Goal: Task Accomplishment & Management: Manage account settings

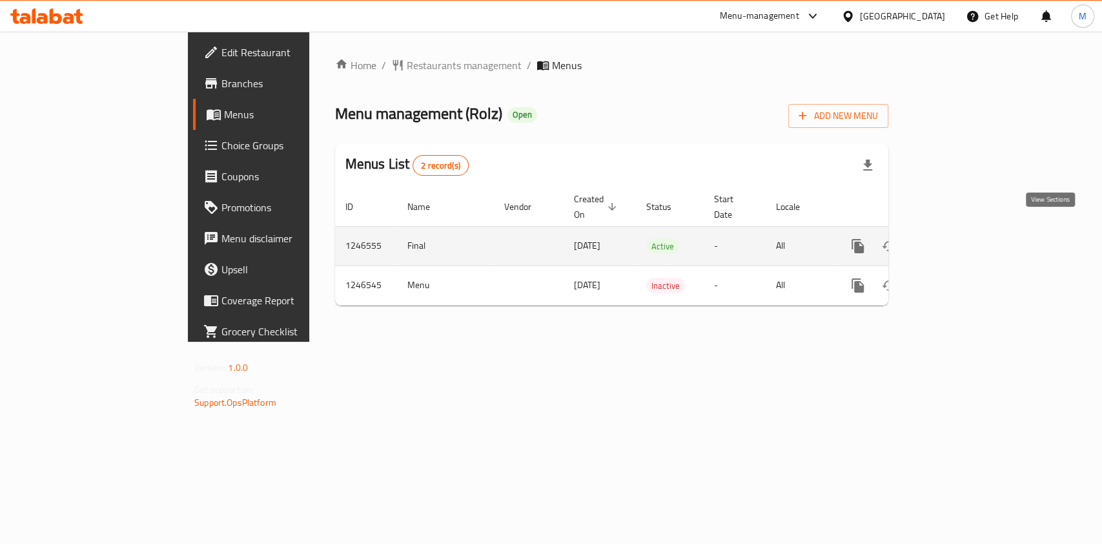
click at [959, 238] on icon "enhanced table" at bounding box center [950, 245] width 15 height 15
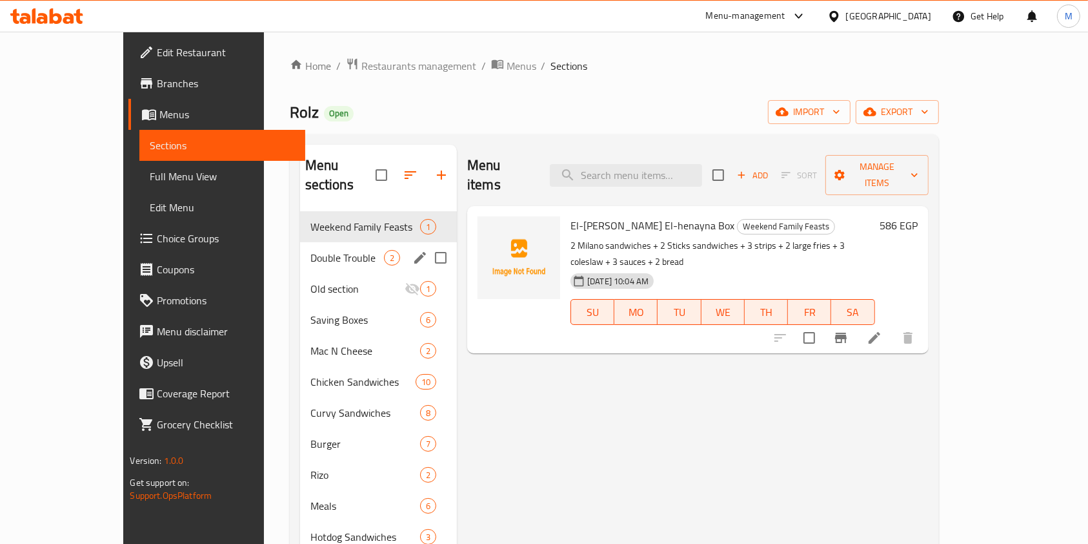
click at [310, 250] on span "Double Trouble" at bounding box center [347, 257] width 74 height 15
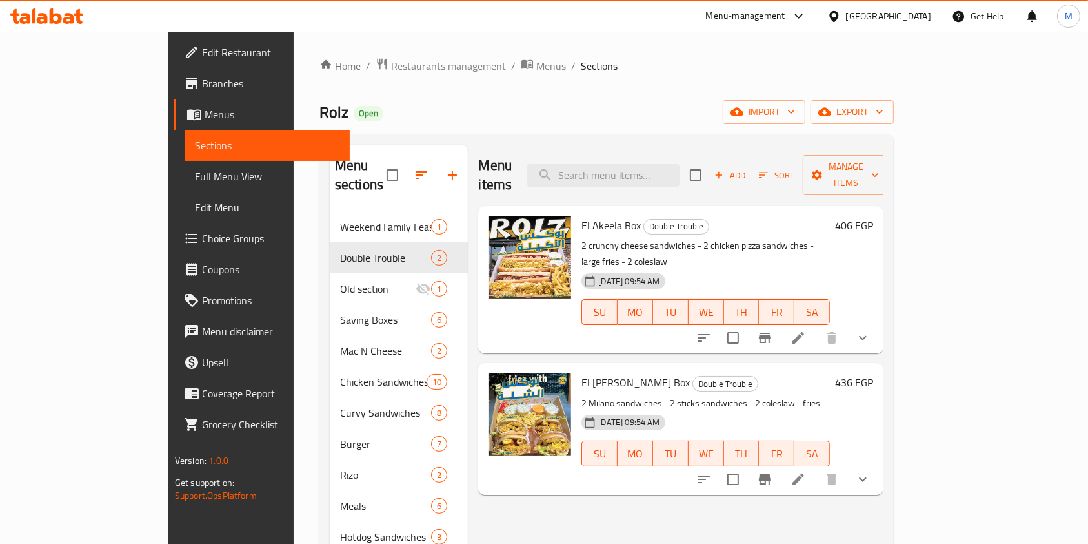
click at [658, 178] on div "Menu items Add Sort Manage items" at bounding box center [680, 175] width 405 height 61
click at [662, 168] on input "search" at bounding box center [603, 175] width 152 height 23
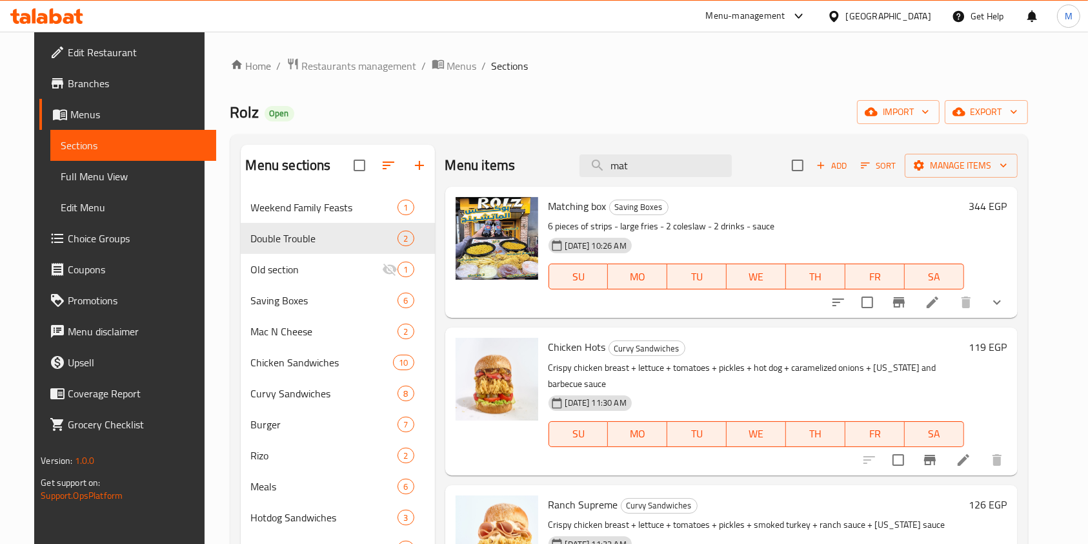
type input "mat"
click at [1005, 297] on icon "show more" at bounding box center [997, 301] width 15 height 15
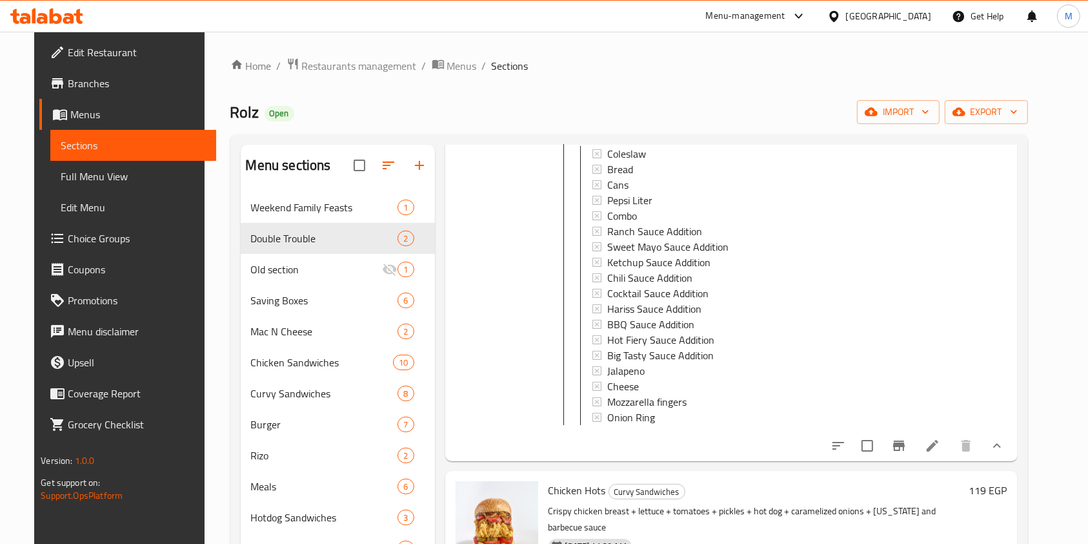
scroll to position [223, 0]
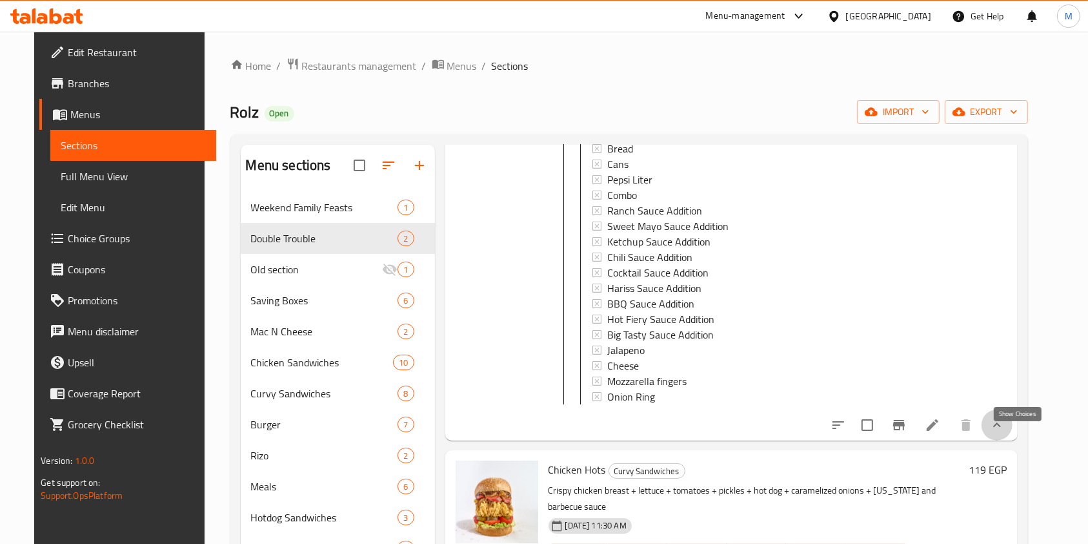
click at [1005, 431] on icon "show more" at bounding box center [997, 424] width 15 height 15
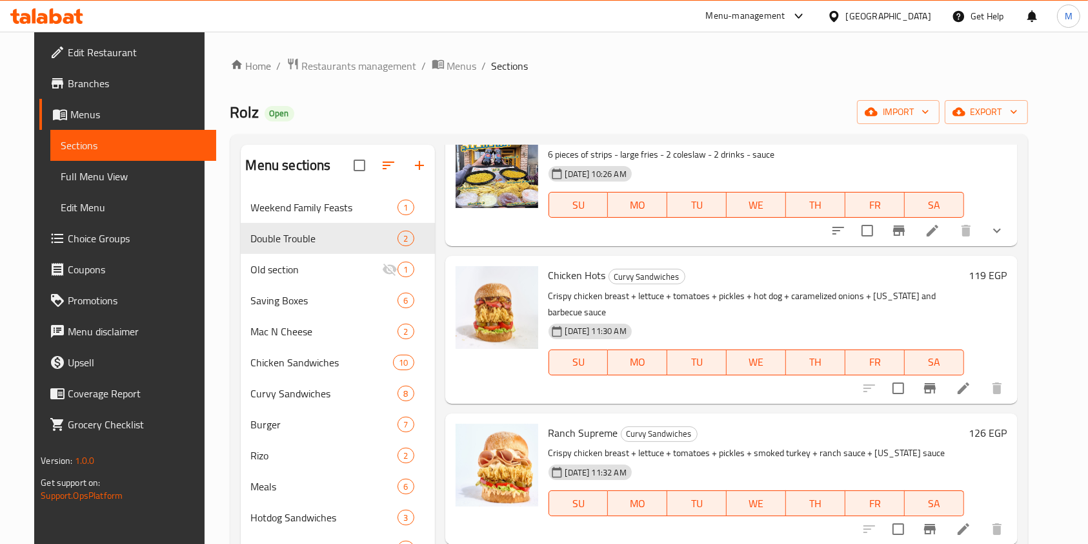
scroll to position [0, 0]
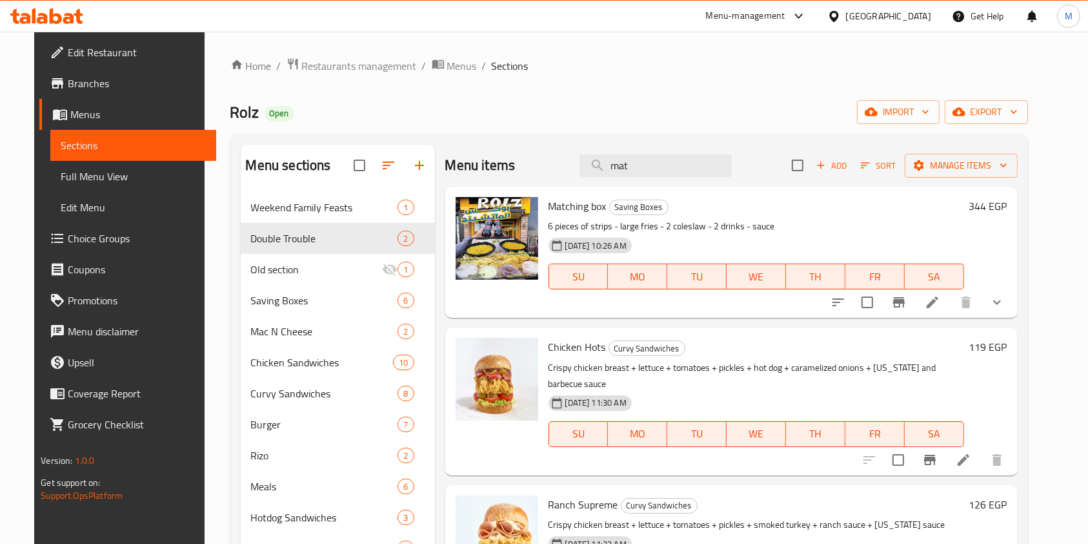
click at [1054, 266] on div "Home / Restaurants management / Menus / Sections Rolz Open import export Menu s…" at bounding box center [629, 378] width 849 height 693
click at [1018, 256] on div "Menu items mat Add Sort Manage items Matching box Saving Boxes 6 pieces of stri…" at bounding box center [726, 417] width 583 height 544
click at [81, 15] on icon at bounding box center [46, 15] width 73 height 15
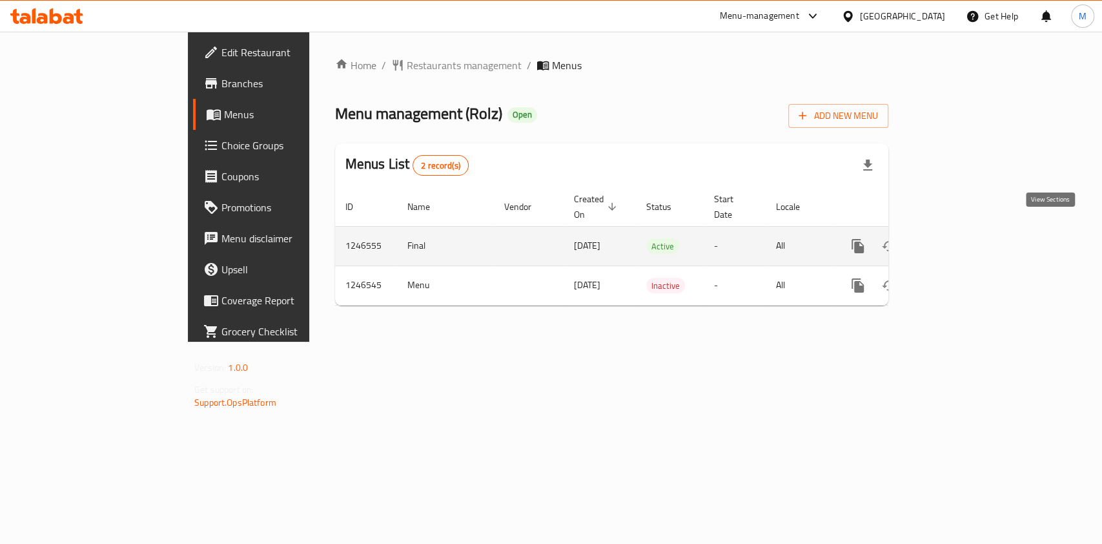
click at [966, 230] on link "enhanced table" at bounding box center [950, 245] width 31 height 31
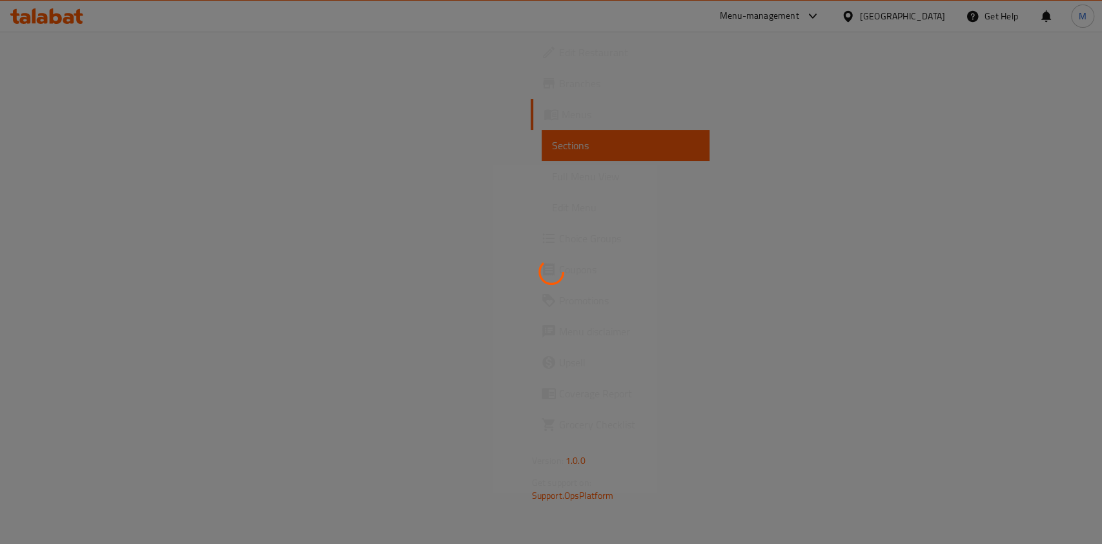
drag, startPoint x: 1084, startPoint y: 2, endPoint x: 596, endPoint y: 86, distance: 495.9
click at [596, 86] on div at bounding box center [551, 272] width 1102 height 544
click at [808, 436] on div at bounding box center [551, 272] width 1102 height 544
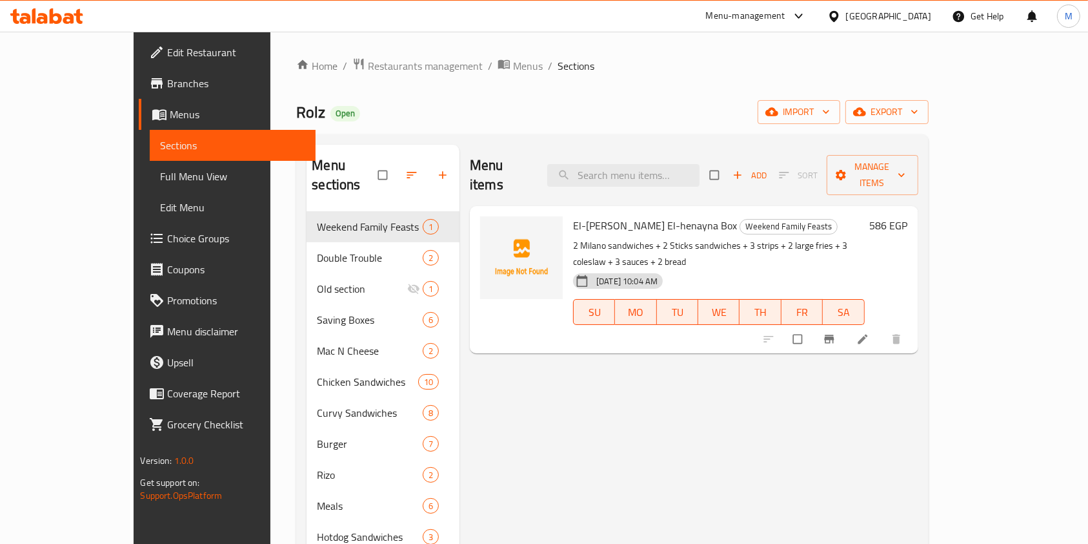
click at [659, 179] on div "Menu items Add Sort Manage items" at bounding box center [694, 175] width 448 height 61
click at [652, 164] on input "search" at bounding box center [623, 175] width 152 height 23
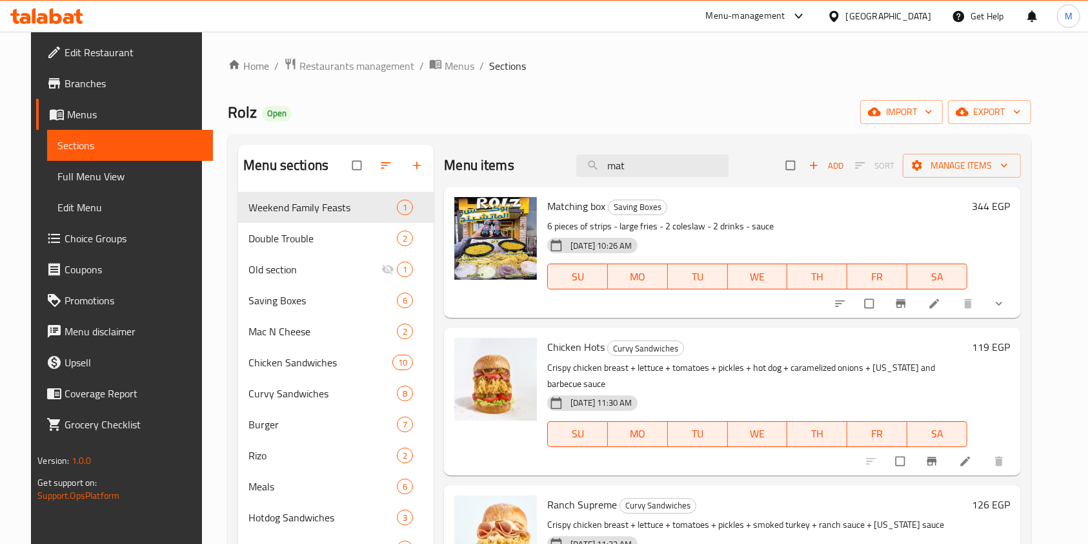
type input "mat"
click at [908, 306] on icon "Branch-specific-item" at bounding box center [901, 303] width 13 height 13
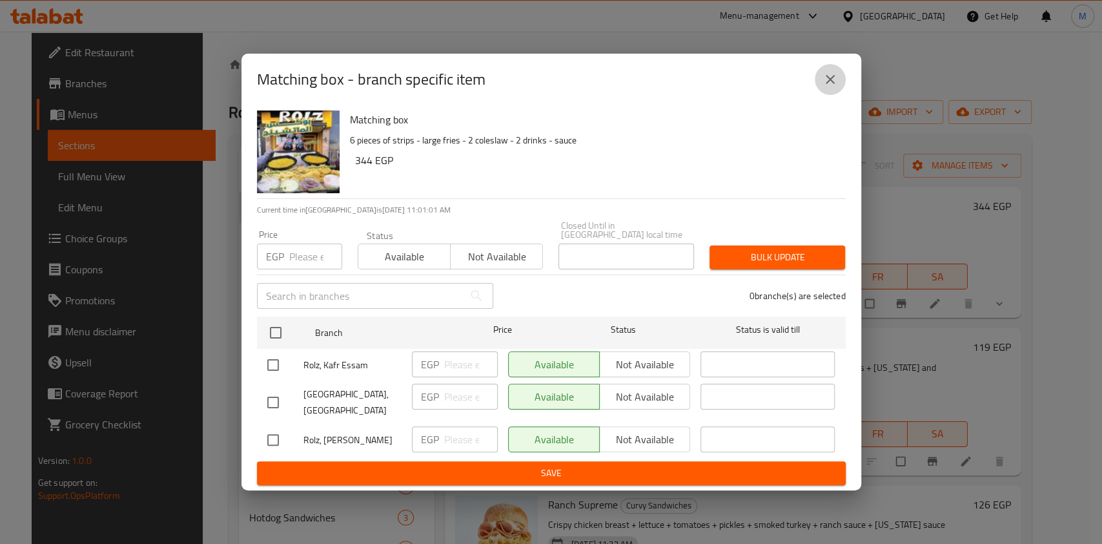
click at [828, 87] on icon "close" at bounding box center [829, 79] width 15 height 15
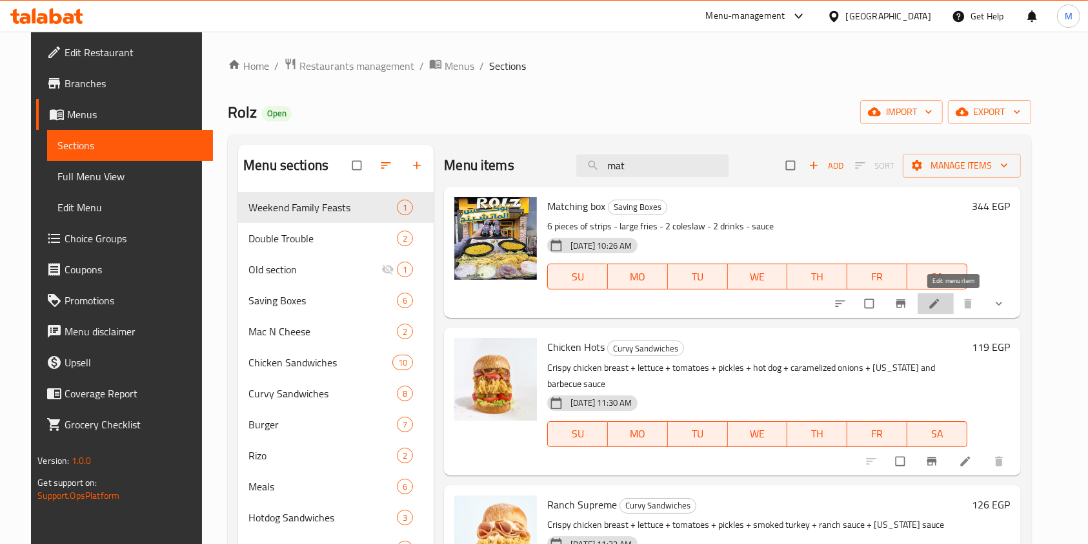
click at [941, 302] on icon at bounding box center [934, 303] width 13 height 13
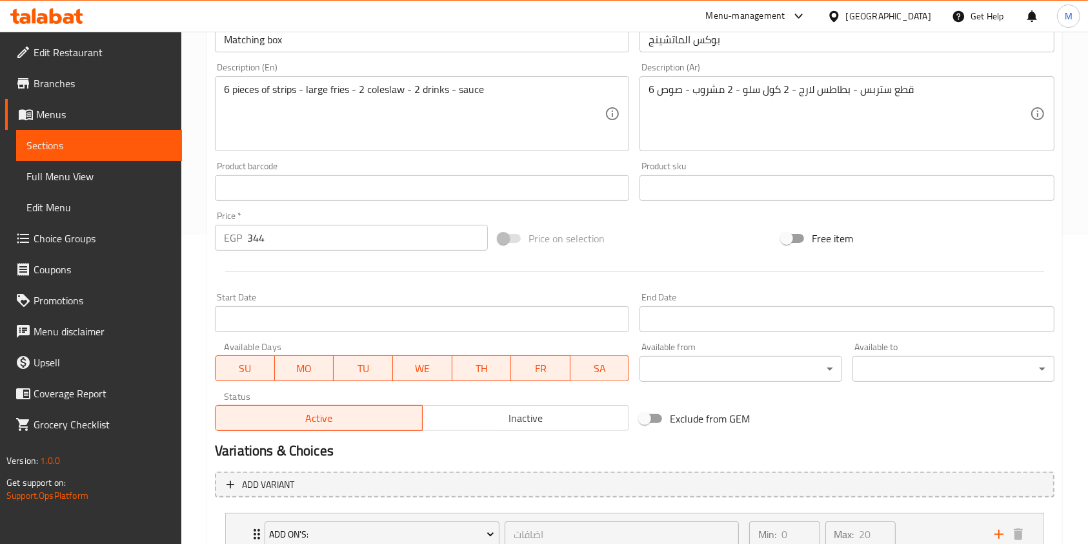
scroll to position [310, 0]
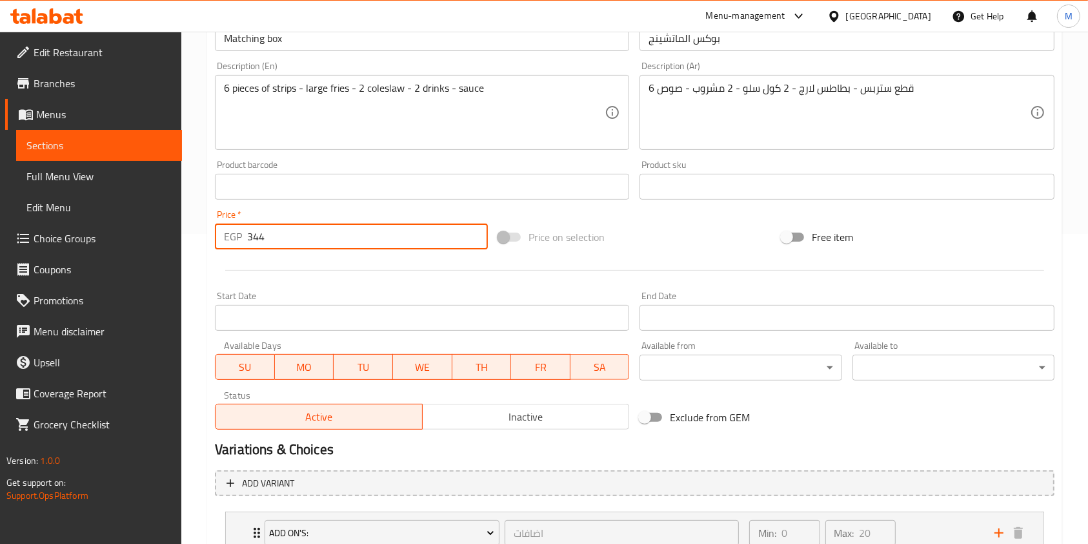
click at [258, 242] on input "344" at bounding box center [367, 236] width 241 height 26
drag, startPoint x: 256, startPoint y: 235, endPoint x: 274, endPoint y: 237, distance: 18.2
click at [274, 237] on input "344" at bounding box center [367, 236] width 241 height 26
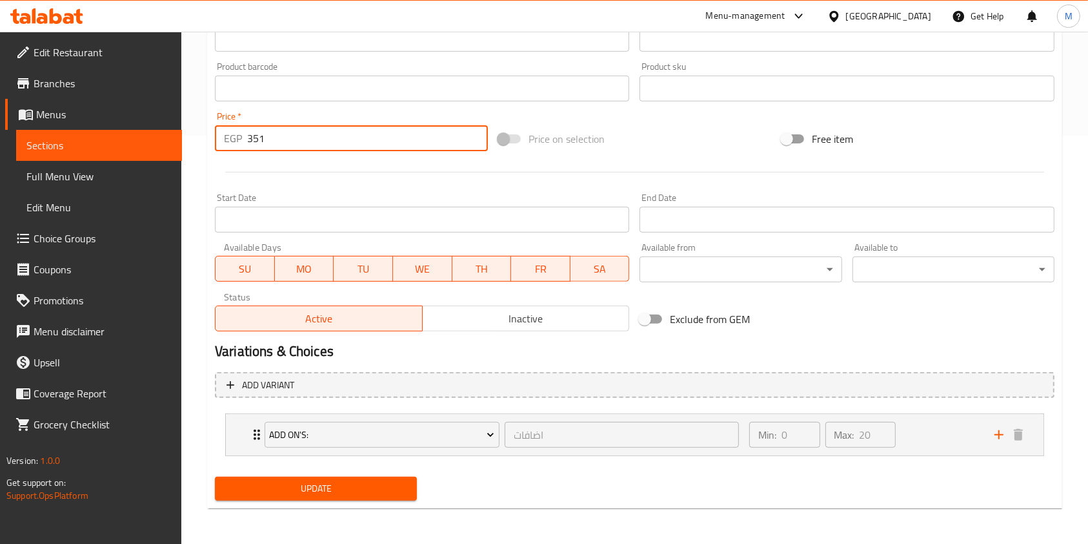
type input "351"
click at [294, 487] on span "Update" at bounding box center [315, 488] width 181 height 16
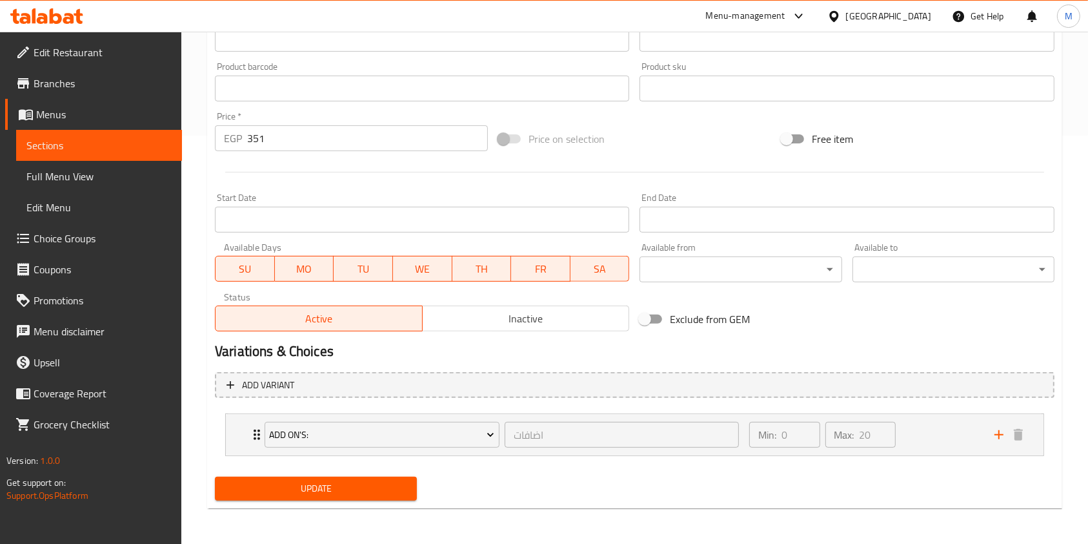
scroll to position [0, 0]
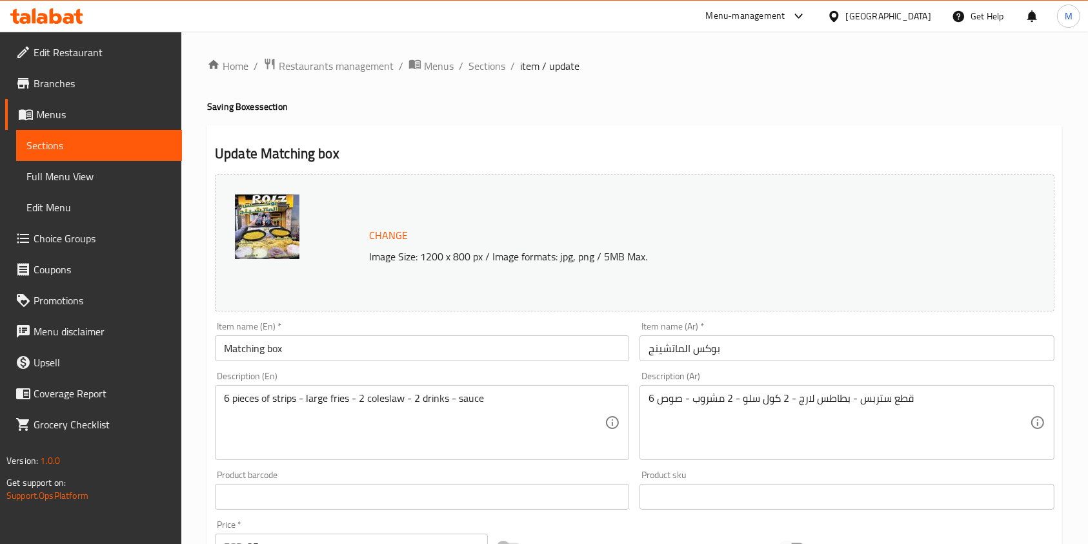
click at [74, 19] on icon at bounding box center [46, 15] width 73 height 15
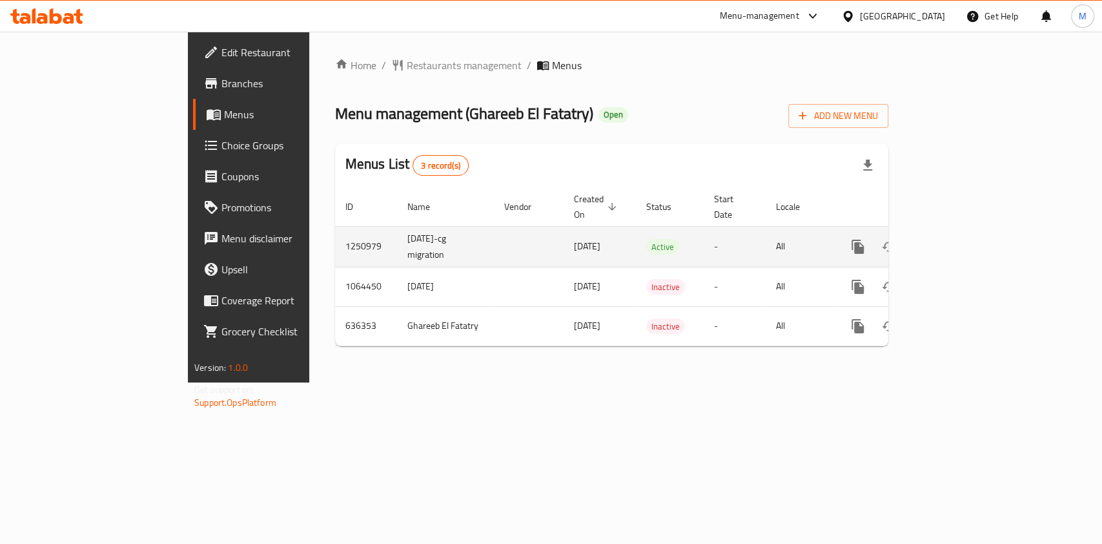
click at [957, 241] on icon "enhanced table" at bounding box center [951, 247] width 12 height 12
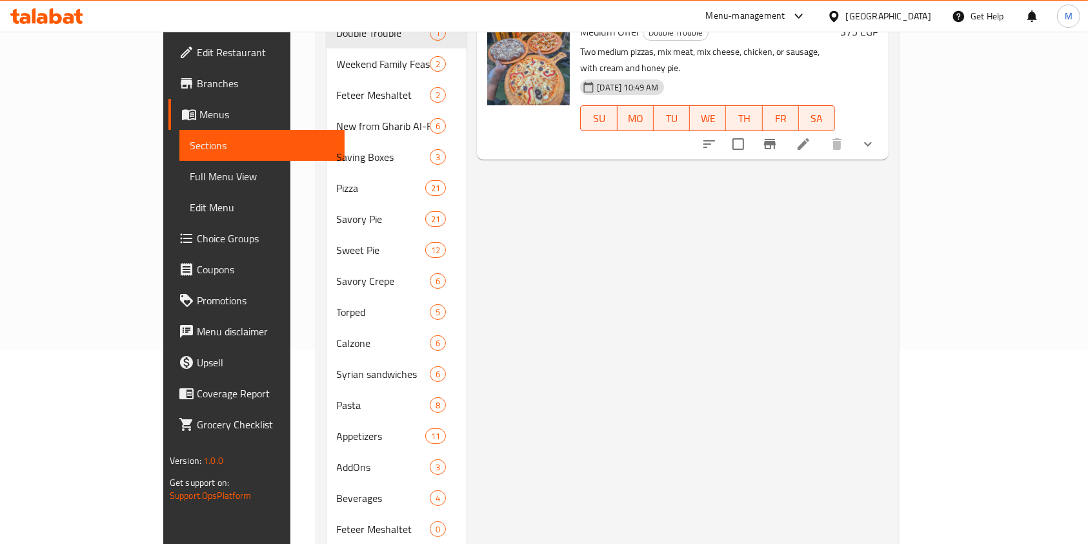
scroll to position [202, 0]
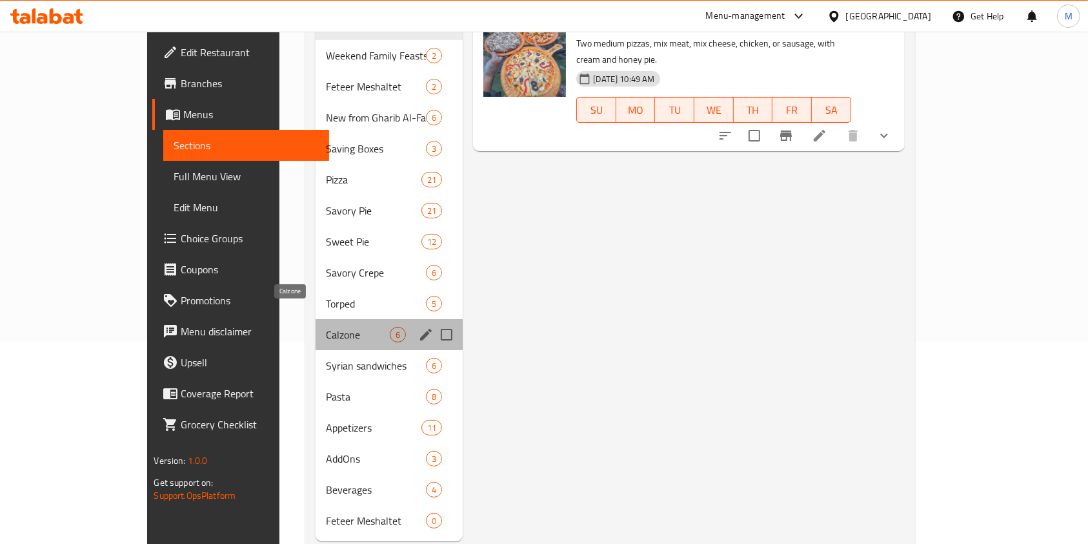
click at [326, 327] on span "Calzone" at bounding box center [358, 334] width 64 height 15
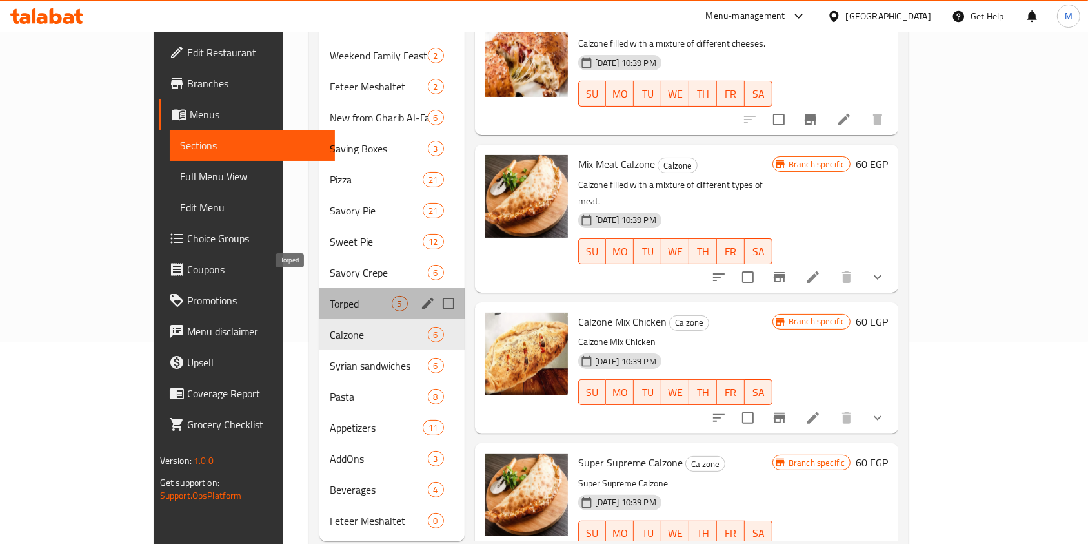
click at [330, 296] on span "Torped" at bounding box center [360, 303] width 61 height 15
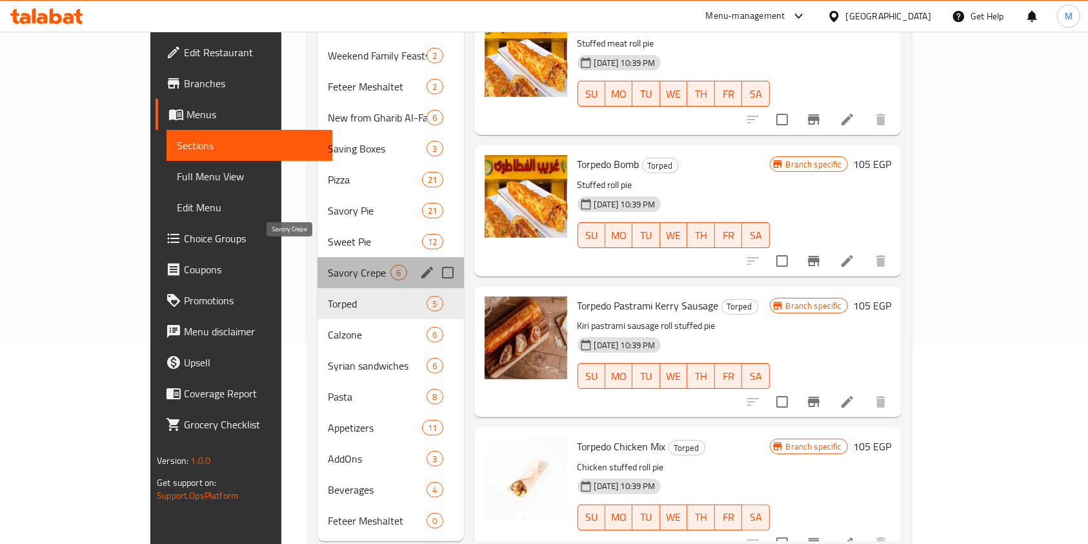
click at [328, 265] on span "Savory Crepe" at bounding box center [359, 272] width 63 height 15
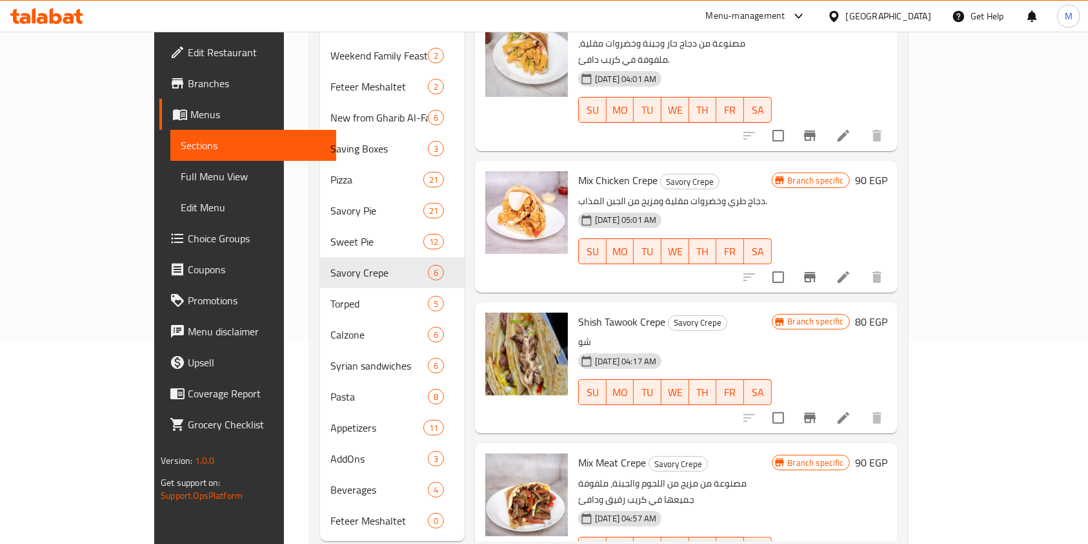
click at [77, 14] on icon at bounding box center [78, 16] width 9 height 15
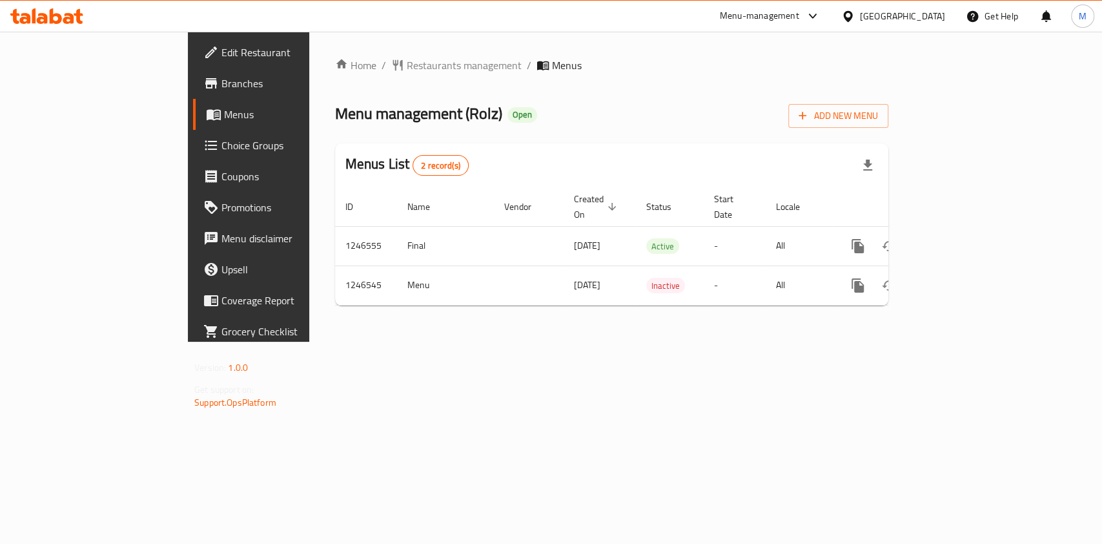
click at [188, 89] on div "Edit Restaurant Branches Menus Choice Groups Coupons Promotions Menu disclaimer…" at bounding box center [551, 187] width 726 height 310
click at [221, 84] on span "Branches" at bounding box center [291, 83] width 140 height 15
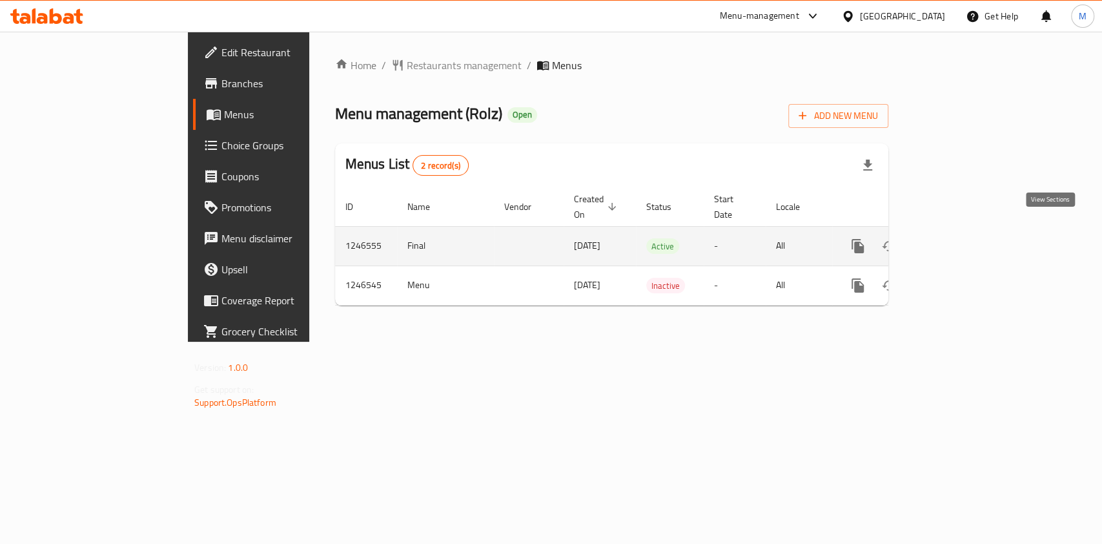
click at [959, 238] on icon "enhanced table" at bounding box center [950, 245] width 15 height 15
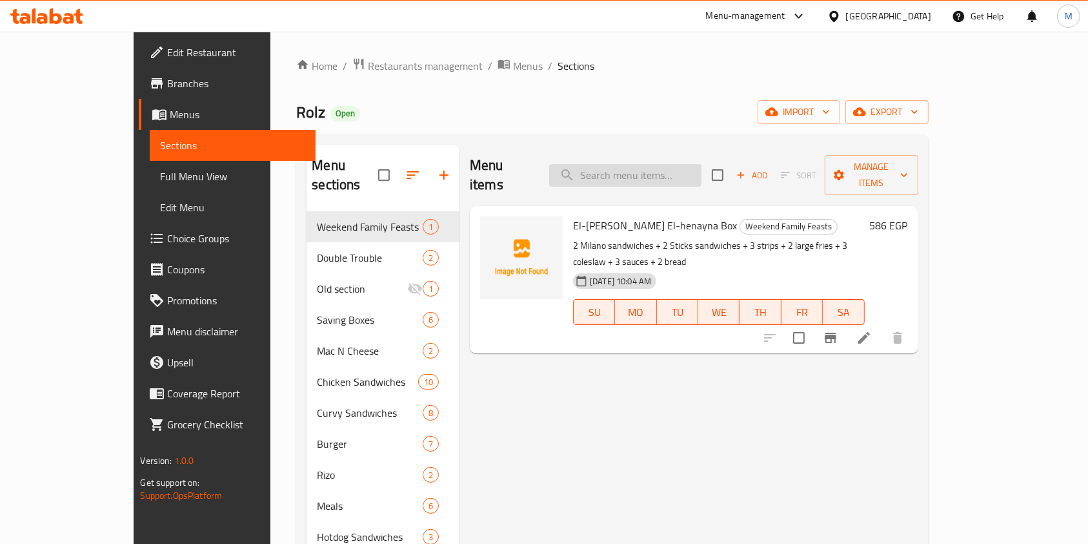
click at [643, 164] on input "search" at bounding box center [625, 175] width 152 height 23
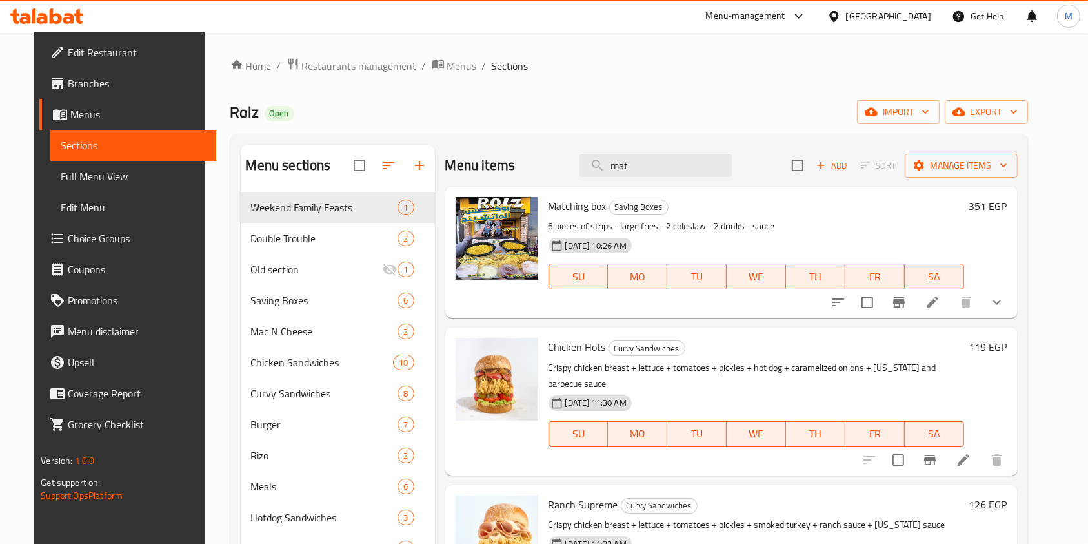
type input "mat"
click at [946, 312] on li at bounding box center [933, 301] width 36 height 23
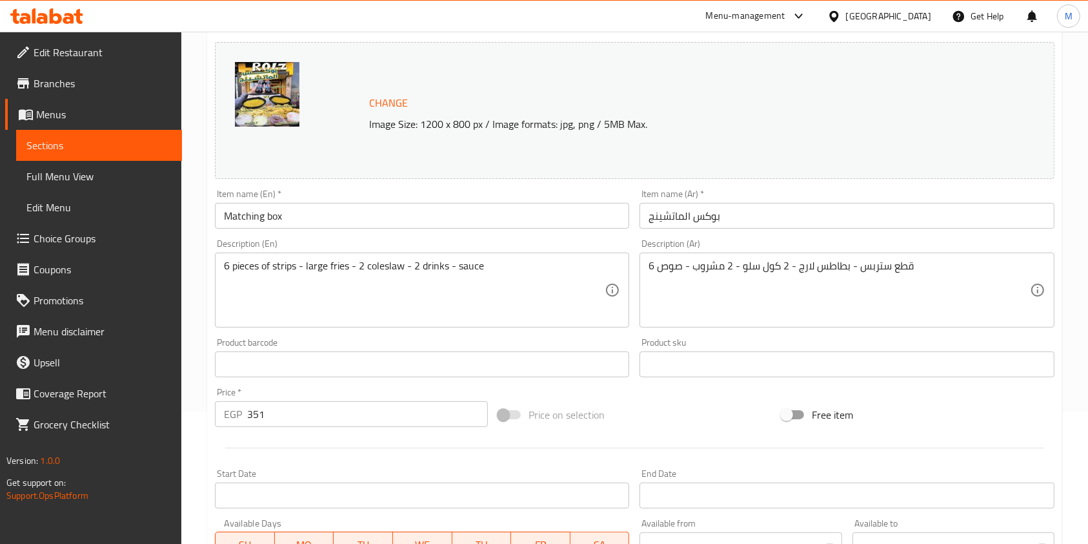
scroll to position [173, 0]
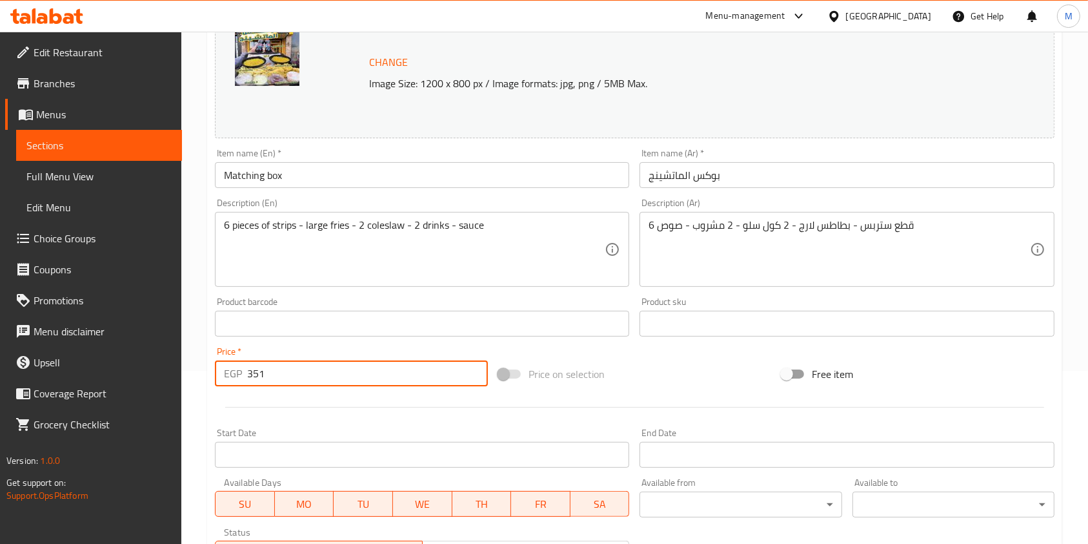
drag, startPoint x: 274, startPoint y: 368, endPoint x: 258, endPoint y: 374, distance: 17.2
click at [258, 374] on input "351" at bounding box center [367, 373] width 241 height 26
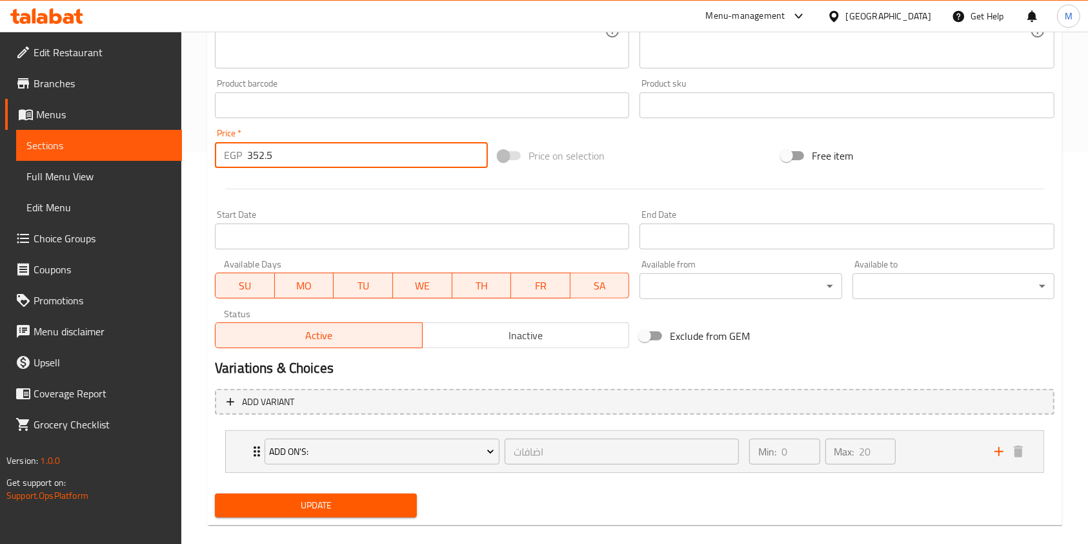
scroll to position [397, 0]
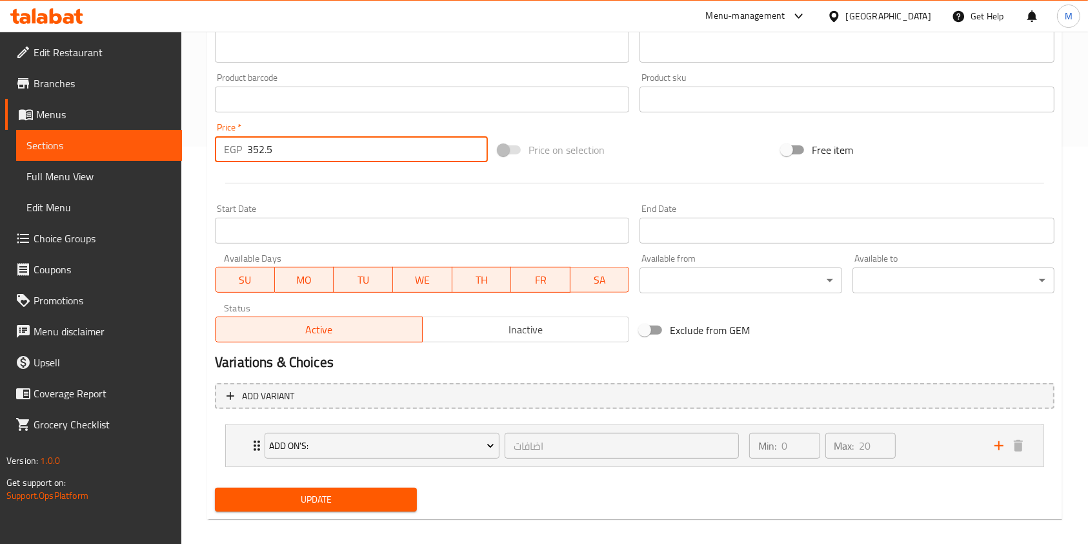
click at [327, 503] on span "Update" at bounding box center [315, 499] width 181 height 16
click at [269, 159] on input "352.5" at bounding box center [367, 149] width 241 height 26
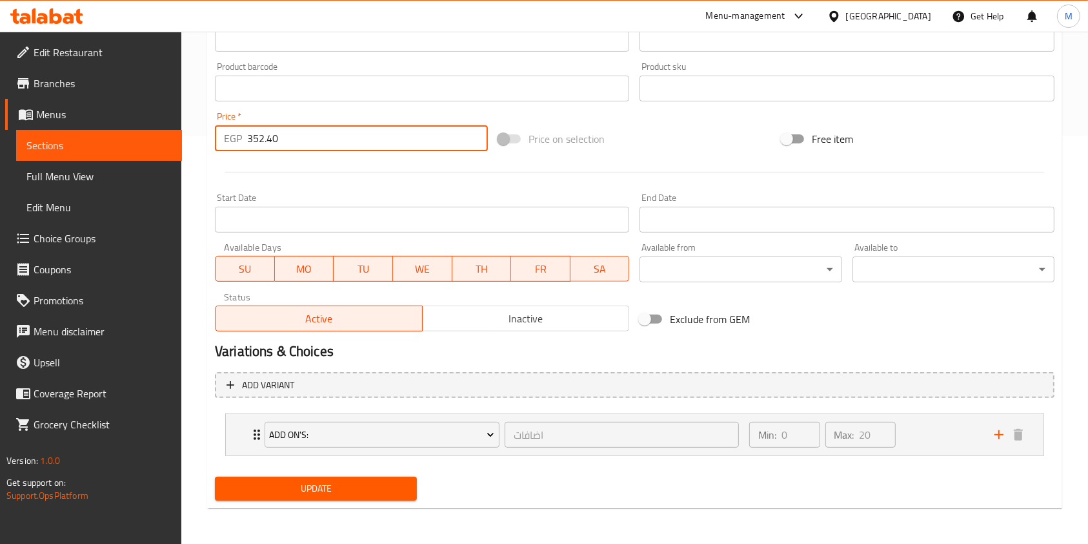
click at [414, 480] on button "Update" at bounding box center [316, 488] width 202 height 24
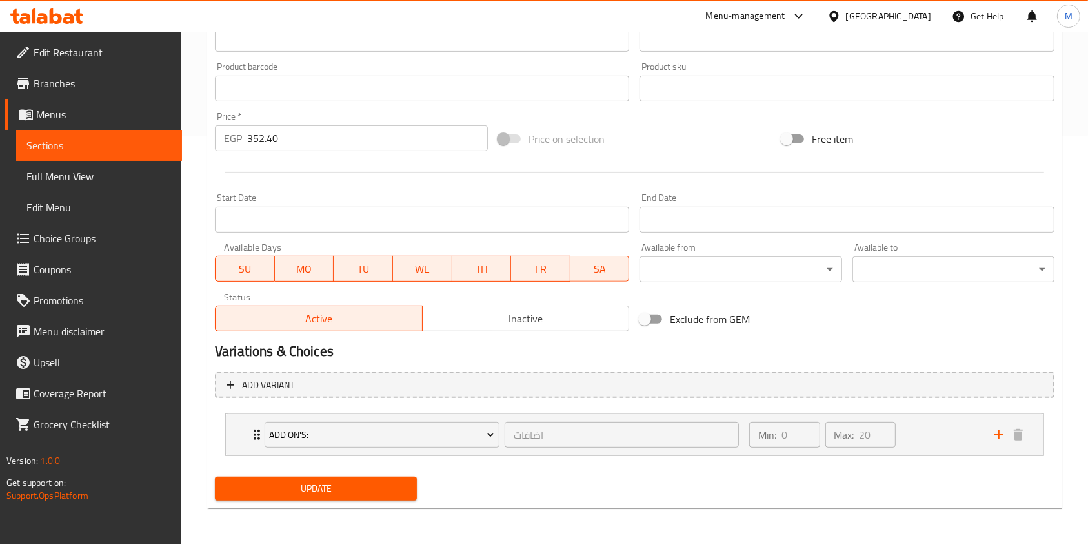
scroll to position [286, 0]
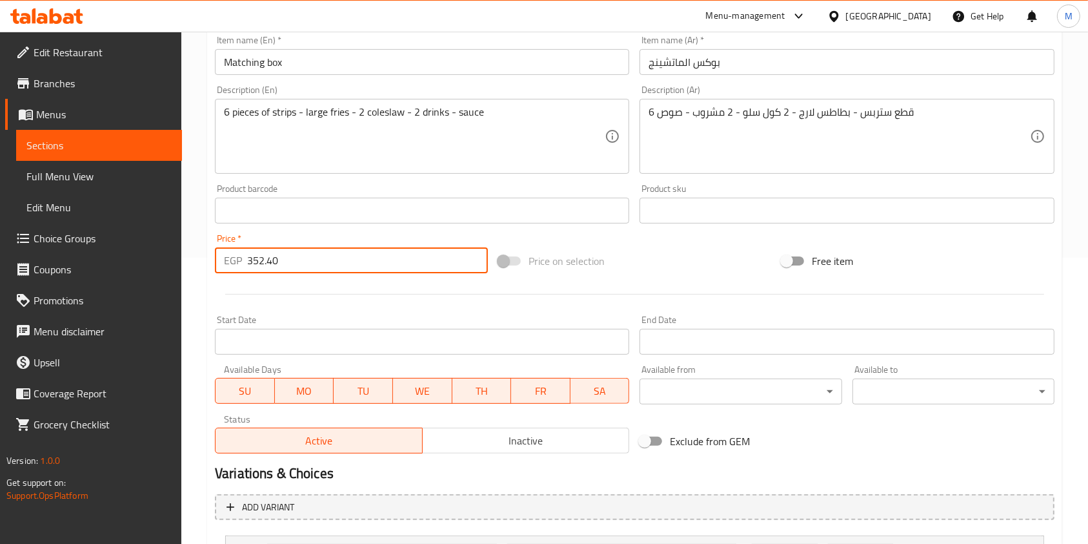
click at [277, 268] on input "352.40" at bounding box center [367, 260] width 241 height 26
drag, startPoint x: 269, startPoint y: 261, endPoint x: 281, endPoint y: 262, distance: 12.9
click at [281, 262] on input "352.40" at bounding box center [367, 260] width 241 height 26
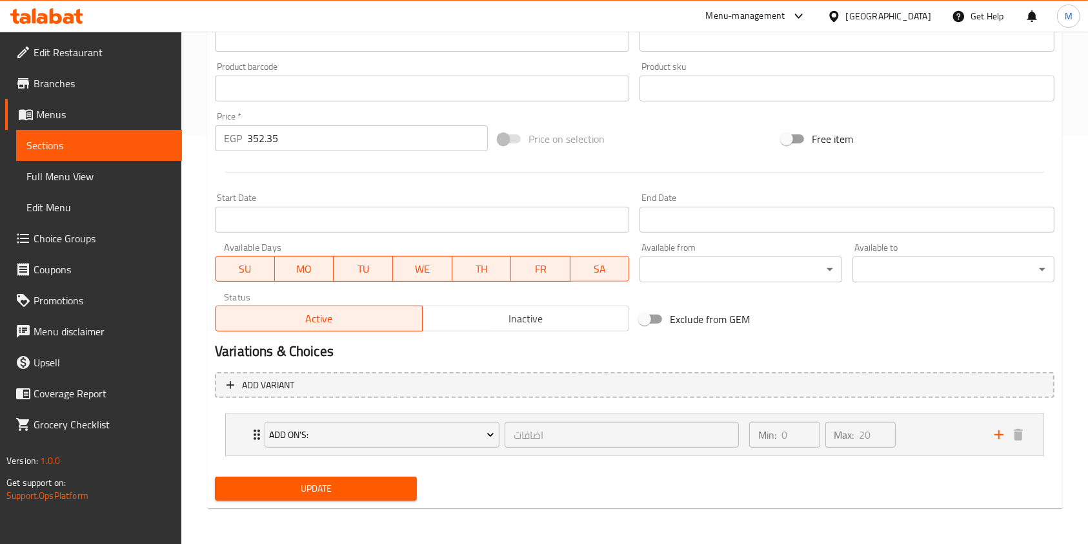
click at [375, 505] on div "Update Matching box Change Image Size: 1200 x 800 px / Image formats: jpg, png …" at bounding box center [634, 112] width 855 height 791
click at [383, 496] on button "Update" at bounding box center [316, 488] width 202 height 24
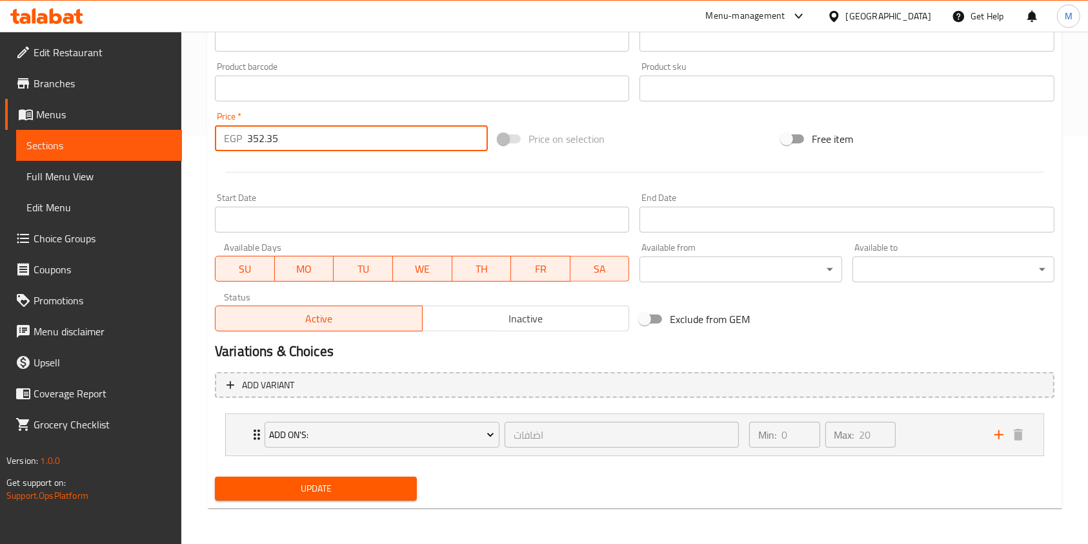
click at [280, 147] on input "352.35" at bounding box center [367, 138] width 241 height 26
type input "352.30"
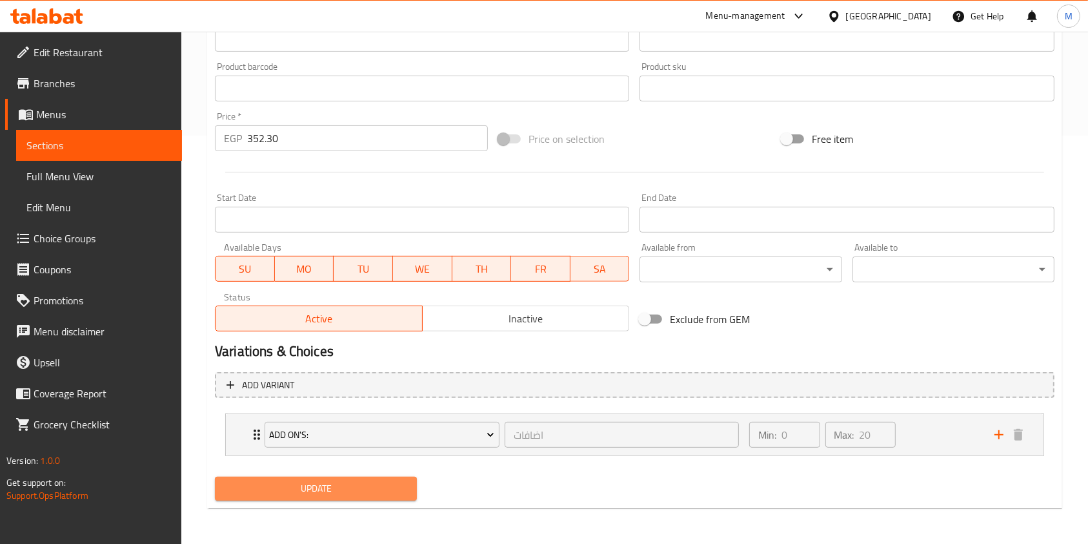
click at [374, 493] on span "Update" at bounding box center [315, 488] width 181 height 16
click at [76, 23] on icon at bounding box center [46, 15] width 73 height 15
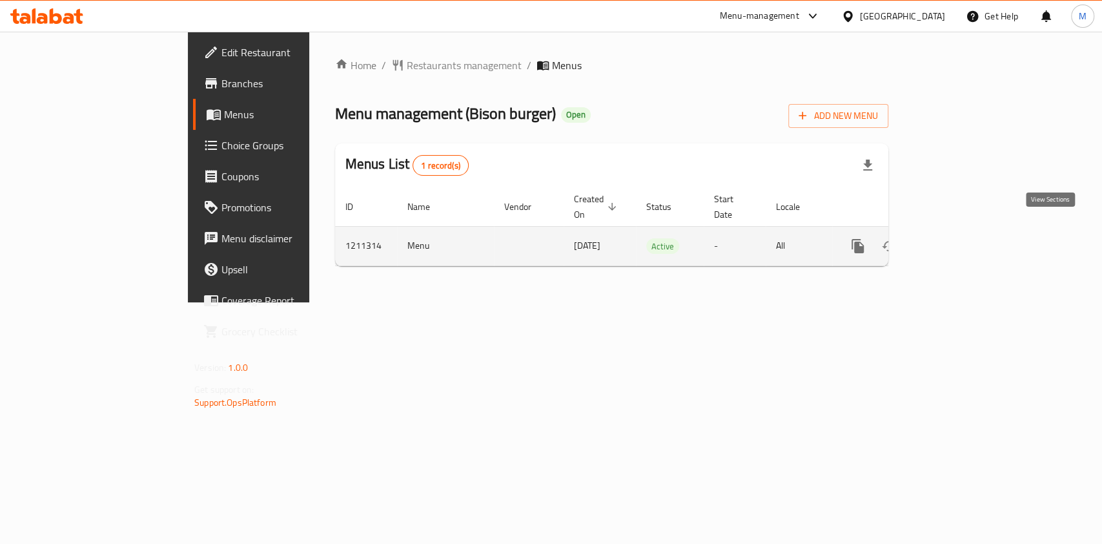
click at [959, 238] on icon "enhanced table" at bounding box center [950, 245] width 15 height 15
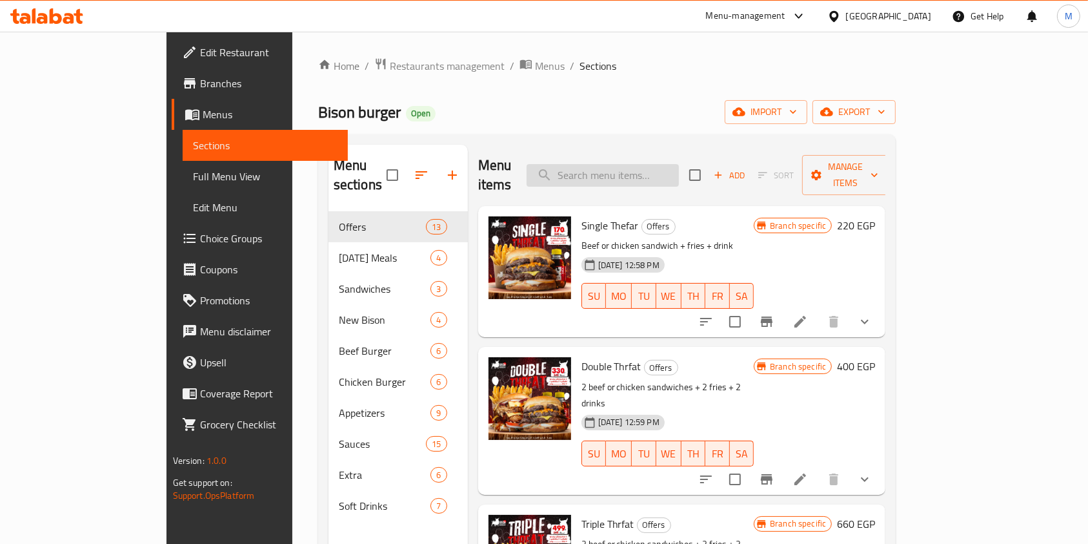
click at [677, 168] on input "search" at bounding box center [603, 175] width 152 height 23
click at [679, 170] on input "search" at bounding box center [603, 175] width 152 height 23
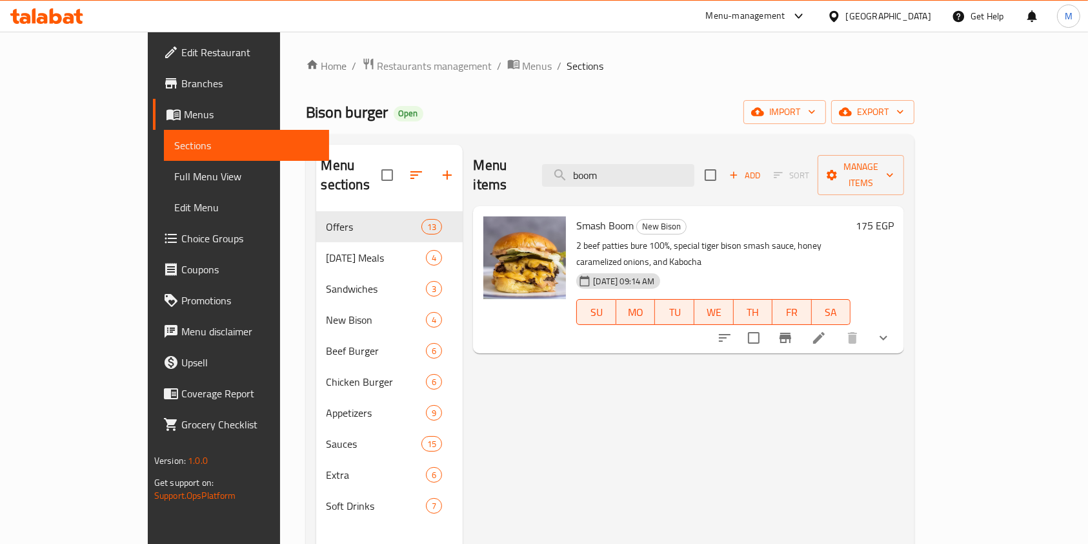
type input "boom"
click at [899, 322] on button "show more" at bounding box center [883, 337] width 31 height 31
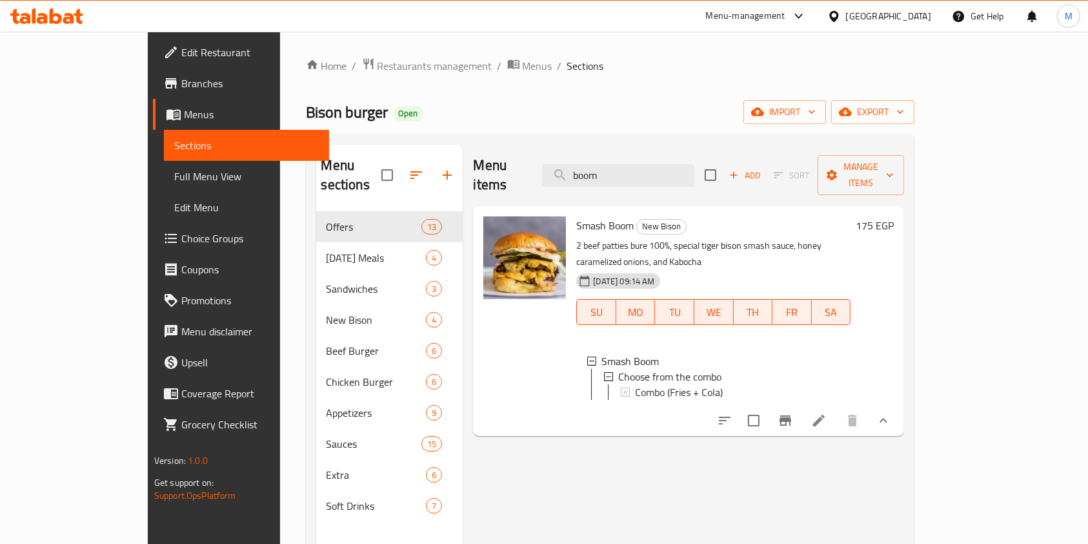
scroll to position [21, 0]
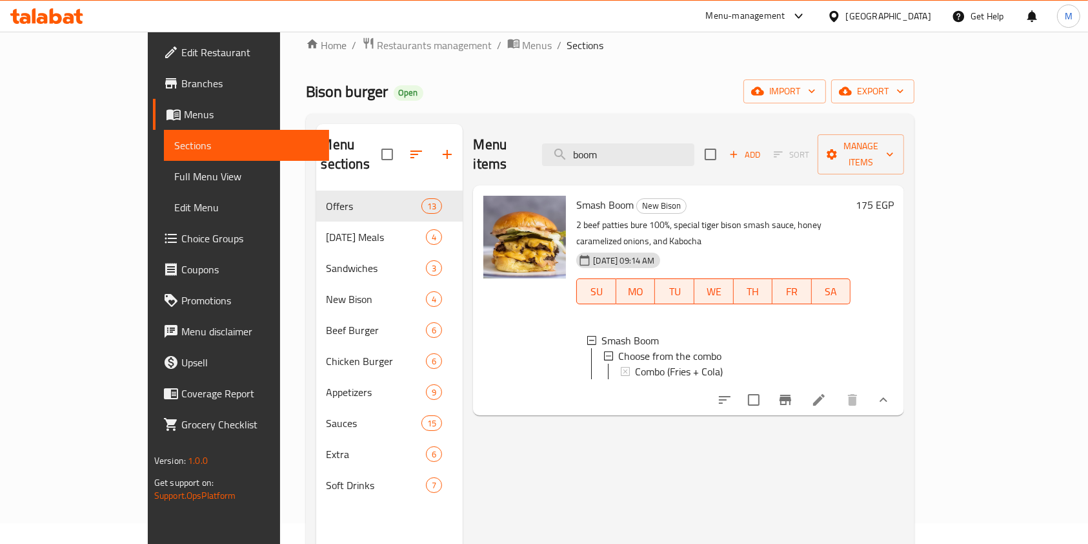
click at [827, 392] on icon at bounding box center [818, 399] width 15 height 15
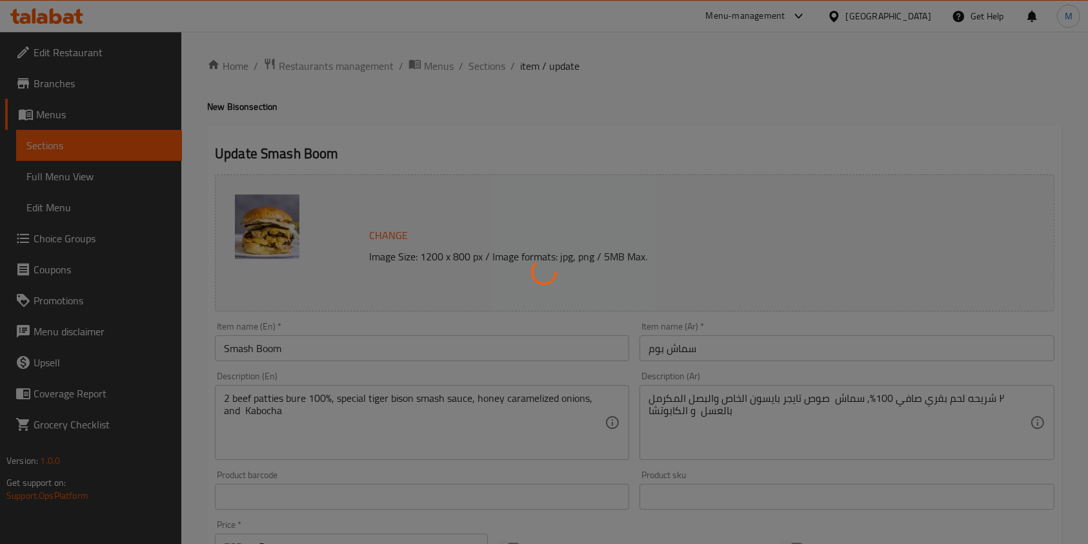
type input "اختيار من الكومبو"
type input "0"
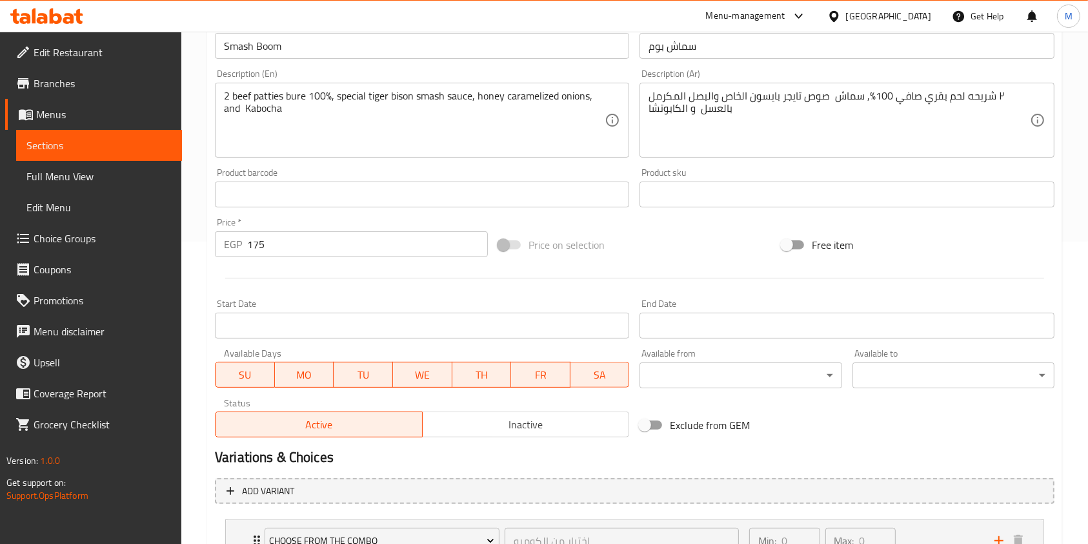
scroll to position [408, 0]
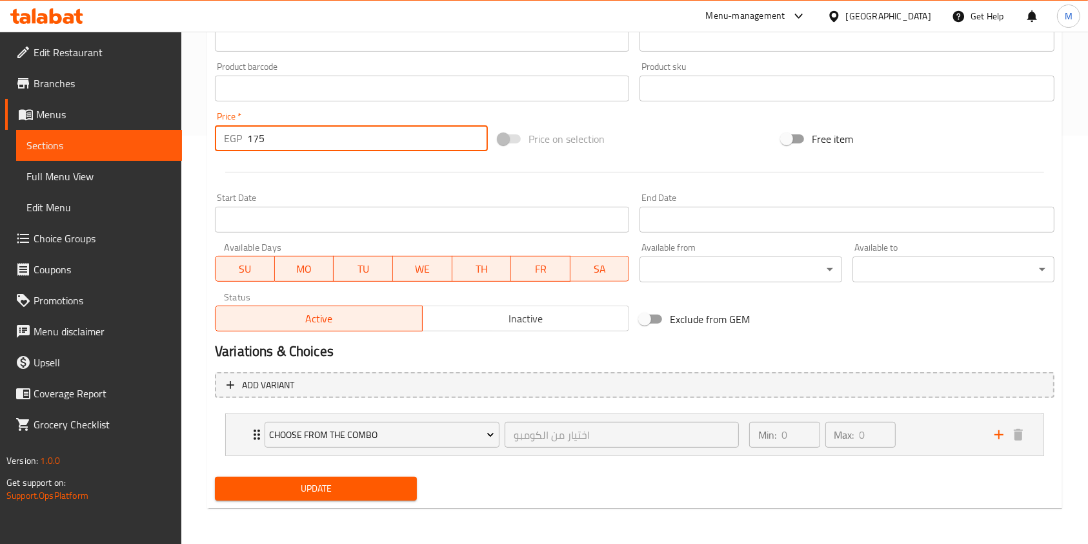
drag, startPoint x: 255, startPoint y: 138, endPoint x: 274, endPoint y: 145, distance: 19.8
click at [274, 145] on input "175" at bounding box center [367, 138] width 241 height 26
type input "190"
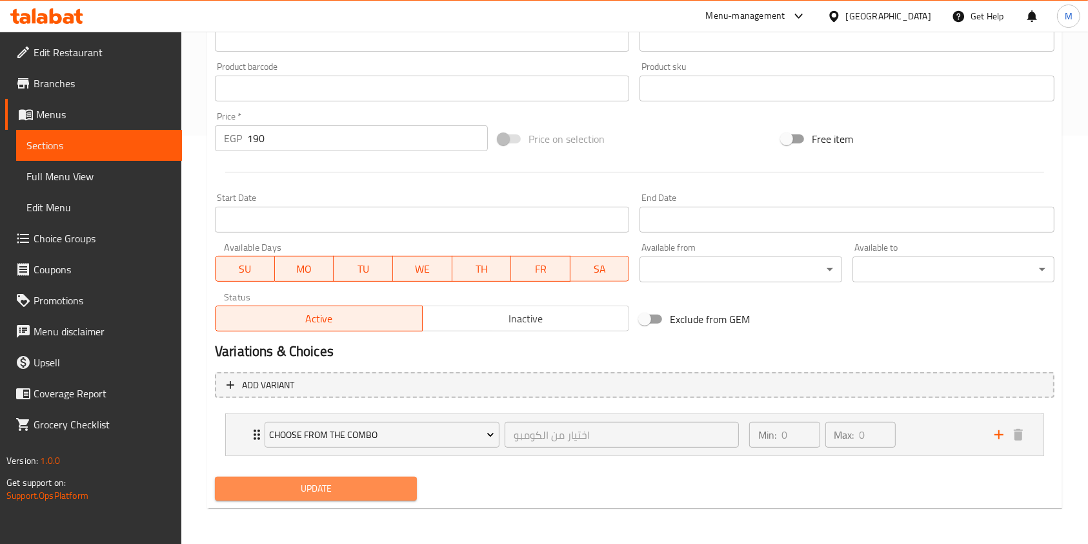
click at [386, 485] on span "Update" at bounding box center [315, 488] width 181 height 16
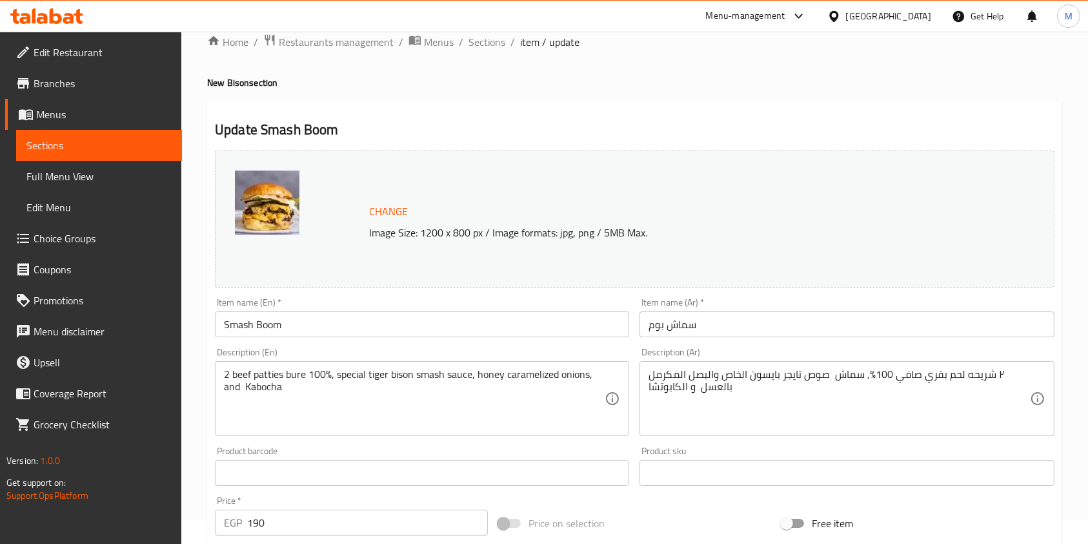
scroll to position [0, 0]
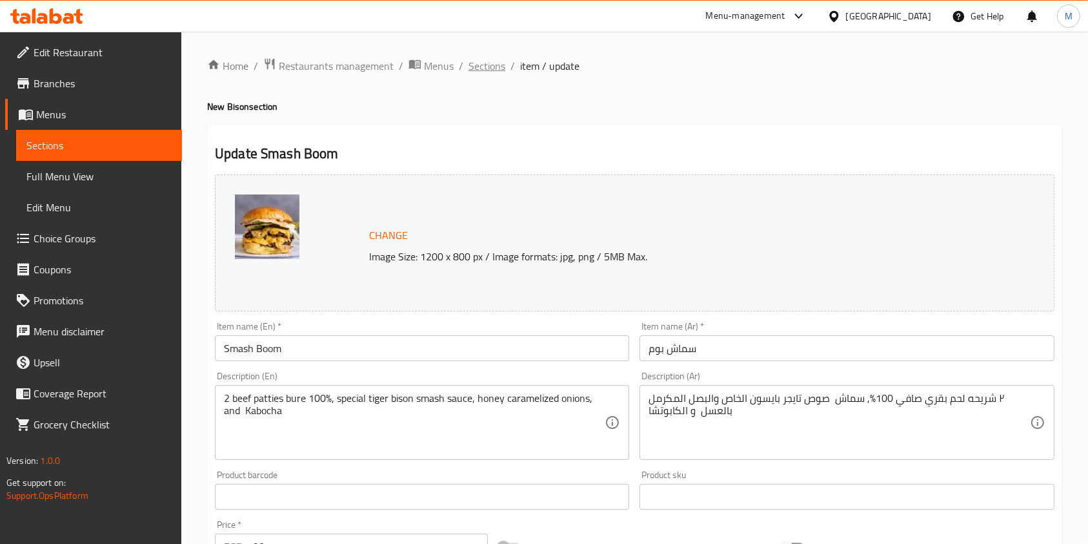
click at [496, 71] on span "Sections" at bounding box center [487, 65] width 37 height 15
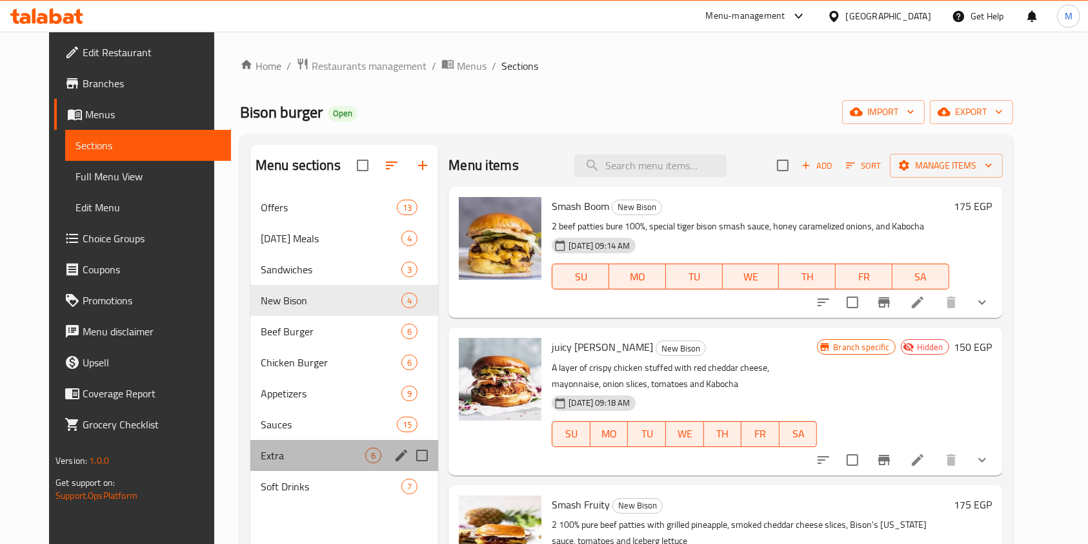
click at [311, 465] on div "Extra 6" at bounding box center [344, 455] width 188 height 31
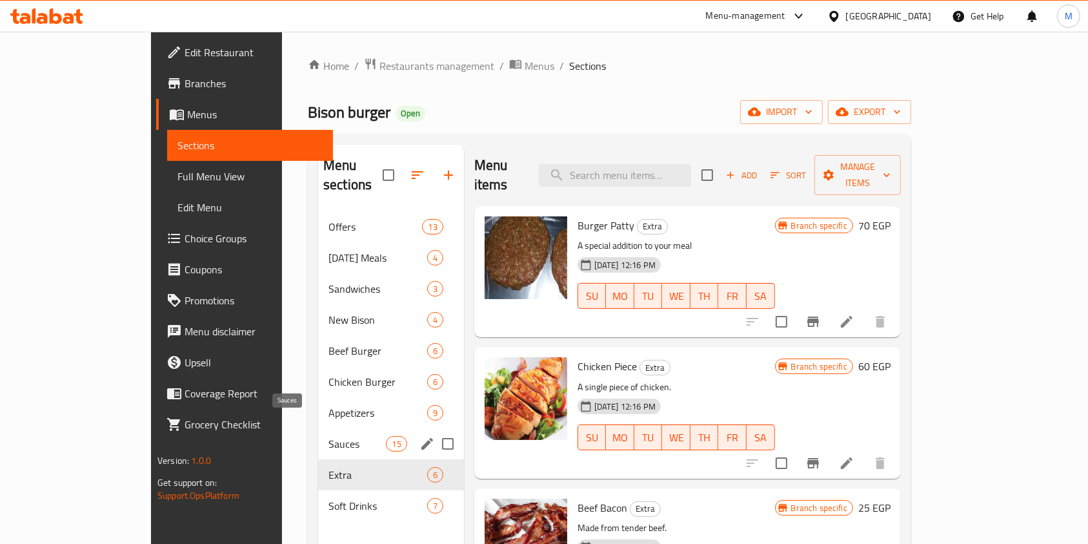
click at [329, 436] on span "Sauces" at bounding box center [357, 443] width 57 height 15
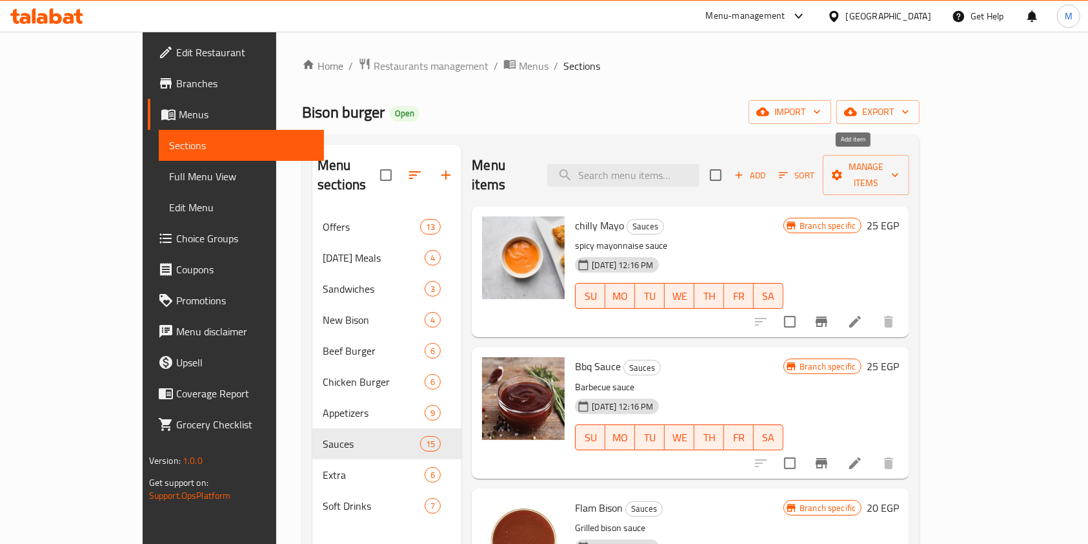
click at [767, 168] on span "Add" at bounding box center [750, 175] width 35 height 15
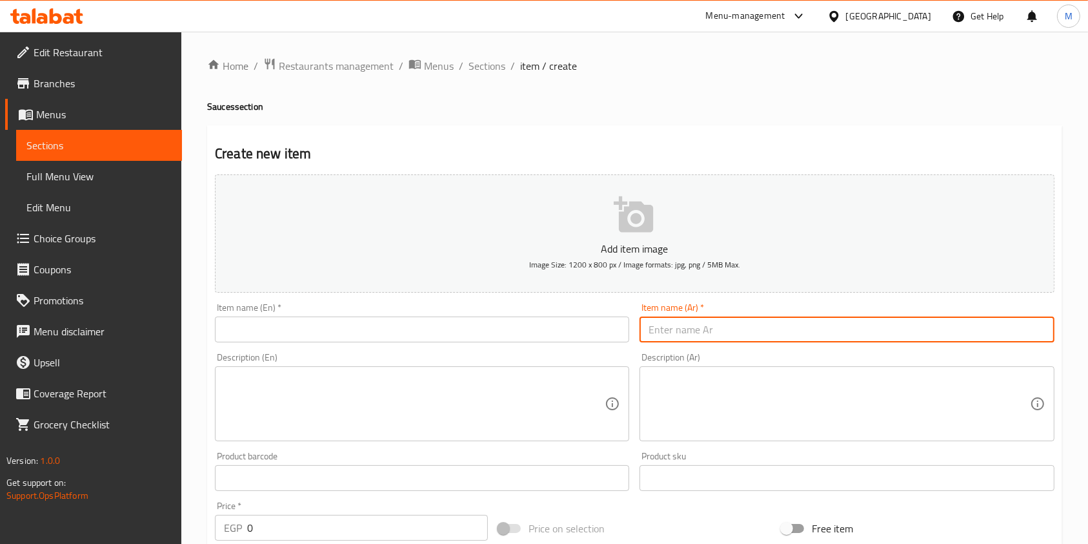
click at [694, 319] on input "text" at bounding box center [847, 329] width 414 height 26
paste input "صوص تايجر"
type input "صوص تايجر"
click at [551, 318] on input "text" at bounding box center [422, 329] width 414 height 26
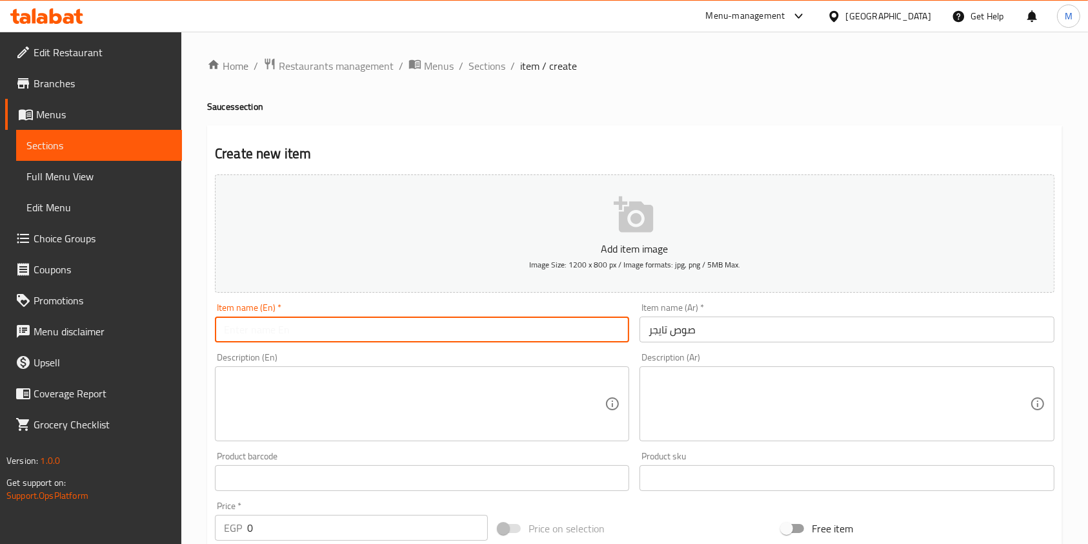
paste input "Tiger Sauce"
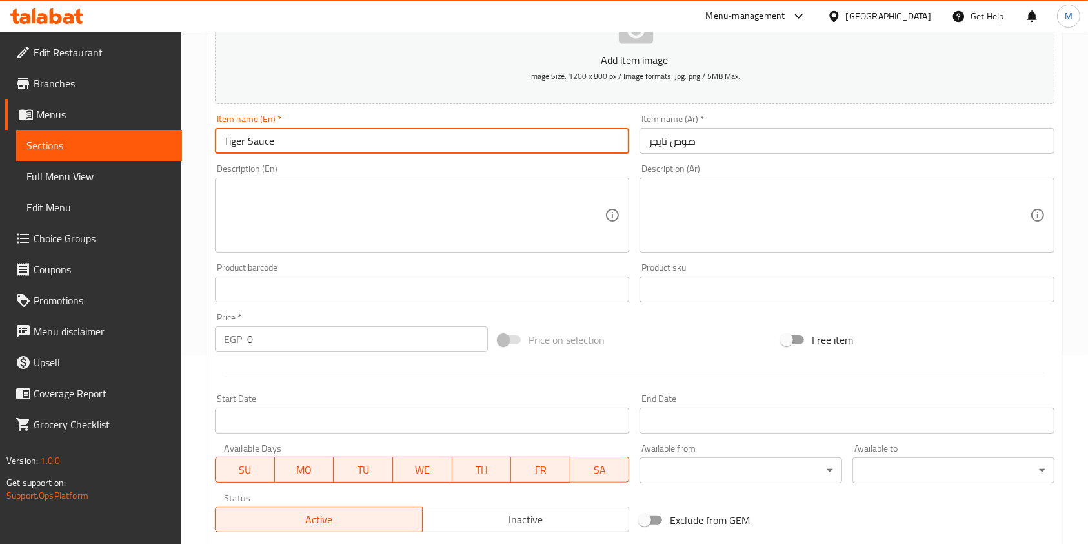
type input "Tiger Sauce"
drag, startPoint x: 239, startPoint y: 317, endPoint x: 248, endPoint y: 328, distance: 13.8
click at [239, 321] on div "Price   * EGP 0 Price *" at bounding box center [351, 331] width 273 height 39
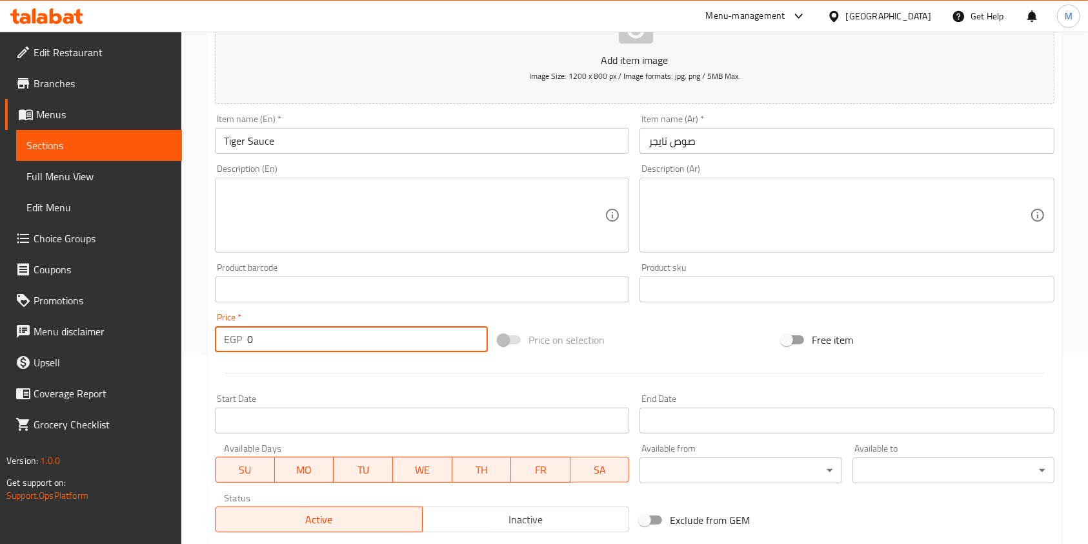
drag, startPoint x: 257, startPoint y: 334, endPoint x: 241, endPoint y: 341, distance: 17.6
click at [241, 341] on div "EGP 0 Price *" at bounding box center [351, 339] width 273 height 26
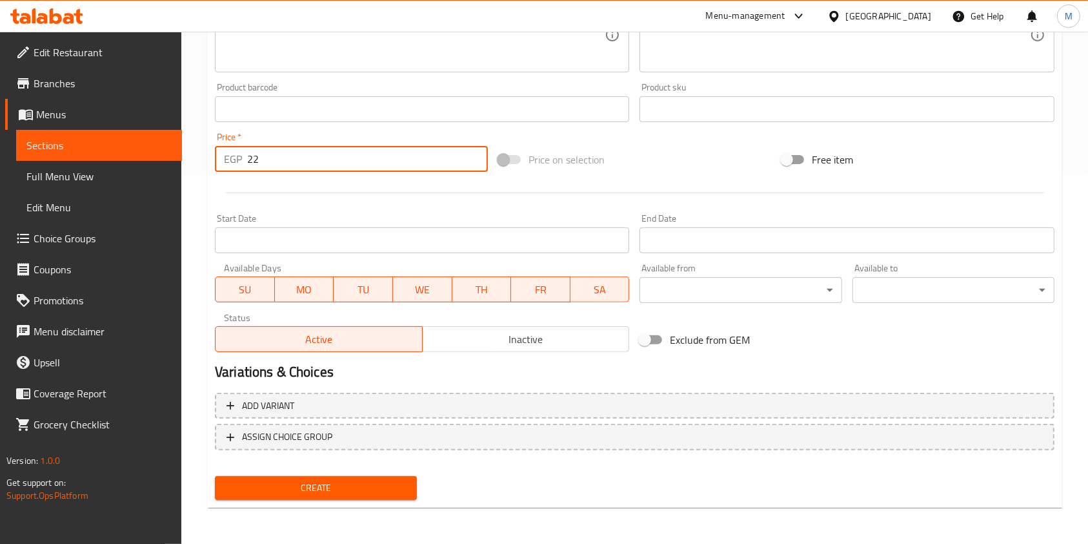
type input "22"
click at [408, 489] on button "Create" at bounding box center [316, 488] width 202 height 24
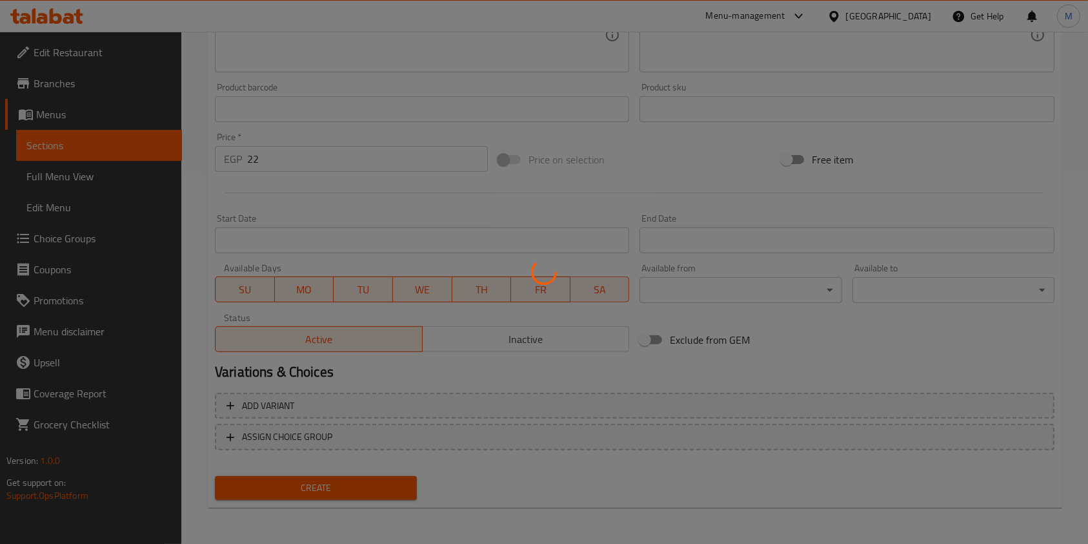
type input "0"
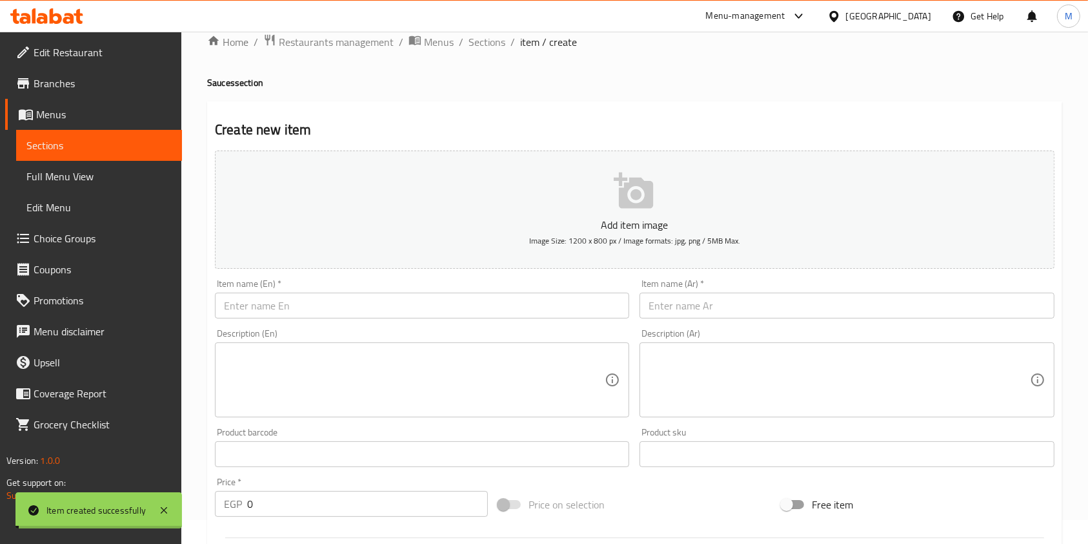
scroll to position [0, 0]
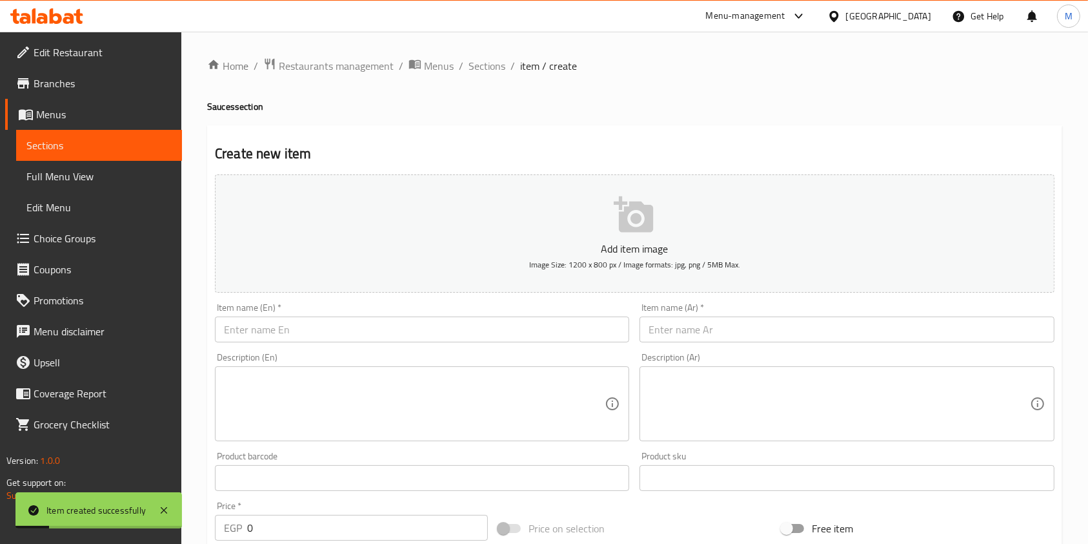
click at [694, 349] on div "Description (Ar) Description (Ar)" at bounding box center [847, 396] width 425 height 99
click at [695, 330] on input "text" at bounding box center [847, 329] width 414 height 26
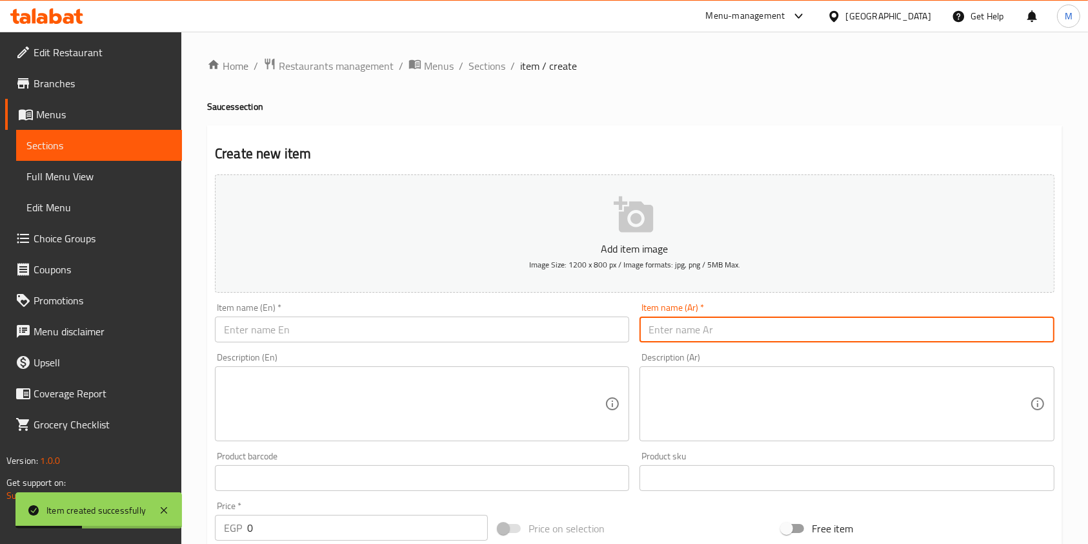
paste input "صوص [GEOGRAPHIC_DATA]"
type input "صوص [GEOGRAPHIC_DATA]"
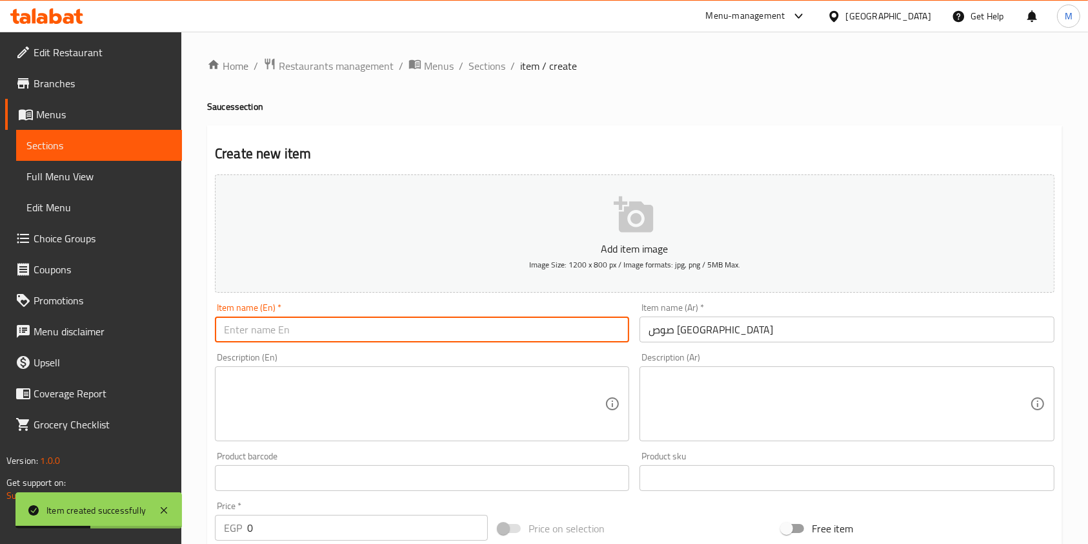
drag, startPoint x: 505, startPoint y: 343, endPoint x: 505, endPoint y: 334, distance: 9.0
click at [505, 342] on input "text" at bounding box center [422, 329] width 414 height 26
paste input "[US_STATE] Sauce"
type input "[US_STATE] Sauce"
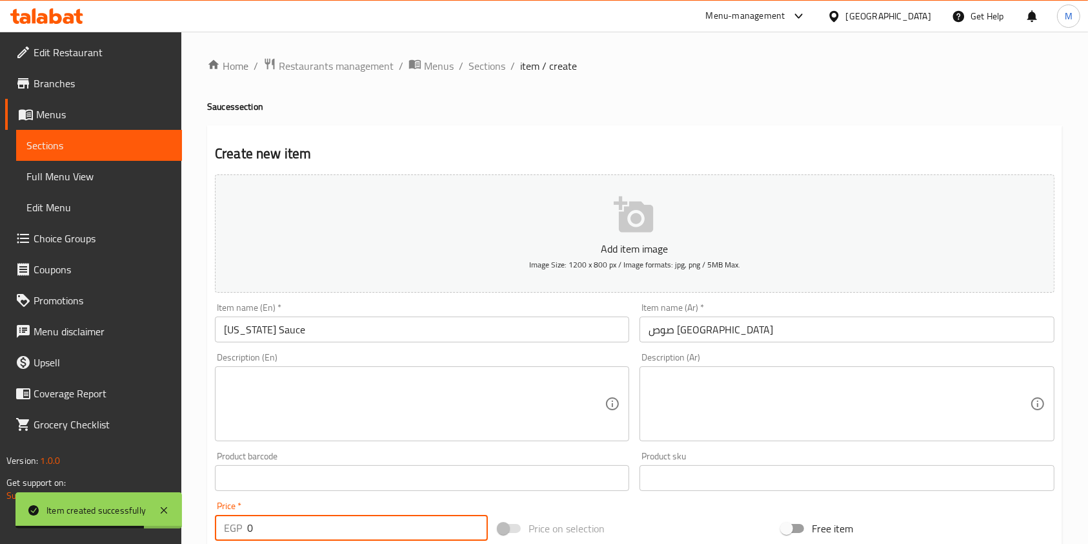
click at [246, 529] on div "EGP 0 Price *" at bounding box center [351, 527] width 273 height 26
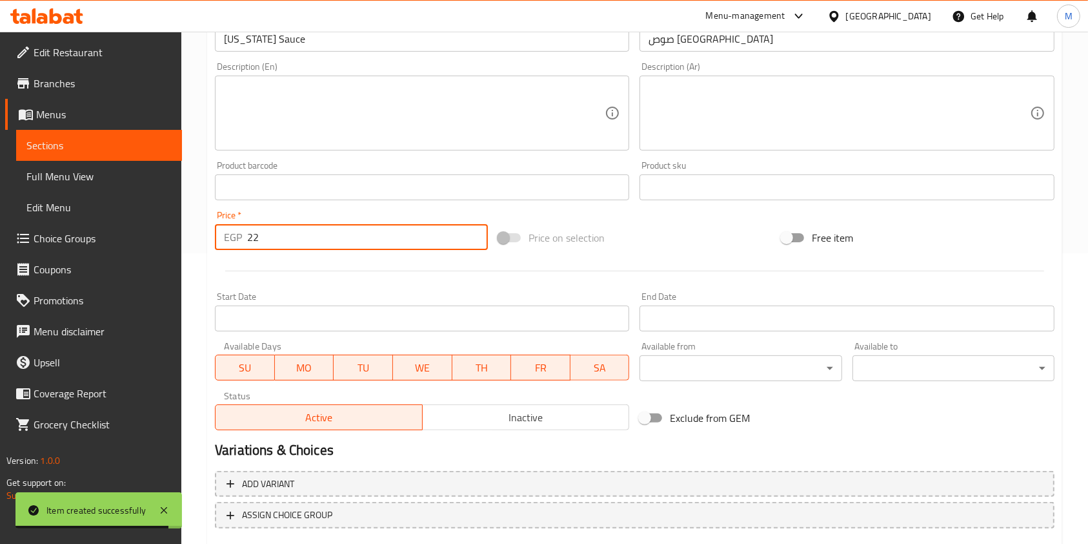
scroll to position [316, 0]
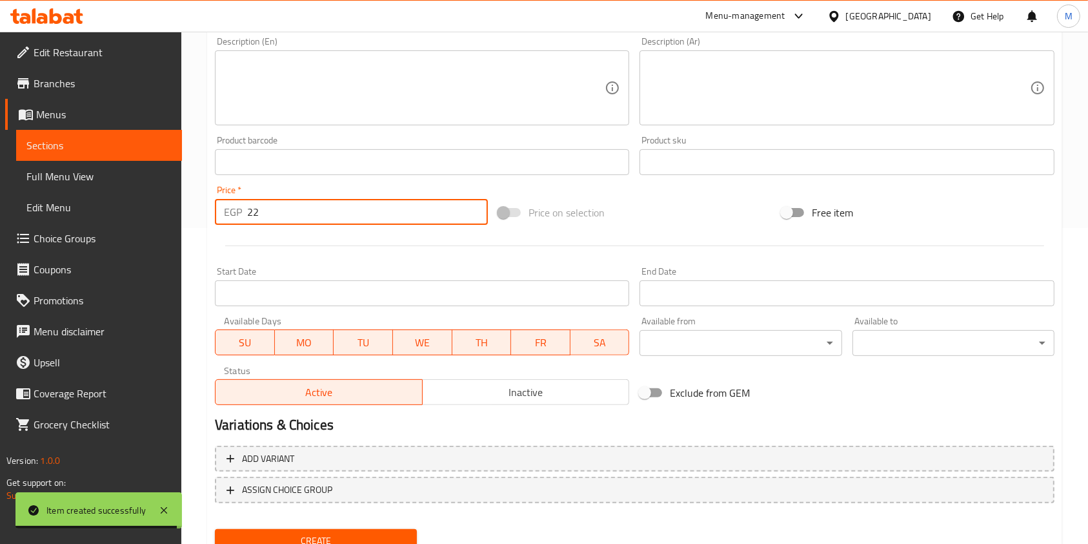
type input "22"
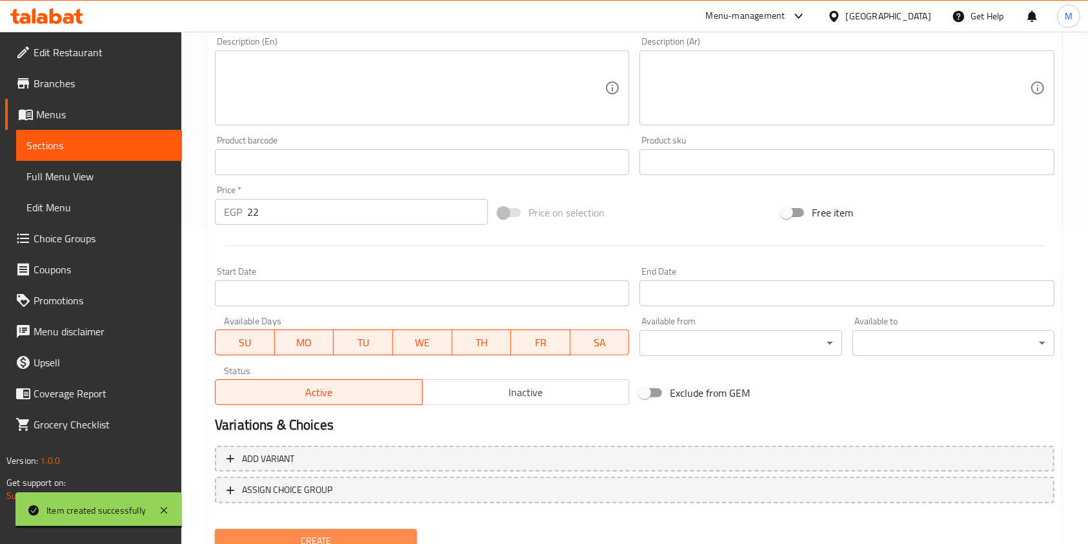
click at [367, 536] on span "Create" at bounding box center [315, 541] width 181 height 16
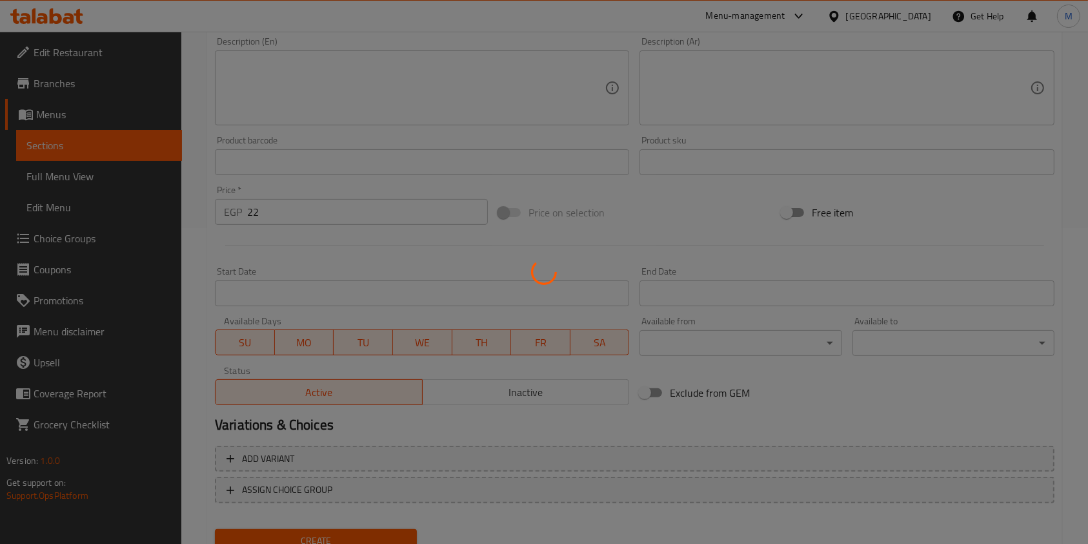
type input "0"
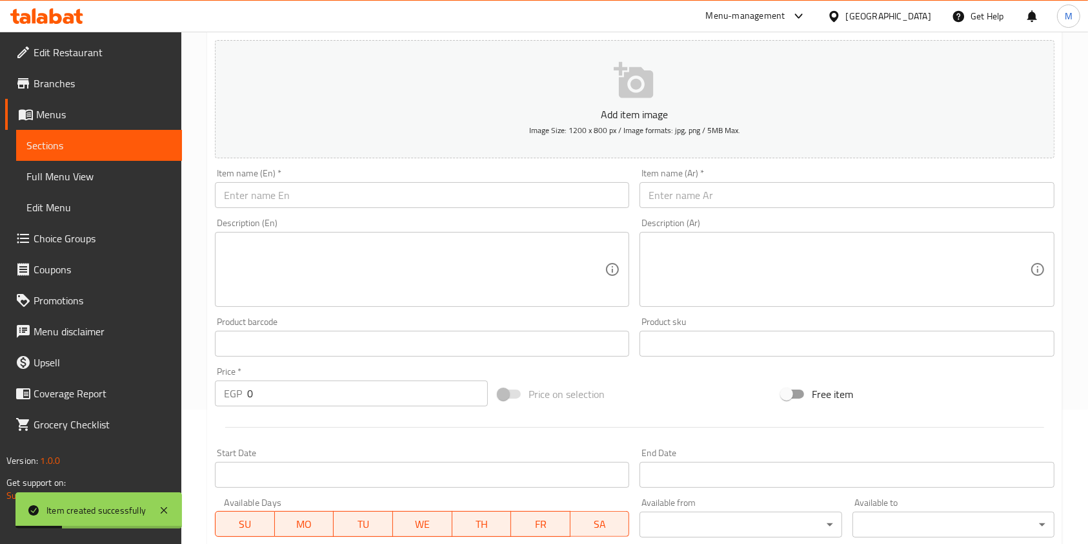
scroll to position [0, 0]
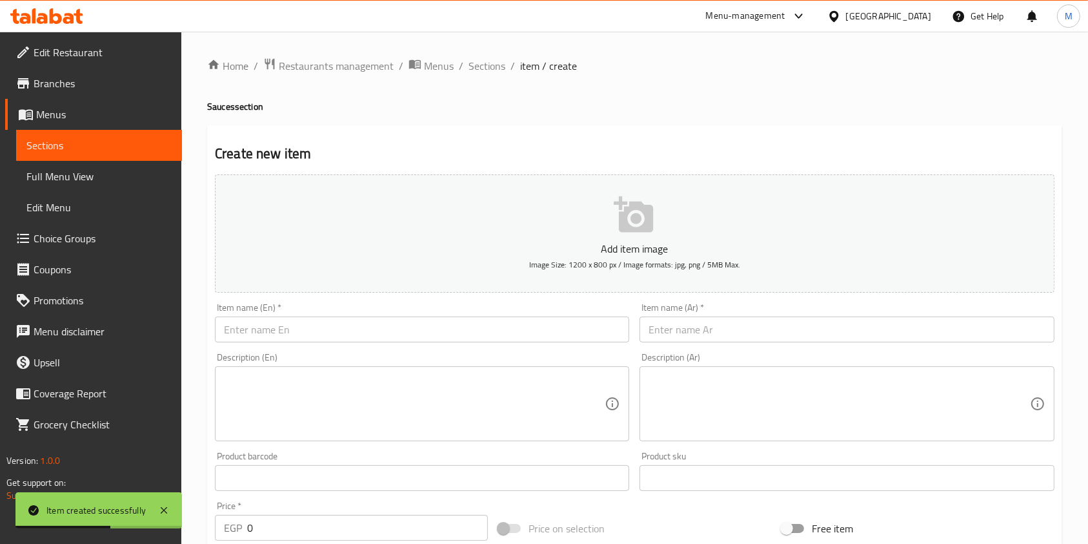
click at [680, 319] on input "text" at bounding box center [847, 329] width 414 height 26
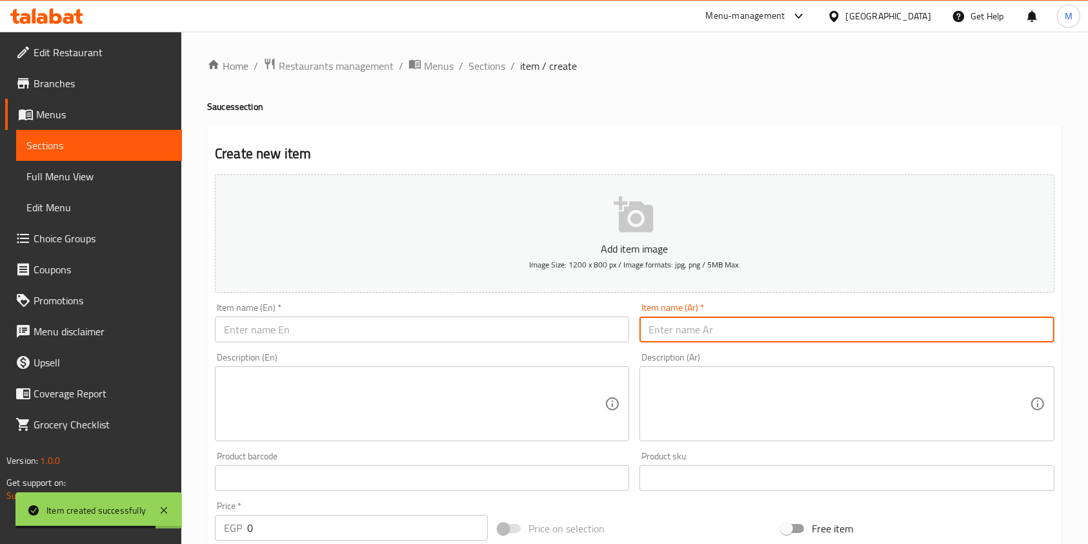
paste input "صوص جبنه شيدر"
type input "صوص جبنه شيدر"
click at [556, 353] on div "Description (En) Description (En)" at bounding box center [422, 396] width 414 height 88
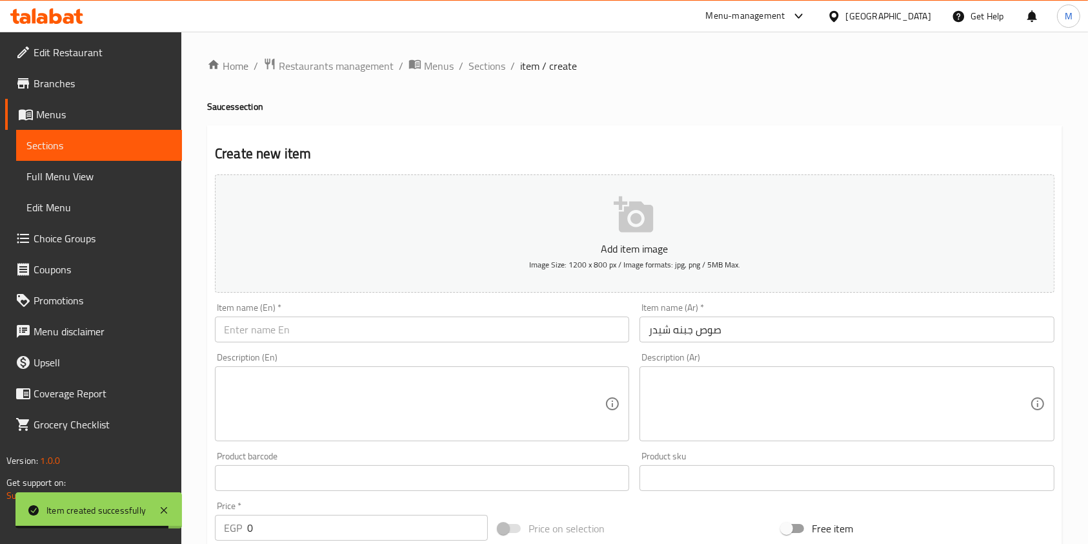
click at [561, 336] on input "text" at bounding box center [422, 329] width 414 height 26
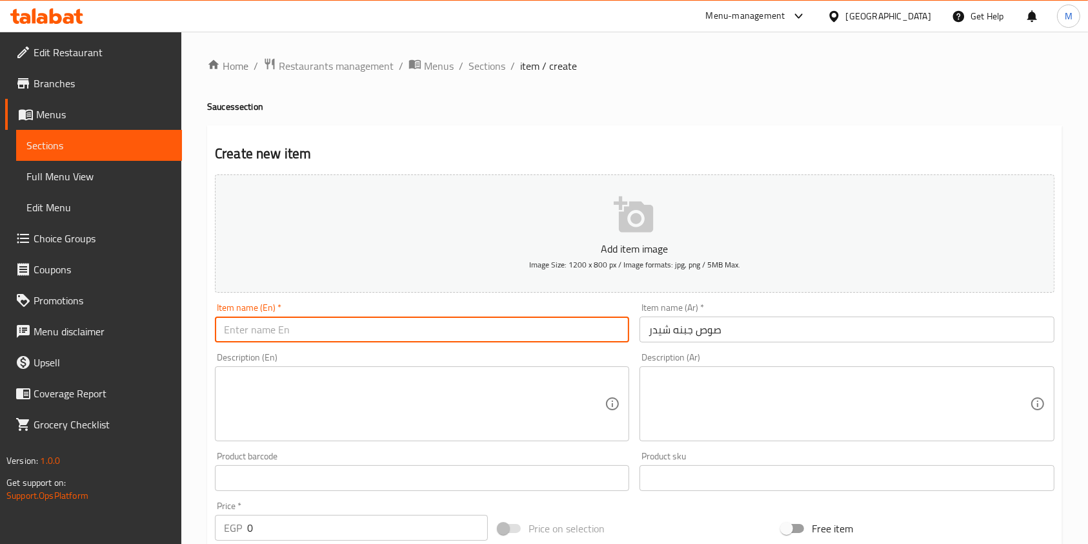
paste input "Cheddar Cheese Sauce"
type input "Cheddar Cheese Sauce"
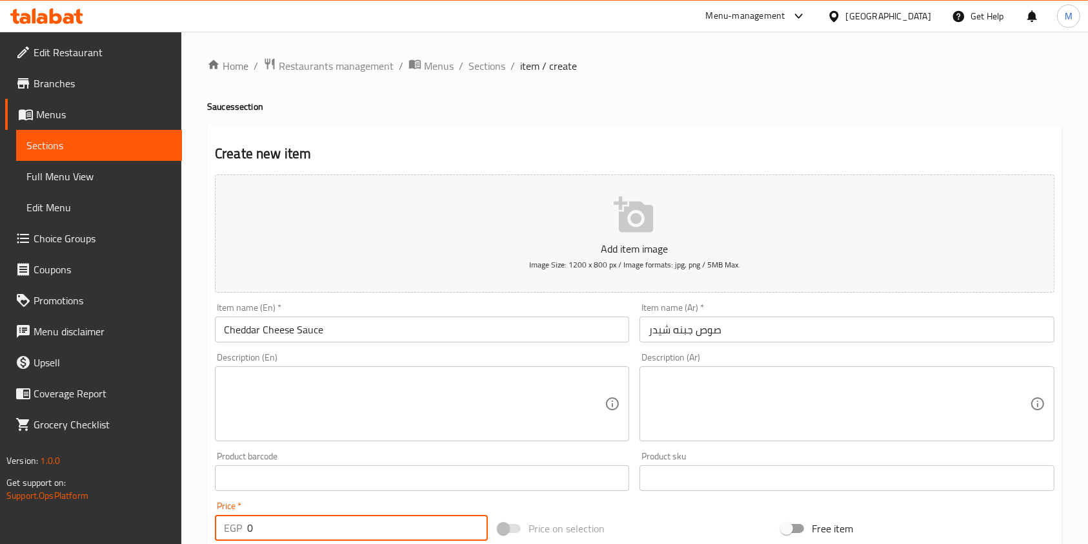
drag, startPoint x: 276, startPoint y: 514, endPoint x: 262, endPoint y: 515, distance: 13.6
click at [262, 515] on div "Price   * EGP 0 Price *" at bounding box center [351, 520] width 273 height 39
drag, startPoint x: 265, startPoint y: 524, endPoint x: 230, endPoint y: 529, distance: 34.6
click at [230, 529] on div "EGP 0 Price *" at bounding box center [351, 527] width 273 height 26
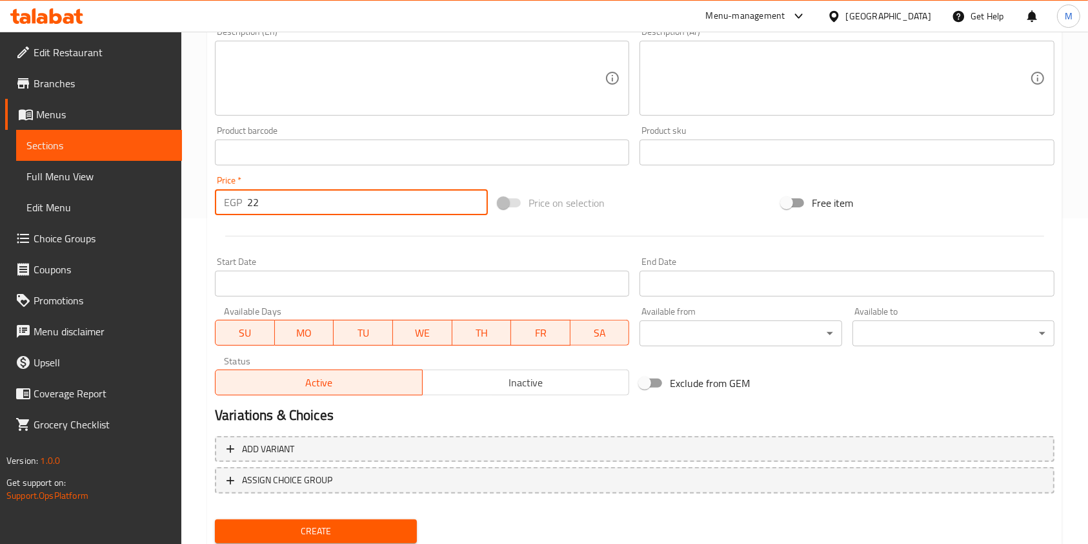
scroll to position [369, 0]
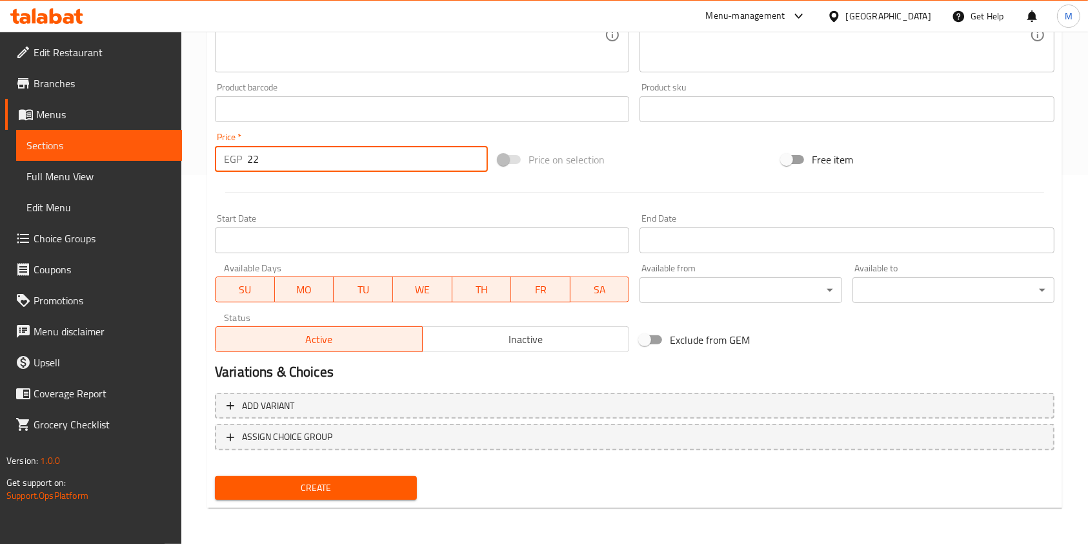
type input "22"
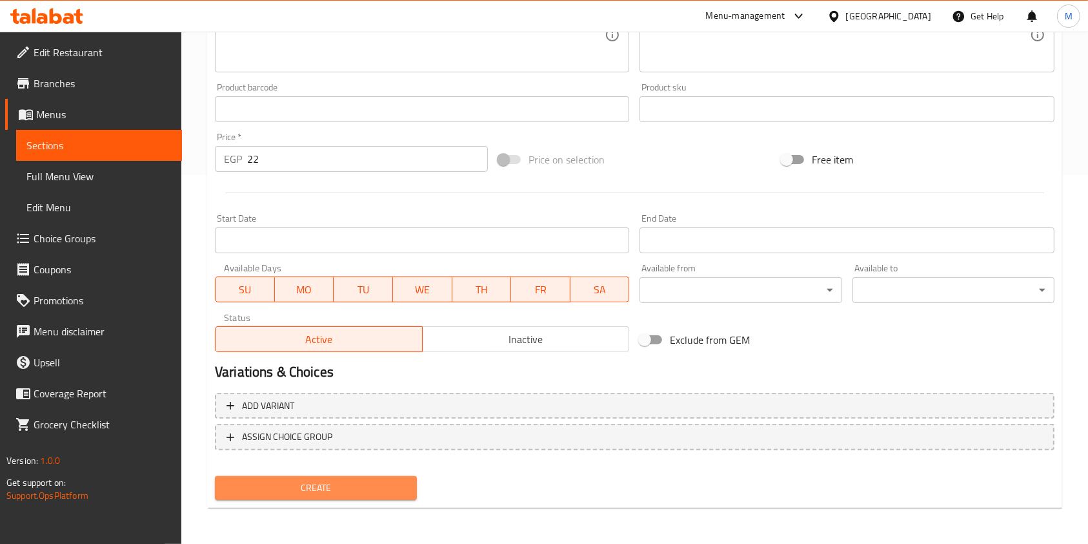
click at [414, 493] on button "Create" at bounding box center [316, 488] width 202 height 24
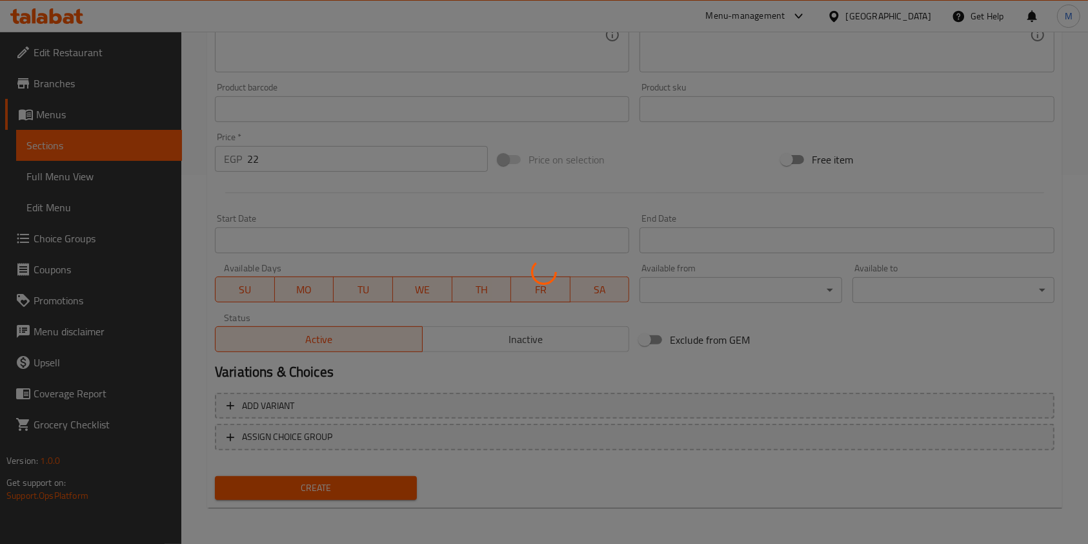
type input "0"
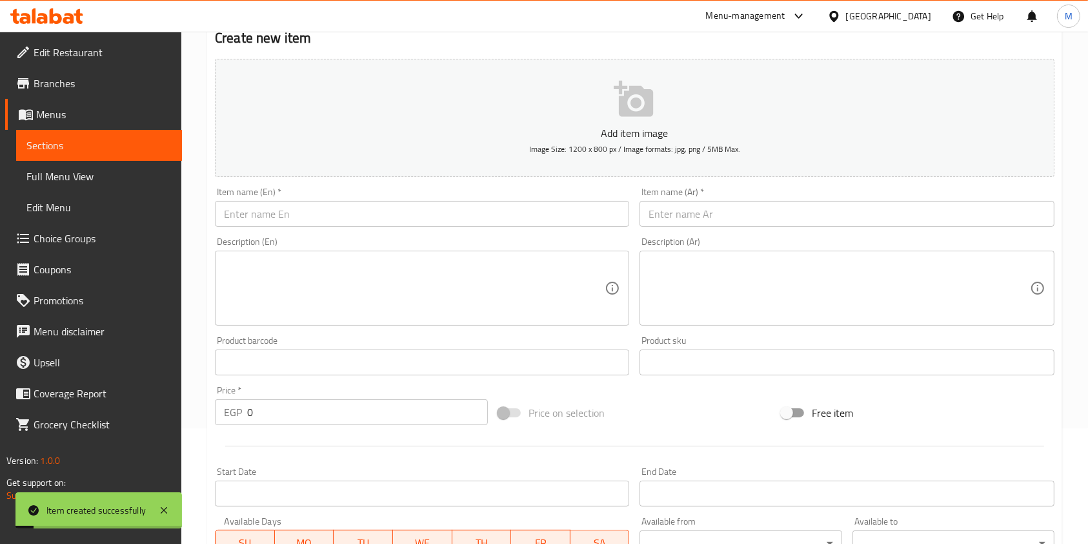
scroll to position [0, 0]
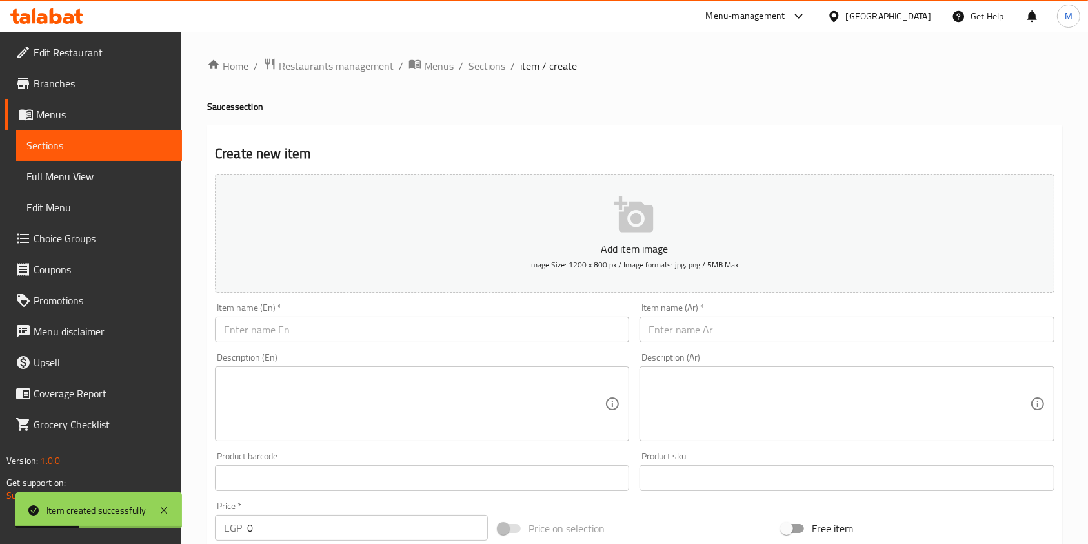
click at [847, 338] on input "text" at bounding box center [847, 329] width 414 height 26
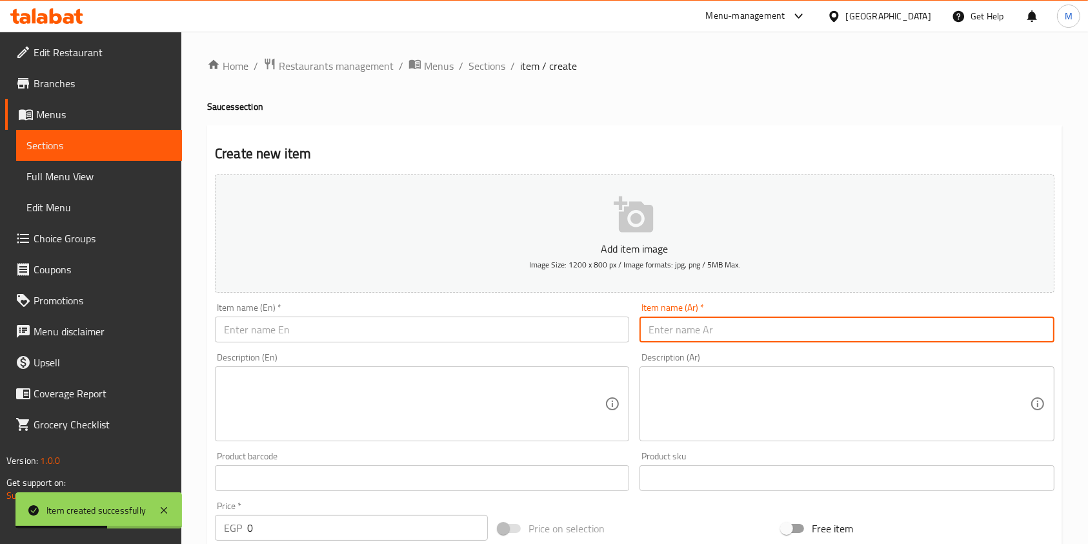
paste input "صوص الف جزيره"
type input "صوص الف جزيره"
click at [533, 319] on input "text" at bounding box center [422, 329] width 414 height 26
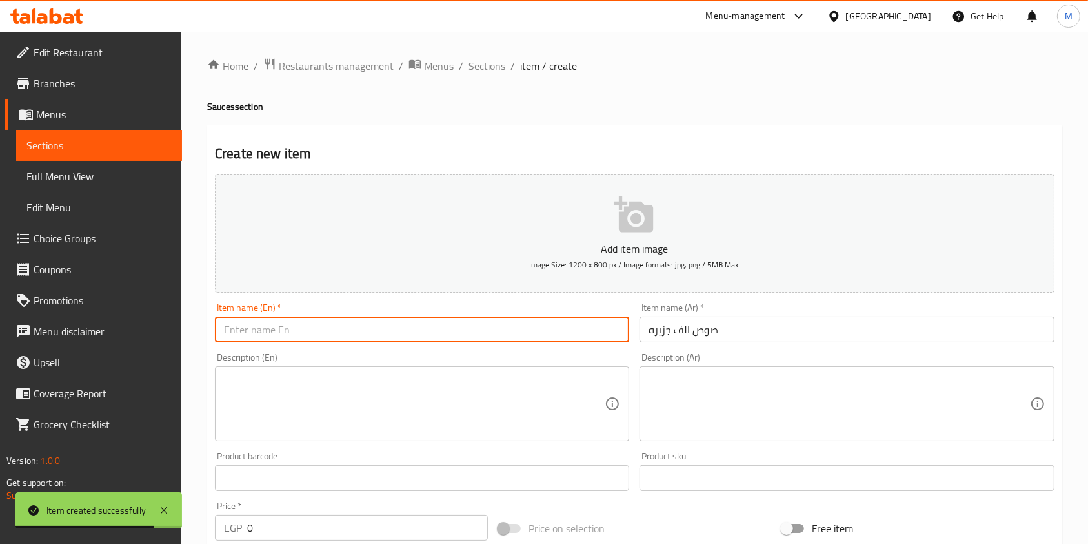
click at [533, 319] on input "text" at bounding box center [422, 329] width 414 height 26
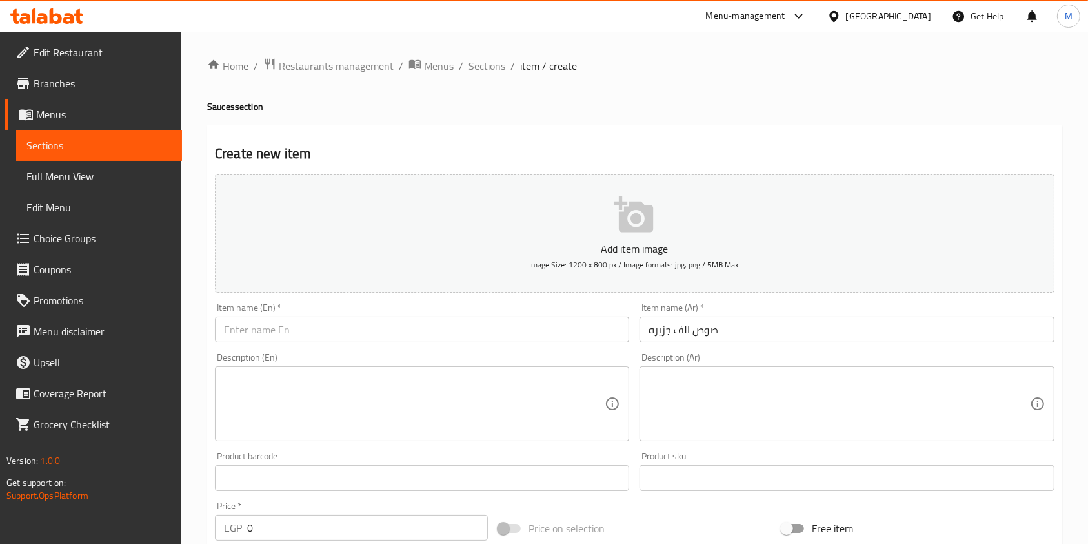
click at [796, 195] on button "Add item image Image Size: 1200 x 800 px / Image formats: jpg, png / 5MB Max." at bounding box center [635, 233] width 840 height 118
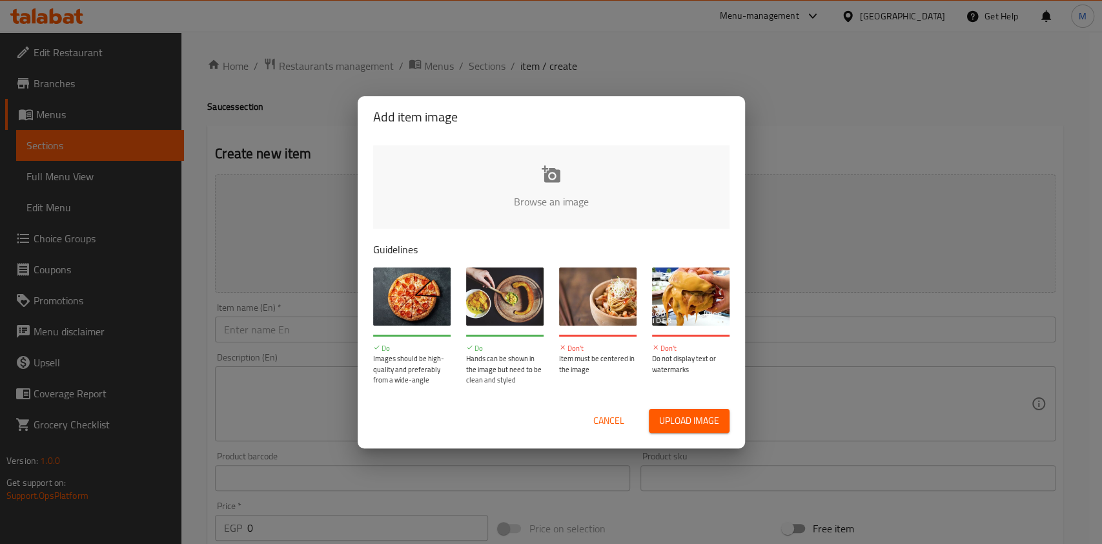
click at [863, 123] on div "Add item image Browse an image Guidelines Do Images should be high-quality and …" at bounding box center [551, 272] width 1102 height 544
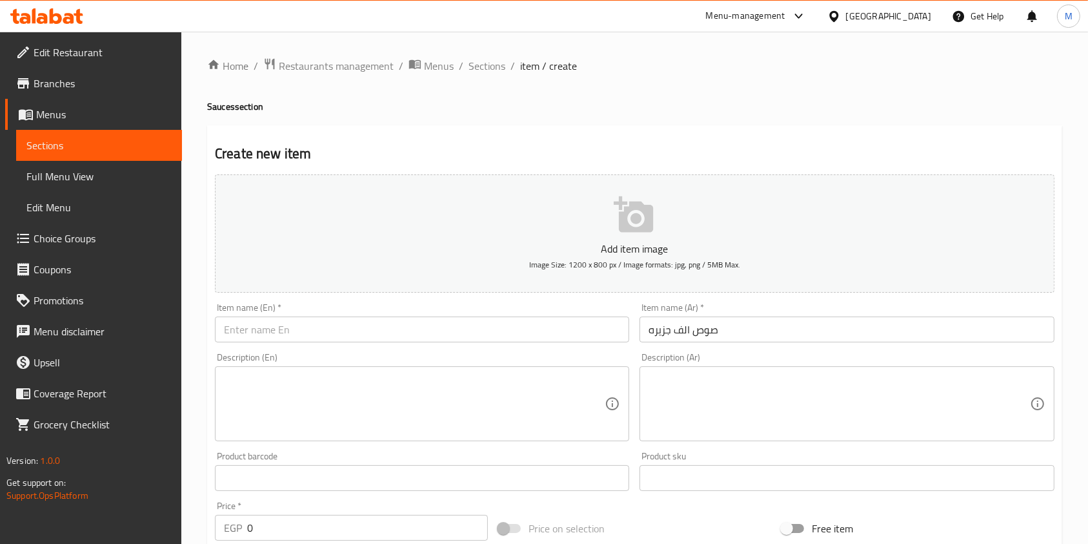
click at [381, 329] on input "text" at bounding box center [422, 329] width 414 height 26
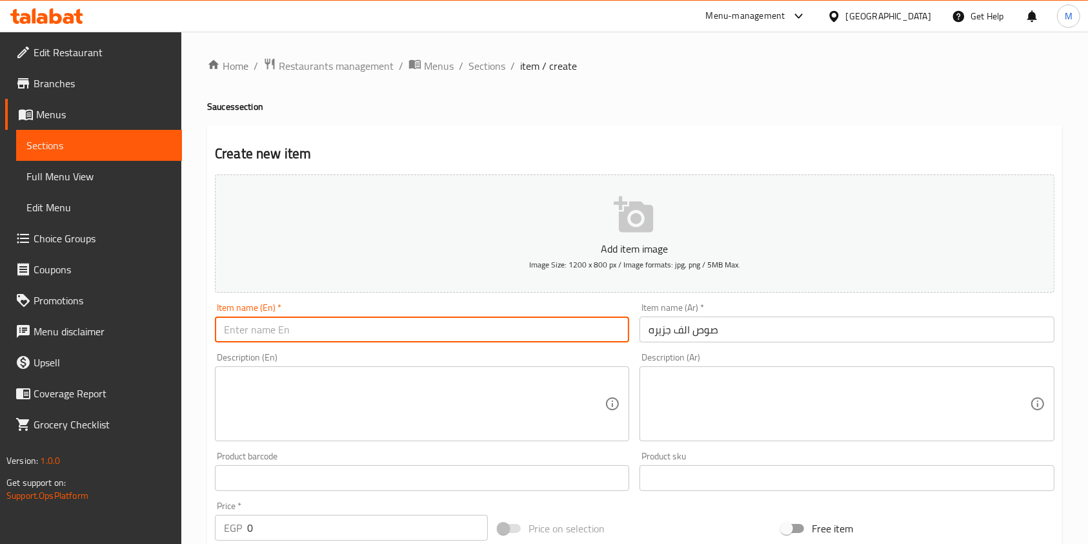
paste input "Thousand Island Sauce"
type input "Thousand Island Sauce"
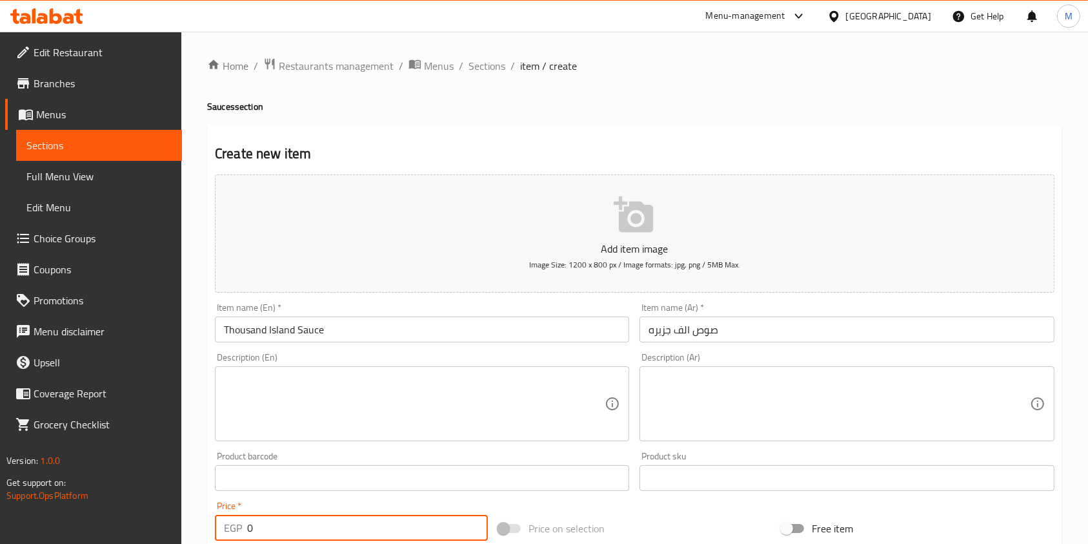
drag, startPoint x: 268, startPoint y: 520, endPoint x: 248, endPoint y: 526, distance: 21.0
click at [248, 526] on input "0" at bounding box center [367, 527] width 241 height 26
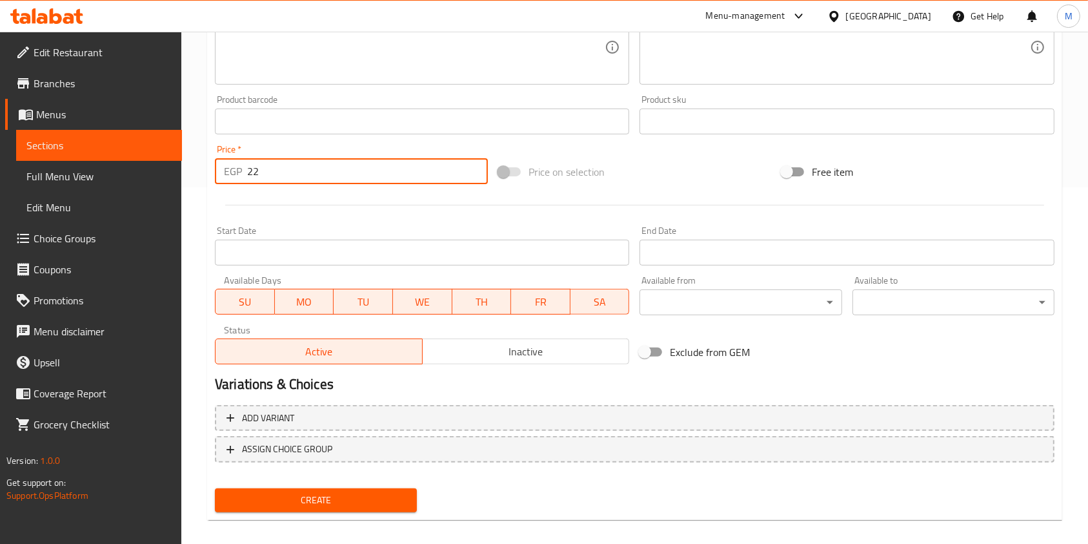
scroll to position [369, 0]
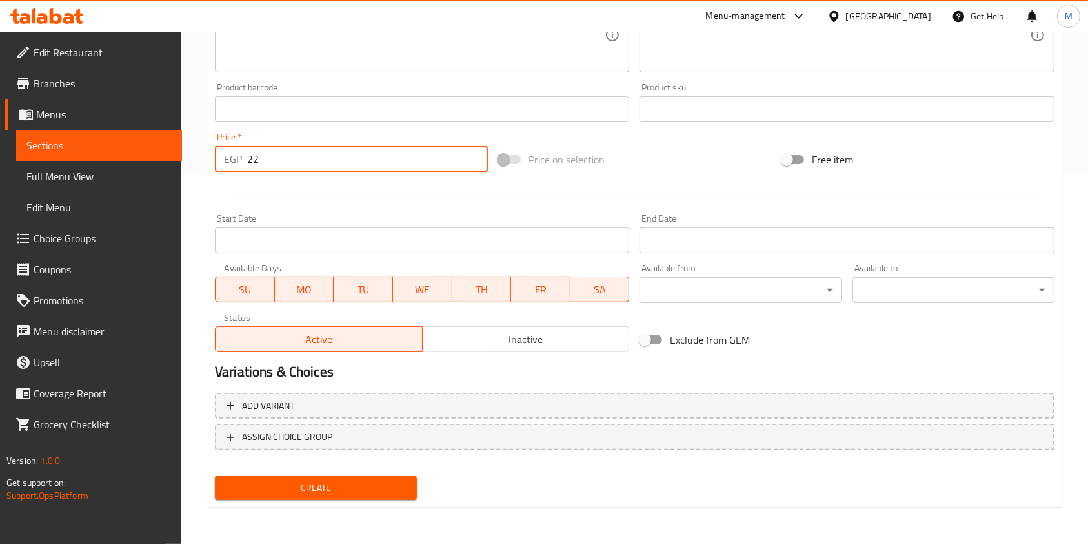
type input "22"
click at [390, 481] on span "Create" at bounding box center [315, 488] width 181 height 16
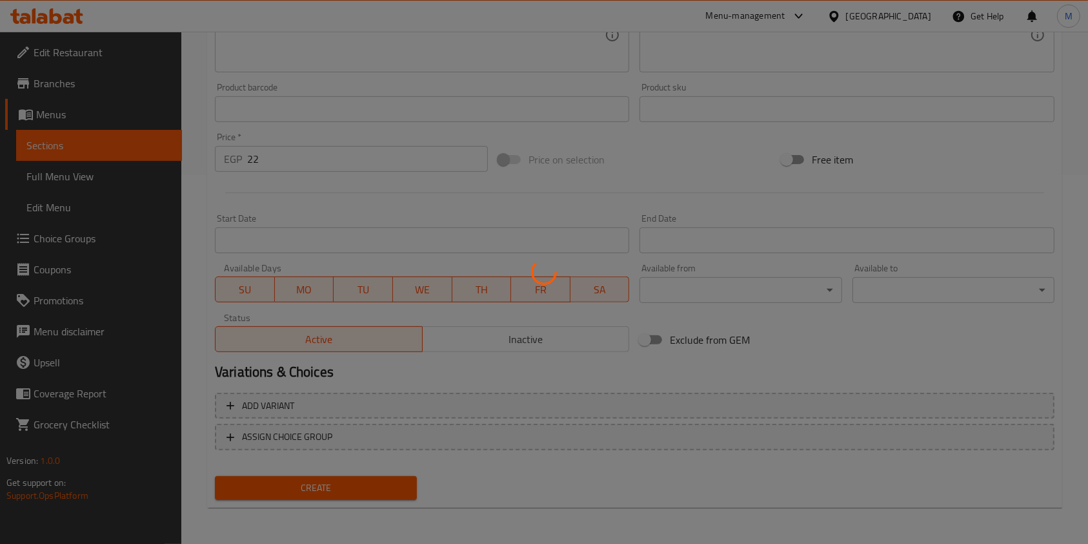
type input "0"
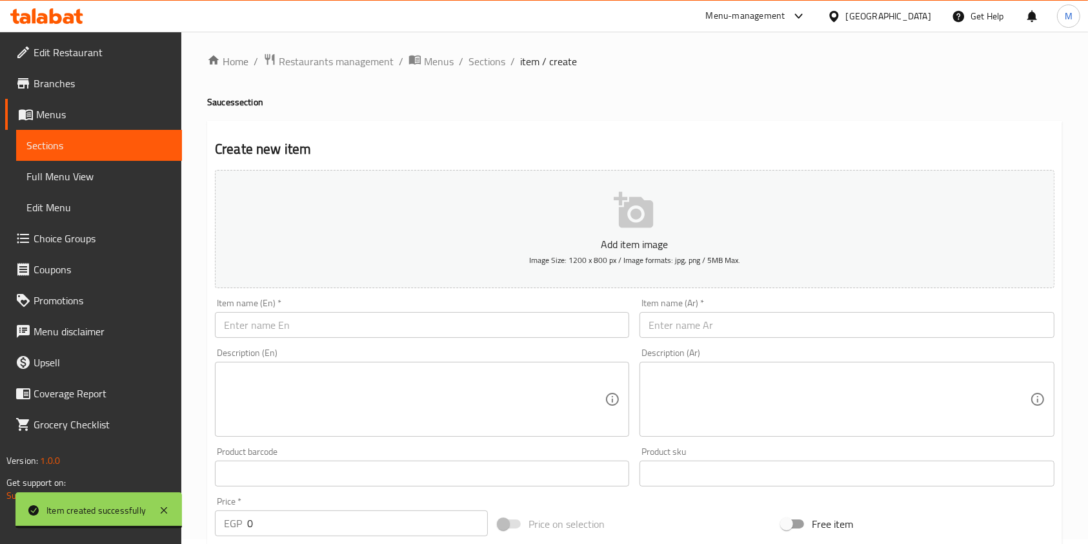
scroll to position [0, 0]
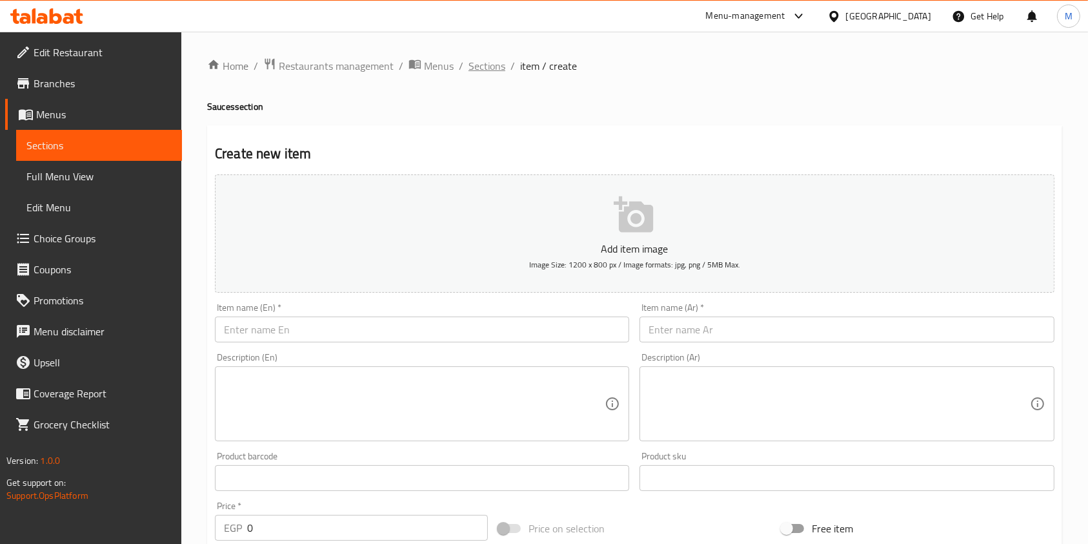
click at [485, 61] on span "Sections" at bounding box center [487, 65] width 37 height 15
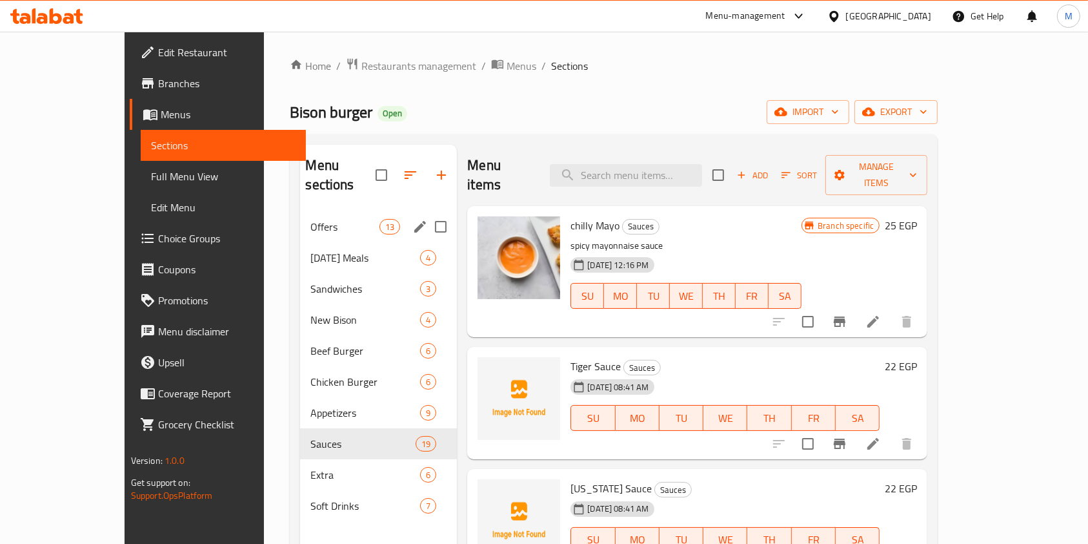
click at [310, 219] on span "Offers" at bounding box center [344, 226] width 69 height 15
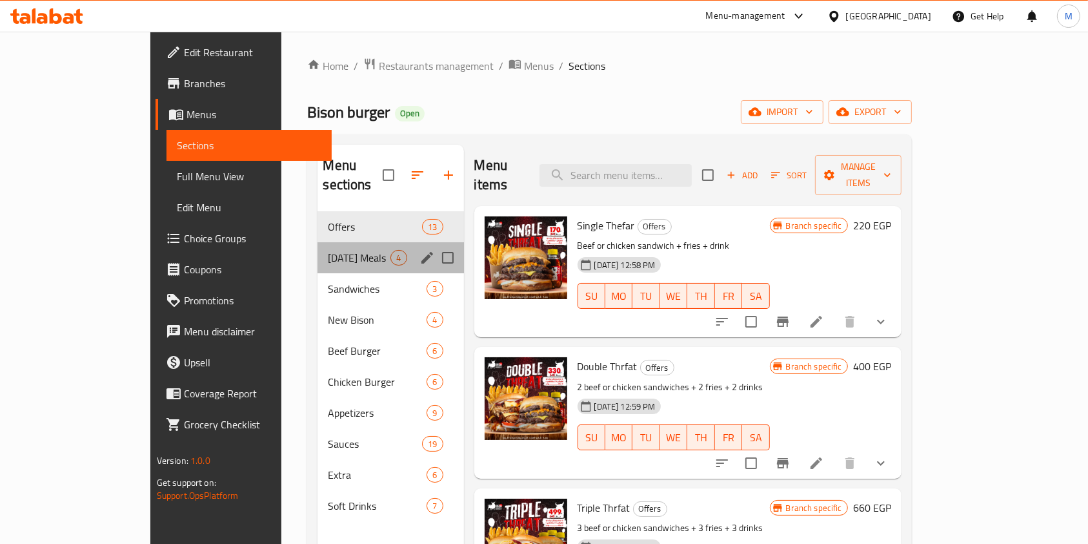
click at [318, 246] on div "[DATE] Meals 4" at bounding box center [391, 257] width 146 height 31
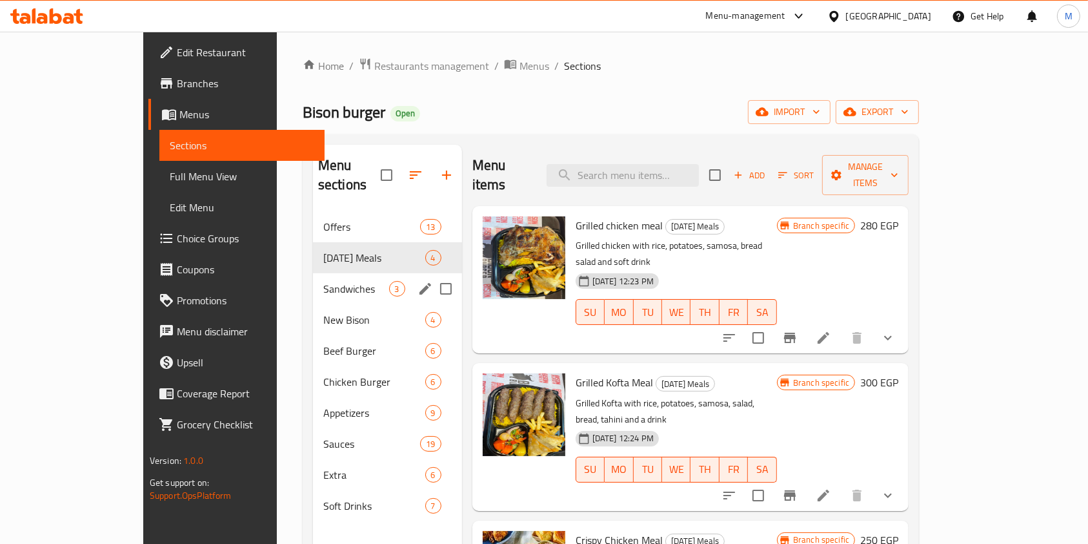
click at [313, 278] on div "Sandwiches 3" at bounding box center [387, 288] width 149 height 31
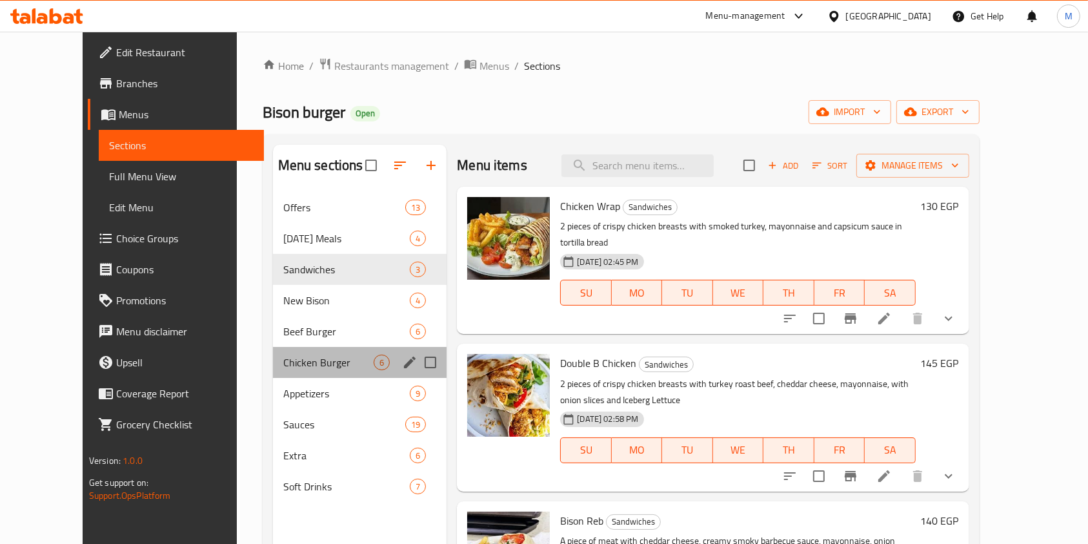
click at [273, 348] on div "Chicken Burger 6" at bounding box center [360, 362] width 174 height 31
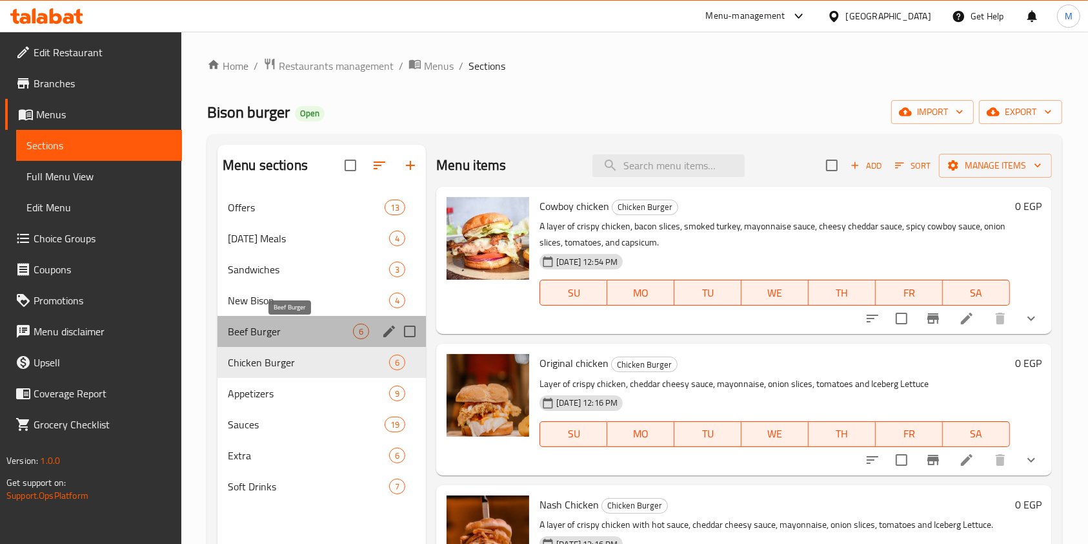
click at [259, 332] on span "Beef Burger" at bounding box center [290, 330] width 125 height 15
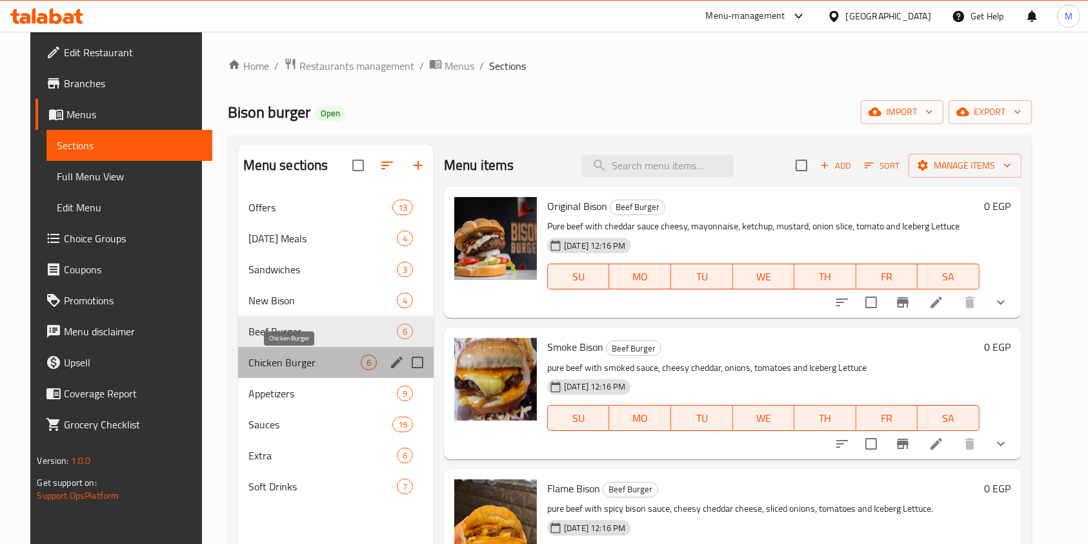
click at [272, 360] on span "Chicken Burger" at bounding box center [305, 361] width 112 height 15
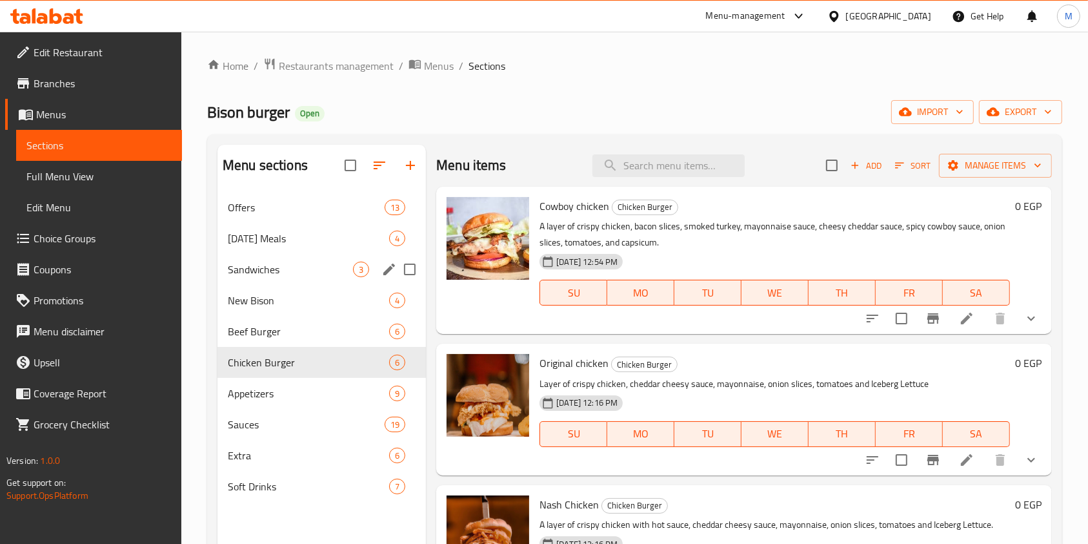
click at [265, 269] on span "Sandwiches" at bounding box center [290, 268] width 125 height 15
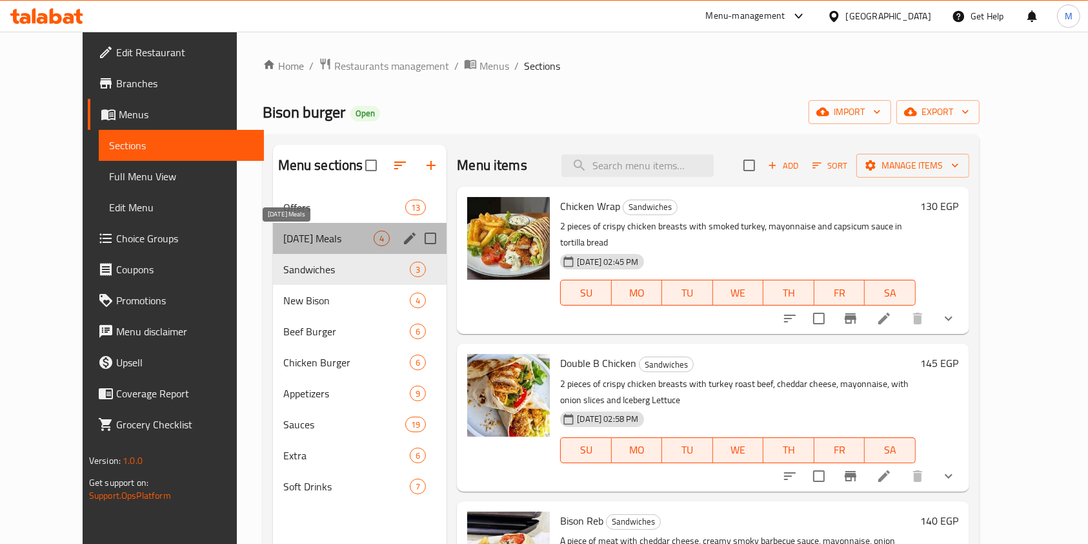
click at [310, 235] on span "[DATE] Meals" at bounding box center [328, 237] width 91 height 15
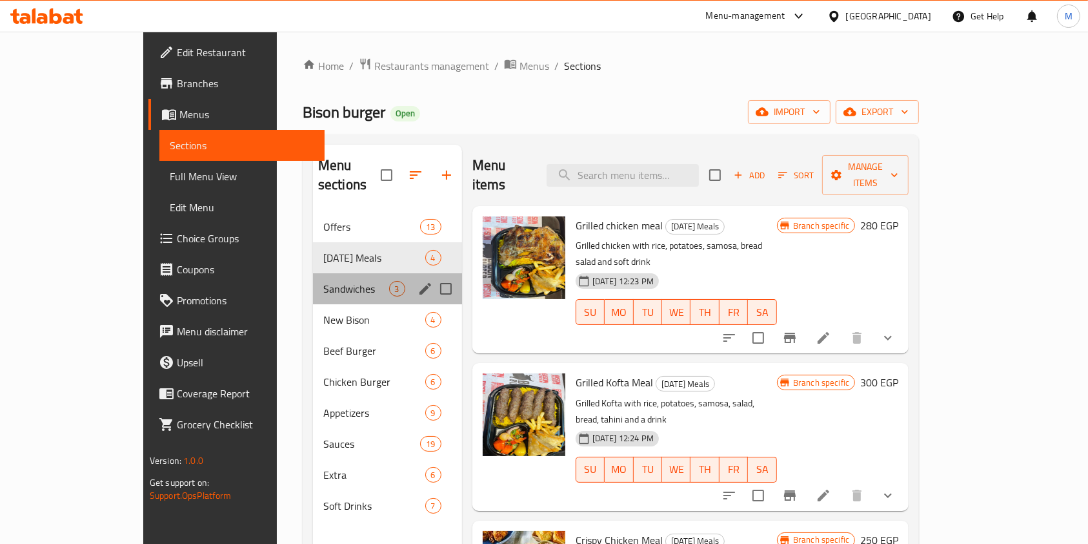
click at [321, 278] on div "Sandwiches 3" at bounding box center [387, 288] width 149 height 31
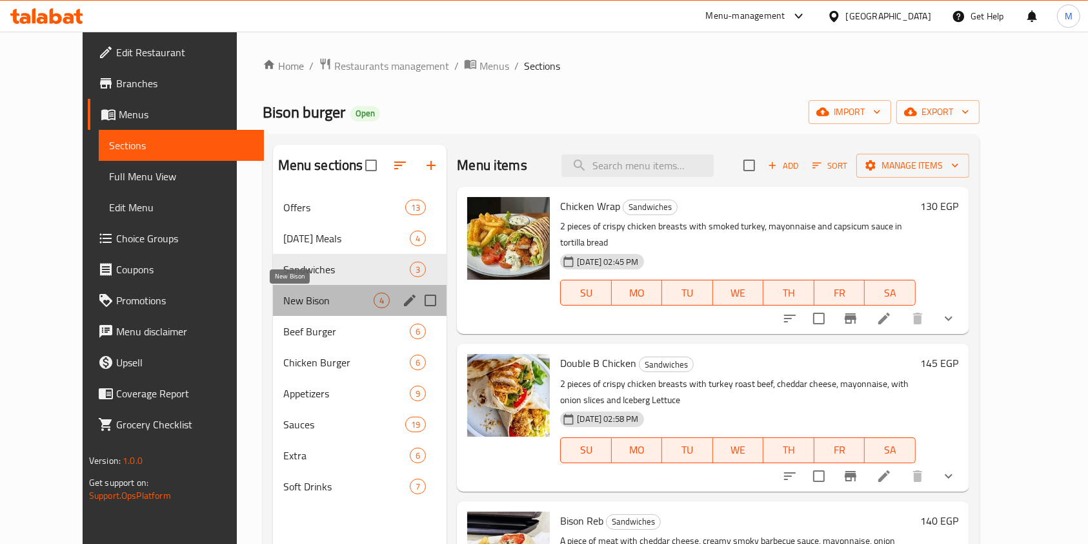
click at [311, 297] on span "New Bison" at bounding box center [328, 299] width 91 height 15
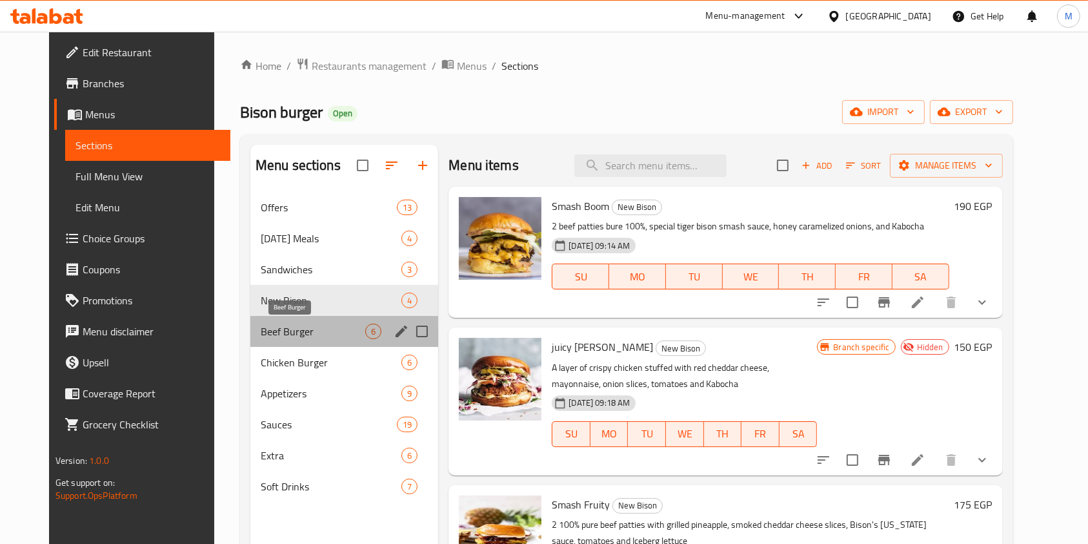
click at [301, 328] on span "Beef Burger" at bounding box center [313, 330] width 105 height 15
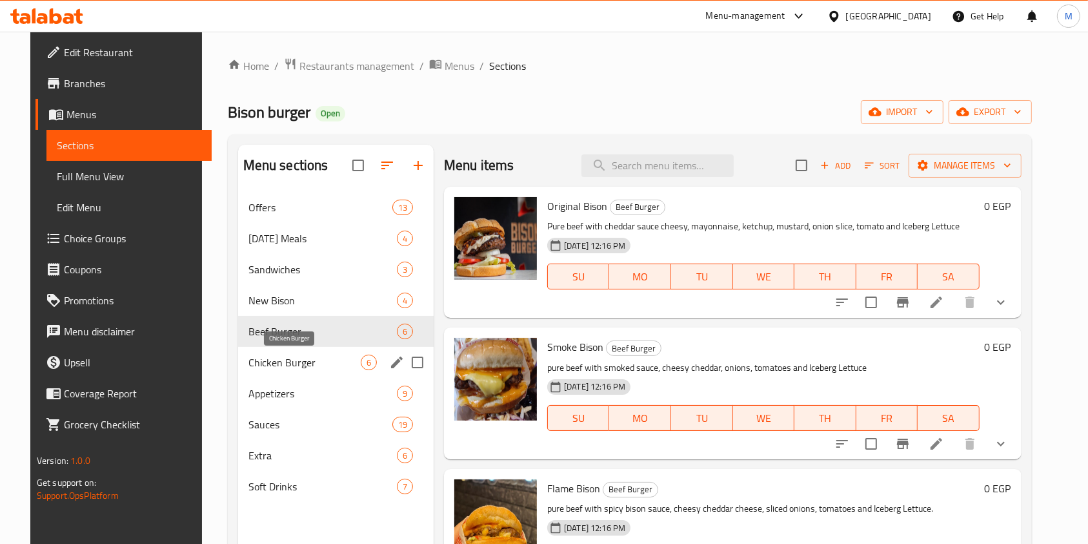
click at [299, 364] on span "Chicken Burger" at bounding box center [305, 361] width 112 height 15
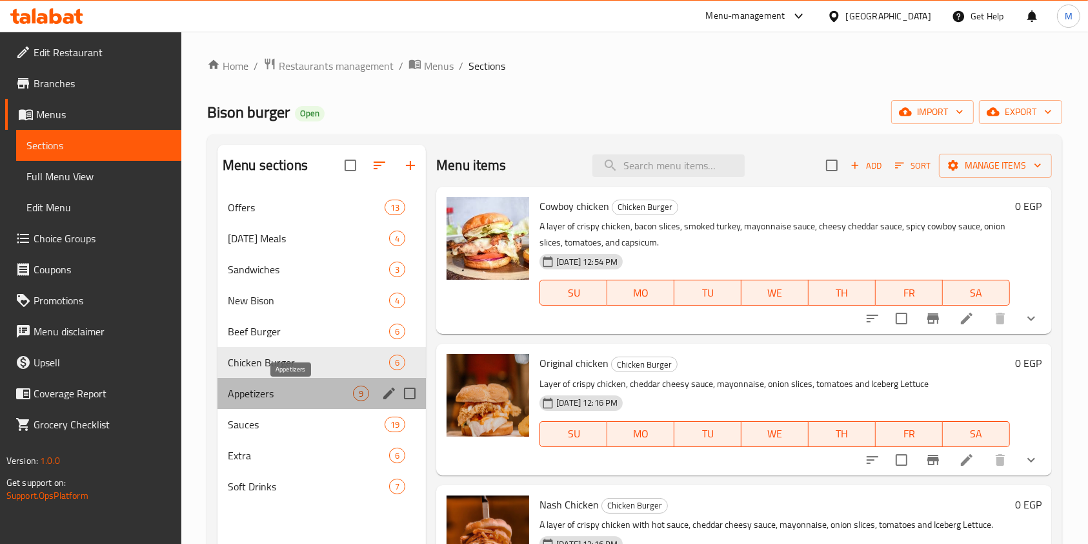
click at [300, 389] on span "Appetizers" at bounding box center [290, 392] width 125 height 15
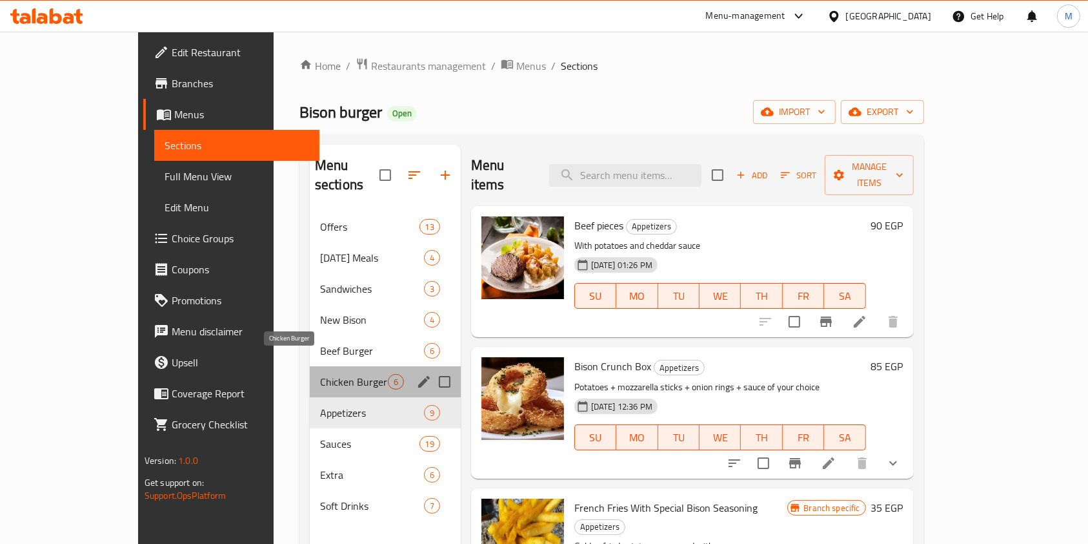
click at [320, 374] on span "Chicken Burger" at bounding box center [354, 381] width 68 height 15
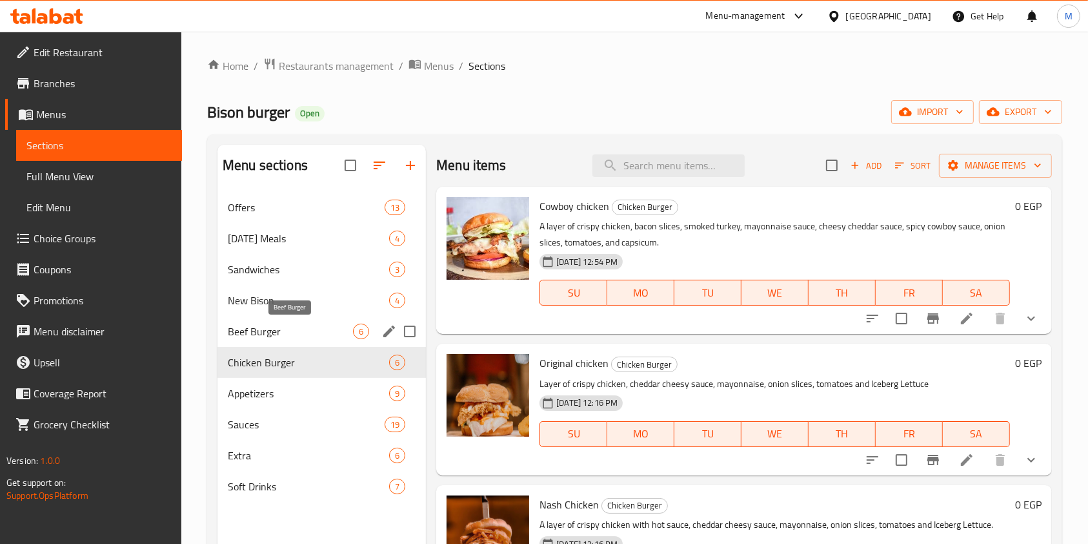
click at [340, 323] on span "Beef Burger" at bounding box center [290, 330] width 125 height 15
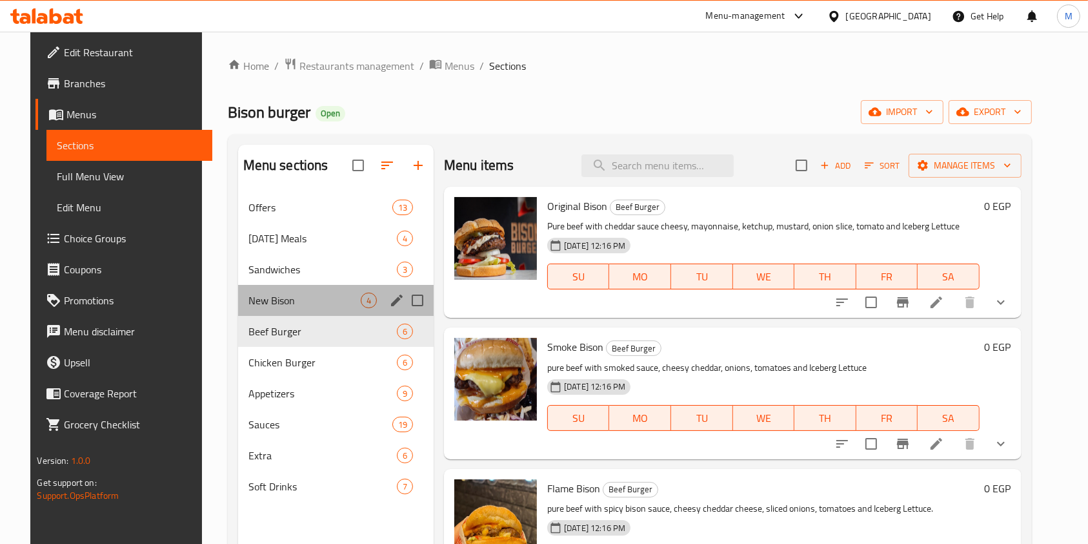
click at [304, 290] on div "New Bison 4" at bounding box center [336, 300] width 196 height 31
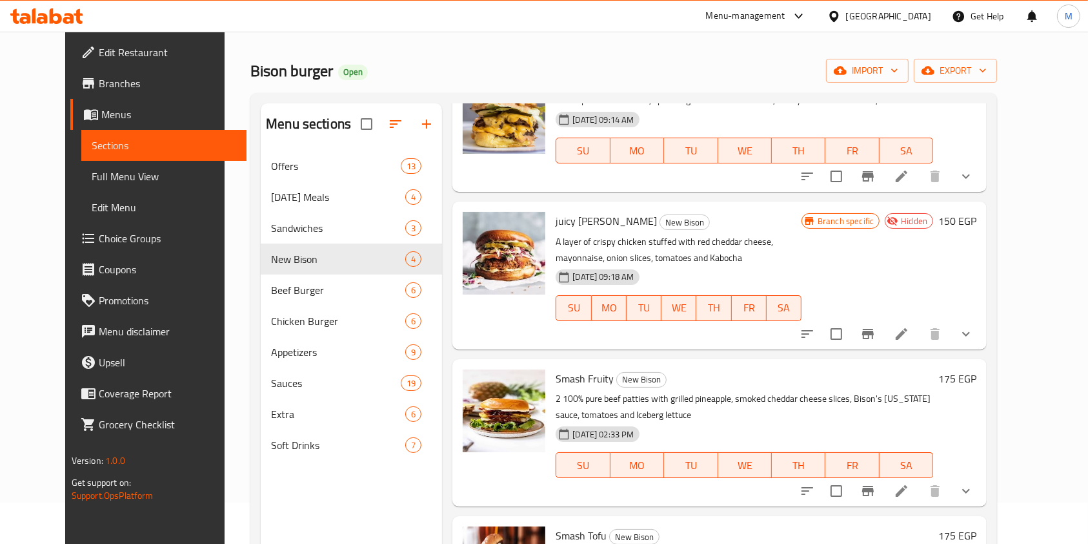
scroll to position [32, 0]
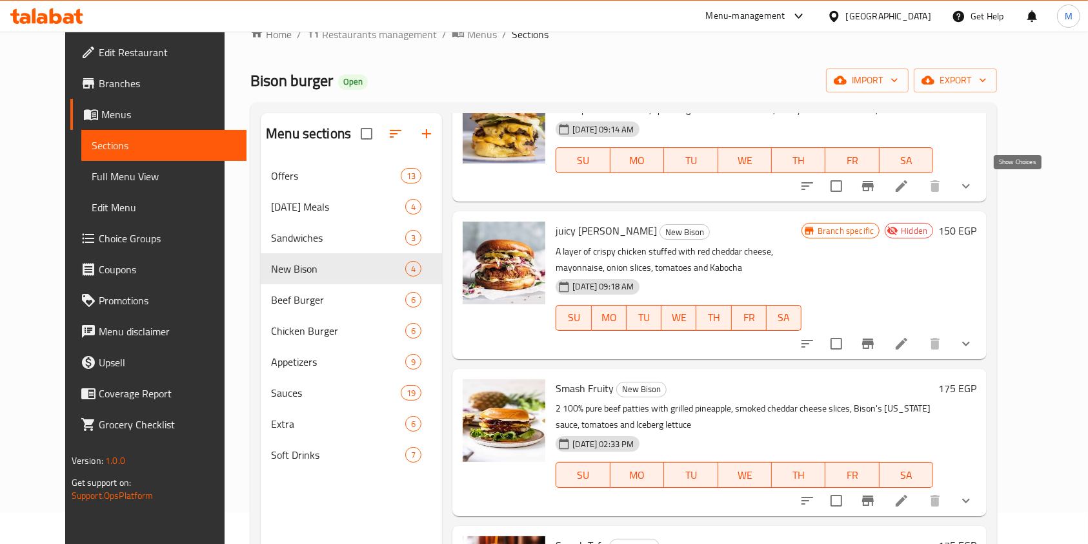
click at [974, 188] on icon "show more" at bounding box center [966, 185] width 15 height 15
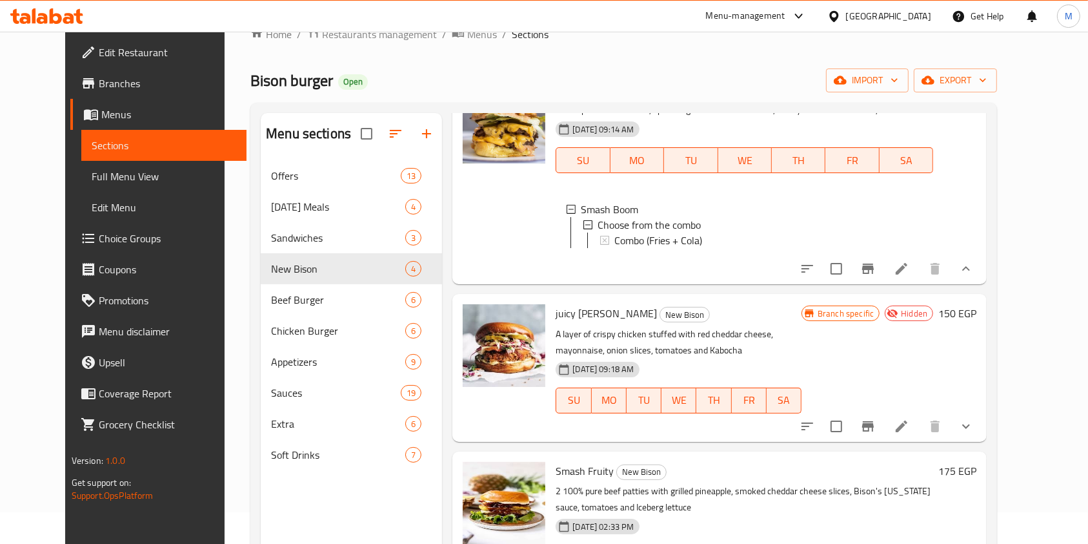
scroll to position [72, 0]
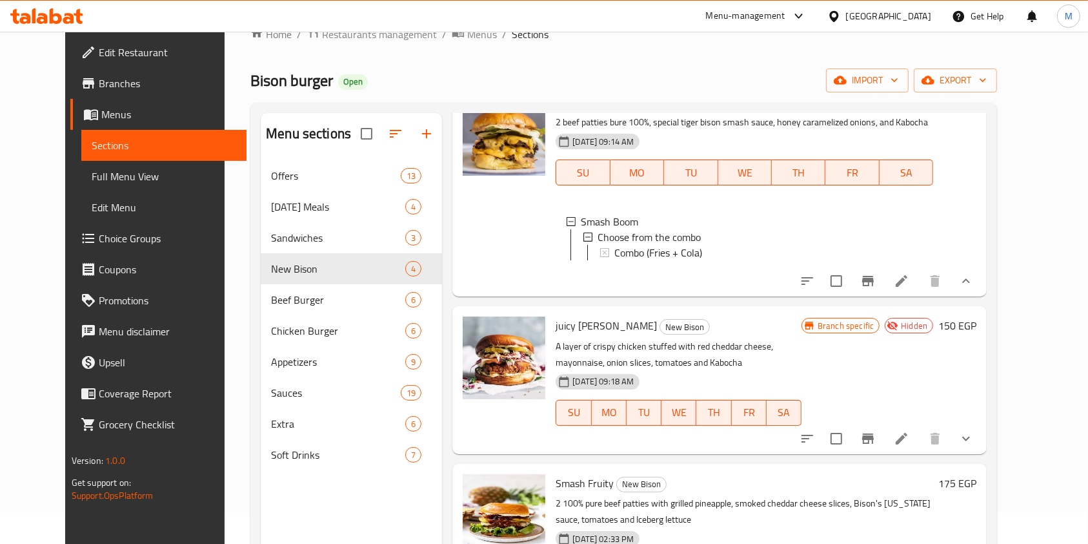
click at [987, 291] on div "Smash Boom New Bison 2 beef patties bure 100%, special tiger bison smash sauce,…" at bounding box center [719, 190] width 534 height 214
click at [982, 293] on button "show more" at bounding box center [966, 280] width 31 height 31
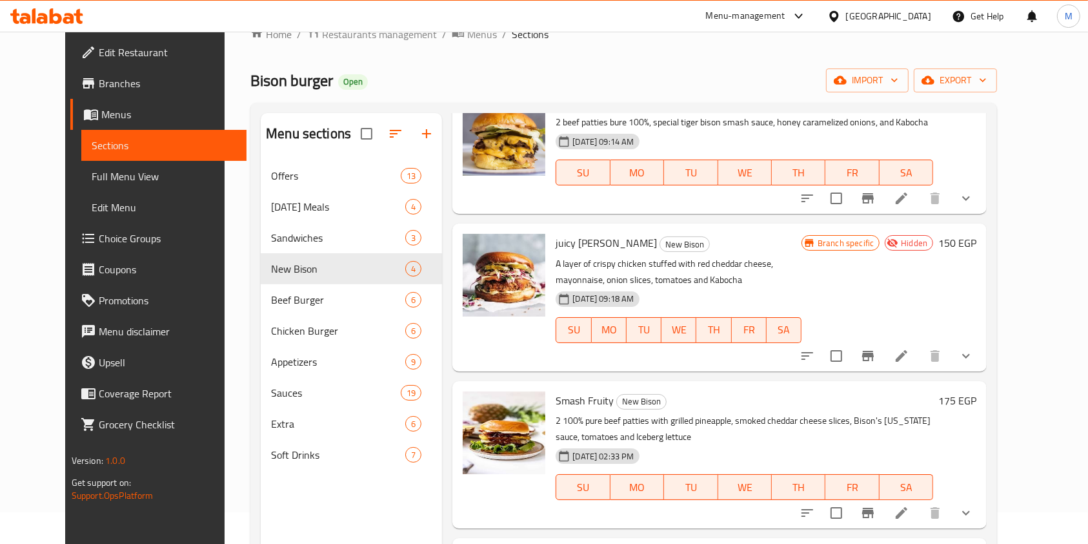
click at [974, 354] on icon "show more" at bounding box center [966, 355] width 15 height 15
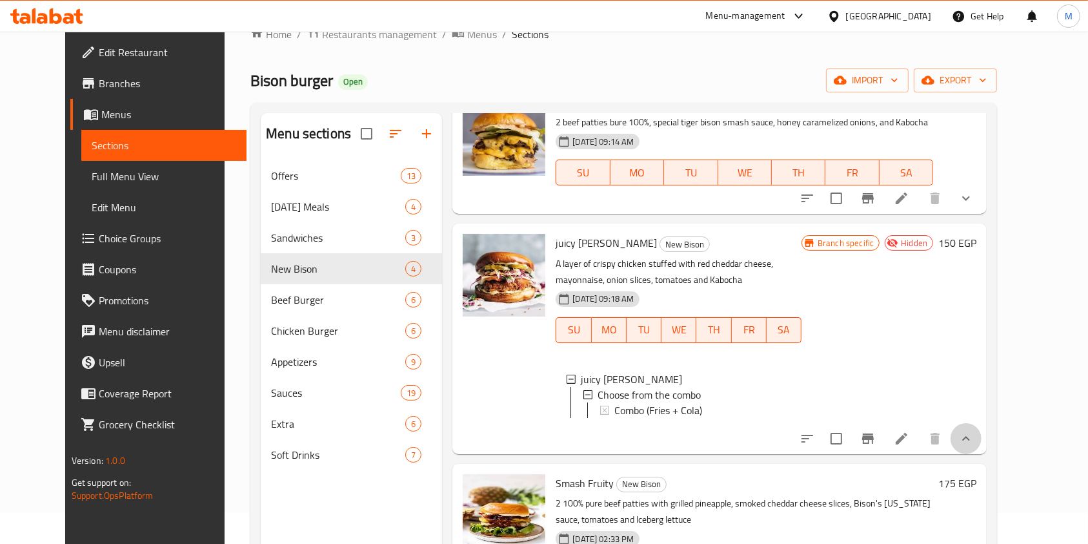
click at [982, 442] on button "show more" at bounding box center [966, 438] width 31 height 31
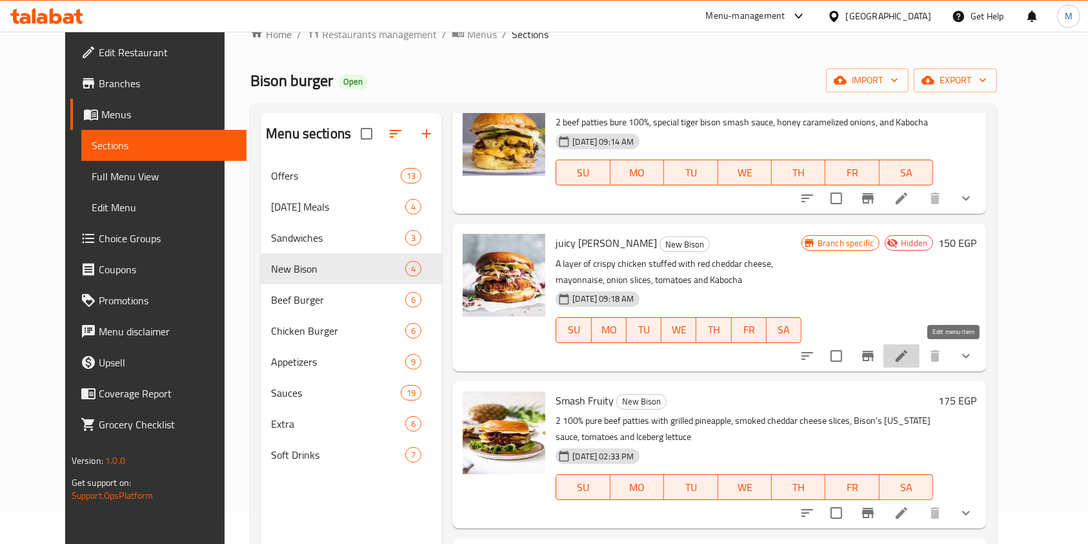
click at [910, 351] on icon at bounding box center [901, 355] width 15 height 15
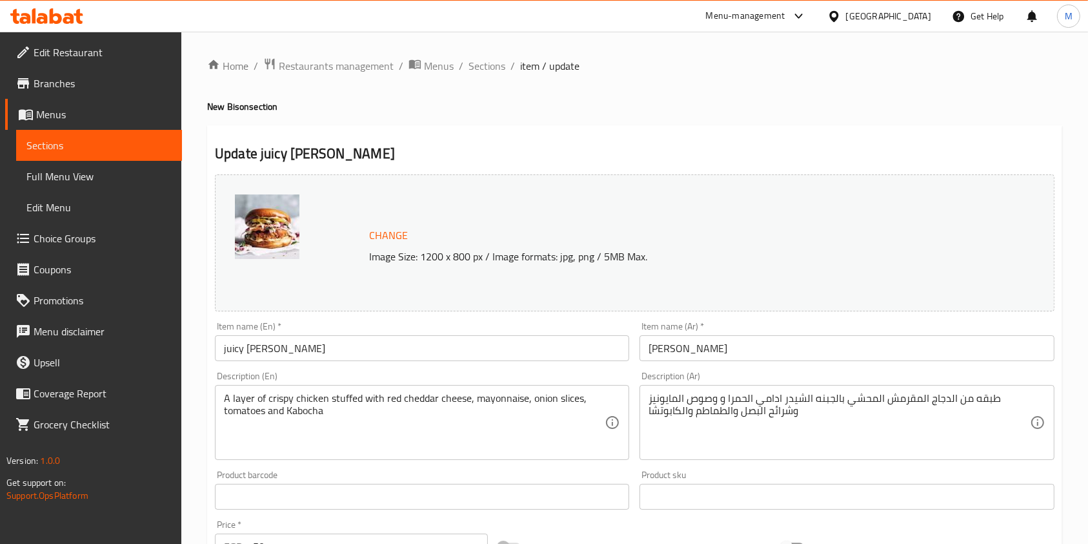
drag, startPoint x: 499, startPoint y: 65, endPoint x: 542, endPoint y: 82, distance: 46.6
click at [498, 65] on span "Sections" at bounding box center [487, 65] width 37 height 15
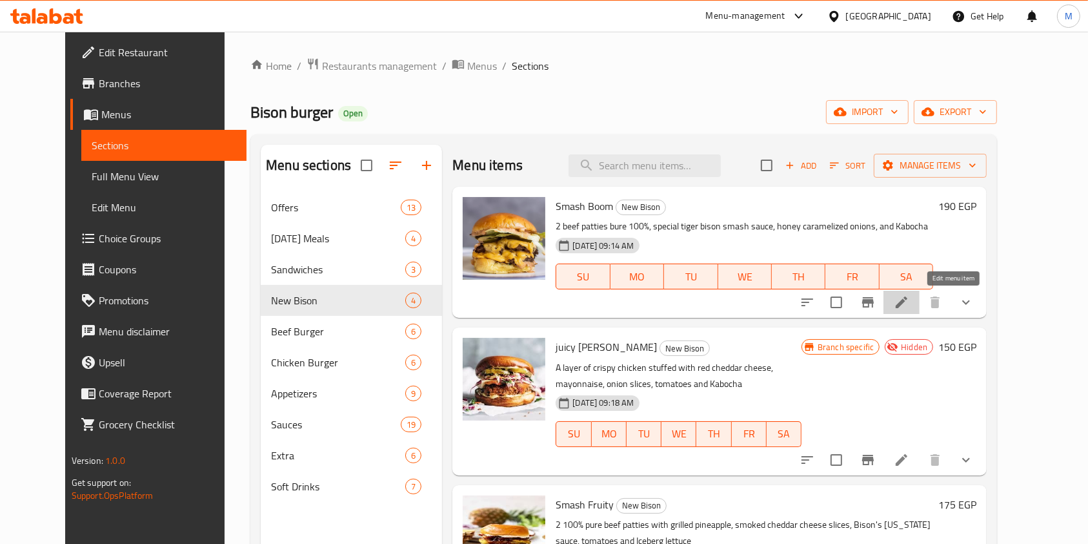
click at [910, 302] on icon at bounding box center [901, 301] width 15 height 15
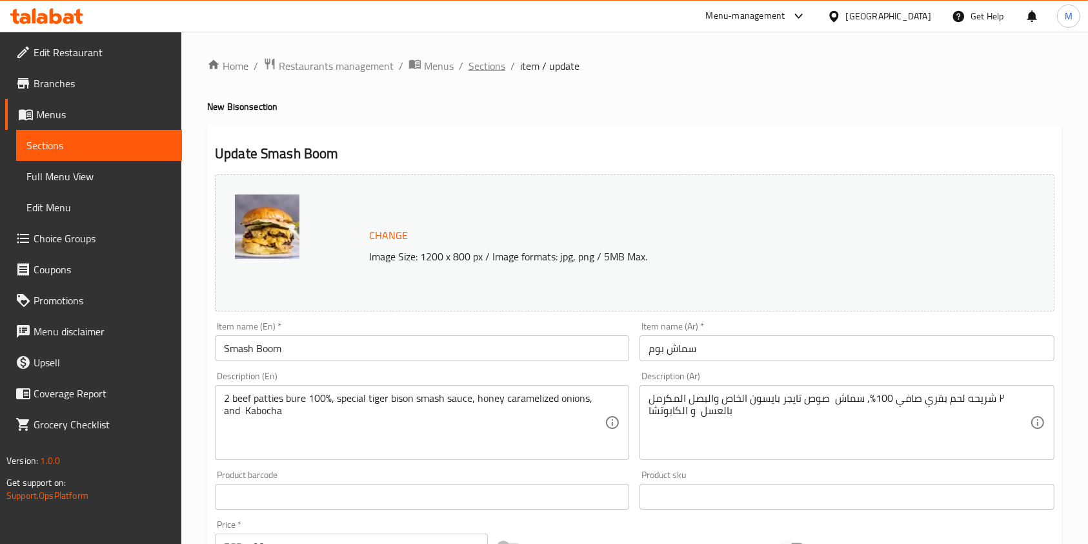
click at [480, 61] on span "Sections" at bounding box center [487, 65] width 37 height 15
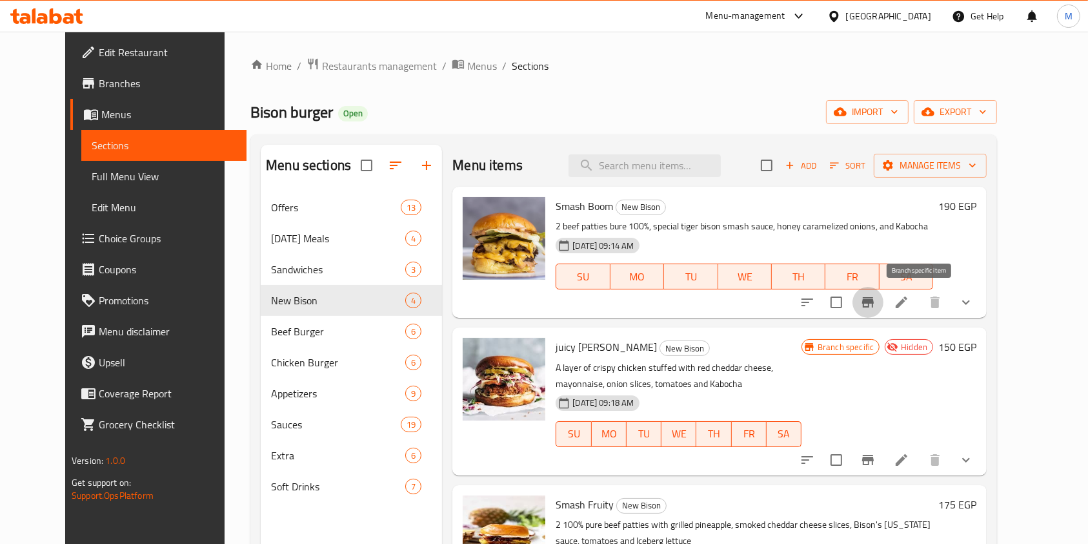
click at [884, 309] on button "Branch-specific-item" at bounding box center [868, 302] width 31 height 31
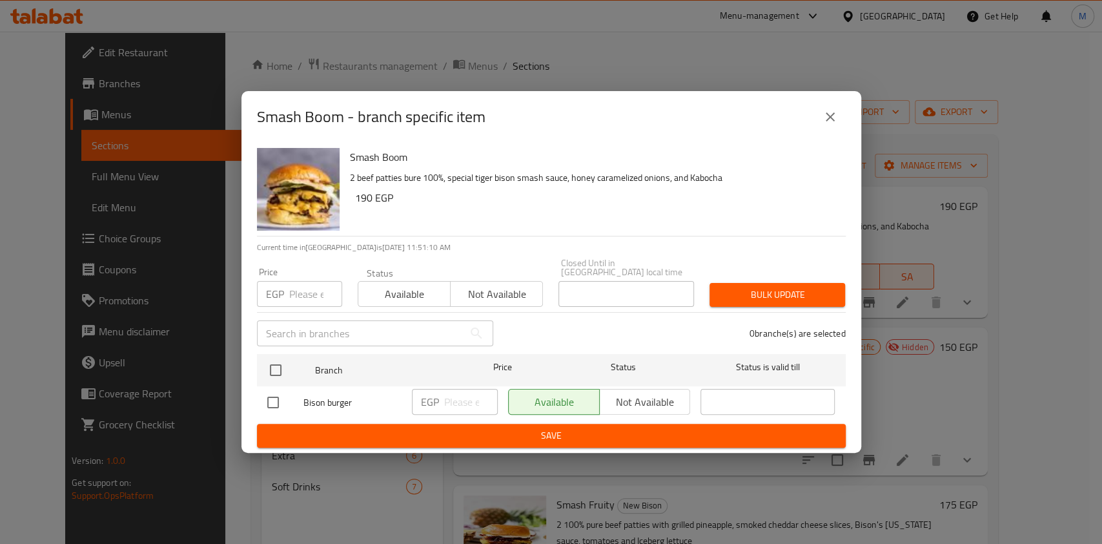
click at [821, 125] on button "close" at bounding box center [830, 116] width 31 height 31
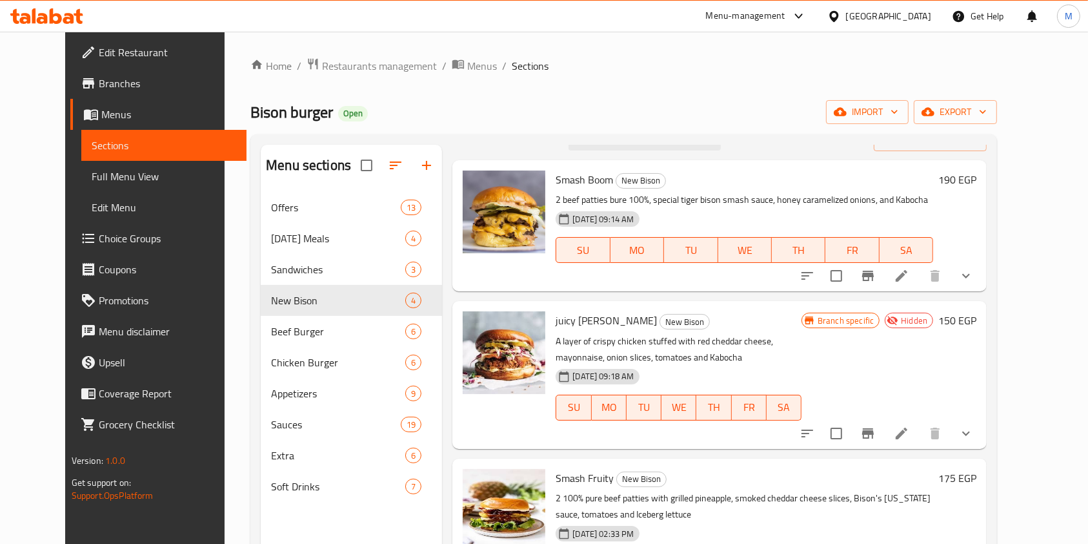
scroll to position [55, 0]
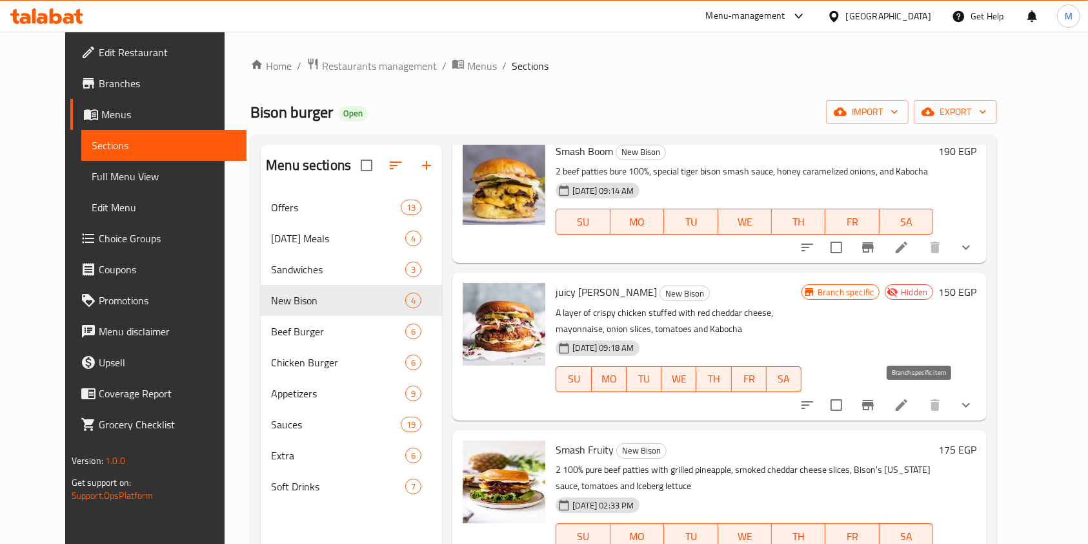
click at [876, 398] on icon "Branch-specific-item" at bounding box center [867, 404] width 15 height 15
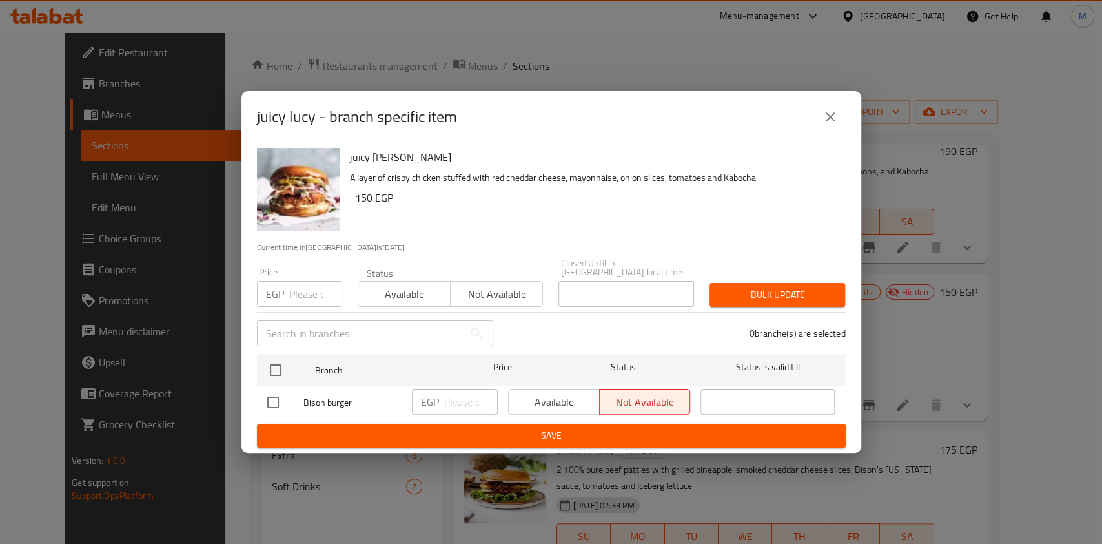
click at [842, 119] on button "close" at bounding box center [830, 116] width 31 height 31
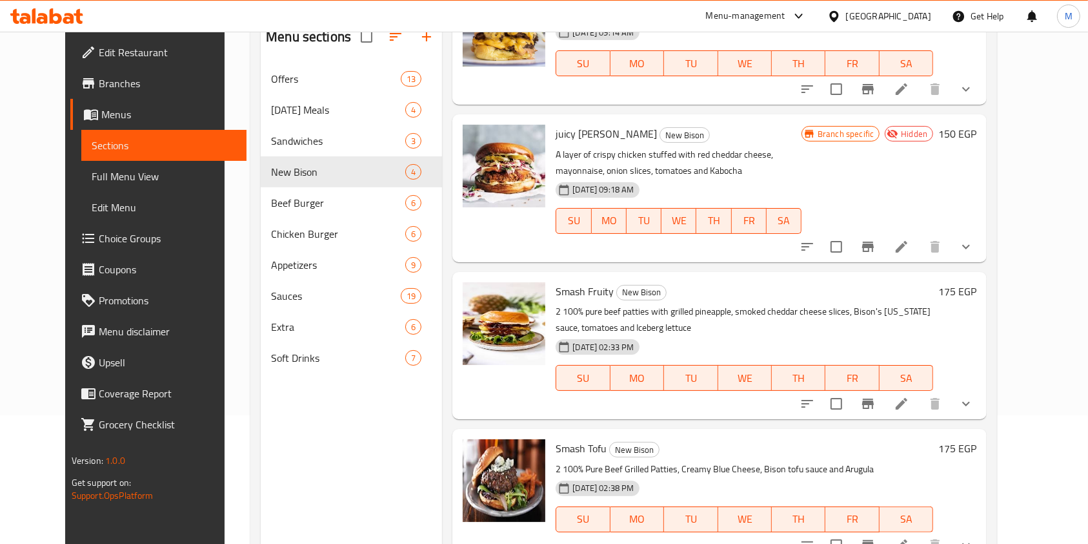
scroll to position [181, 0]
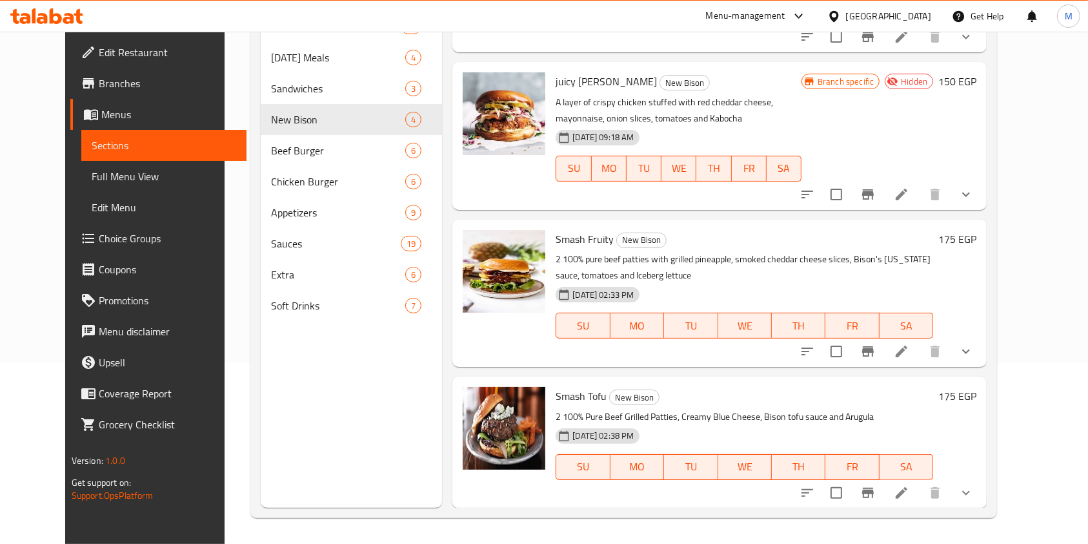
click at [876, 358] on icon "Branch-specific-item" at bounding box center [867, 350] width 15 height 15
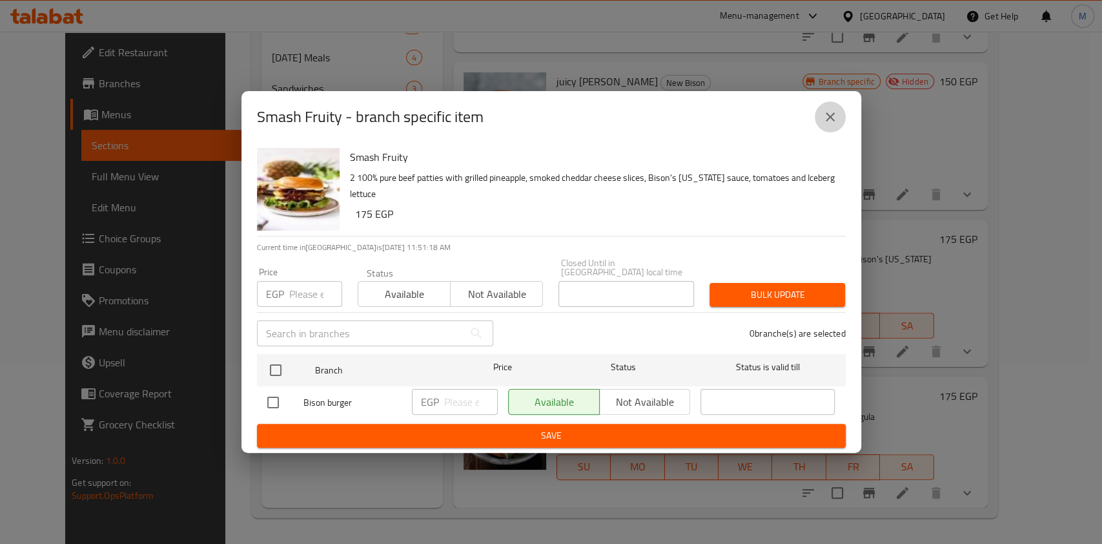
click at [822, 125] on icon "close" at bounding box center [829, 116] width 15 height 15
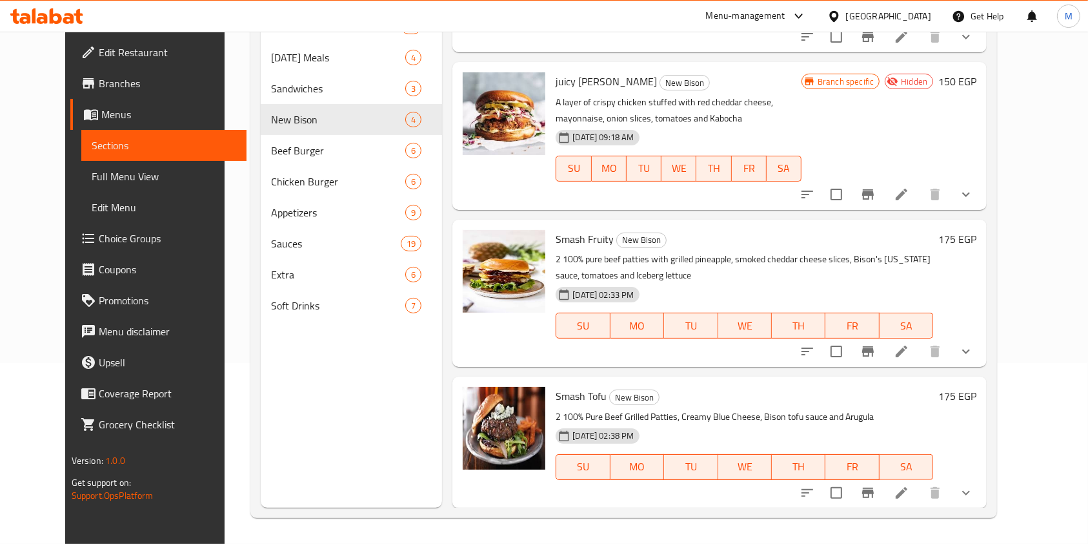
click at [876, 488] on icon "Branch-specific-item" at bounding box center [867, 492] width 15 height 15
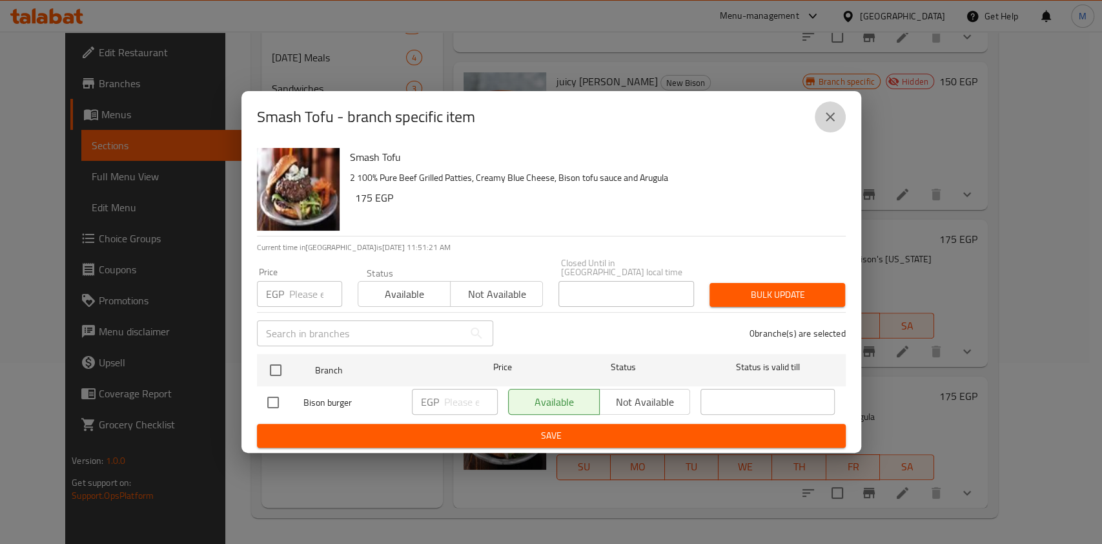
click at [840, 122] on button "close" at bounding box center [830, 116] width 31 height 31
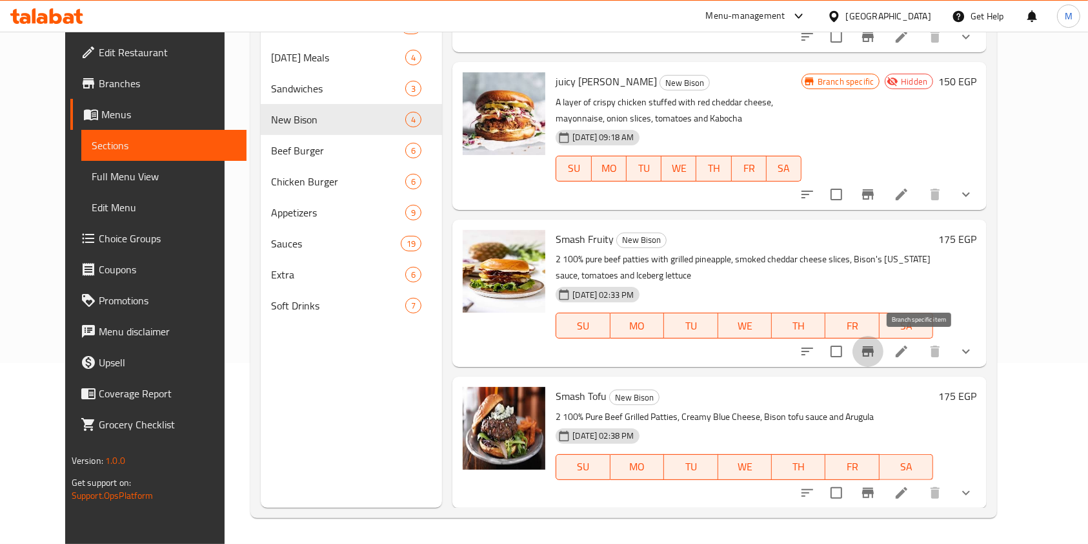
click at [876, 349] on icon "Branch-specific-item" at bounding box center [867, 350] width 15 height 15
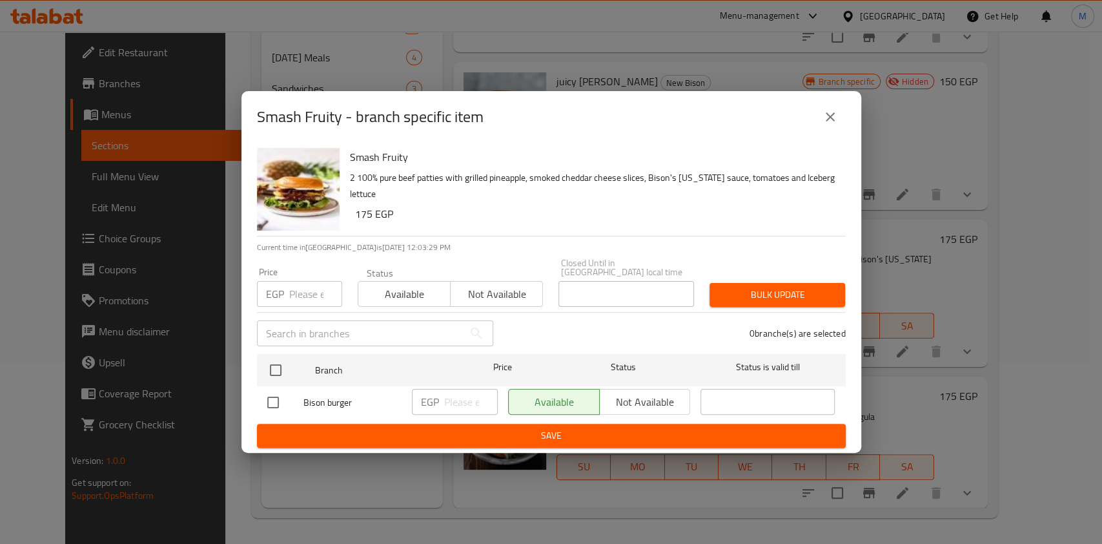
click at [279, 395] on input "checkbox" at bounding box center [272, 402] width 27 height 27
checkbox input "true"
click at [438, 404] on p "EGP" at bounding box center [430, 401] width 18 height 15
click at [454, 403] on input "number" at bounding box center [471, 402] width 54 height 26
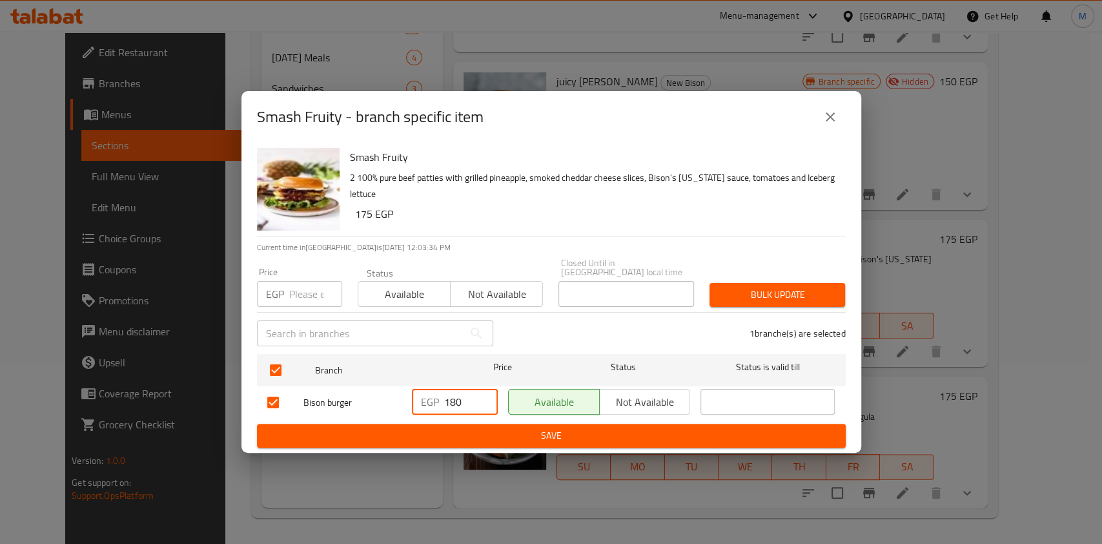
type input "180"
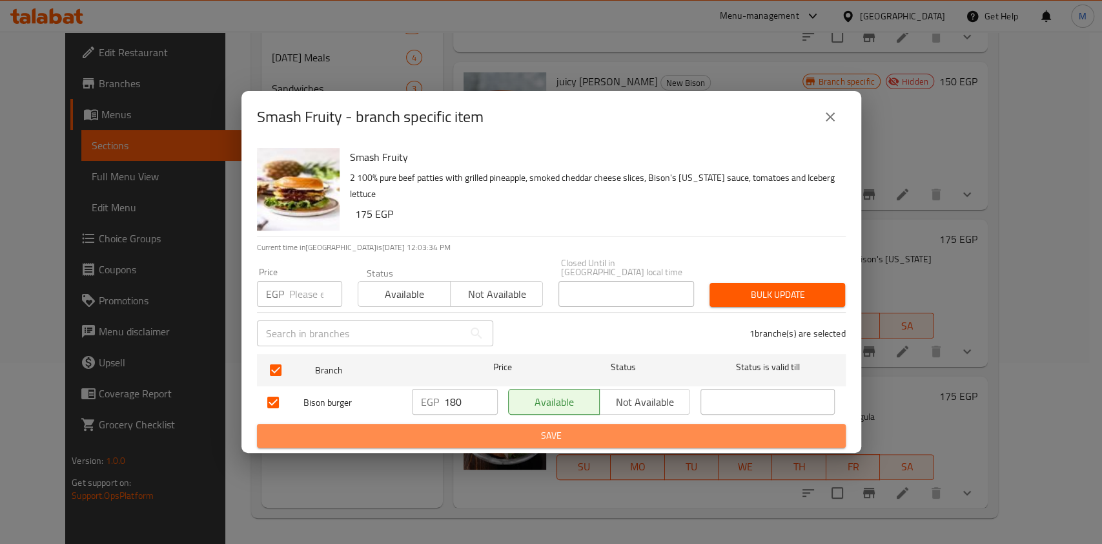
click at [570, 430] on span "Save" at bounding box center [551, 435] width 568 height 16
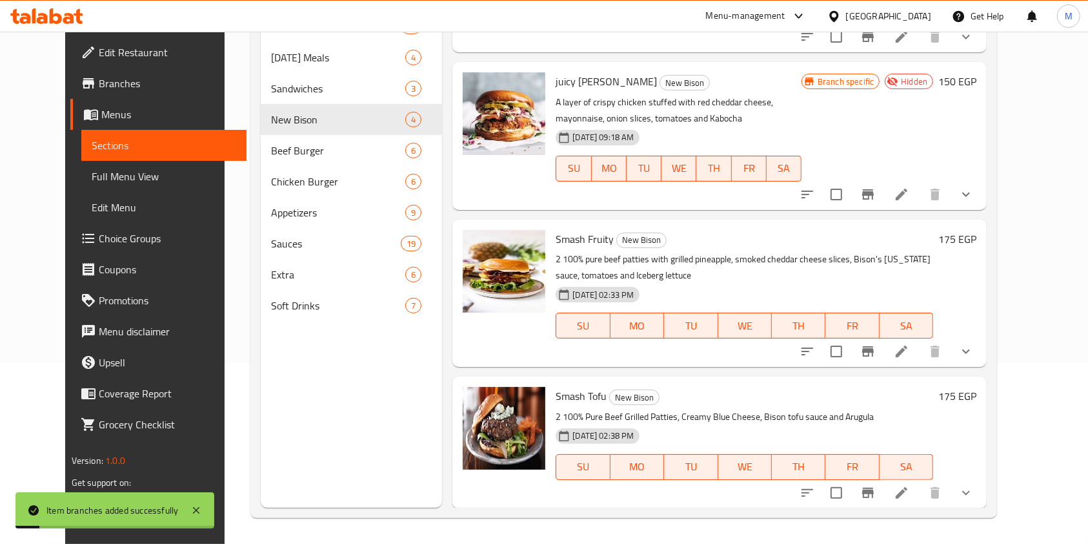
click at [884, 482] on button "Branch-specific-item" at bounding box center [868, 492] width 31 height 31
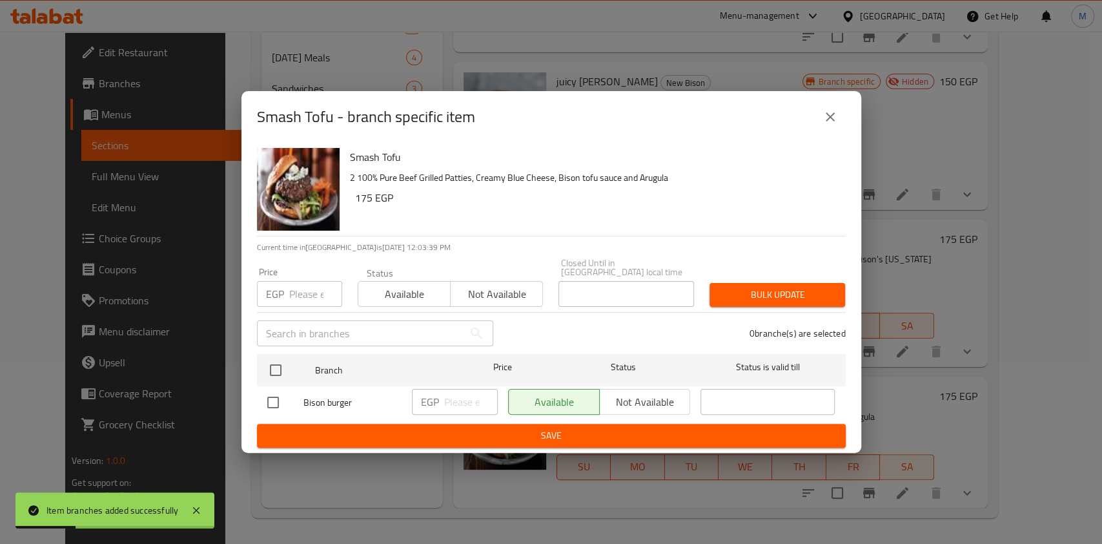
click at [277, 398] on input "checkbox" at bounding box center [272, 402] width 27 height 27
checkbox input "true"
click at [470, 406] on input "number" at bounding box center [471, 402] width 54 height 26
type input "180"
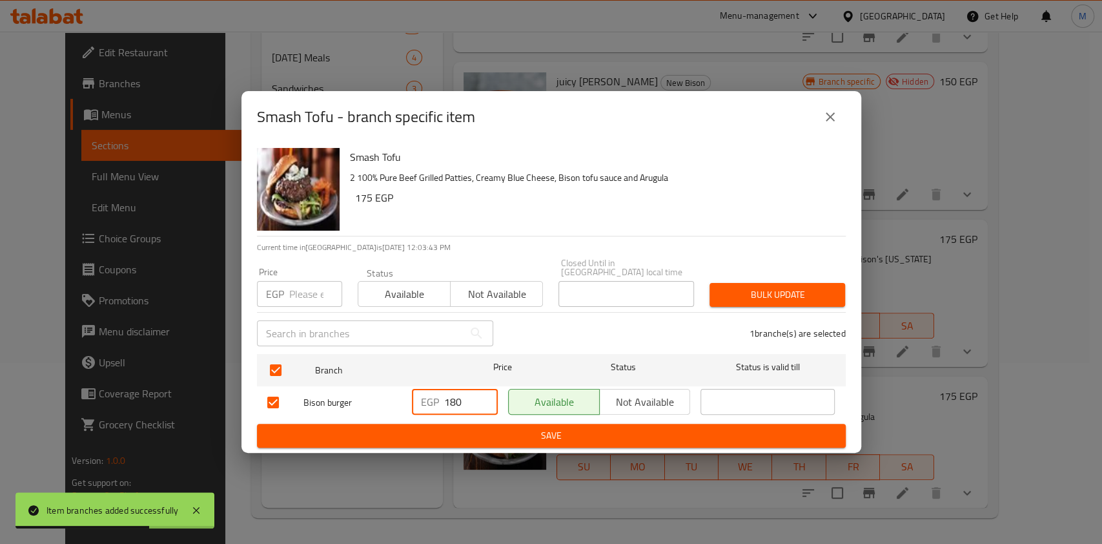
click at [467, 430] on span "Save" at bounding box center [551, 435] width 568 height 16
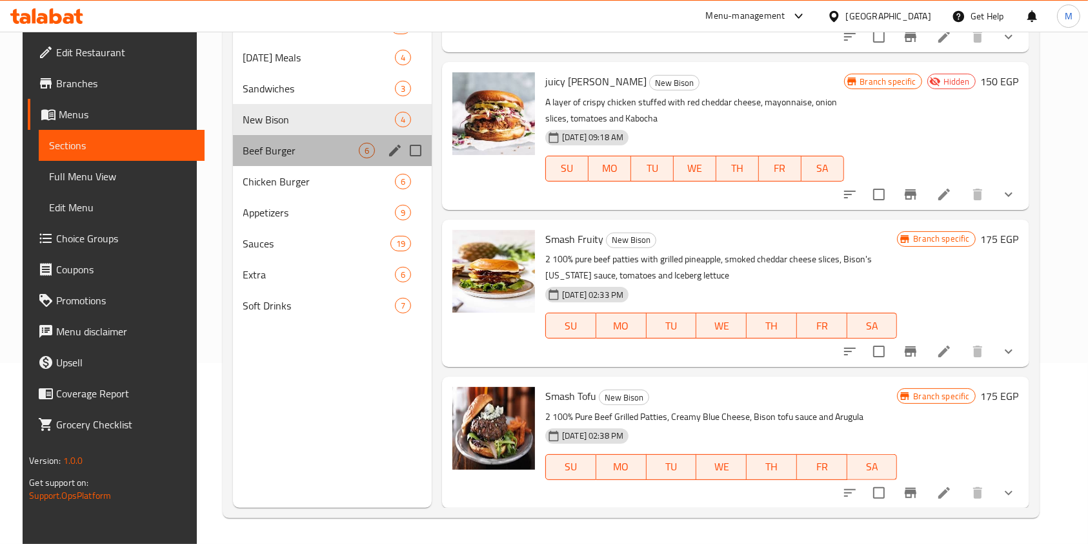
click at [294, 161] on div "Beef Burger 6" at bounding box center [332, 150] width 199 height 31
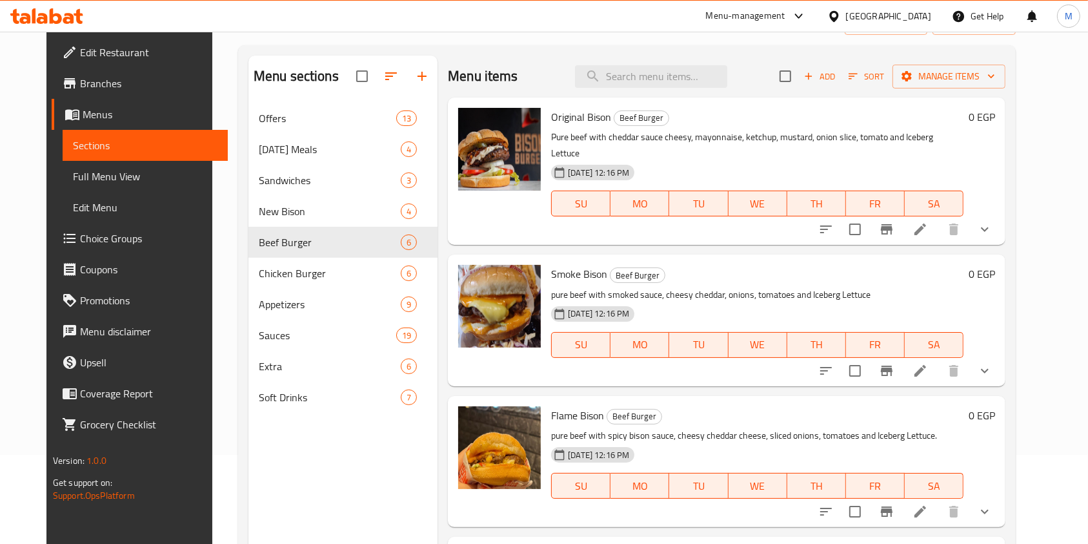
scroll to position [7, 0]
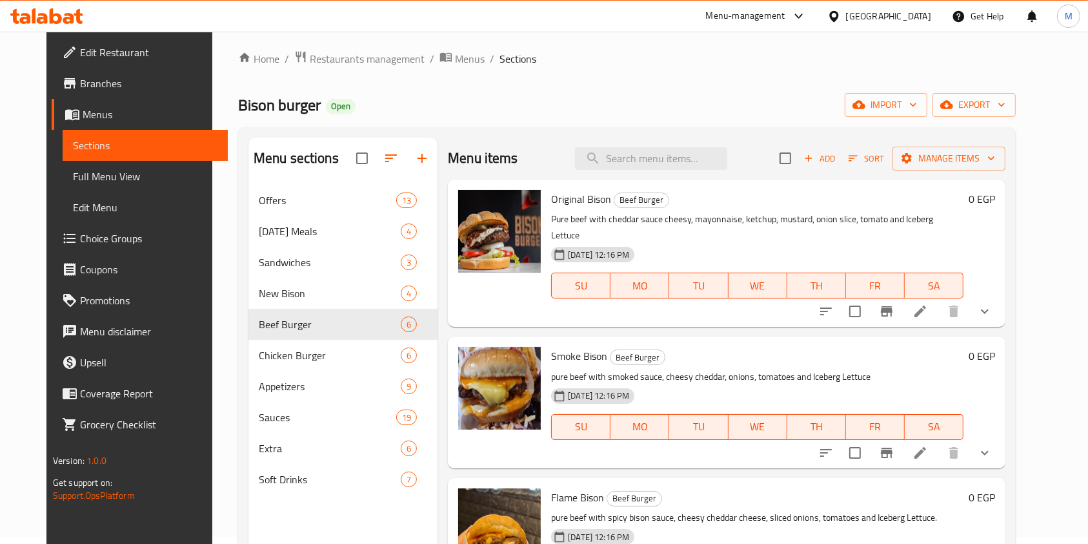
drag, startPoint x: 1037, startPoint y: 343, endPoint x: 1052, endPoint y: 420, distance: 78.2
click at [1016, 447] on div "Menu sections Offers 13 [DATE] Meals 4 Sandwiches 3 New Bison 4 Beef Burger 6 C…" at bounding box center [627, 409] width 778 height 564
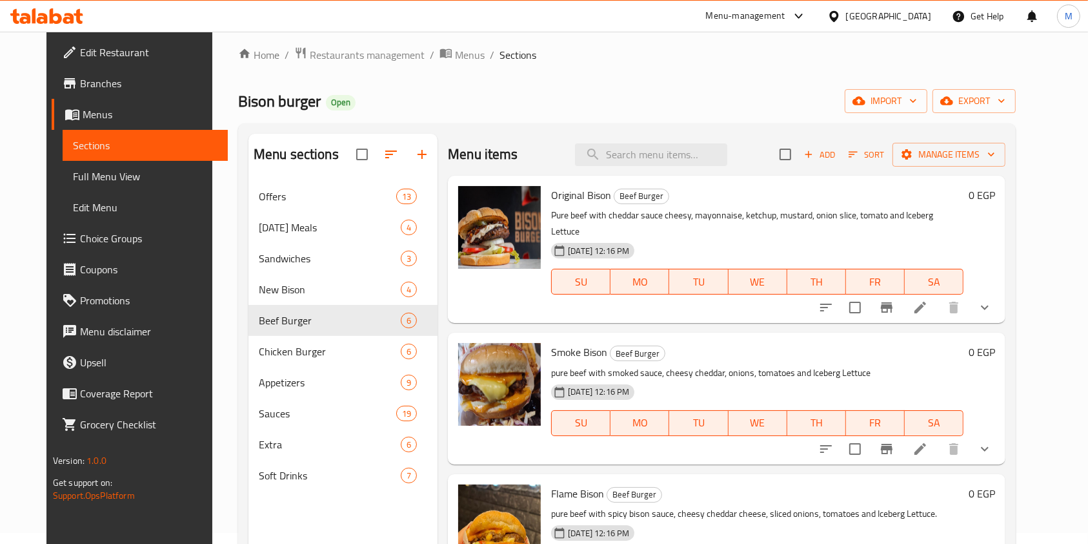
scroll to position [0, 0]
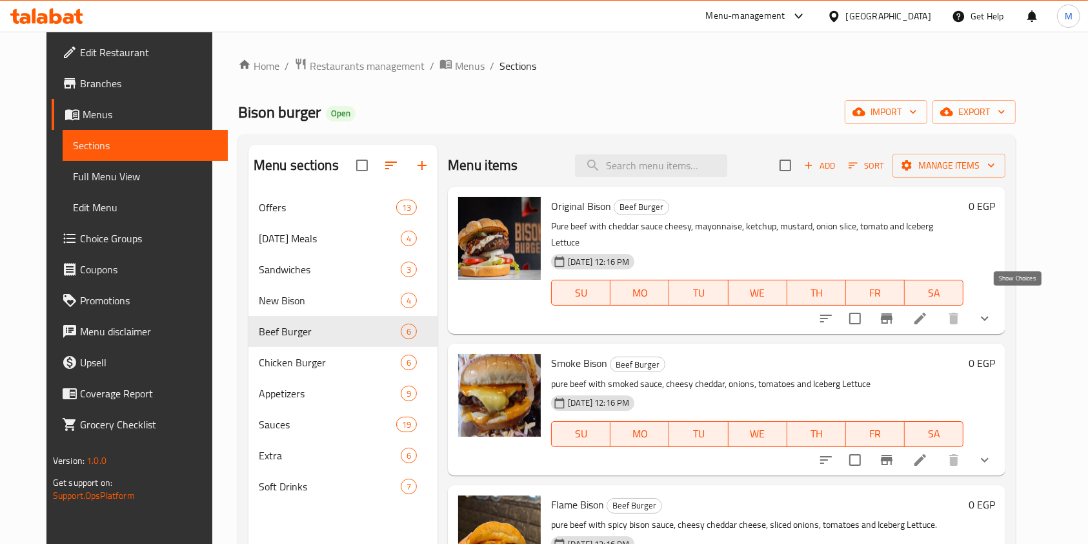
click at [993, 310] on icon "show more" at bounding box center [984, 317] width 15 height 15
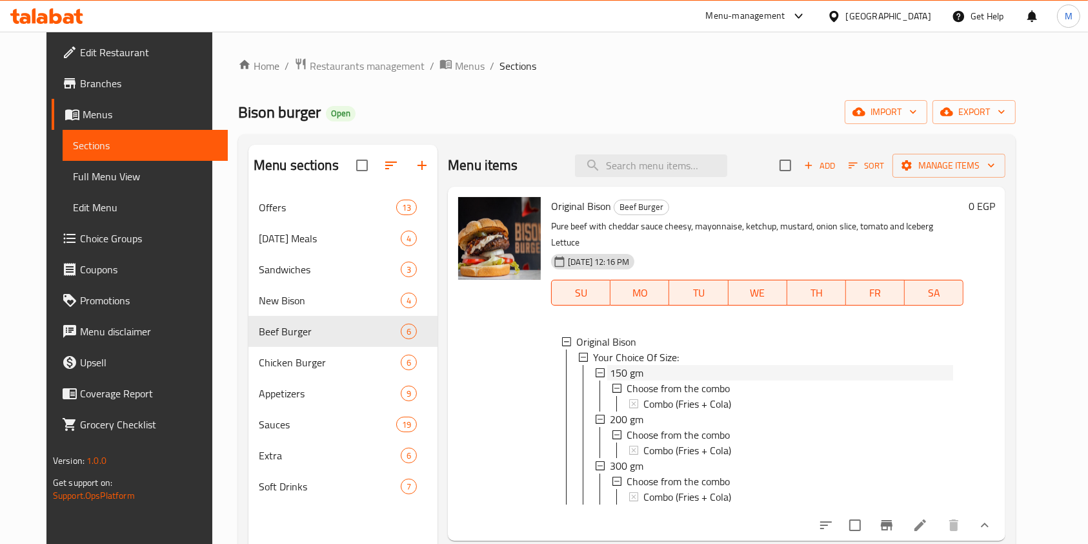
click at [638, 365] on div "150 gm" at bounding box center [781, 372] width 343 height 15
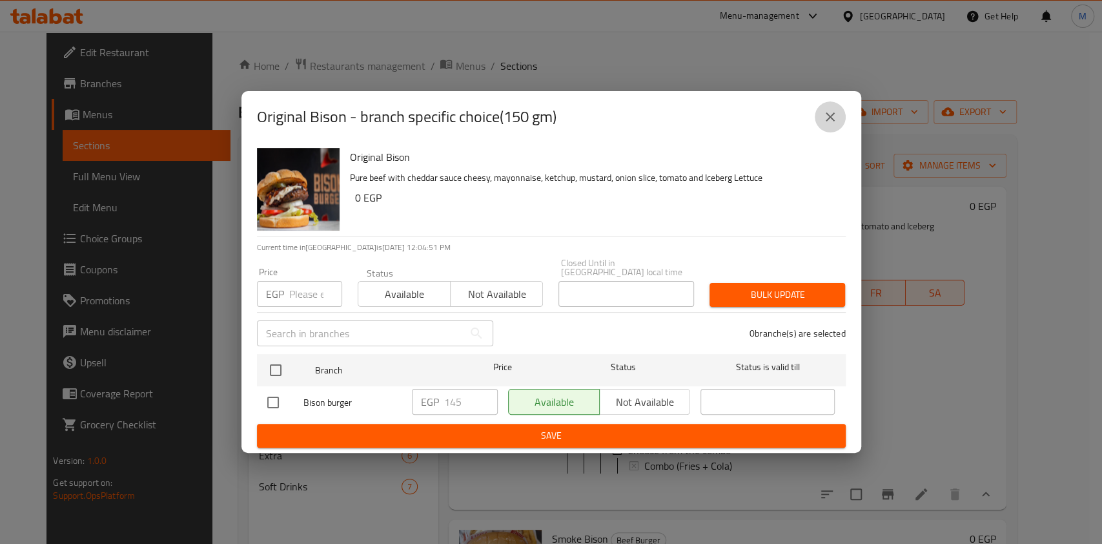
click at [837, 125] on icon "close" at bounding box center [829, 116] width 15 height 15
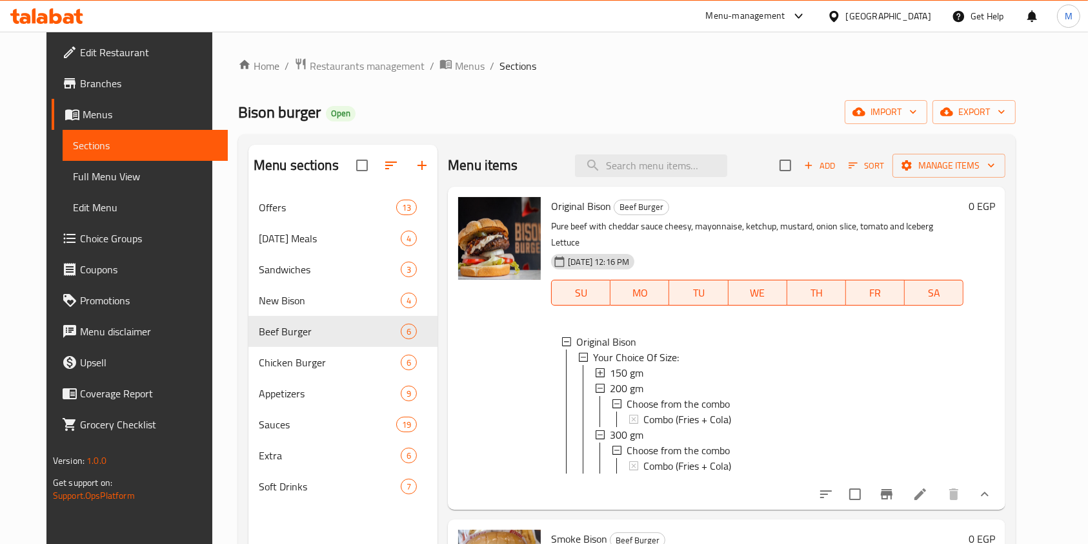
click at [928, 491] on icon at bounding box center [920, 493] width 15 height 15
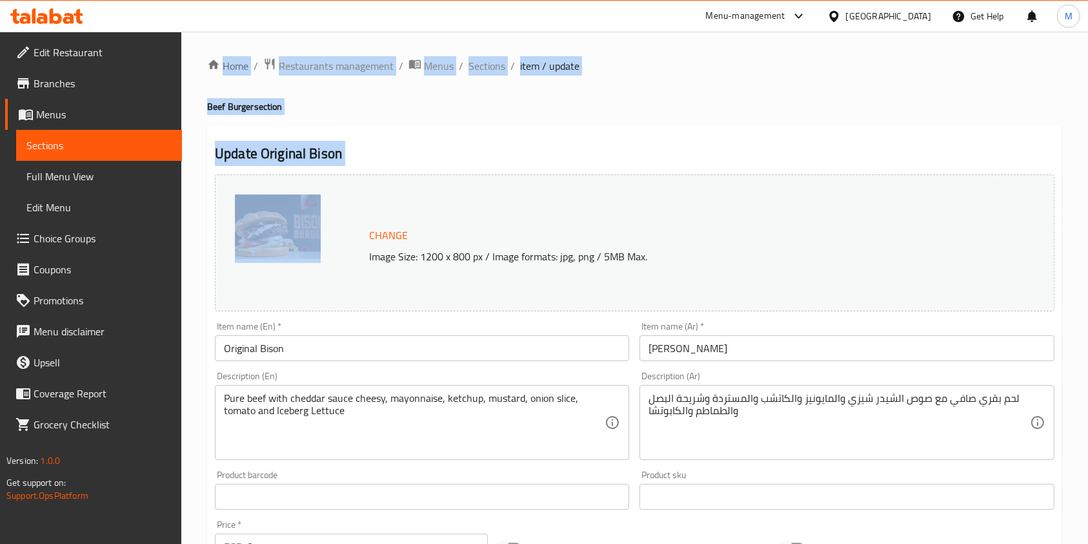
drag, startPoint x: 1079, startPoint y: 194, endPoint x: 1101, endPoint y: 214, distance: 30.1
click at [1088, 227] on html "​ Menu-management [GEOGRAPHIC_DATA] Get Help M Edit Restaurant Branches Menus S…" at bounding box center [544, 272] width 1088 height 544
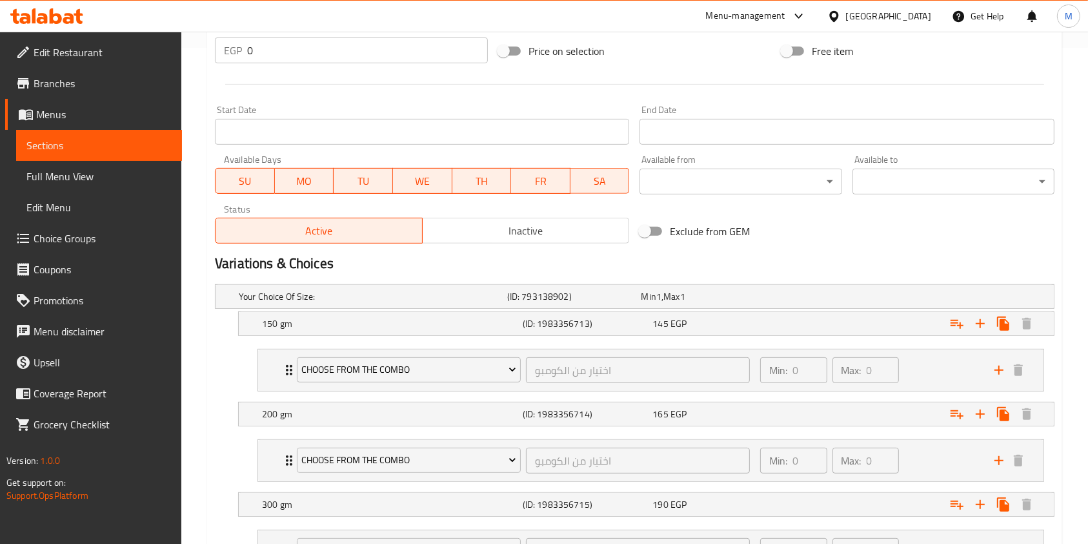
click at [1082, 395] on div "Home / Restaurants management / Menus / Sections / item / update Beef Burger se…" at bounding box center [634, 98] width 907 height 1124
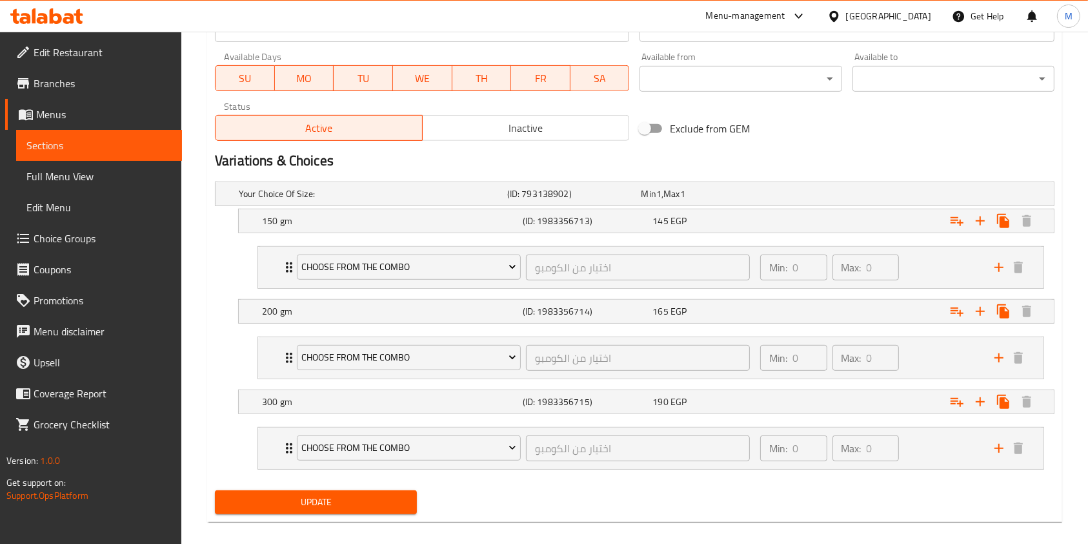
scroll to position [600, 0]
click at [773, 201] on div "145 EGP" at bounding box center [705, 192] width 134 height 18
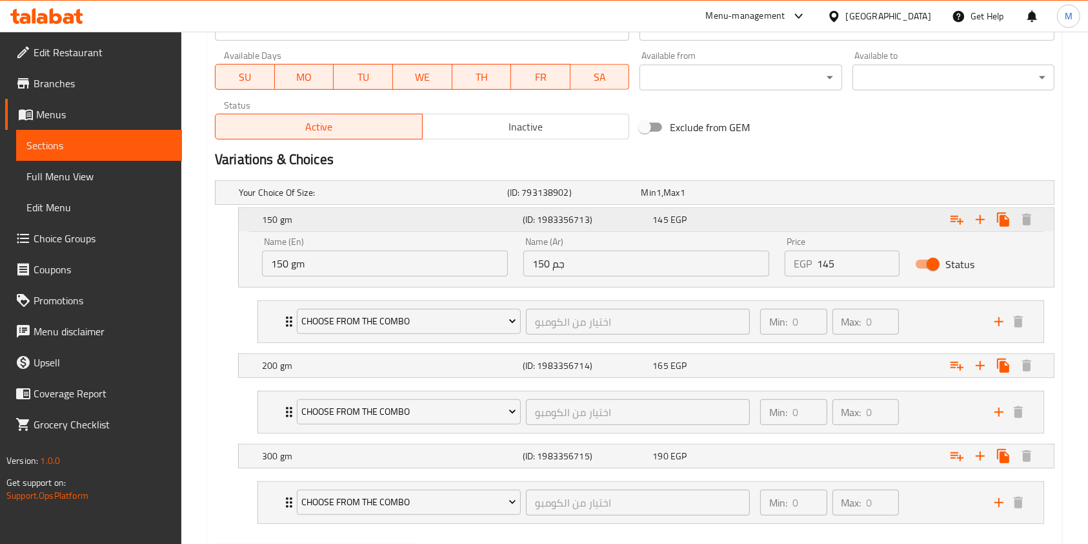
click at [784, 216] on div "Expand" at bounding box center [910, 219] width 261 height 28
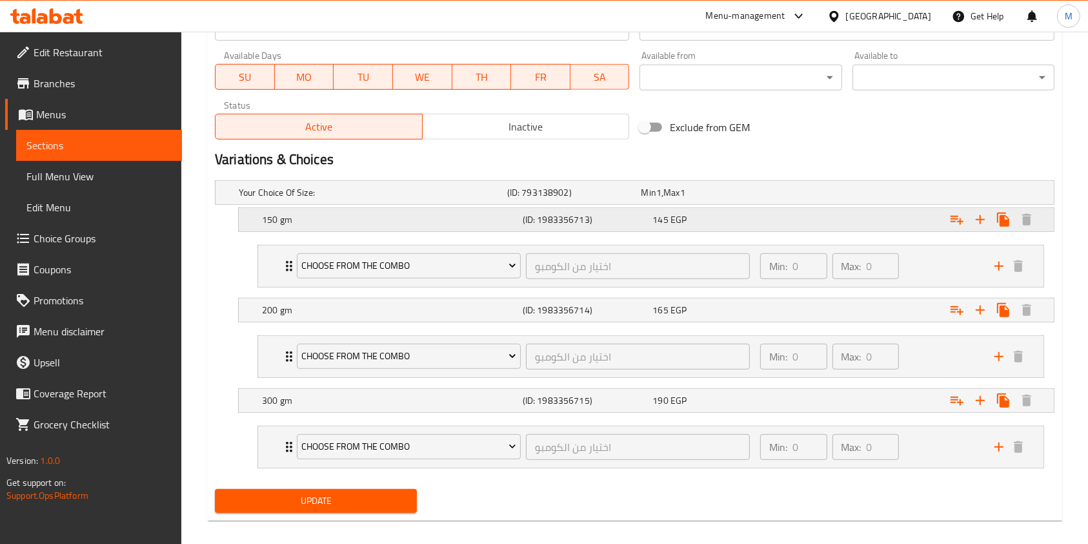
click at [791, 195] on div "Expand" at bounding box center [907, 192] width 269 height 5
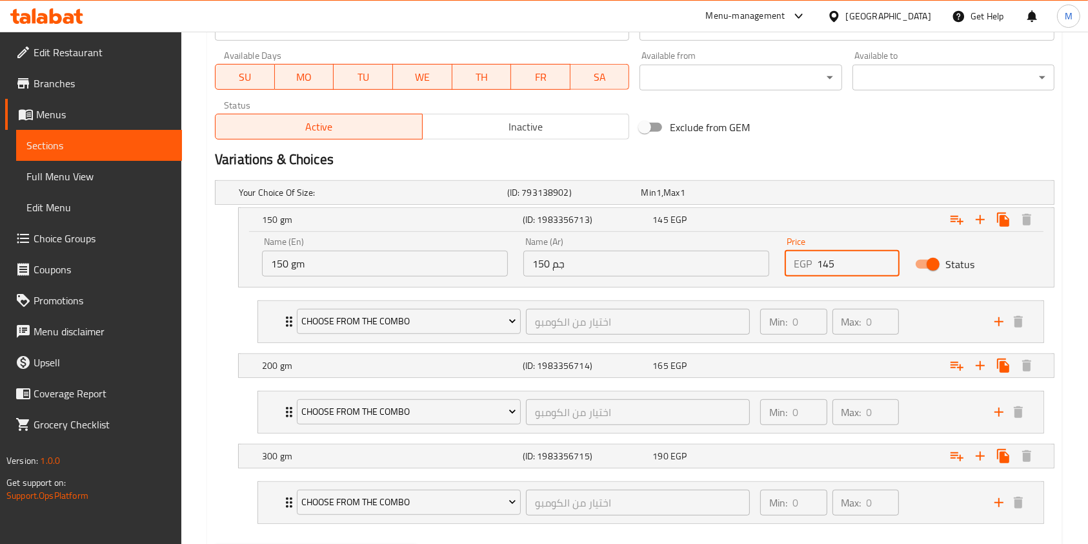
drag, startPoint x: 837, startPoint y: 267, endPoint x: 826, endPoint y: 273, distance: 13.3
click at [826, 273] on input "145" at bounding box center [858, 263] width 83 height 26
type input "150"
drag, startPoint x: 882, startPoint y: 363, endPoint x: 928, endPoint y: 350, distance: 47.2
click at [882, 195] on div "Expand" at bounding box center [907, 192] width 269 height 5
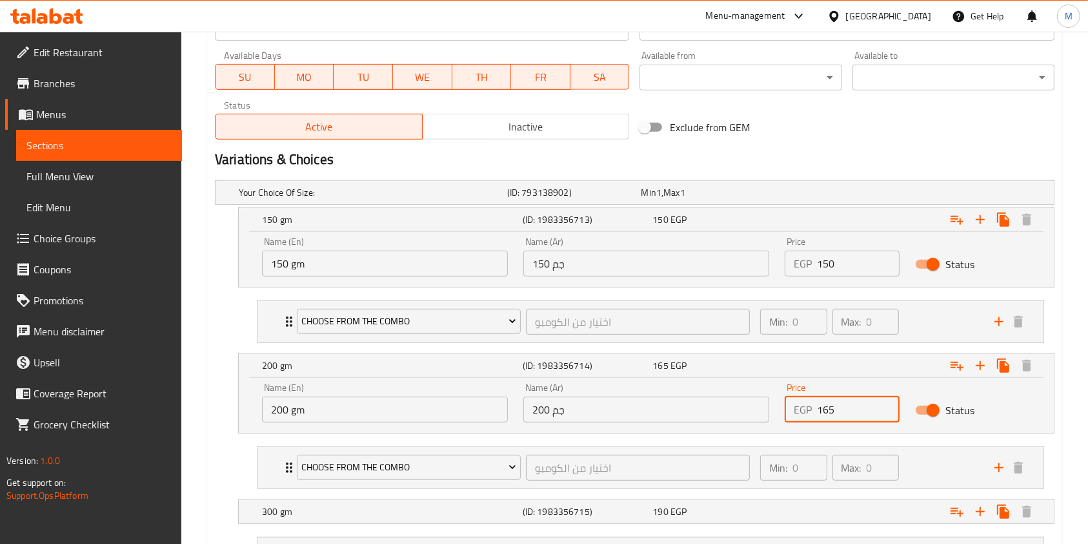
drag, startPoint x: 824, startPoint y: 408, endPoint x: 838, endPoint y: 411, distance: 15.1
click at [838, 411] on input "165" at bounding box center [858, 409] width 83 height 26
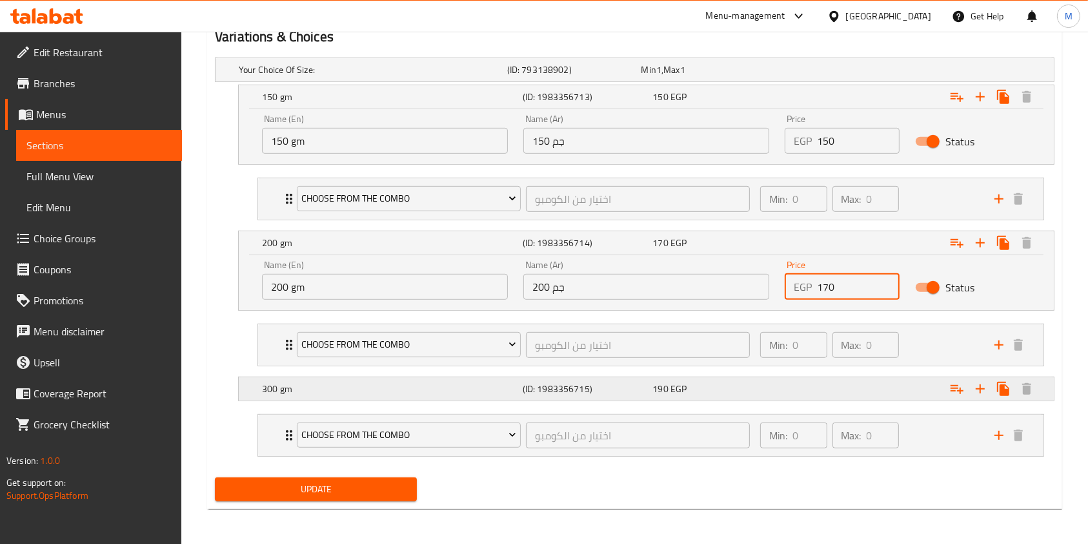
type input "170"
click at [838, 72] on div "Expand" at bounding box center [907, 69] width 269 height 5
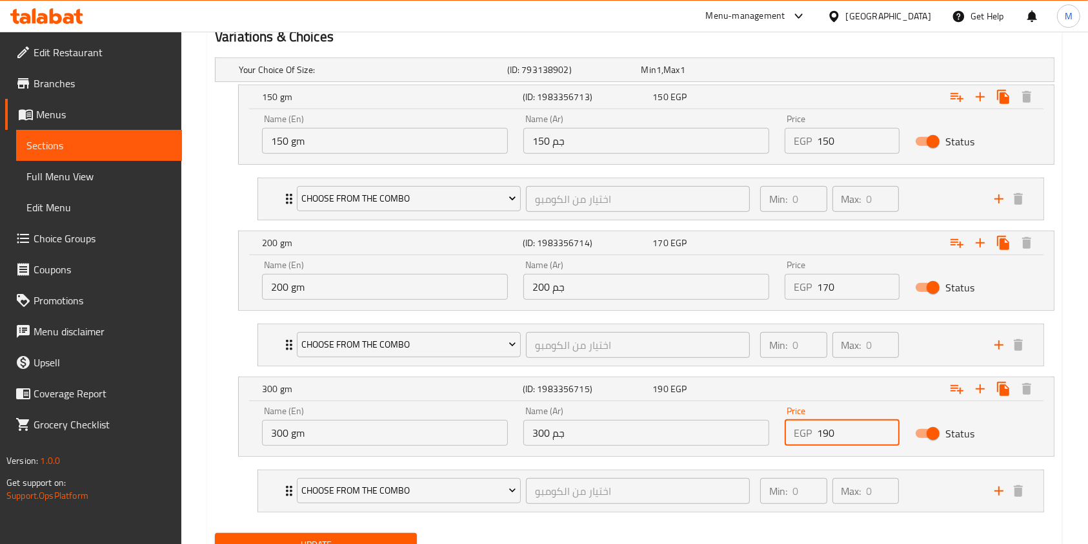
drag, startPoint x: 828, startPoint y: 440, endPoint x: 835, endPoint y: 440, distance: 7.1
click at [835, 440] on input "190" at bounding box center [858, 433] width 83 height 26
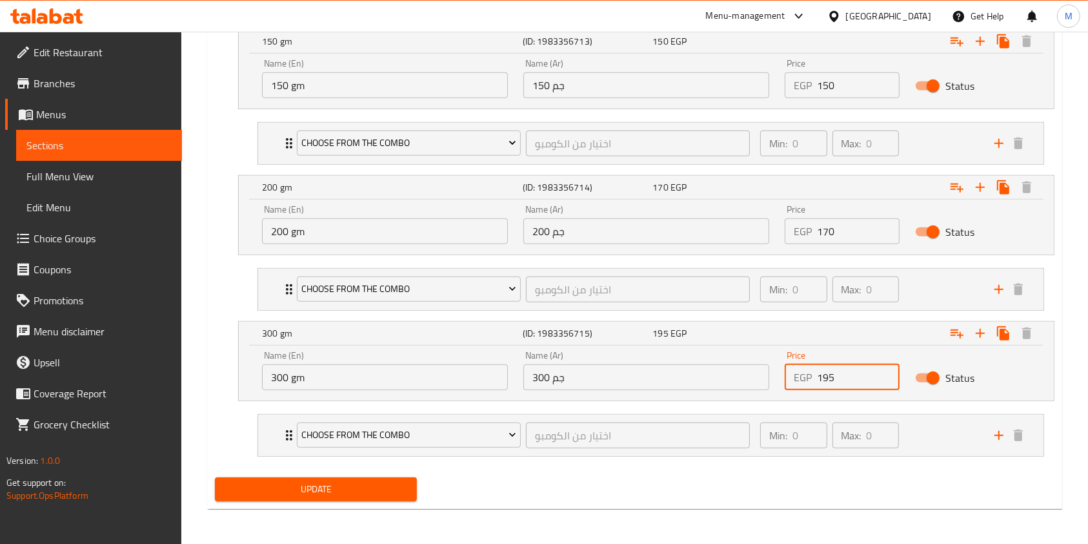
type input "195"
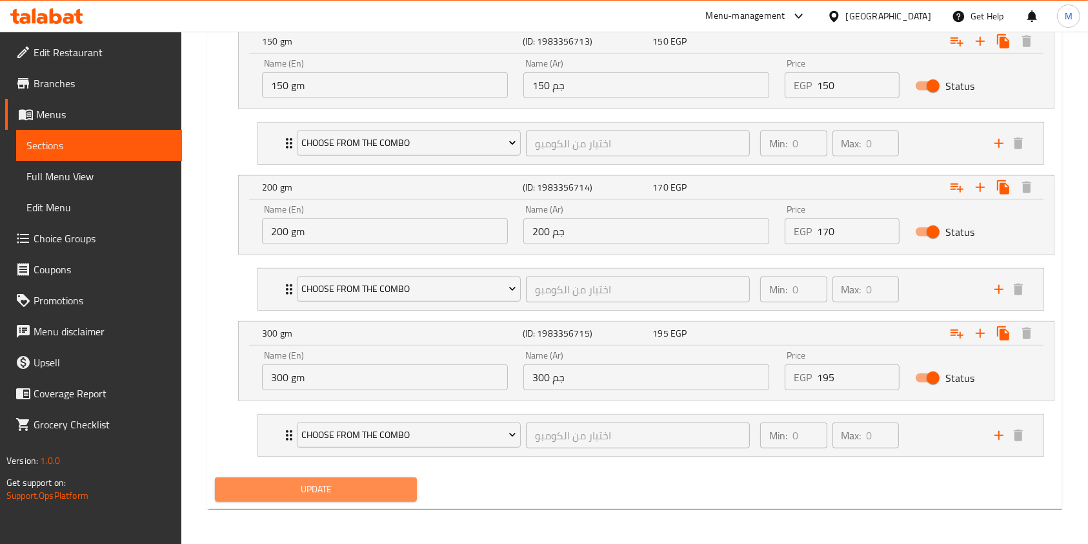
click at [351, 487] on span "Update" at bounding box center [315, 489] width 181 height 16
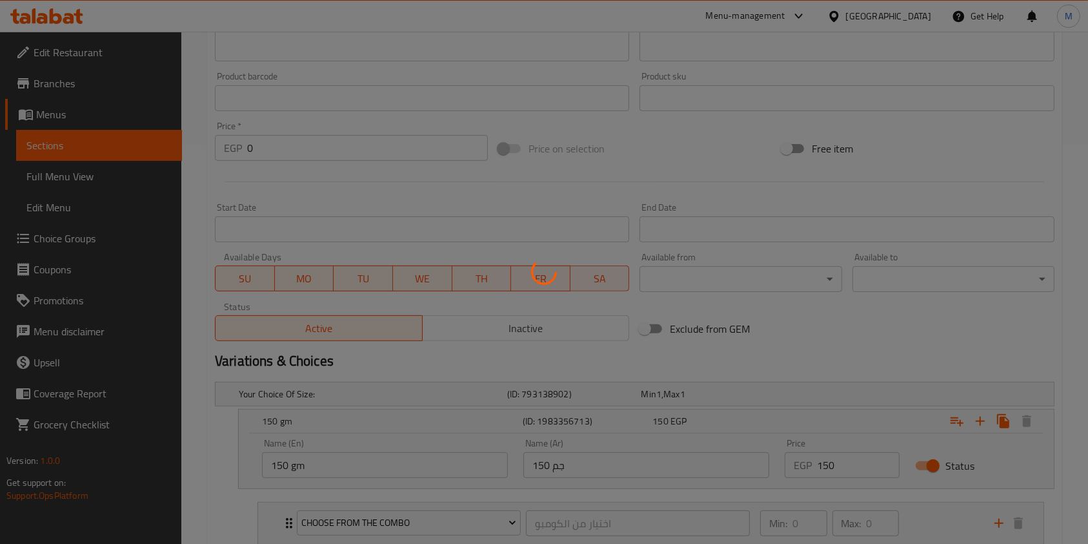
scroll to position [0, 0]
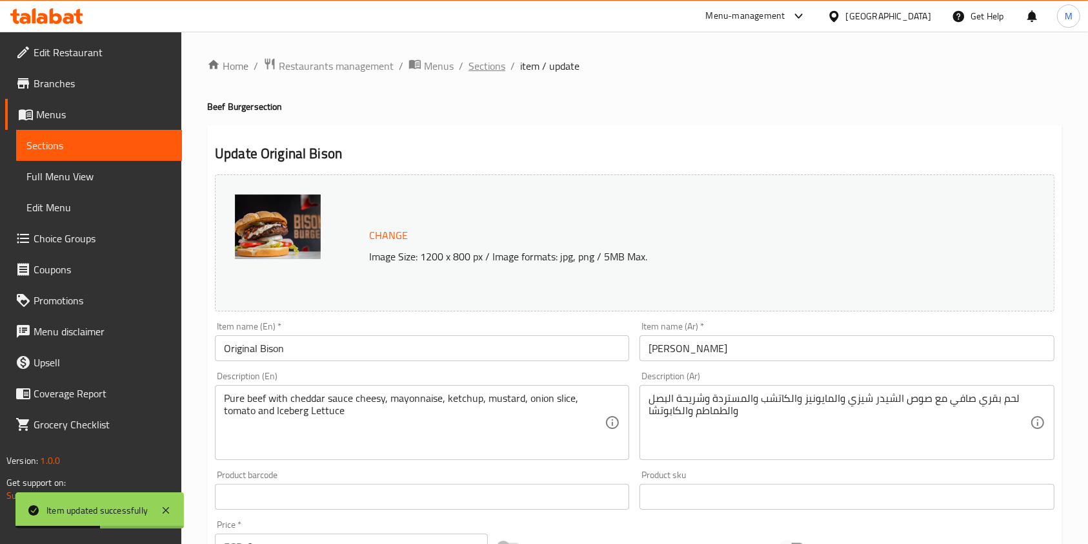
click at [480, 67] on span "Sections" at bounding box center [487, 65] width 37 height 15
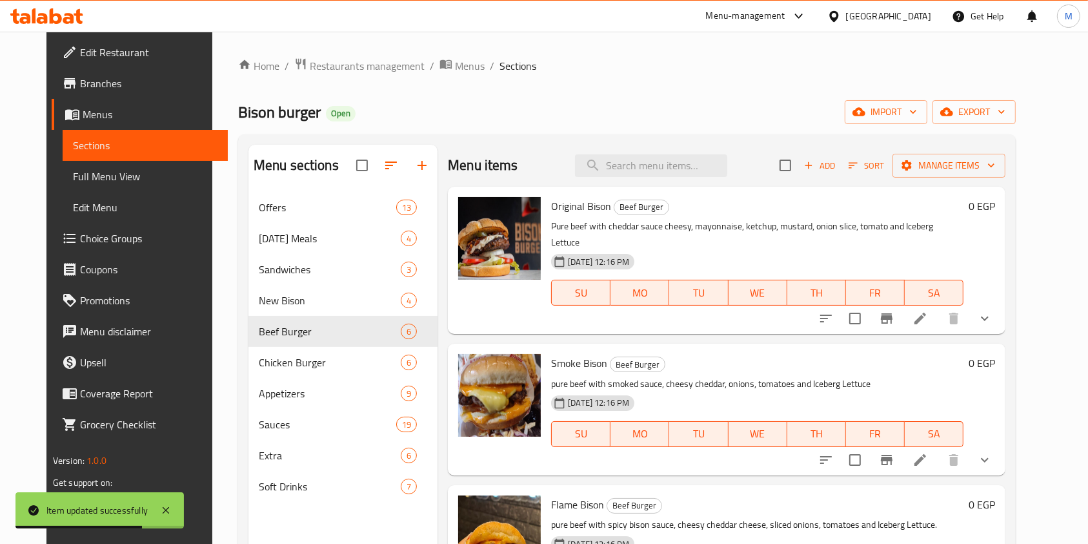
click at [928, 452] on icon at bounding box center [920, 459] width 15 height 15
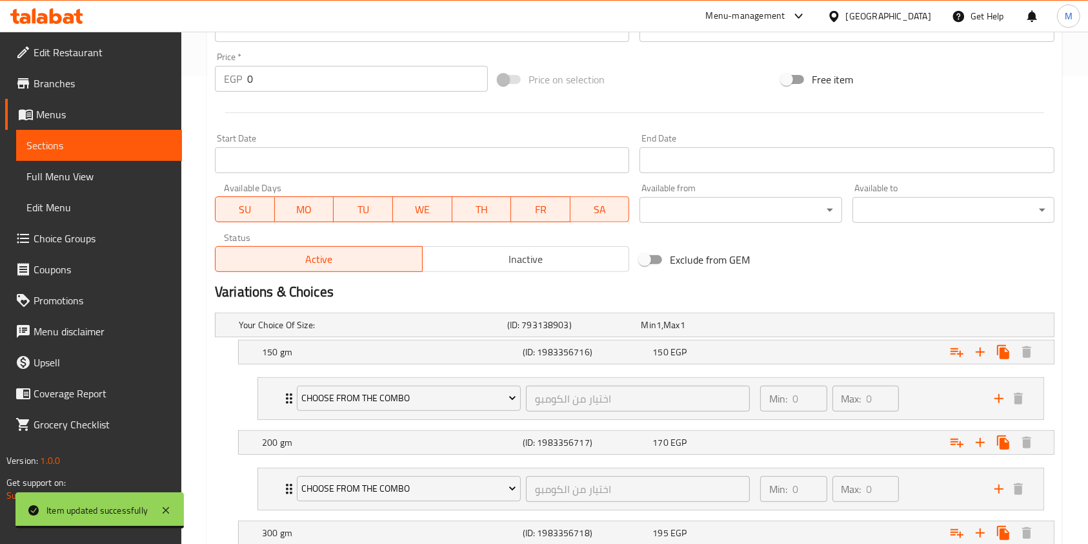
scroll to position [611, 0]
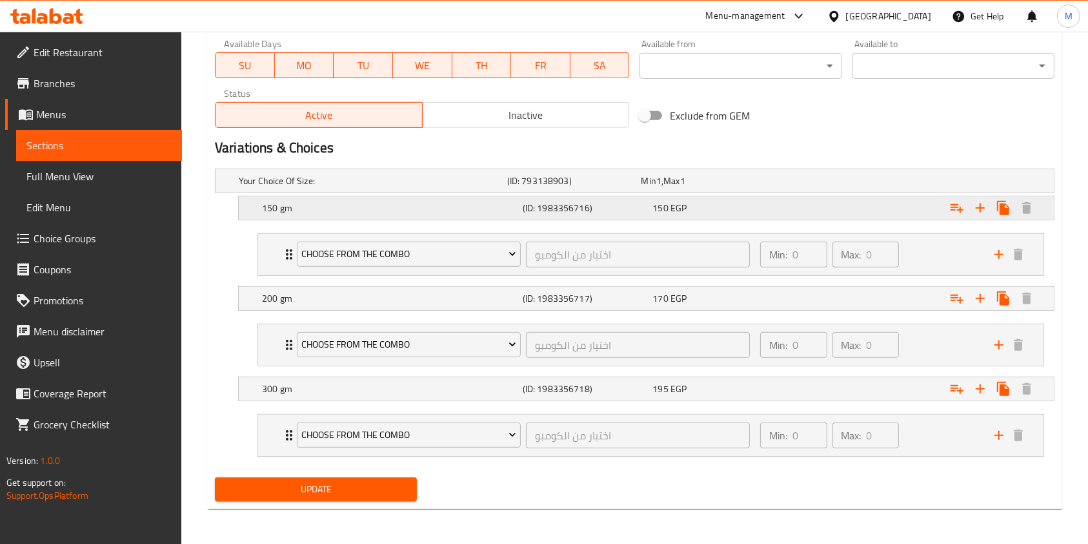
click at [718, 194] on div "150 gm (ID: 1983356716) 150 EGP" at bounding box center [638, 181] width 805 height 28
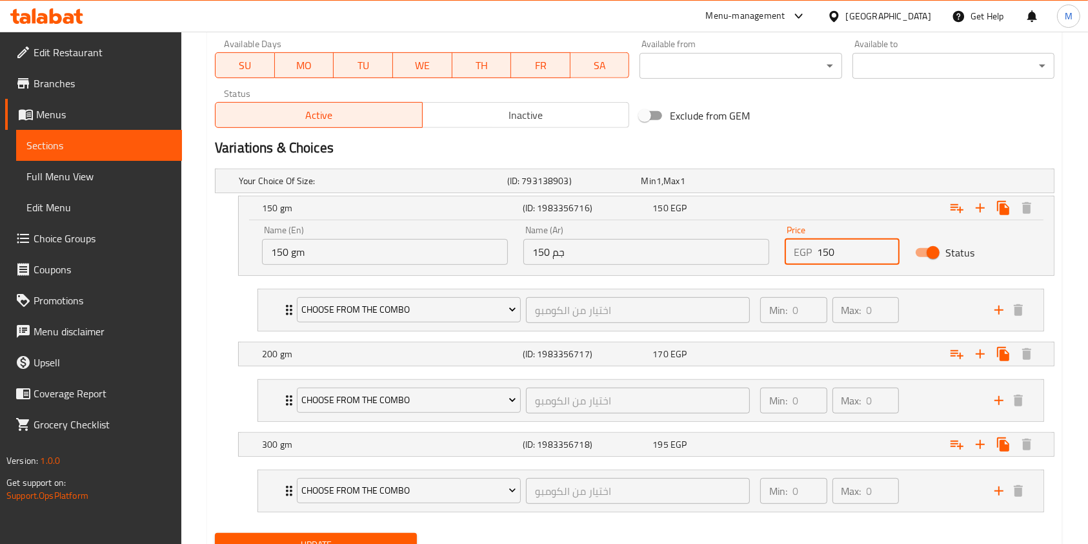
click at [836, 256] on input "150" at bounding box center [858, 252] width 83 height 26
type input "155"
click at [857, 183] on div "Expand" at bounding box center [907, 180] width 269 height 5
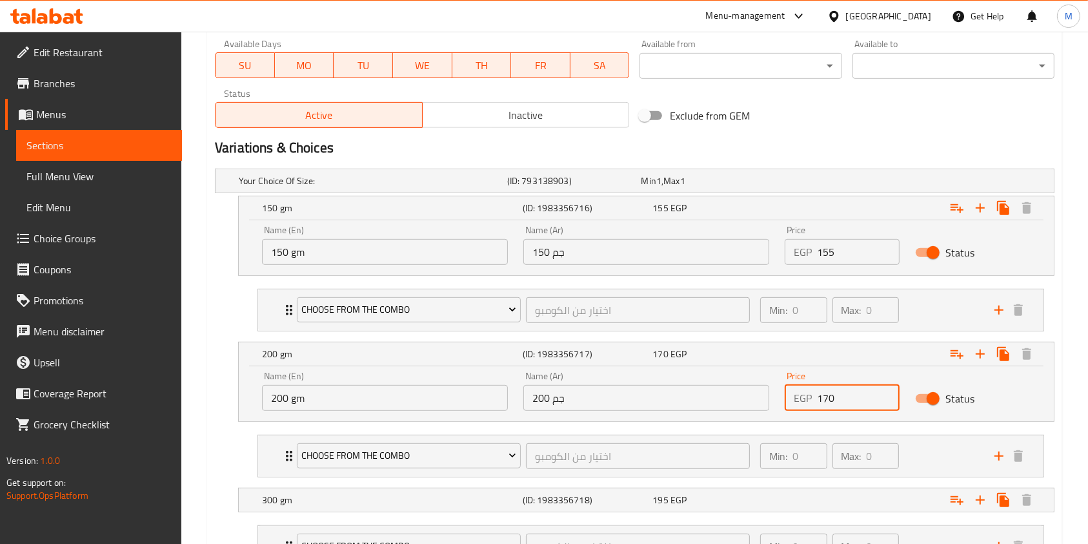
drag, startPoint x: 831, startPoint y: 393, endPoint x: 841, endPoint y: 396, distance: 10.0
click at [841, 396] on input "170" at bounding box center [858, 398] width 83 height 26
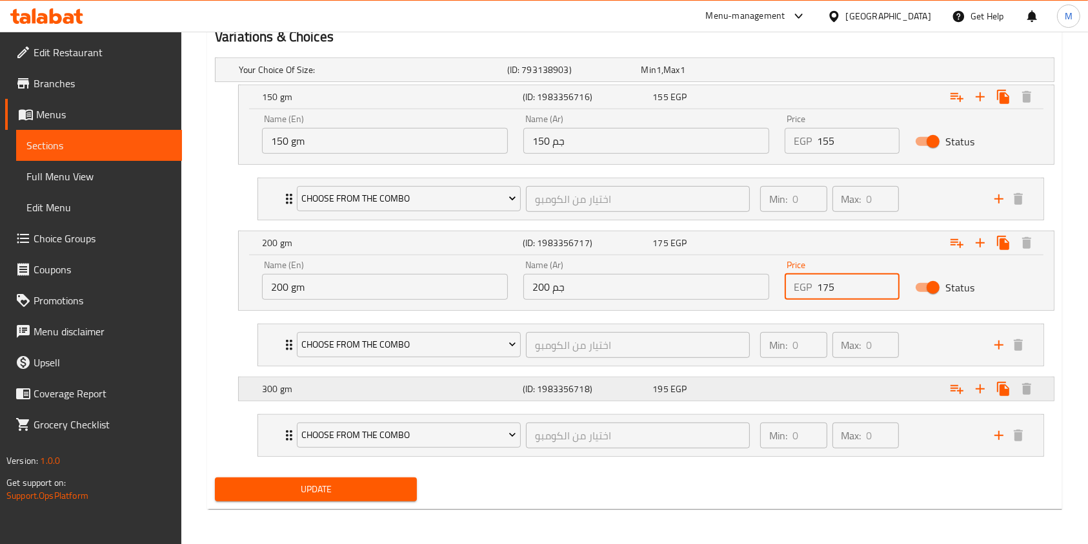
type input "175"
click at [868, 72] on div "Expand" at bounding box center [907, 69] width 269 height 5
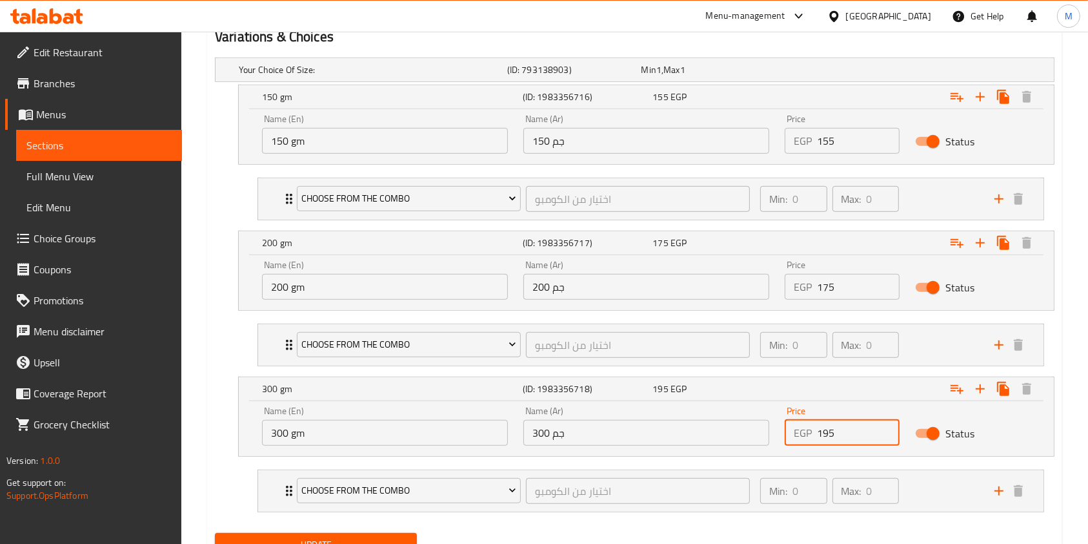
drag, startPoint x: 837, startPoint y: 433, endPoint x: 817, endPoint y: 440, distance: 21.2
click at [817, 440] on input "195" at bounding box center [858, 433] width 83 height 26
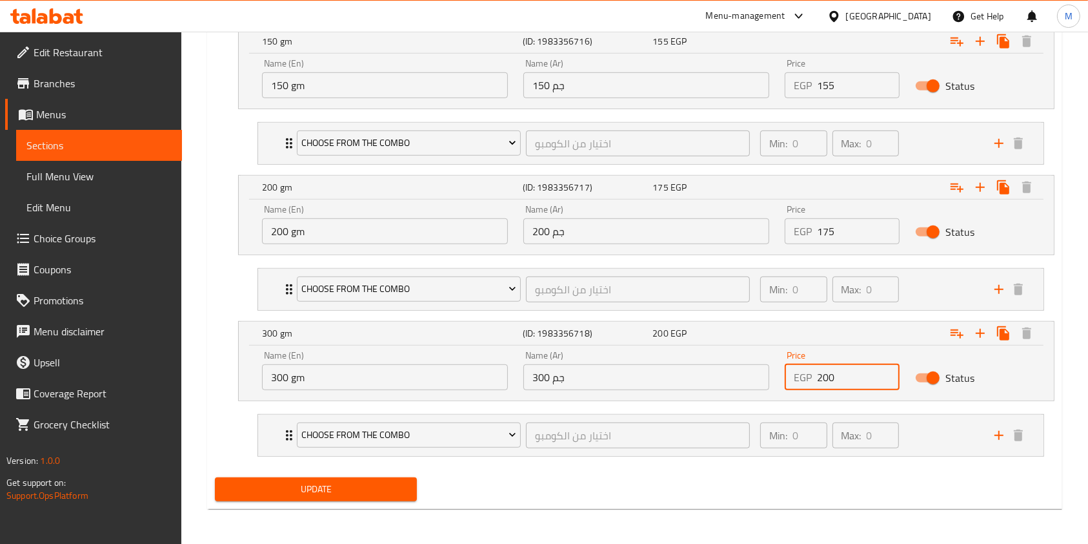
type input "200"
click at [400, 481] on span "Update" at bounding box center [315, 489] width 181 height 16
click at [397, 485] on span "Update" at bounding box center [315, 489] width 181 height 16
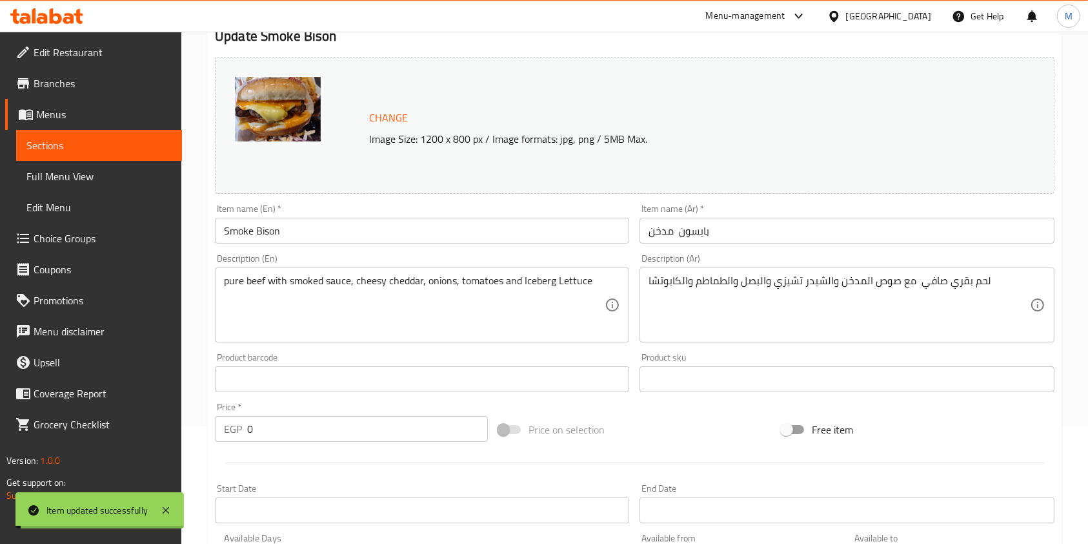
scroll to position [0, 0]
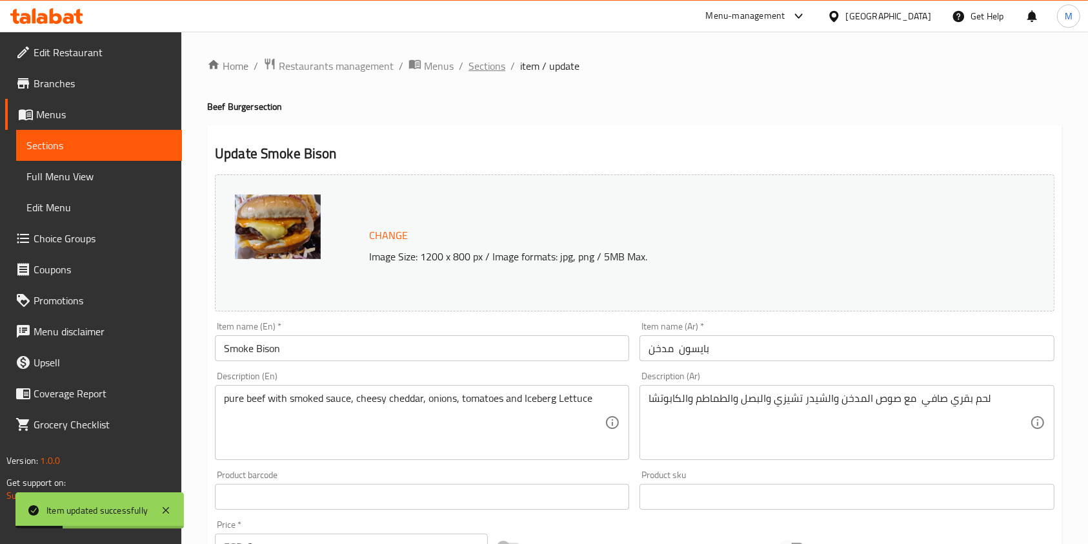
click at [494, 64] on span "Sections" at bounding box center [487, 65] width 37 height 15
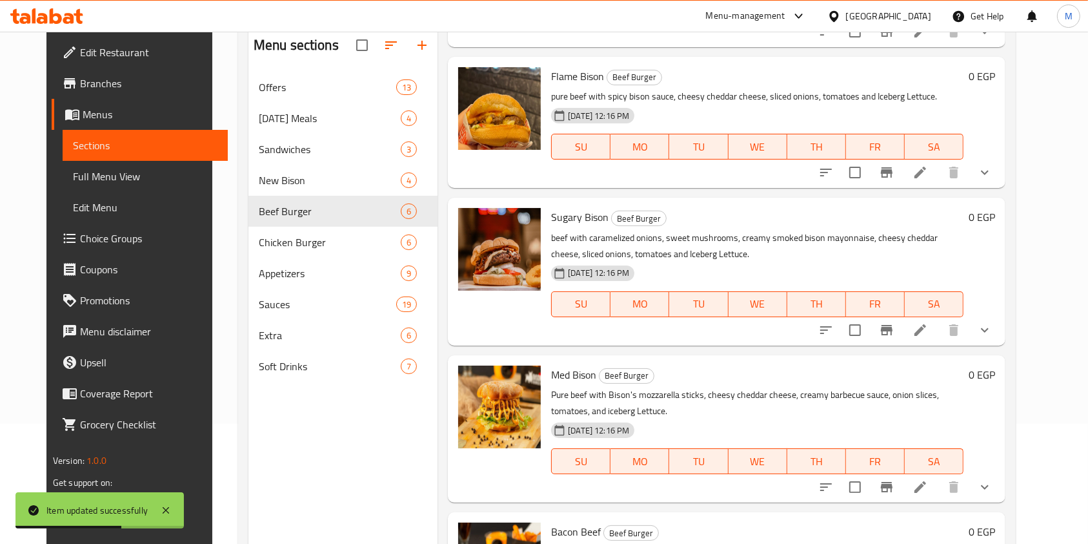
scroll to position [291, 0]
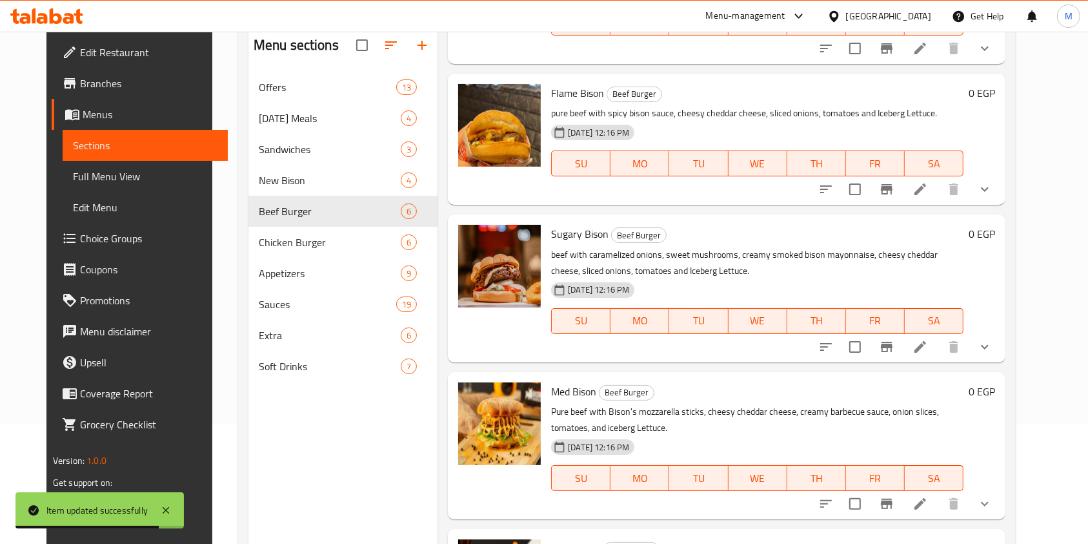
click at [939, 181] on li at bounding box center [920, 189] width 36 height 23
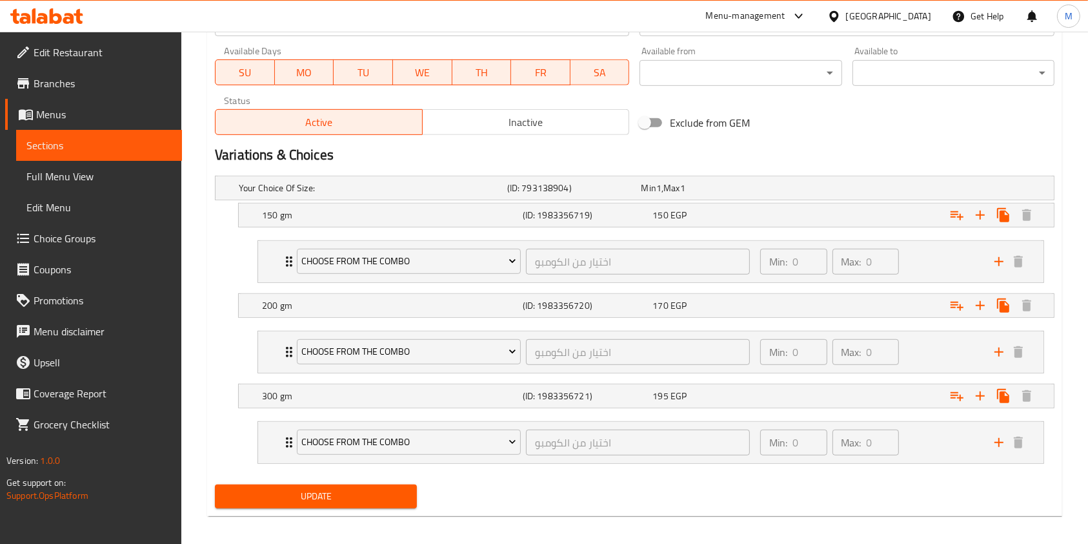
scroll to position [611, 0]
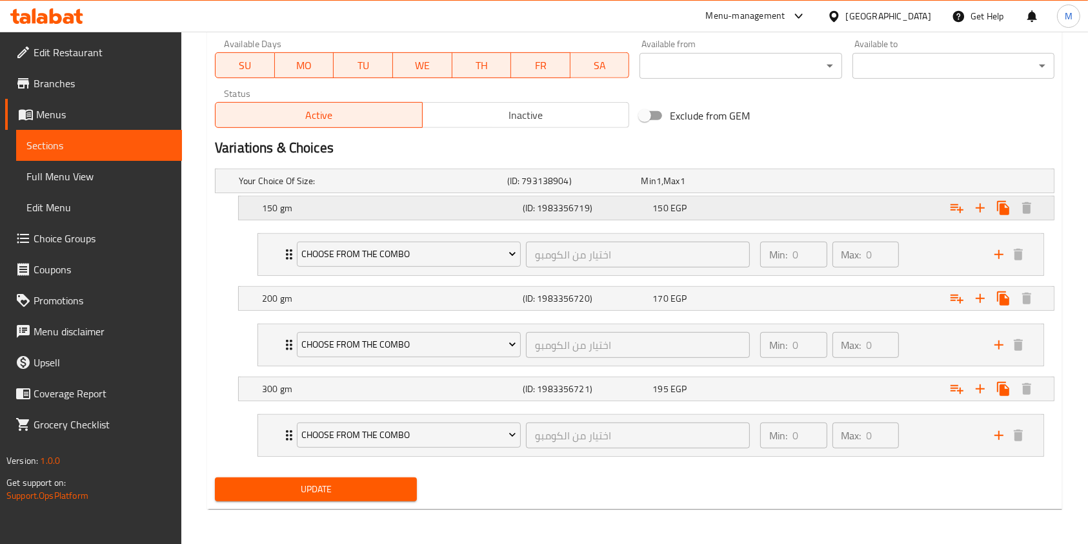
click at [718, 187] on div "150 EGP" at bounding box center [705, 180] width 129 height 13
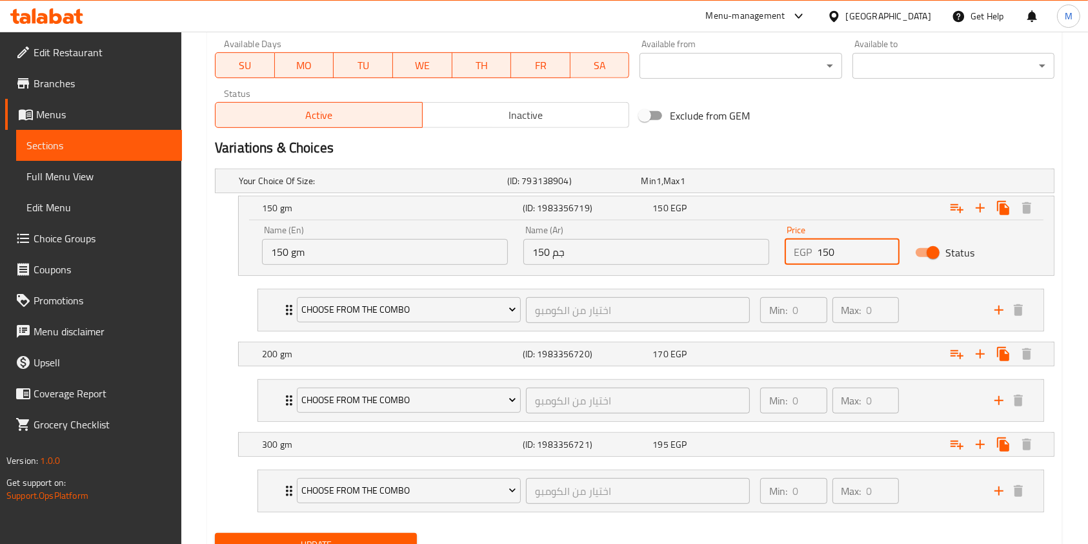
drag, startPoint x: 830, startPoint y: 256, endPoint x: 838, endPoint y: 256, distance: 7.7
click at [838, 256] on input "150" at bounding box center [858, 252] width 83 height 26
type input "155"
click at [834, 183] on div "Expand" at bounding box center [907, 180] width 269 height 5
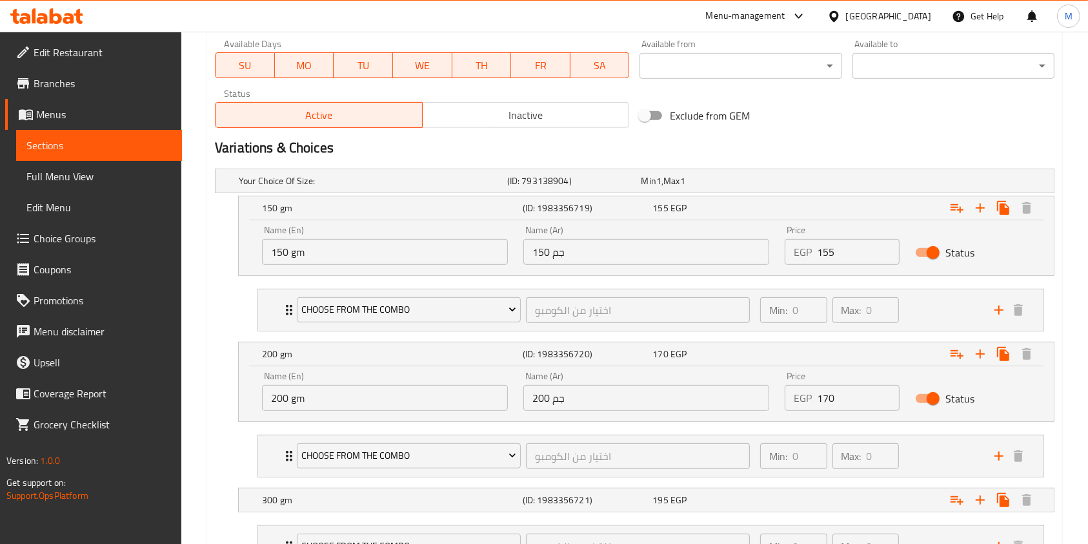
click at [837, 403] on input "170" at bounding box center [858, 398] width 83 height 26
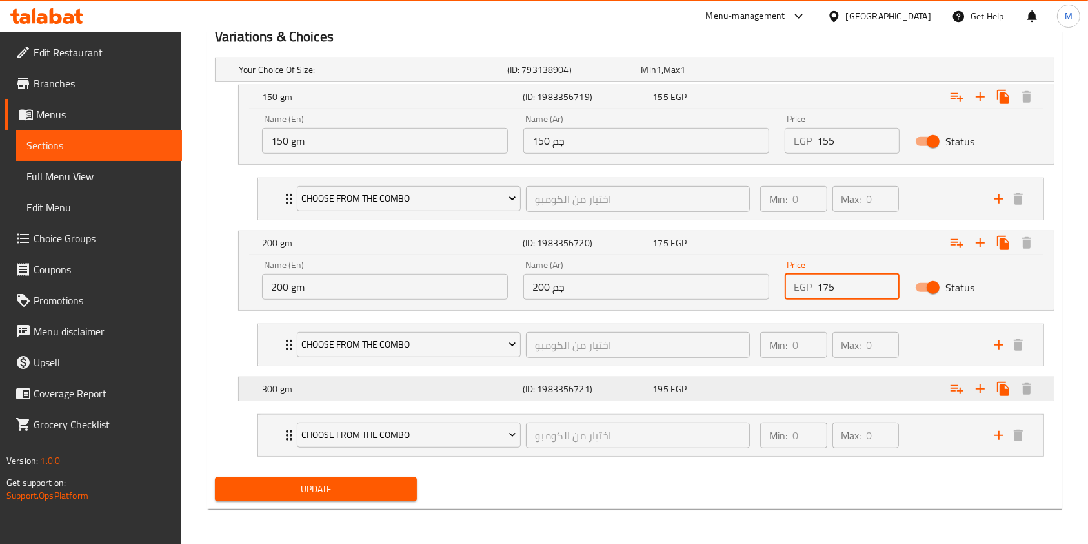
type input "175"
drag, startPoint x: 658, startPoint y: 383, endPoint x: 689, endPoint y: 397, distance: 33.2
click at [656, 78] on span "195" at bounding box center [648, 69] width 15 height 17
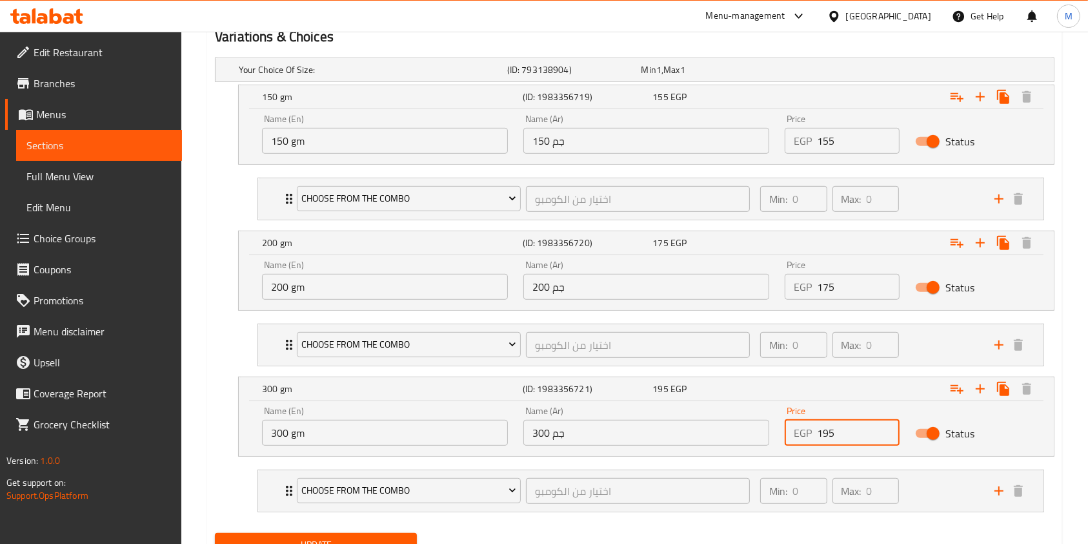
click at [817, 431] on input "195" at bounding box center [858, 433] width 83 height 26
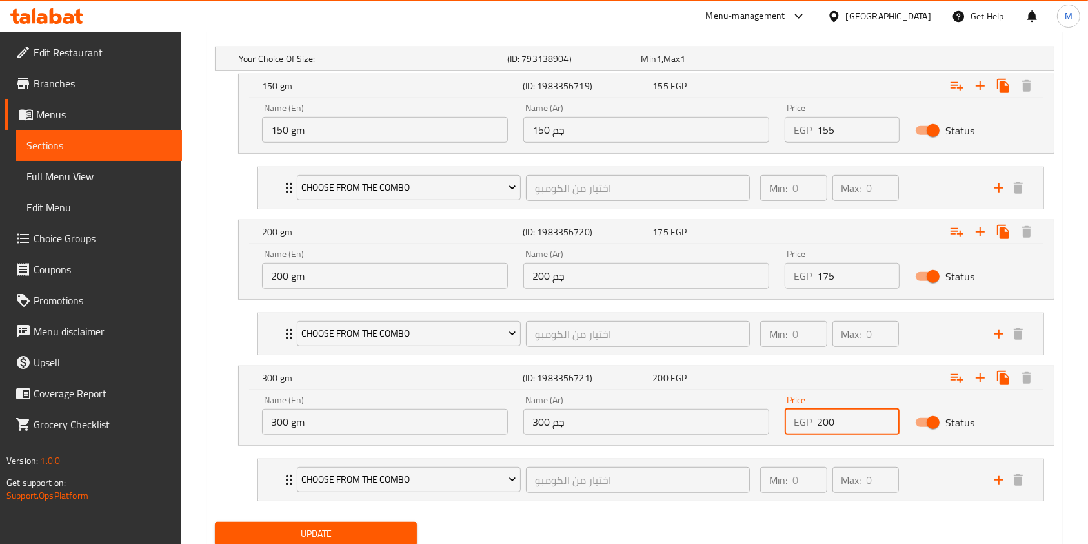
scroll to position [778, 0]
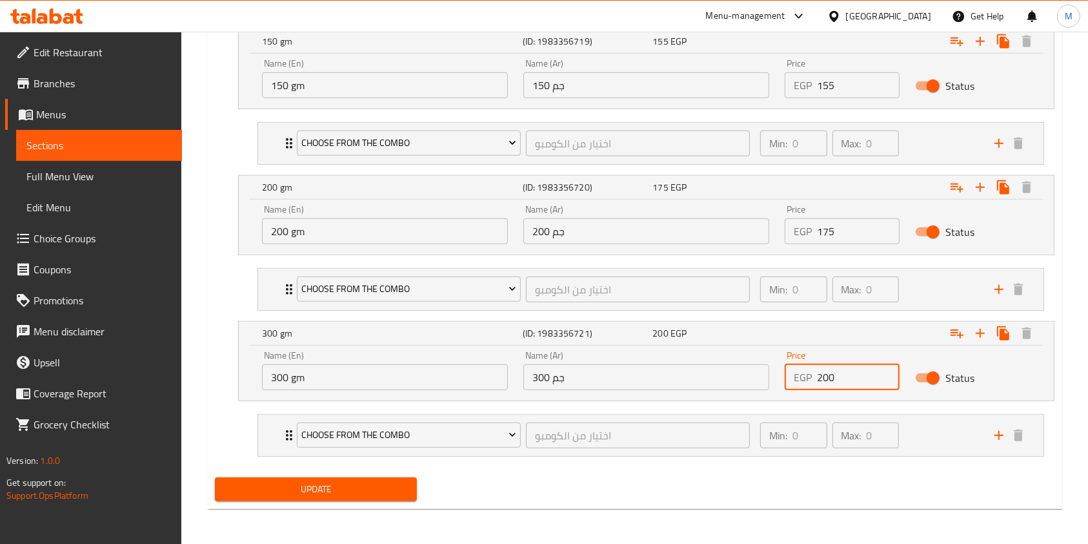
type input "200"
click at [392, 498] on button "Update" at bounding box center [316, 489] width 202 height 24
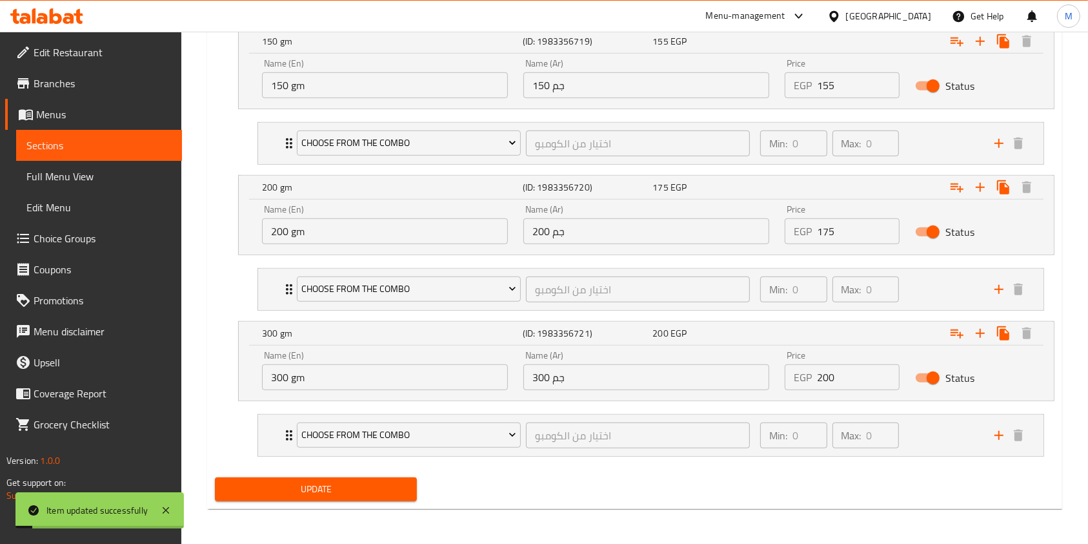
scroll to position [0, 0]
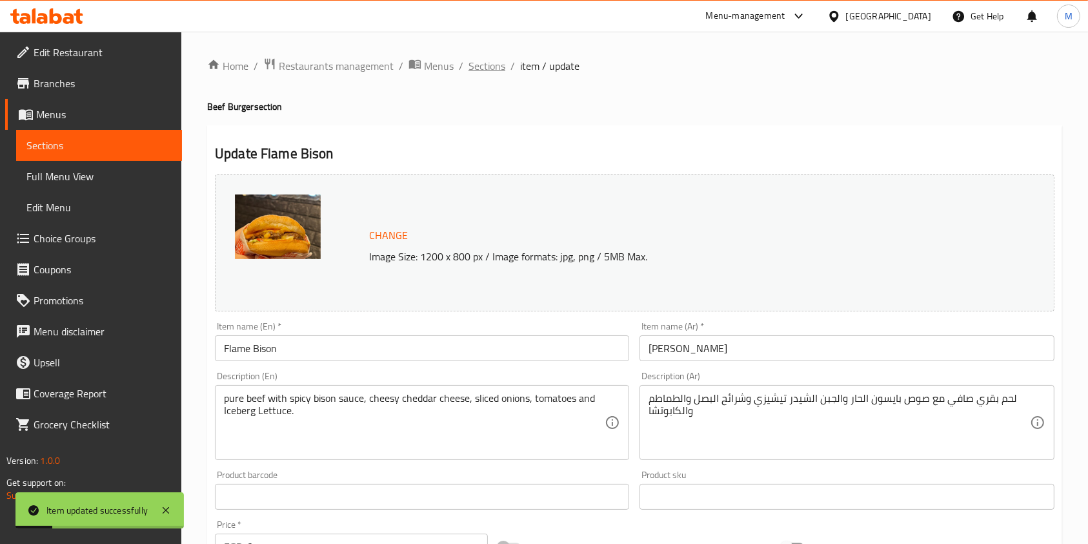
click at [491, 59] on span "Sections" at bounding box center [487, 65] width 37 height 15
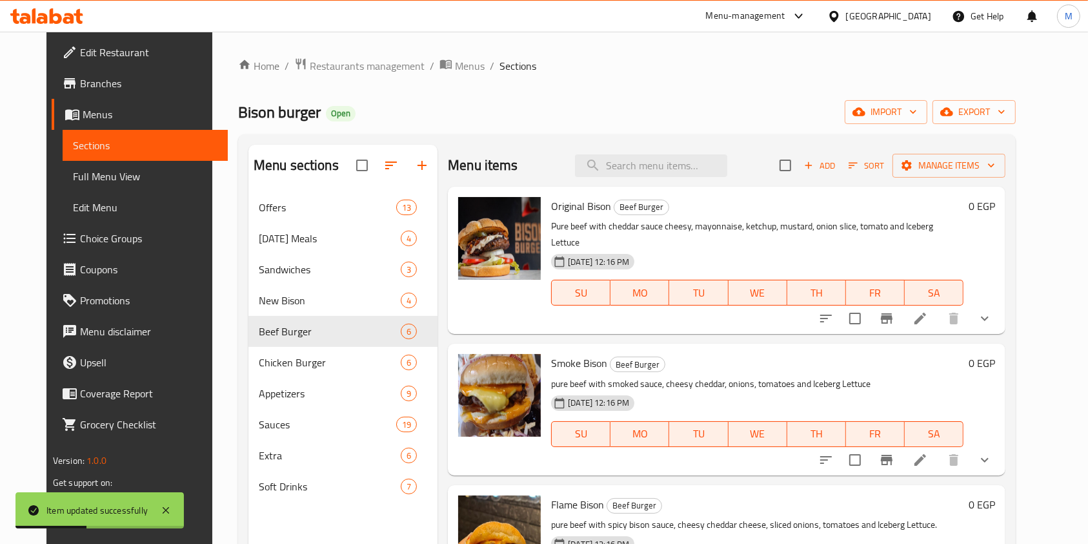
drag, startPoint x: 1035, startPoint y: 286, endPoint x: 1038, endPoint y: 318, distance: 31.8
click at [1006, 318] on div "Original Bison Beef Burger Pure beef with cheddar sauce cheesy, mayonnaise, ket…" at bounding box center [727, 260] width 558 height 147
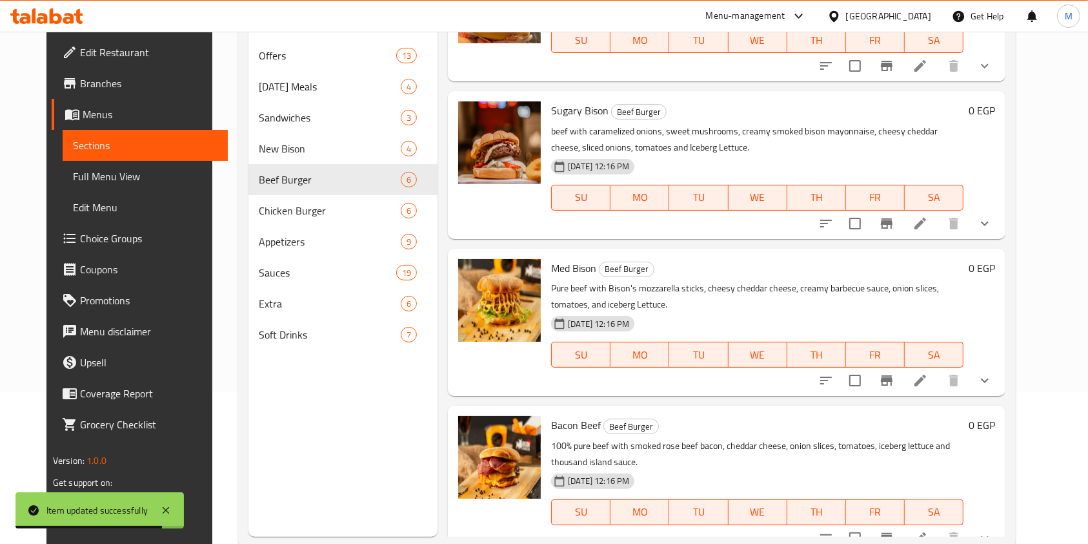
scroll to position [181, 0]
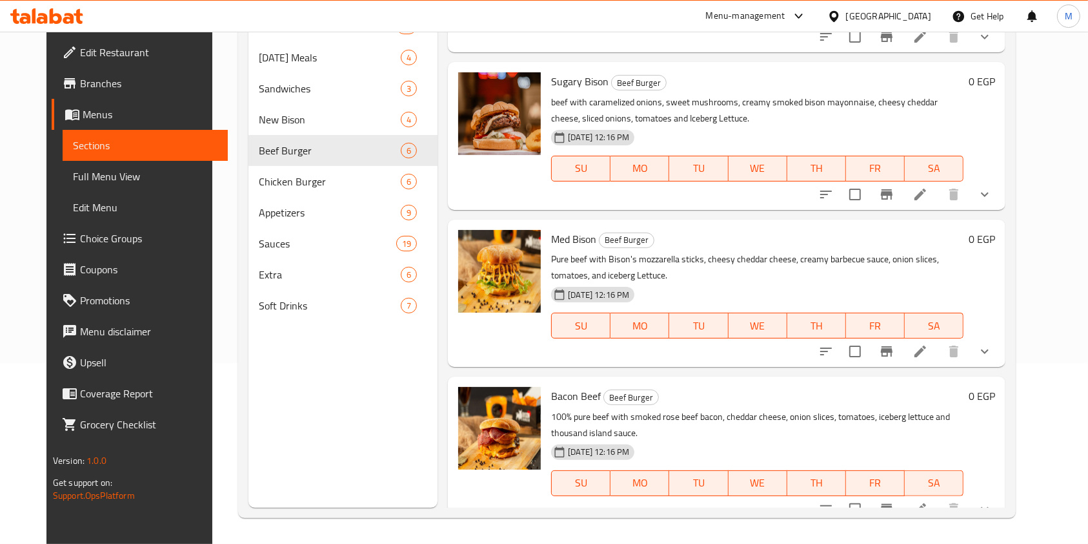
click at [928, 187] on icon at bounding box center [920, 194] width 15 height 15
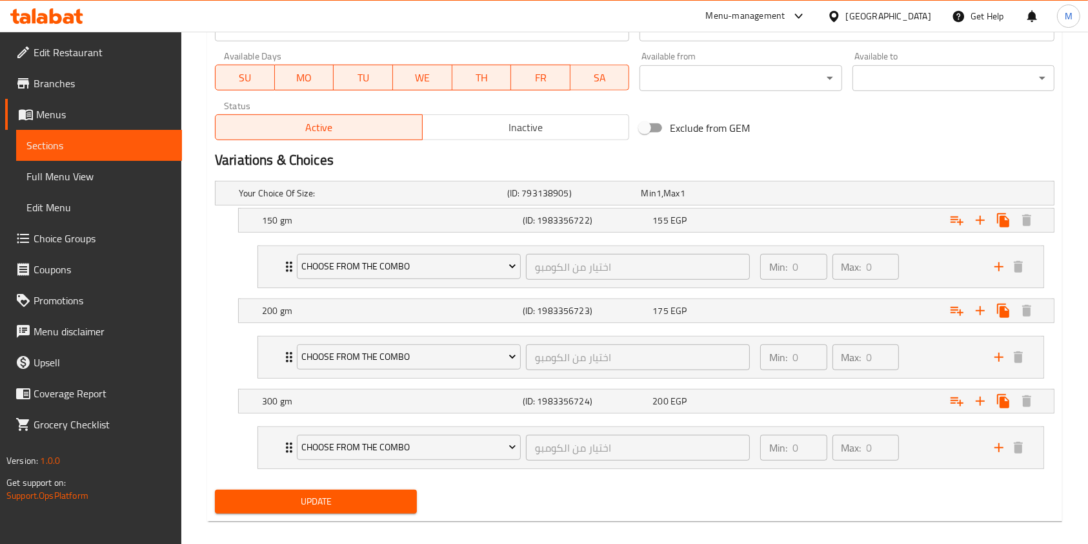
scroll to position [611, 0]
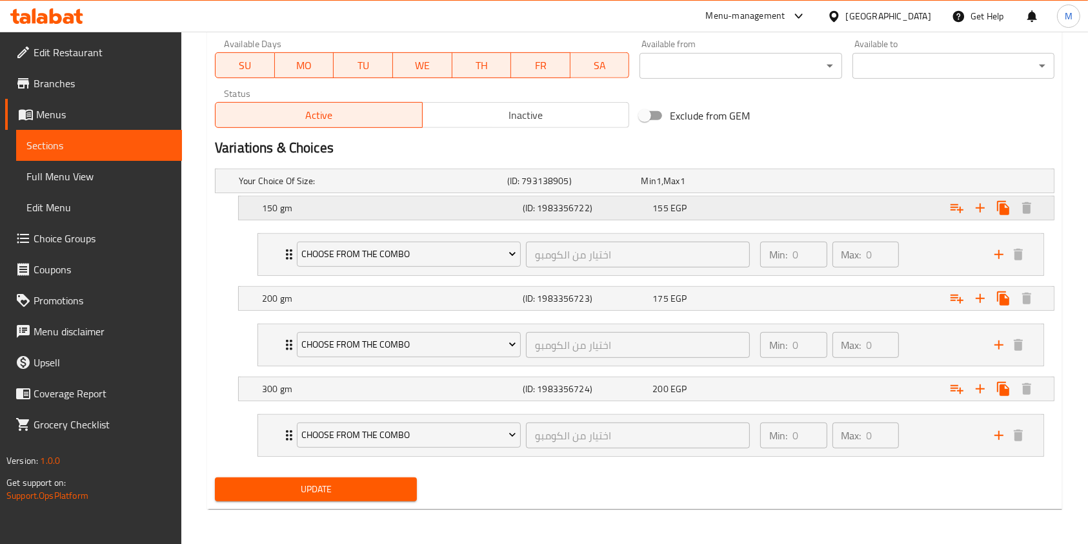
click at [806, 183] on div "Expand" at bounding box center [907, 180] width 269 height 5
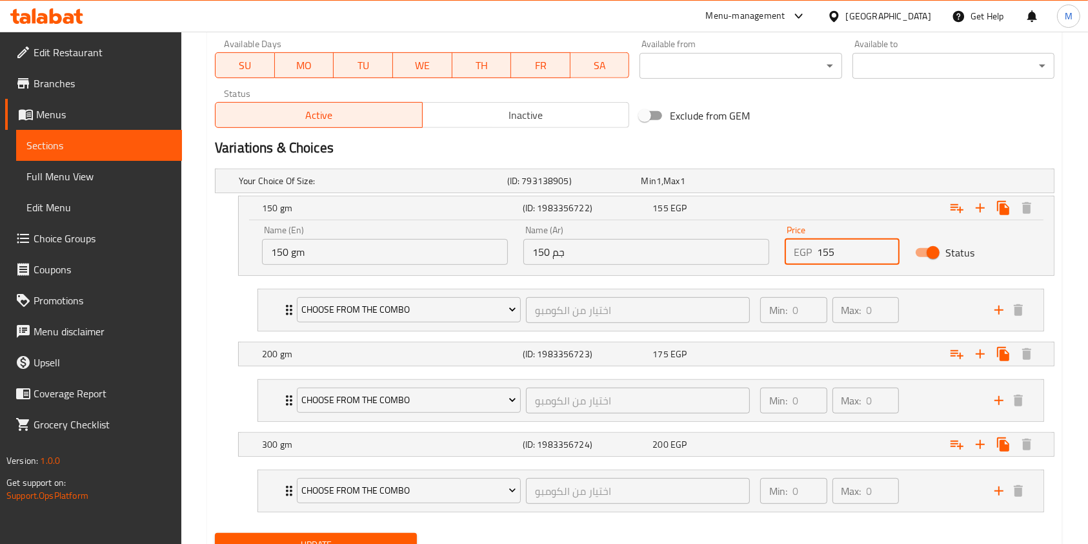
drag, startPoint x: 824, startPoint y: 258, endPoint x: 839, endPoint y: 259, distance: 15.6
click at [839, 259] on input "155" at bounding box center [858, 252] width 83 height 26
type input "160"
drag, startPoint x: 870, startPoint y: 350, endPoint x: 814, endPoint y: 364, distance: 57.9
click at [869, 183] on div "Expand" at bounding box center [907, 180] width 269 height 5
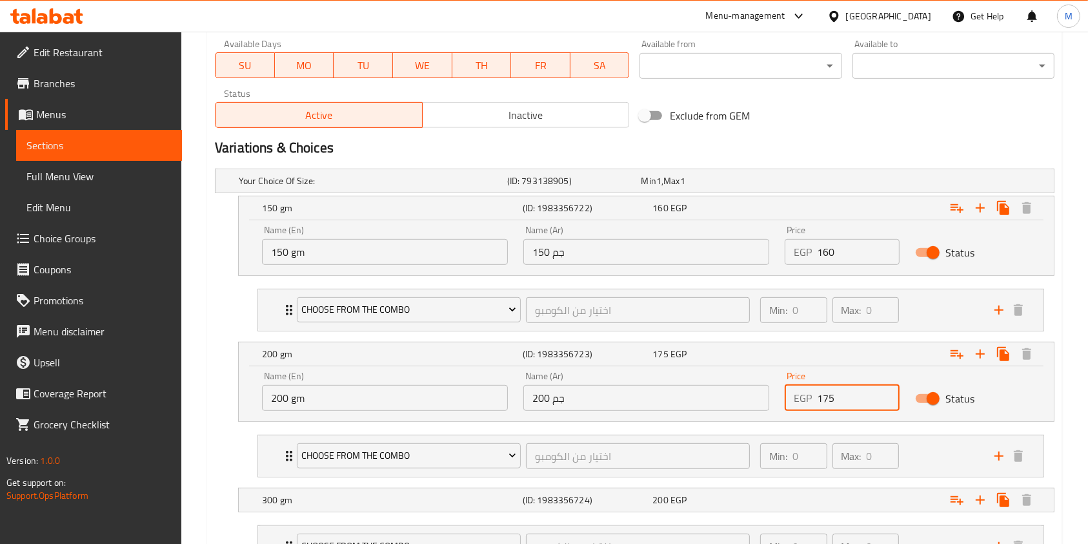
drag, startPoint x: 822, startPoint y: 395, endPoint x: 838, endPoint y: 398, distance: 17.1
click at [838, 398] on input "175" at bounding box center [858, 398] width 83 height 26
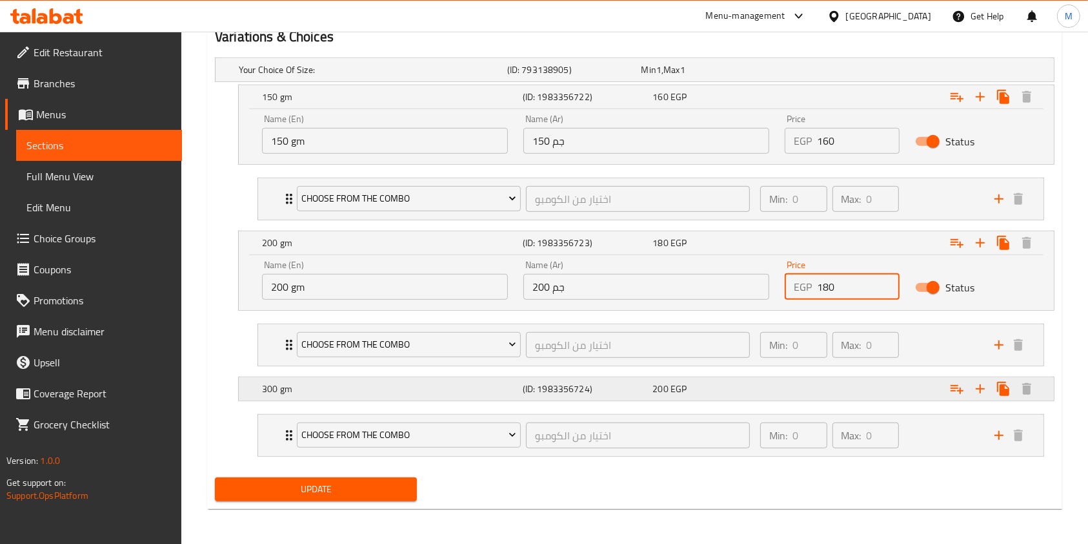
type input "180"
click at [808, 72] on div "Expand" at bounding box center [907, 69] width 269 height 5
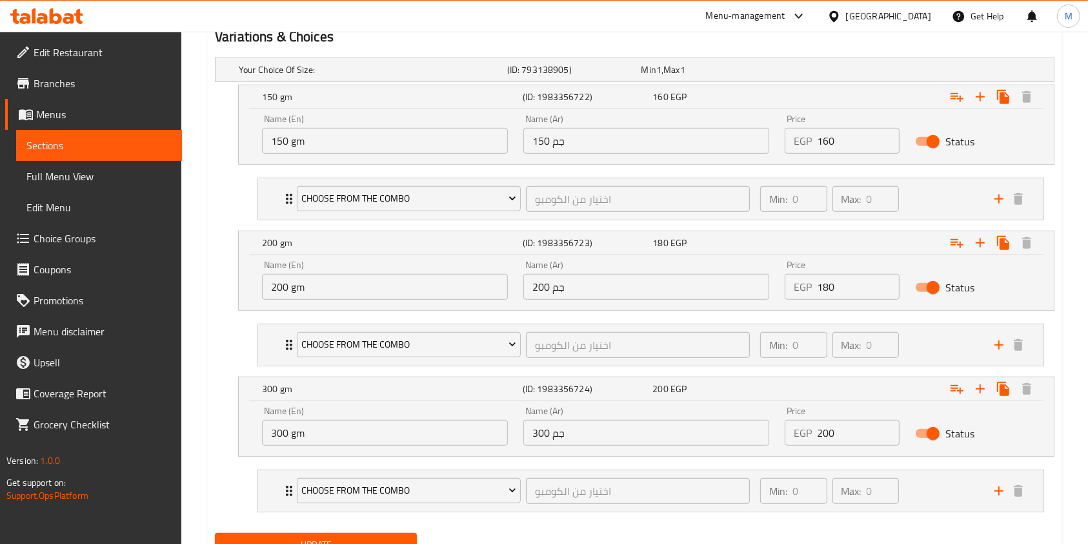
scroll to position [778, 0]
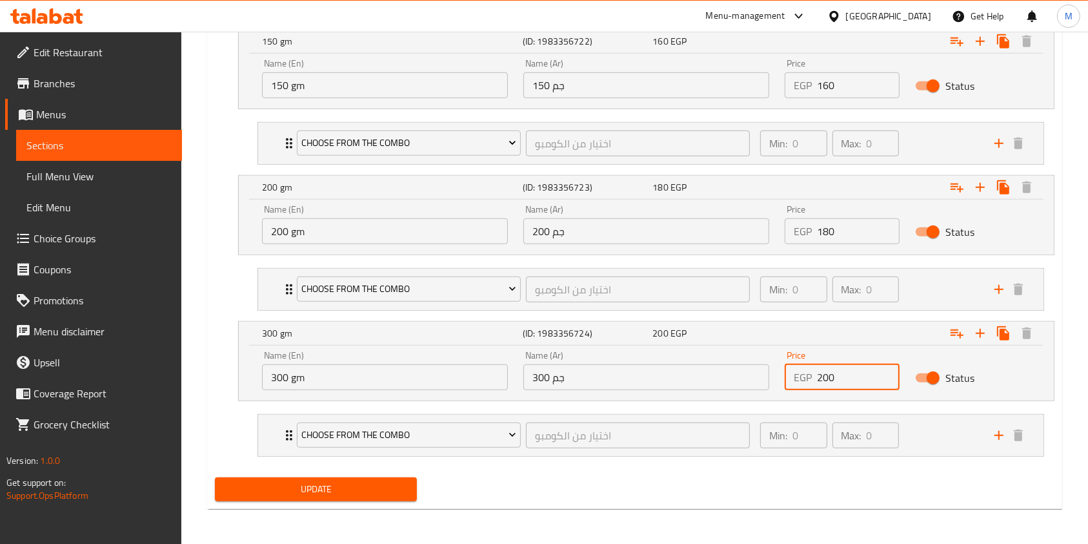
click at [837, 380] on input "200" at bounding box center [858, 377] width 83 height 26
type input "205"
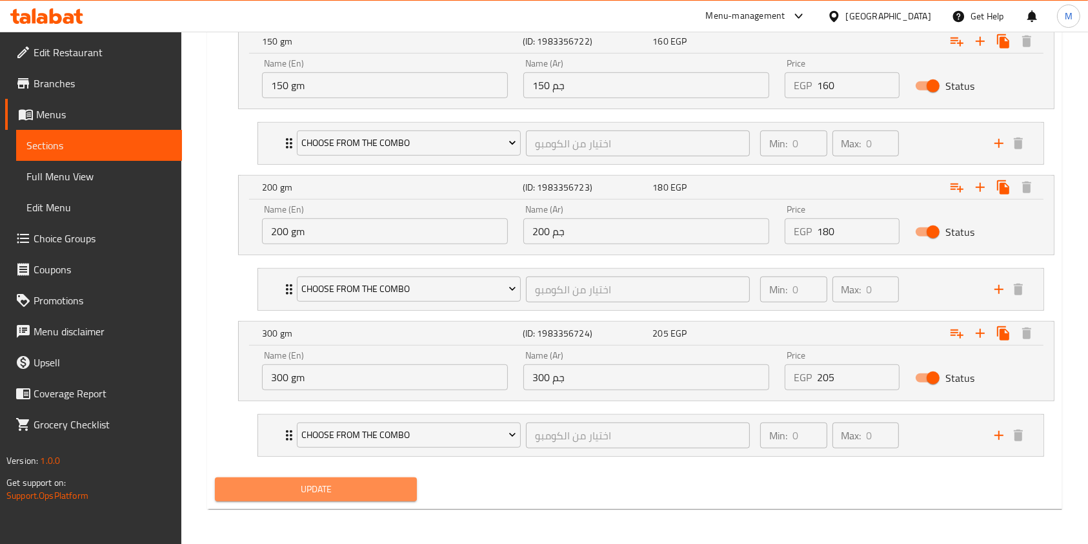
click at [402, 487] on span "Update" at bounding box center [315, 489] width 181 height 16
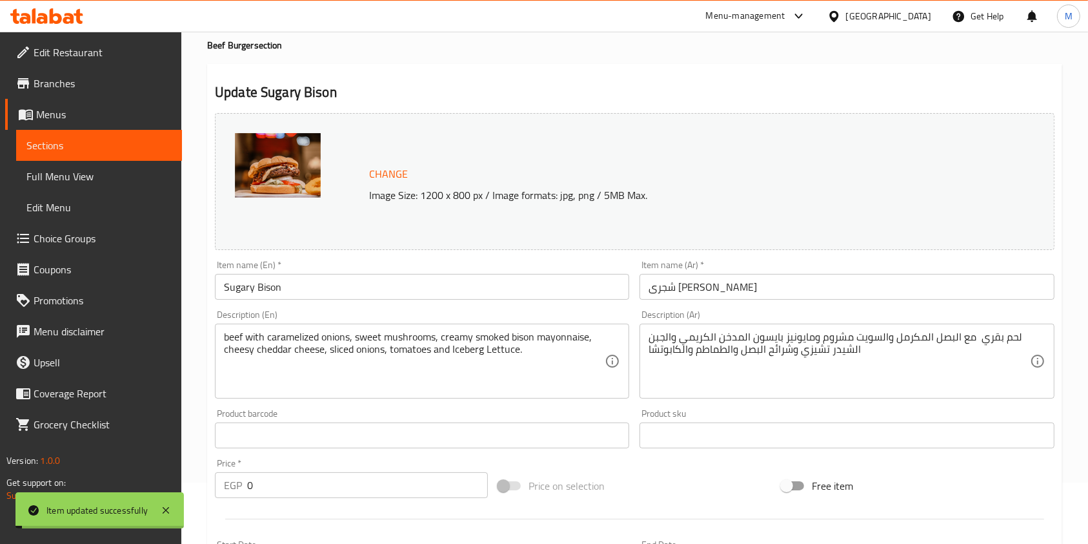
scroll to position [0, 0]
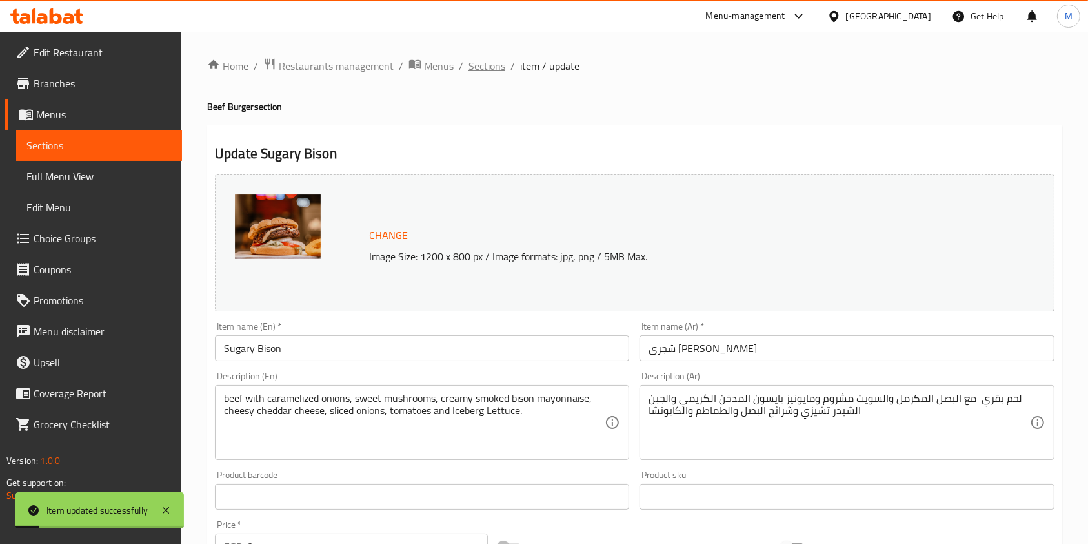
click at [490, 72] on span "Sections" at bounding box center [487, 65] width 37 height 15
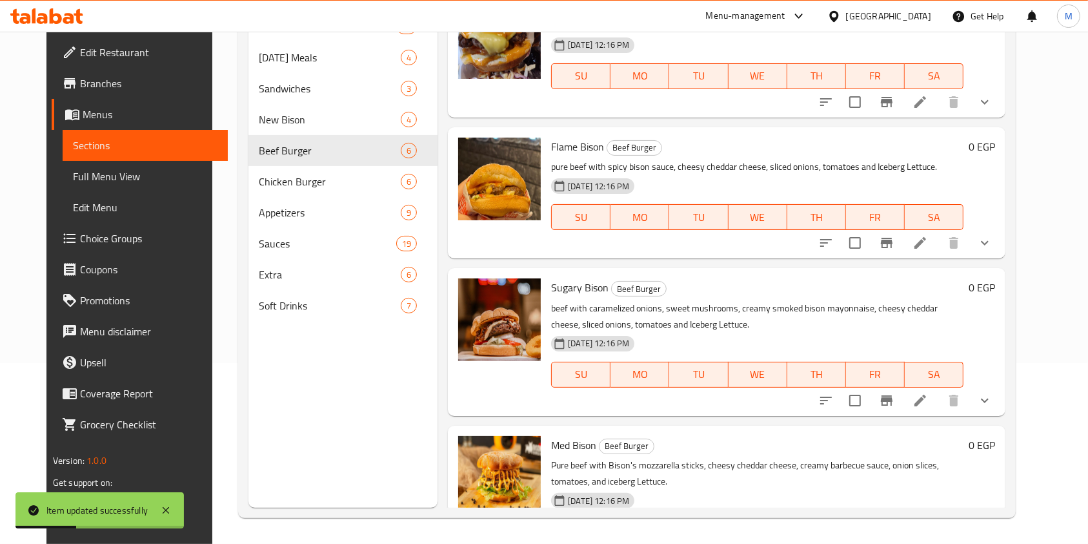
scroll to position [383, 0]
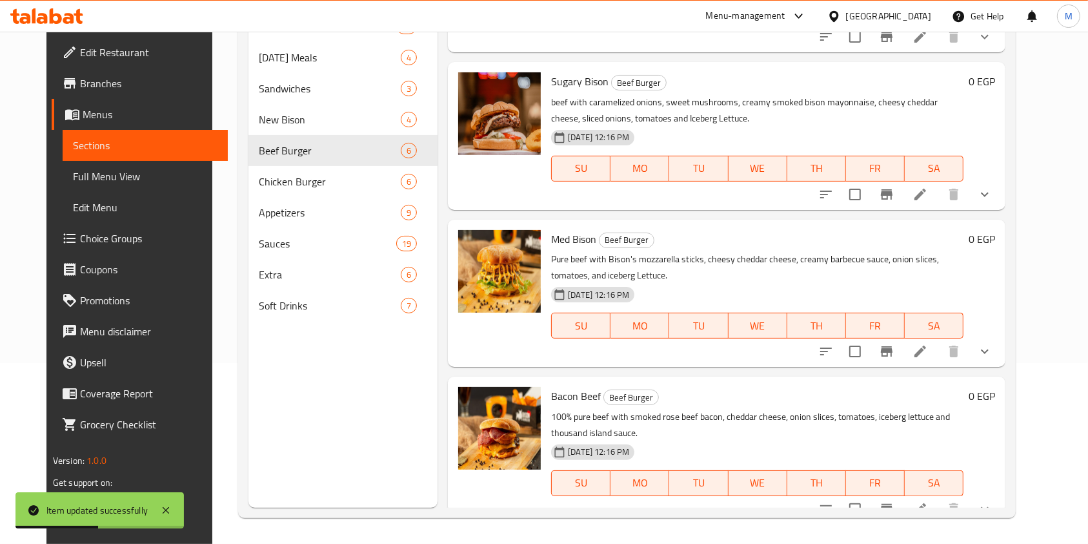
click at [939, 183] on li at bounding box center [920, 194] width 36 height 23
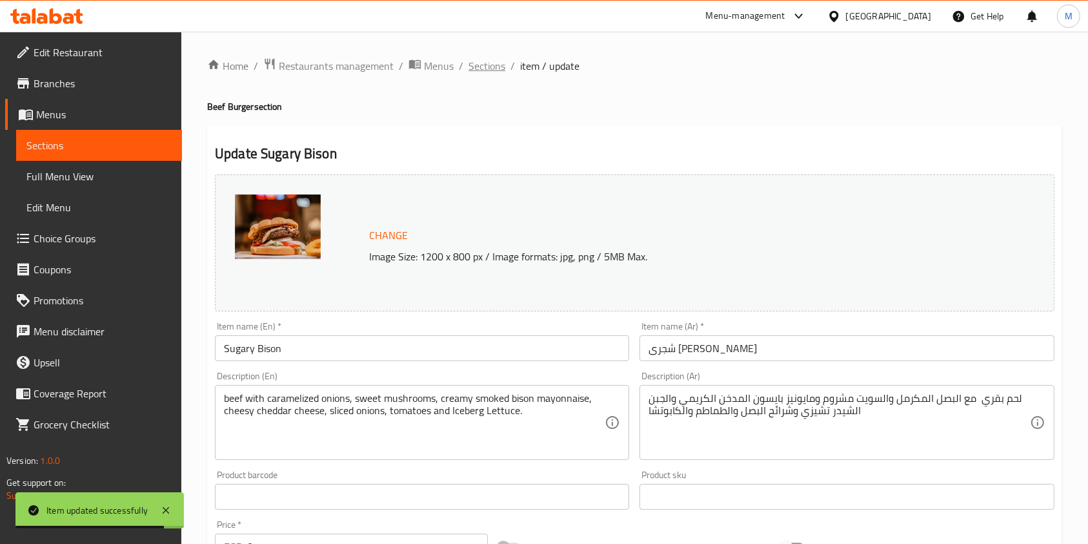
click at [477, 68] on span "Sections" at bounding box center [487, 65] width 37 height 15
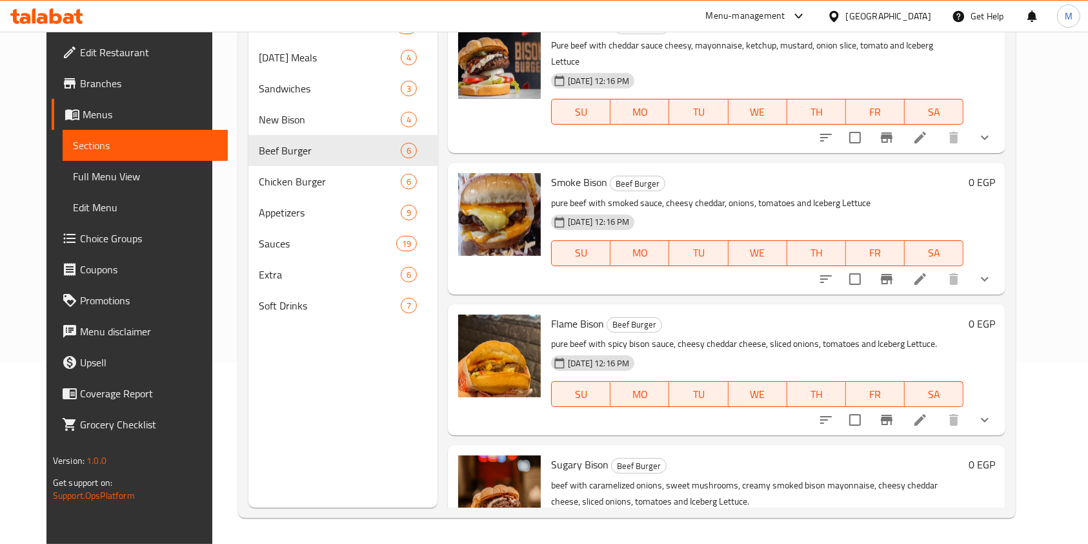
scroll to position [383, 0]
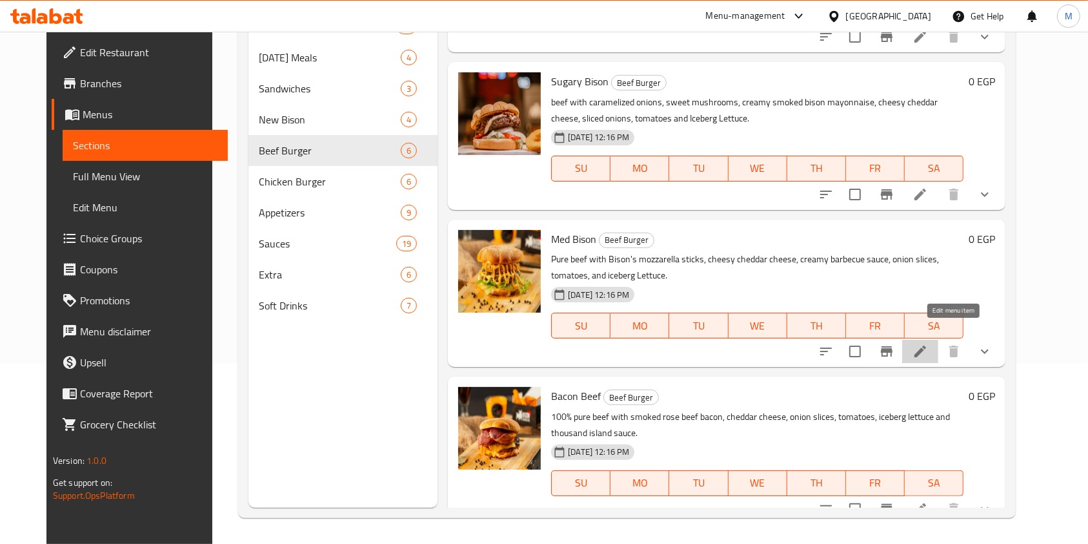
click at [926, 345] on icon at bounding box center [921, 351] width 12 height 12
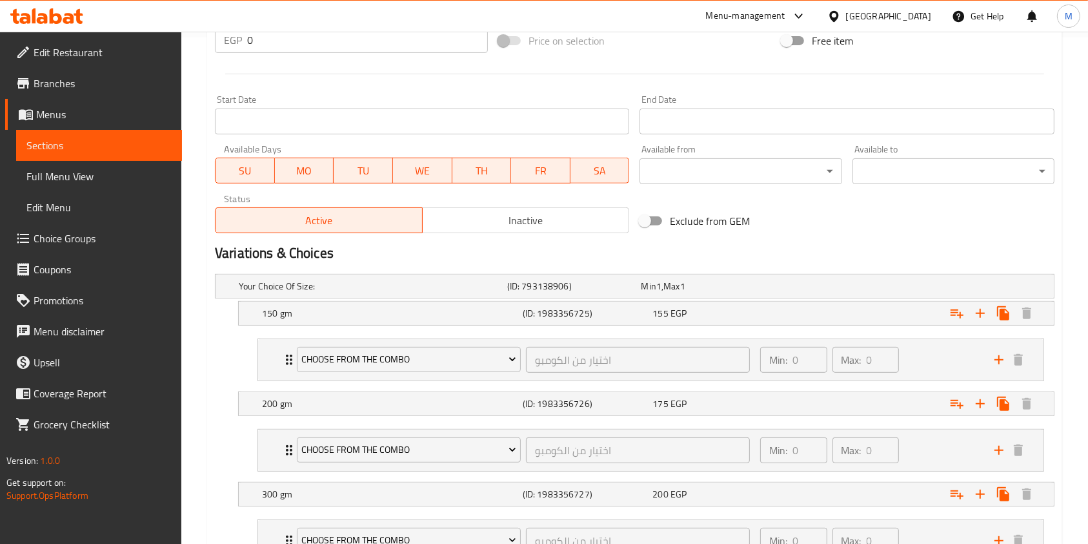
scroll to position [611, 0]
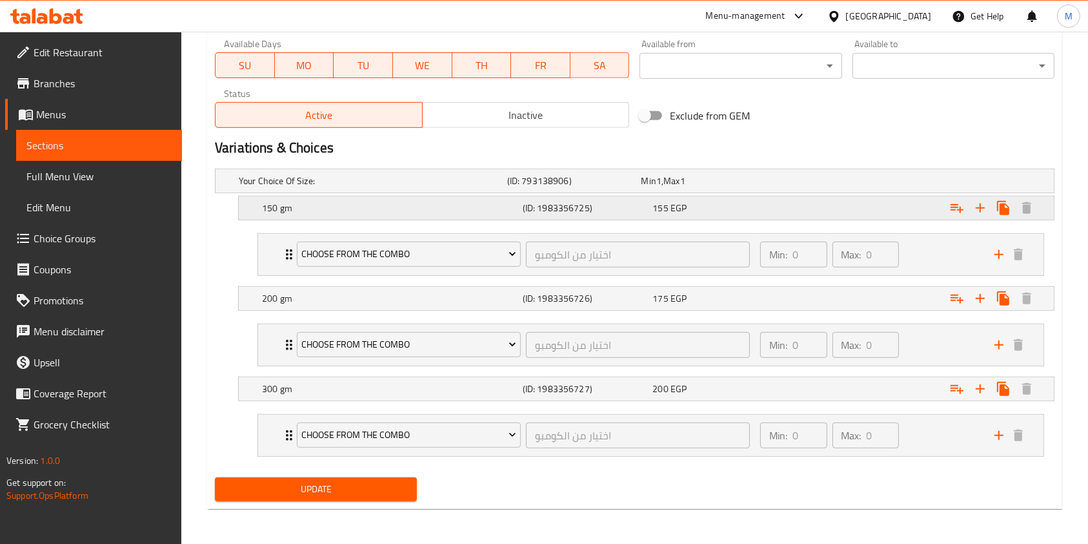
click at [793, 183] on div "Expand" at bounding box center [907, 180] width 269 height 5
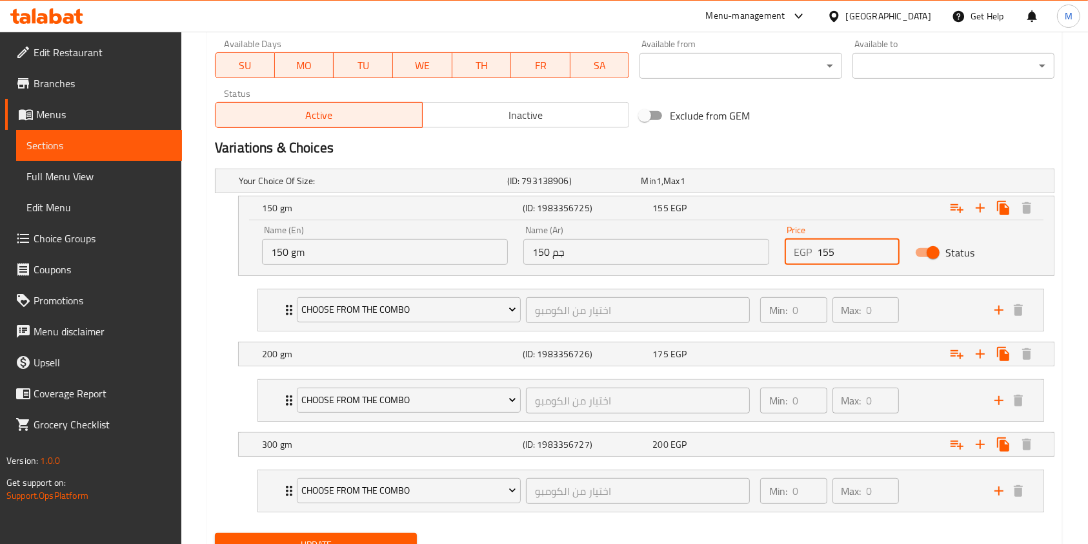
drag, startPoint x: 823, startPoint y: 256, endPoint x: 834, endPoint y: 254, distance: 11.3
click at [834, 254] on input "155" at bounding box center [858, 252] width 83 height 26
type input "160"
drag, startPoint x: 913, startPoint y: 346, endPoint x: 706, endPoint y: 343, distance: 207.2
click at [911, 183] on div "Expand" at bounding box center [907, 180] width 269 height 5
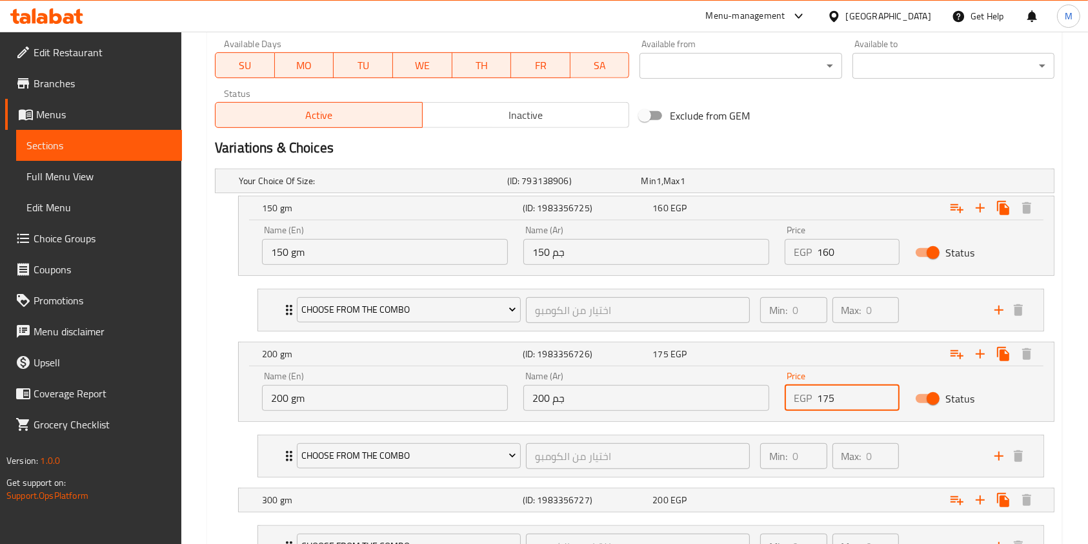
drag, startPoint x: 824, startPoint y: 394, endPoint x: 840, endPoint y: 398, distance: 16.0
click at [840, 398] on input "175" at bounding box center [858, 398] width 83 height 26
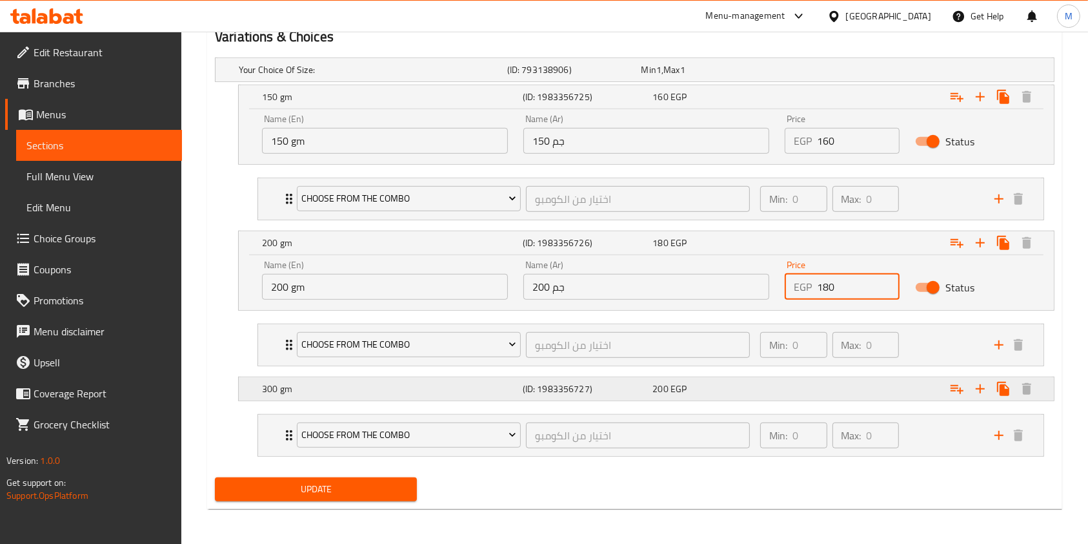
type input "180"
drag, startPoint x: 757, startPoint y: 391, endPoint x: 930, endPoint y: 409, distance: 173.9
click at [759, 76] on div "200 EGP" at bounding box center [705, 69] width 129 height 13
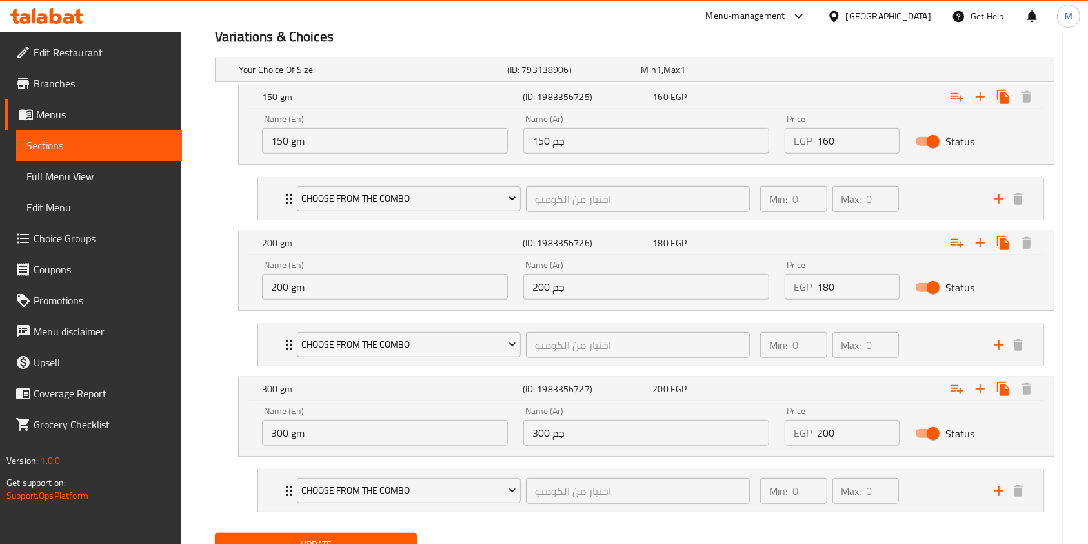
scroll to position [778, 0]
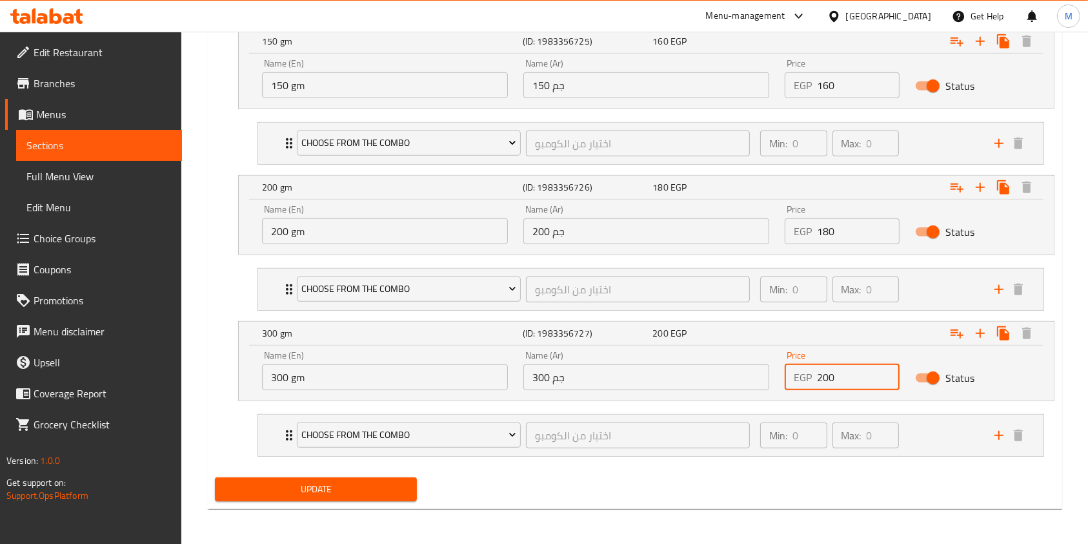
drag, startPoint x: 826, startPoint y: 380, endPoint x: 838, endPoint y: 378, distance: 11.8
click at [838, 378] on input "200" at bounding box center [858, 377] width 83 height 26
type input "205"
click at [343, 502] on div "Update" at bounding box center [316, 489] width 212 height 34
drag, startPoint x: 422, startPoint y: 478, endPoint x: 572, endPoint y: 463, distance: 151.1
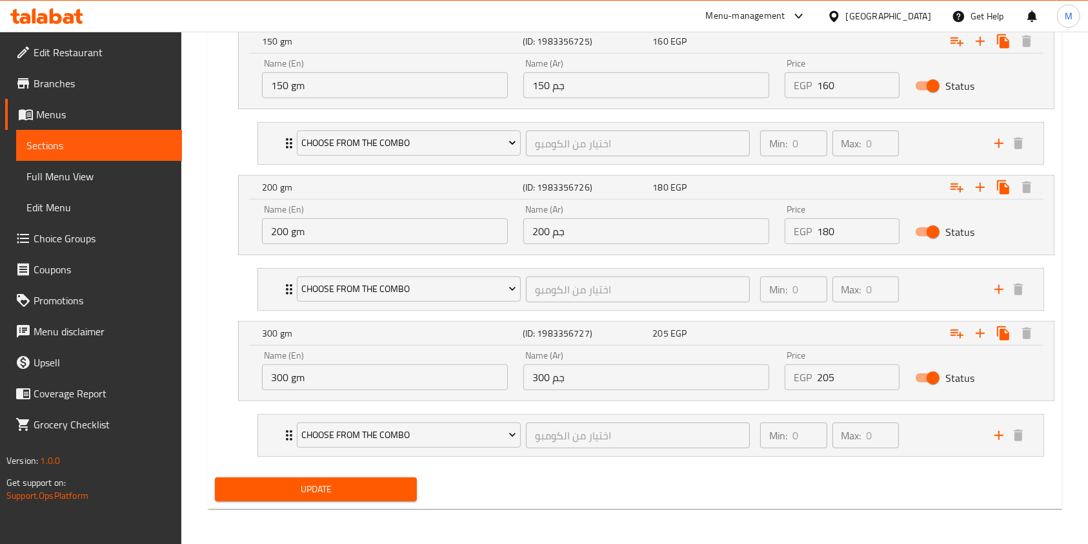
click at [438, 478] on div "Update" at bounding box center [635, 489] width 850 height 34
click at [384, 498] on button "Update" at bounding box center [316, 489] width 202 height 24
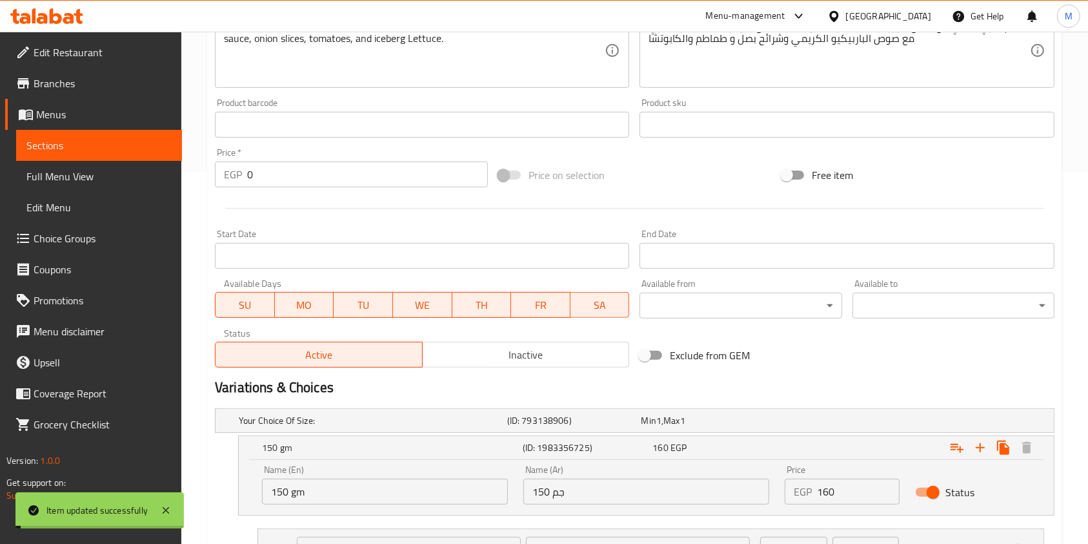
scroll to position [0, 0]
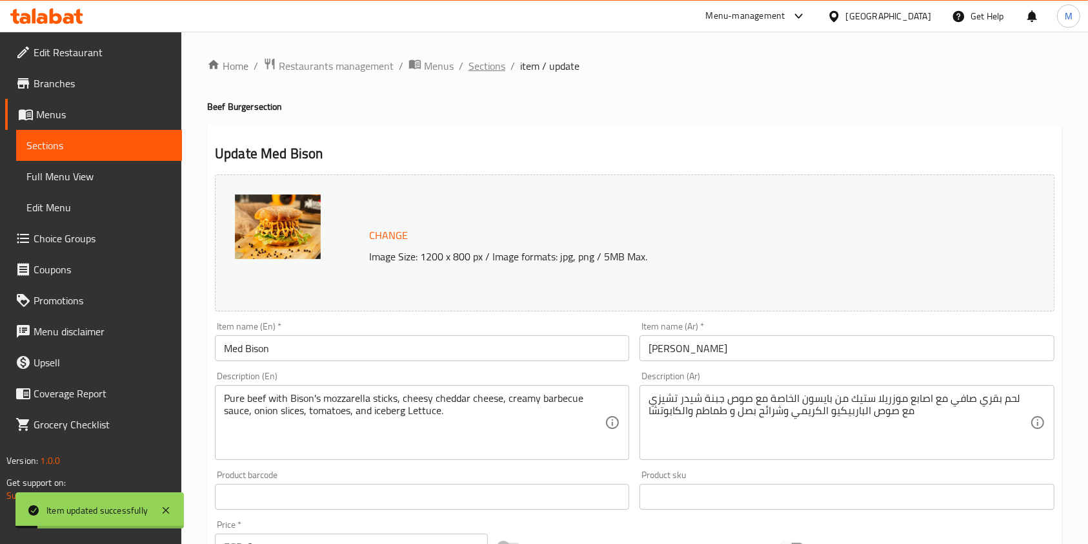
click at [495, 73] on span "Sections" at bounding box center [487, 65] width 37 height 15
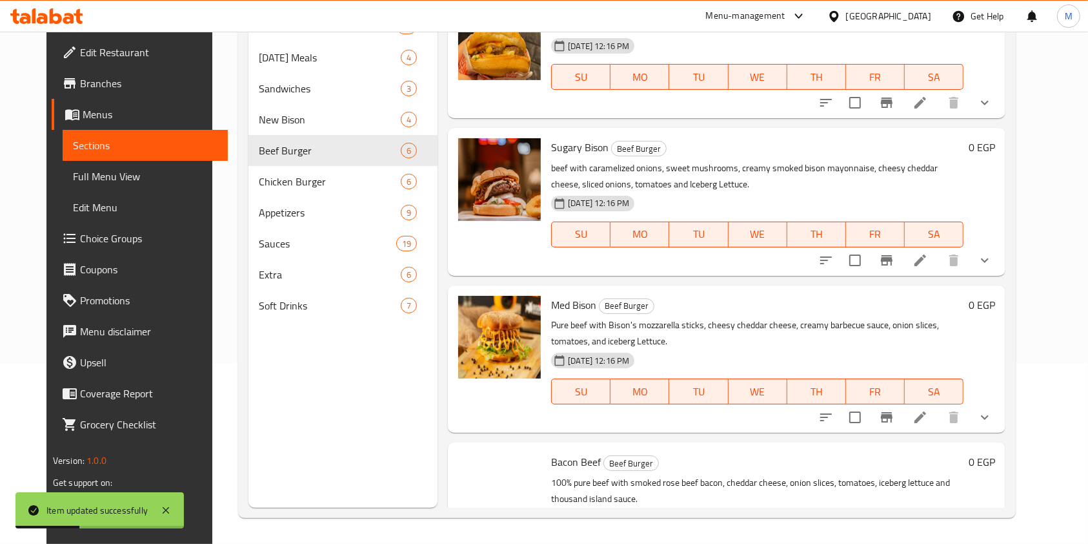
scroll to position [383, 0]
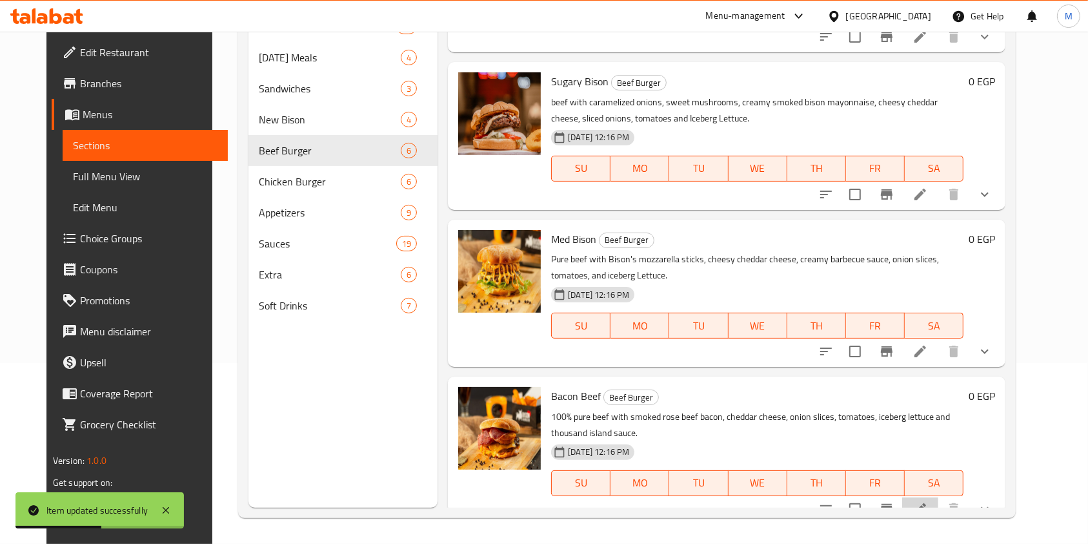
click at [928, 501] on icon at bounding box center [920, 508] width 15 height 15
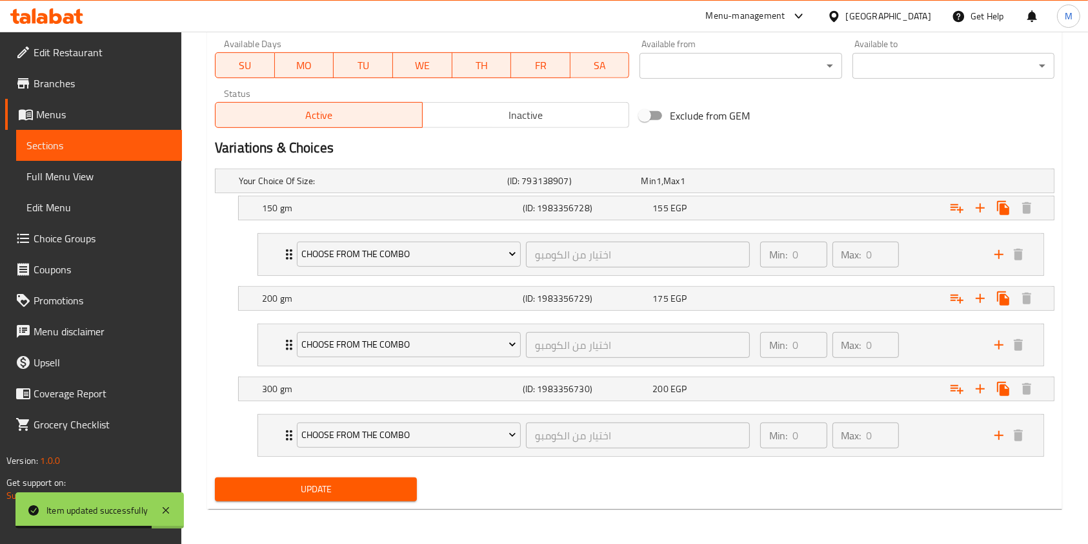
click at [727, 195] on div "150 gm (ID: 1983356728) 155 EGP" at bounding box center [638, 181] width 805 height 28
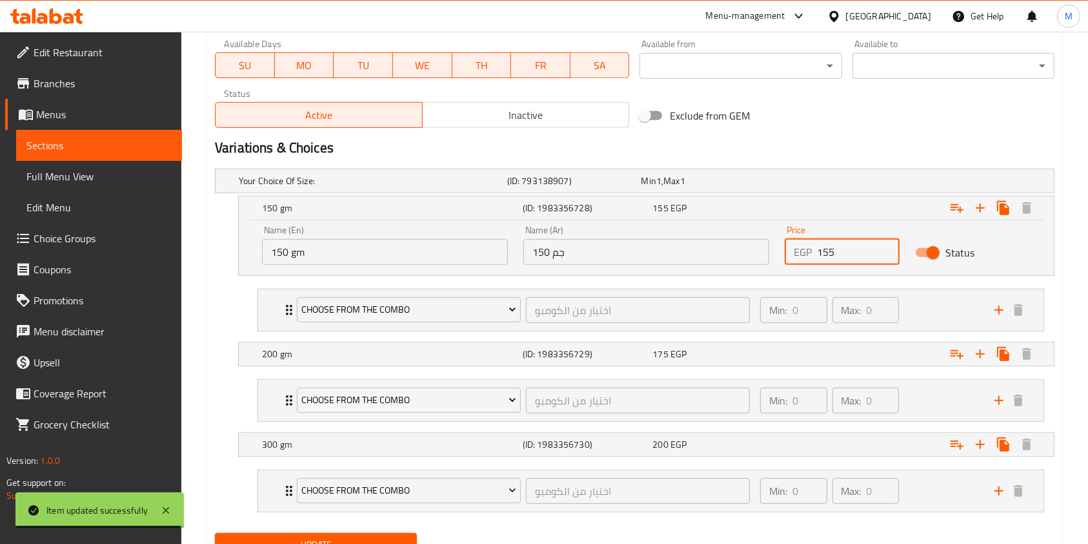
drag, startPoint x: 826, startPoint y: 249, endPoint x: 840, endPoint y: 250, distance: 13.7
click at [840, 250] on input "155" at bounding box center [858, 252] width 83 height 26
type input "160"
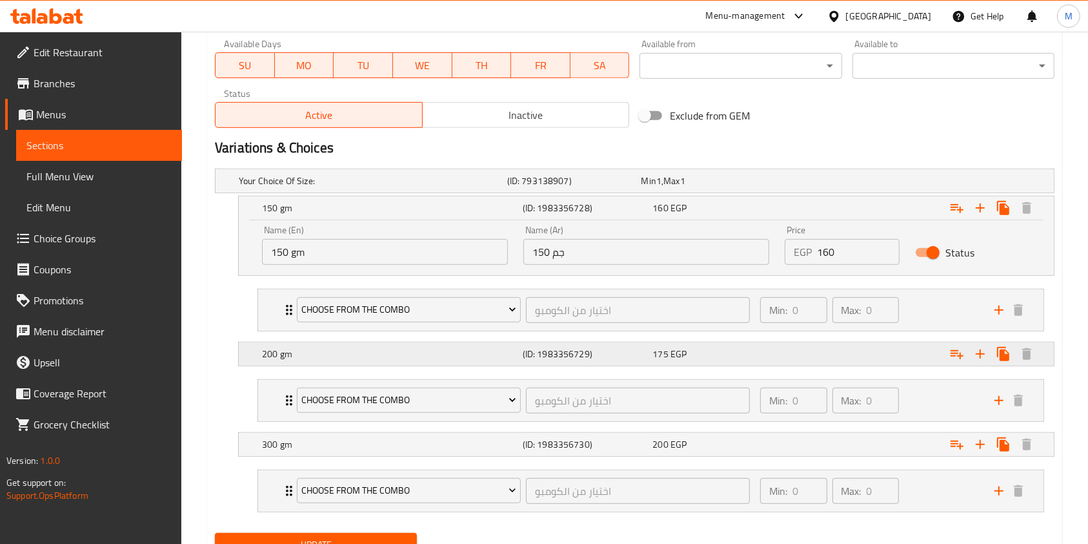
drag, startPoint x: 838, startPoint y: 344, endPoint x: 813, endPoint y: 347, distance: 25.3
click at [836, 183] on div "Expand" at bounding box center [907, 180] width 269 height 5
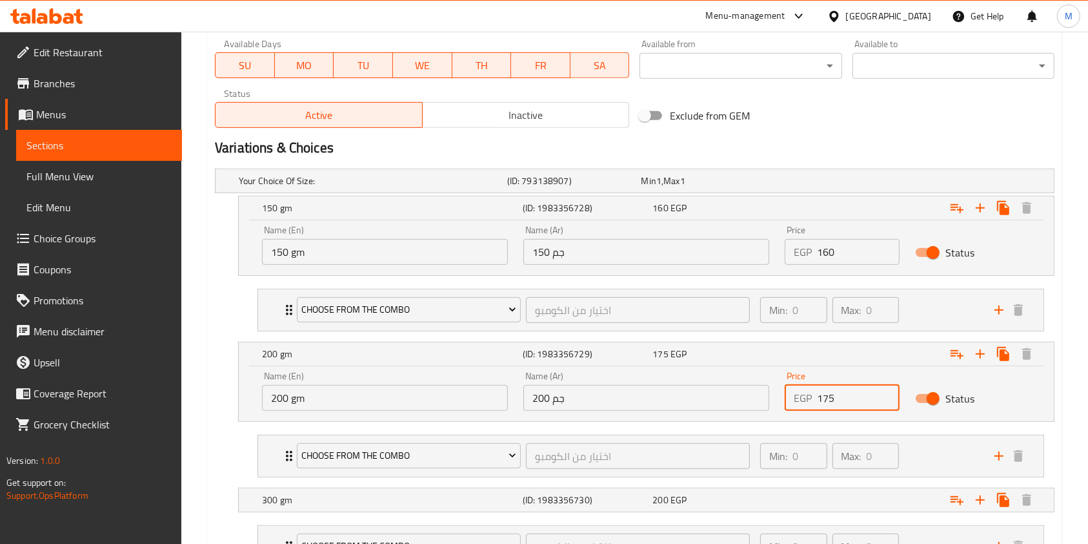
drag, startPoint x: 826, startPoint y: 398, endPoint x: 849, endPoint y: 400, distance: 23.3
click at [849, 400] on input "175" at bounding box center [858, 398] width 83 height 26
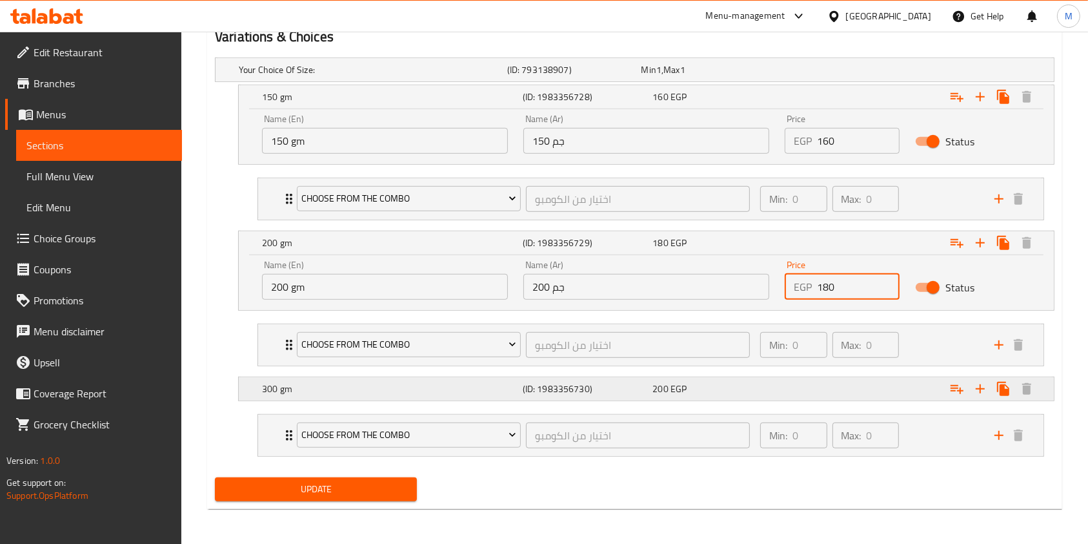
type input "180"
click at [835, 72] on div "Expand" at bounding box center [907, 69] width 269 height 5
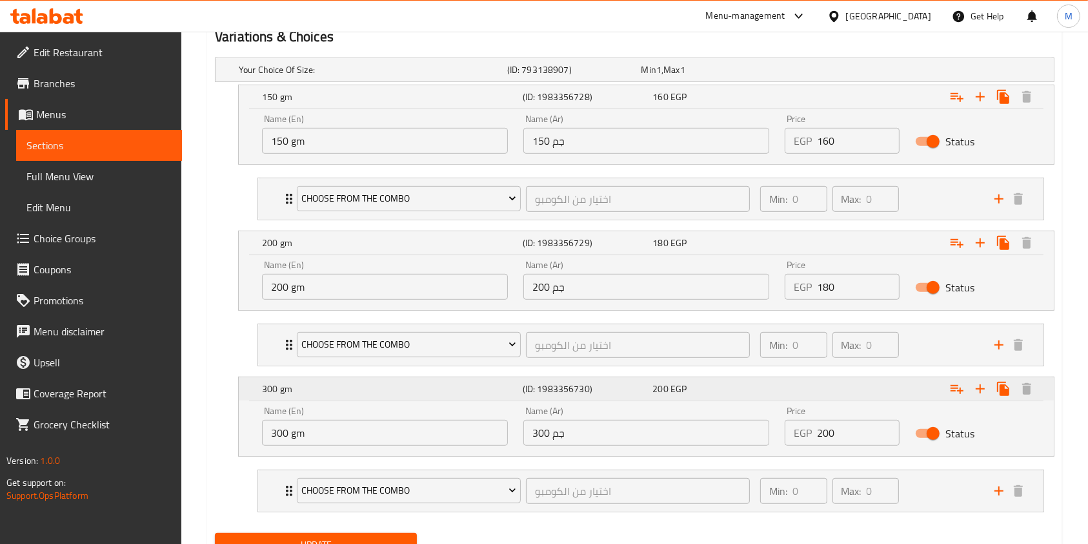
click at [830, 111] on div "Expand" at bounding box center [910, 97] width 261 height 28
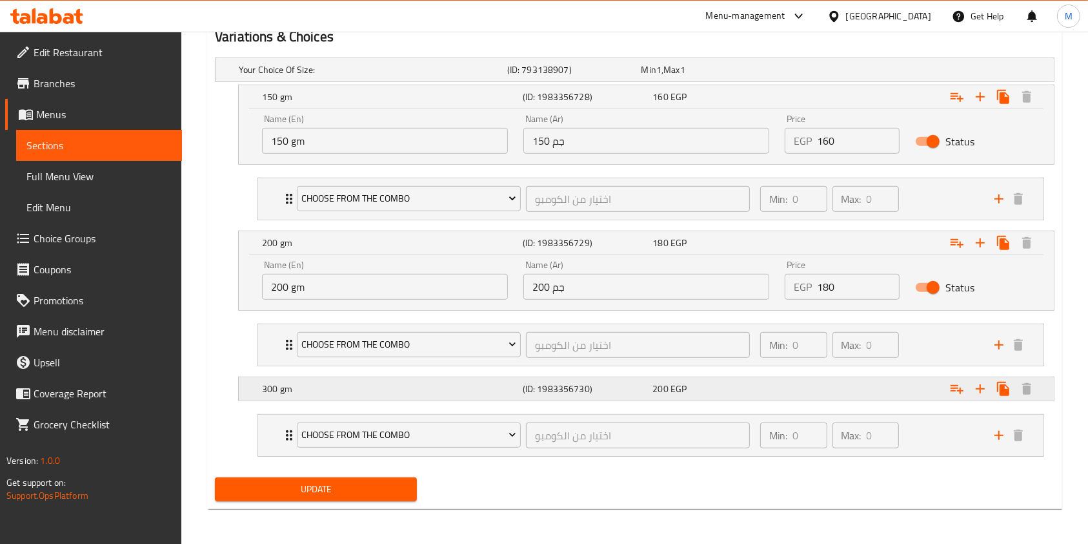
drag, startPoint x: 840, startPoint y: 383, endPoint x: 853, endPoint y: 419, distance: 38.0
click at [837, 72] on div "Expand" at bounding box center [907, 69] width 269 height 5
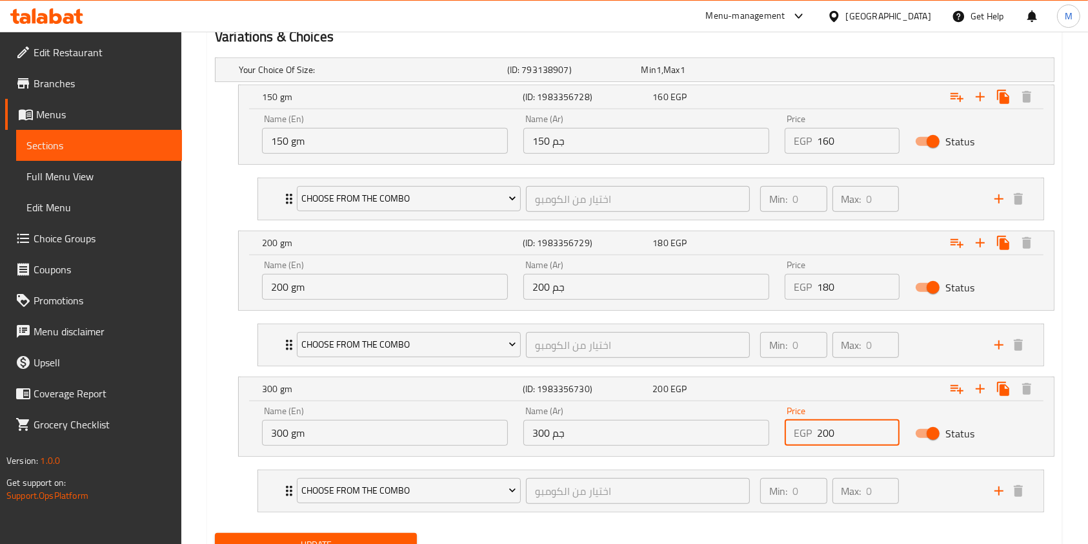
drag, startPoint x: 838, startPoint y: 435, endPoint x: 831, endPoint y: 438, distance: 7.6
click at [831, 438] on input "200" at bounding box center [858, 433] width 83 height 26
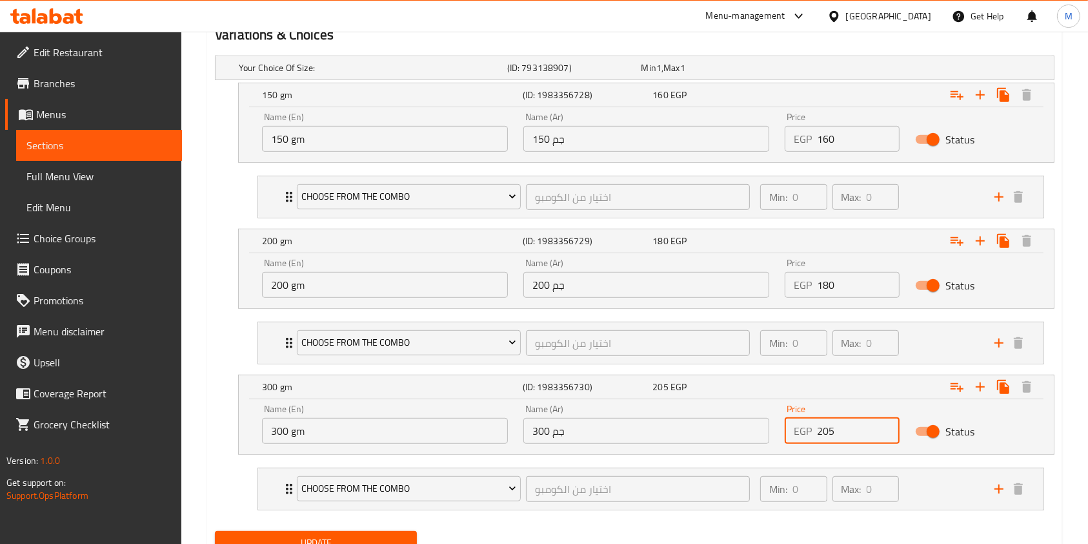
scroll to position [778, 0]
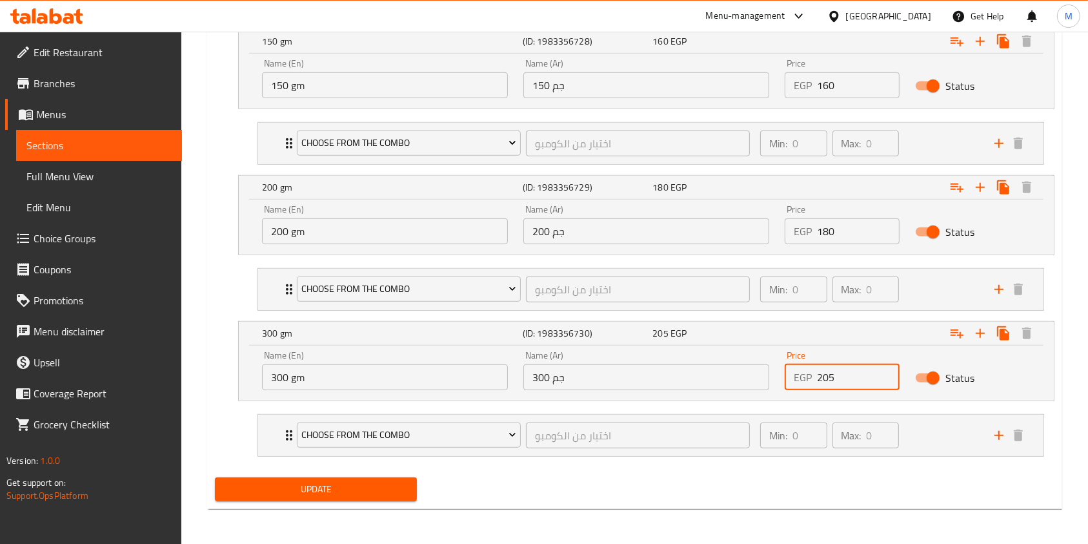
type input "205"
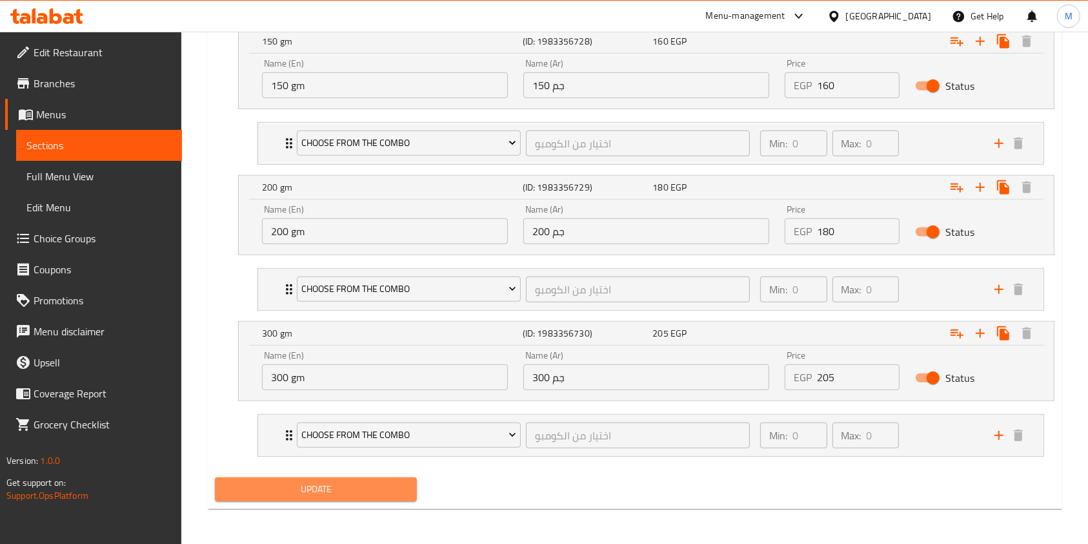
click at [407, 495] on span "Update" at bounding box center [315, 489] width 181 height 16
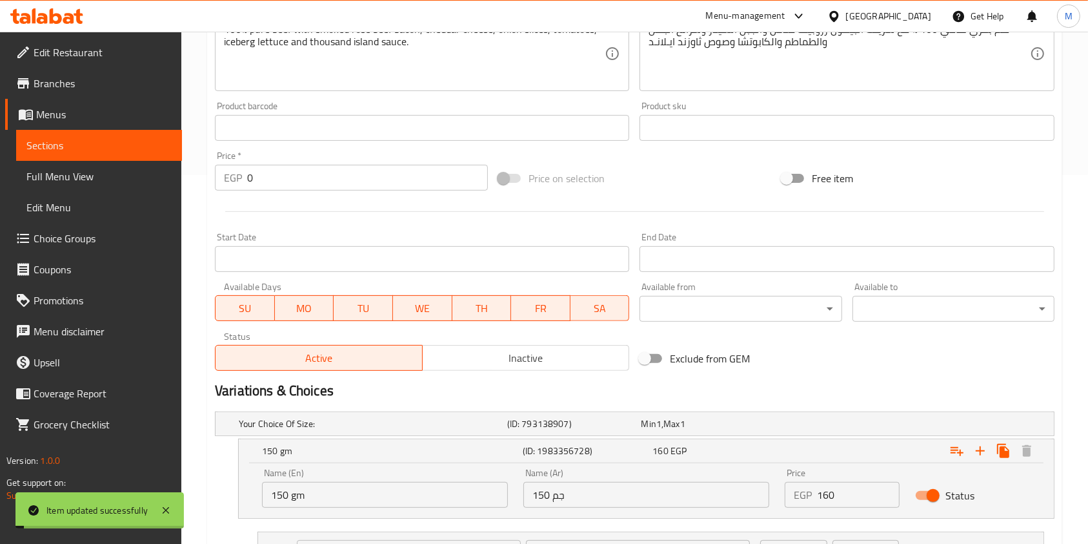
scroll to position [0, 0]
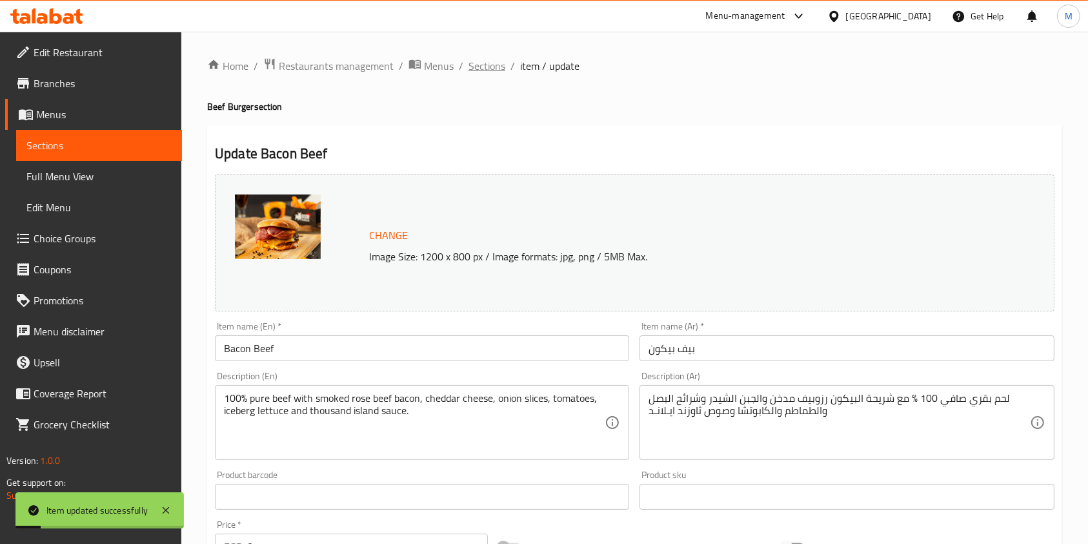
click at [486, 68] on span "Sections" at bounding box center [487, 65] width 37 height 15
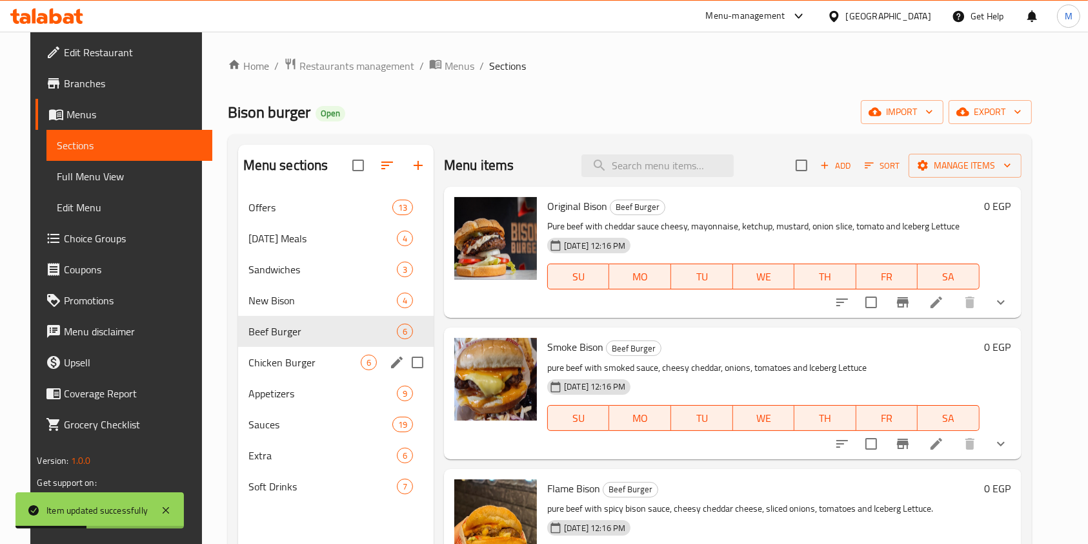
click at [275, 371] on div "Chicken Burger 6" at bounding box center [336, 362] width 196 height 31
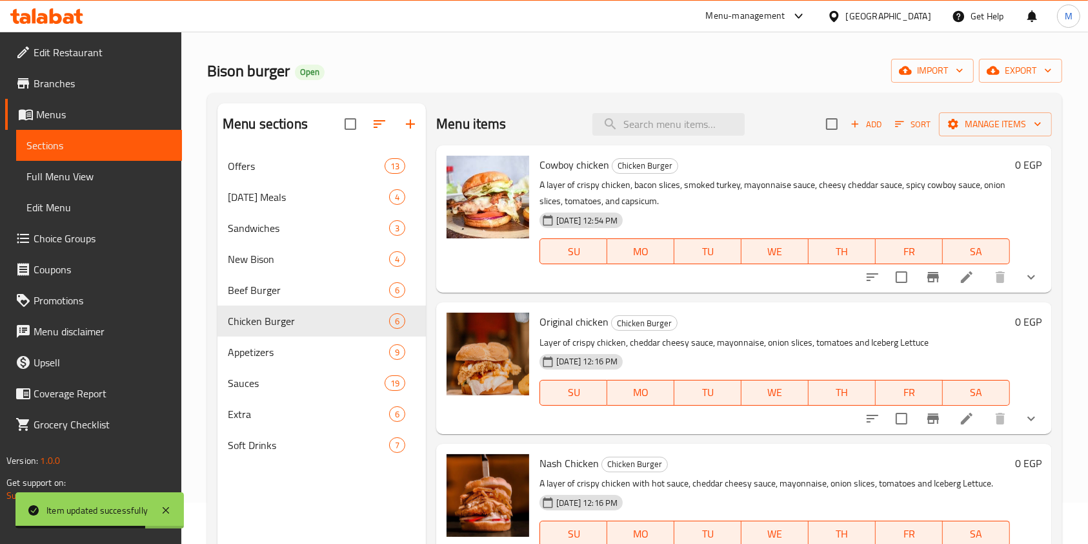
scroll to position [119, 0]
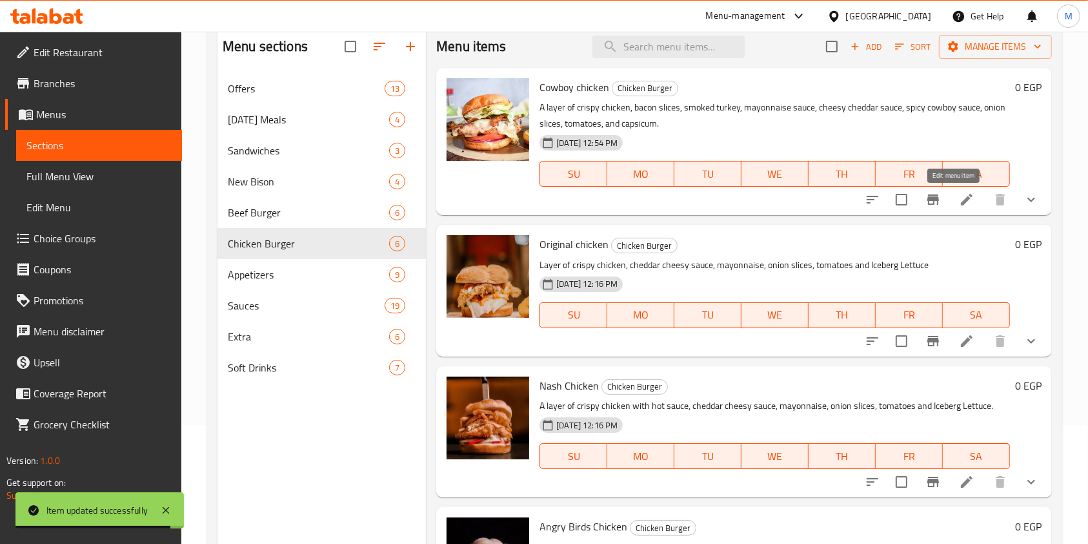
click at [959, 204] on icon at bounding box center [966, 199] width 15 height 15
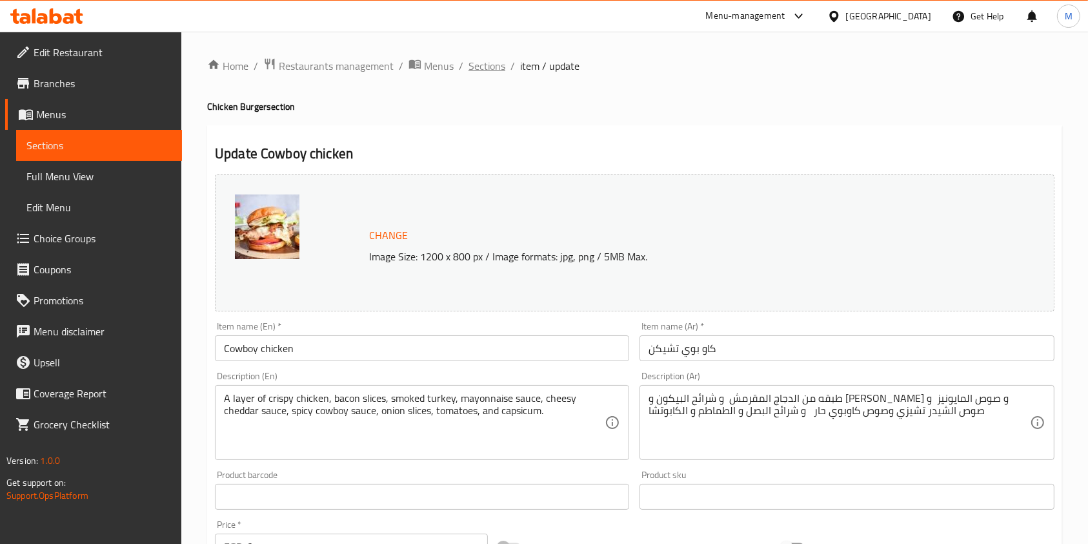
click at [501, 68] on span "Sections" at bounding box center [487, 65] width 37 height 15
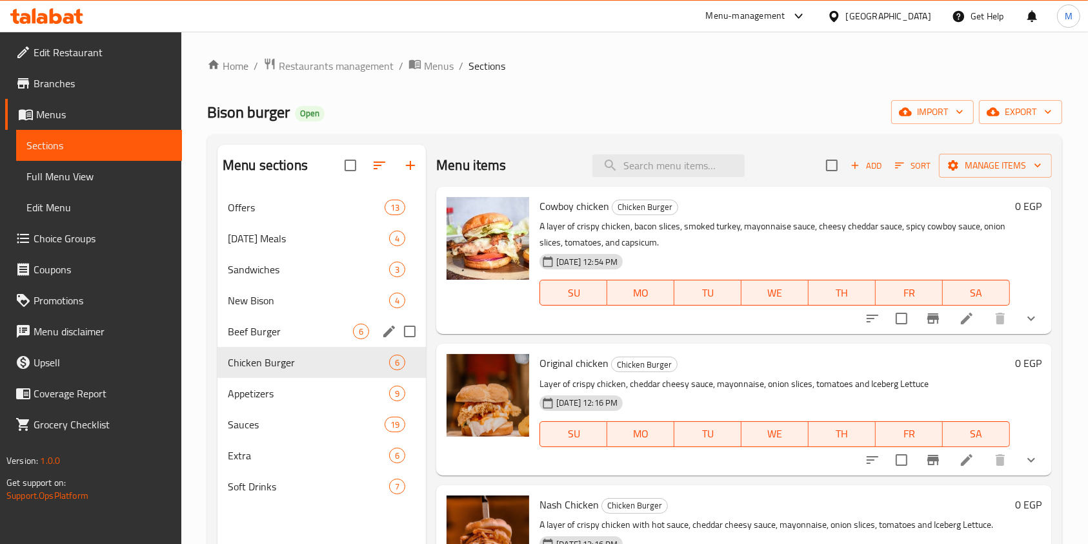
click at [325, 344] on div "Beef Burger 6" at bounding box center [322, 331] width 208 height 31
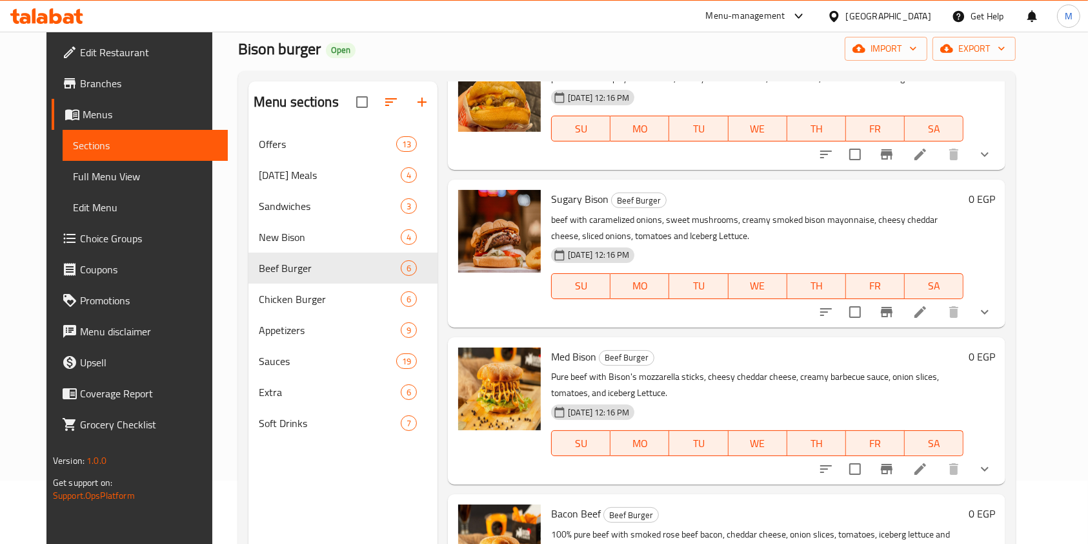
scroll to position [181, 0]
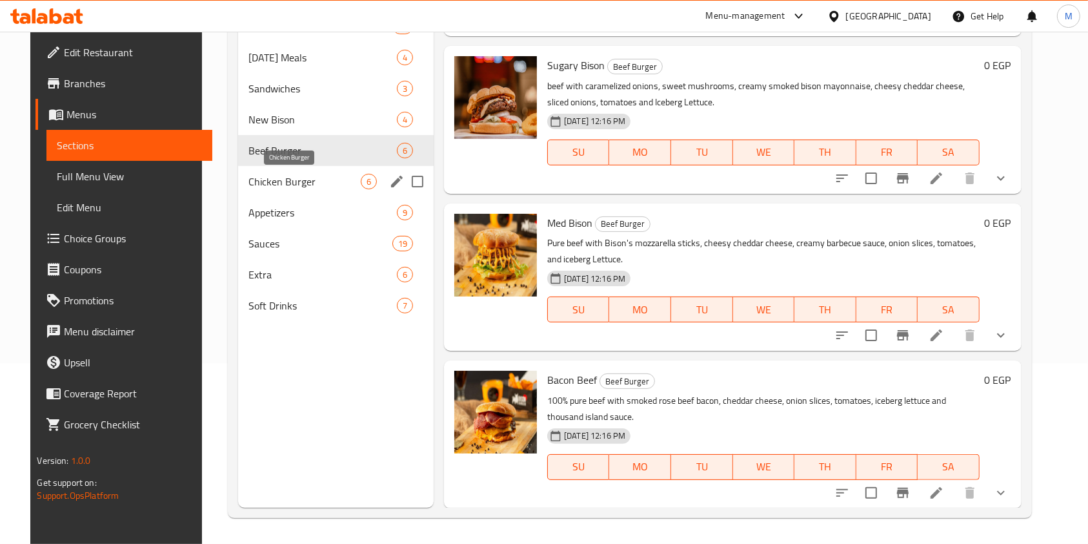
click at [301, 174] on span "Chicken Burger" at bounding box center [305, 181] width 112 height 15
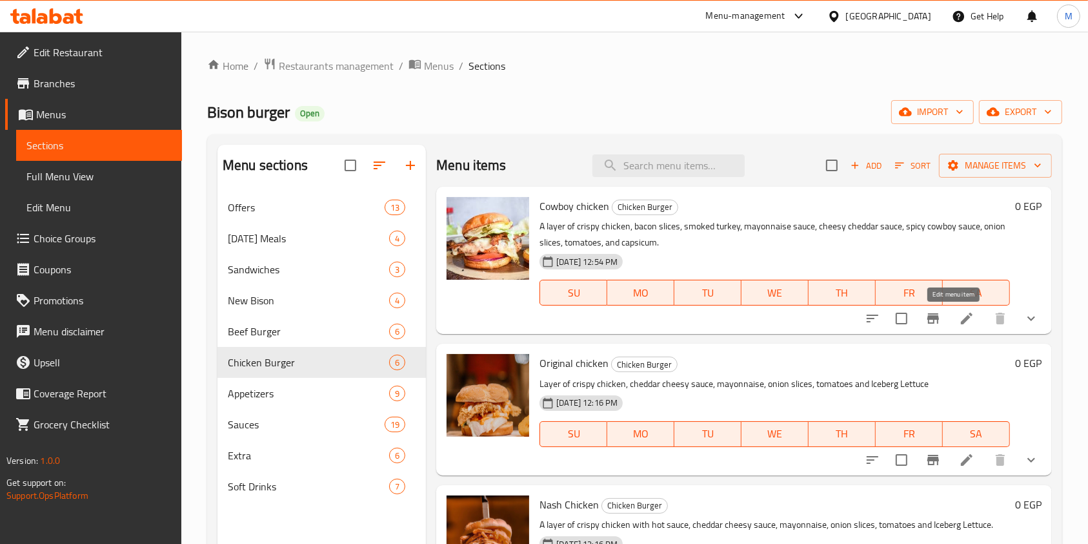
click at [961, 316] on icon at bounding box center [967, 318] width 12 height 12
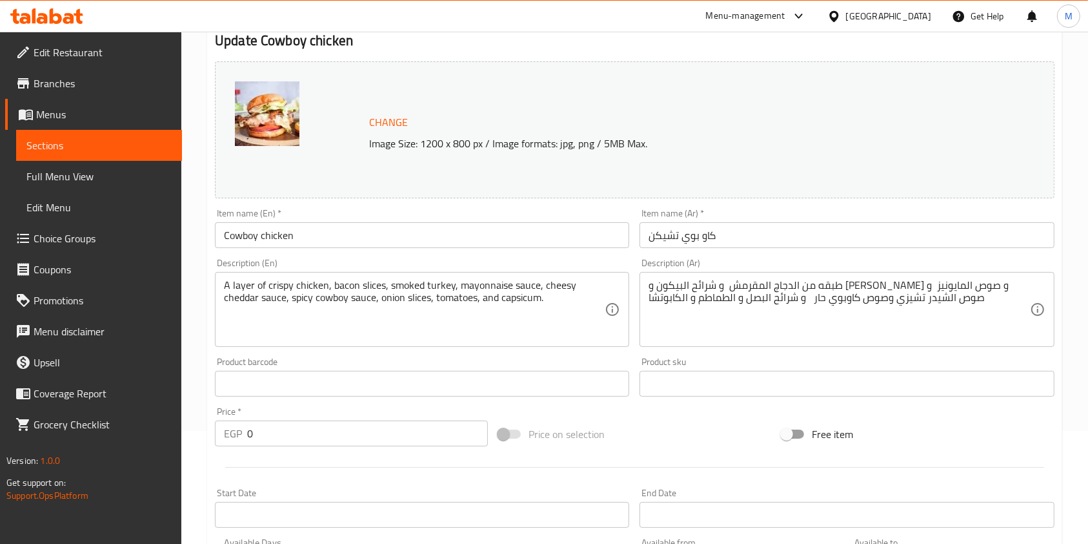
scroll to position [522, 0]
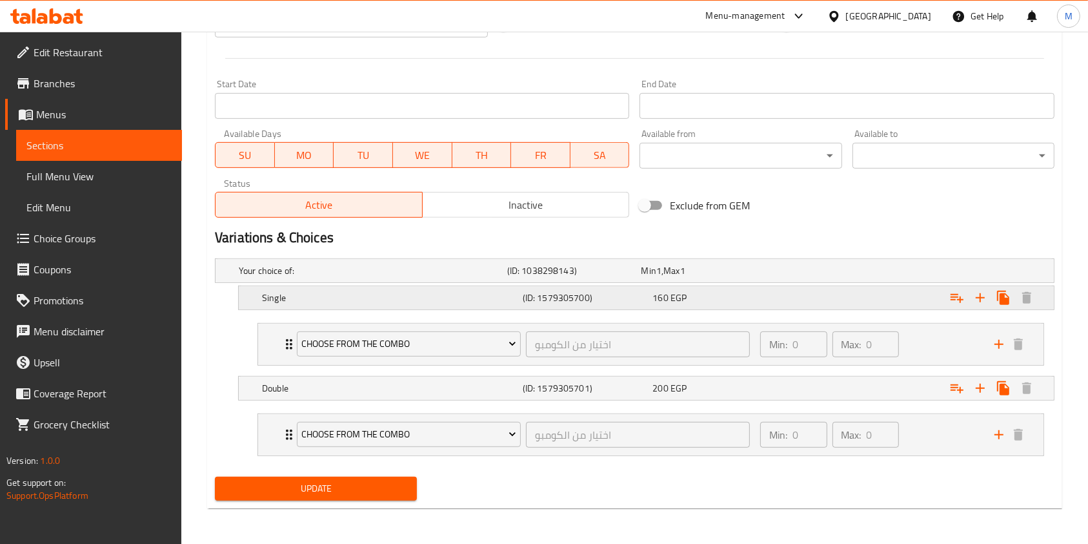
click at [713, 285] on div "Single (ID: 1579305700) 160 EGP" at bounding box center [638, 270] width 805 height 28
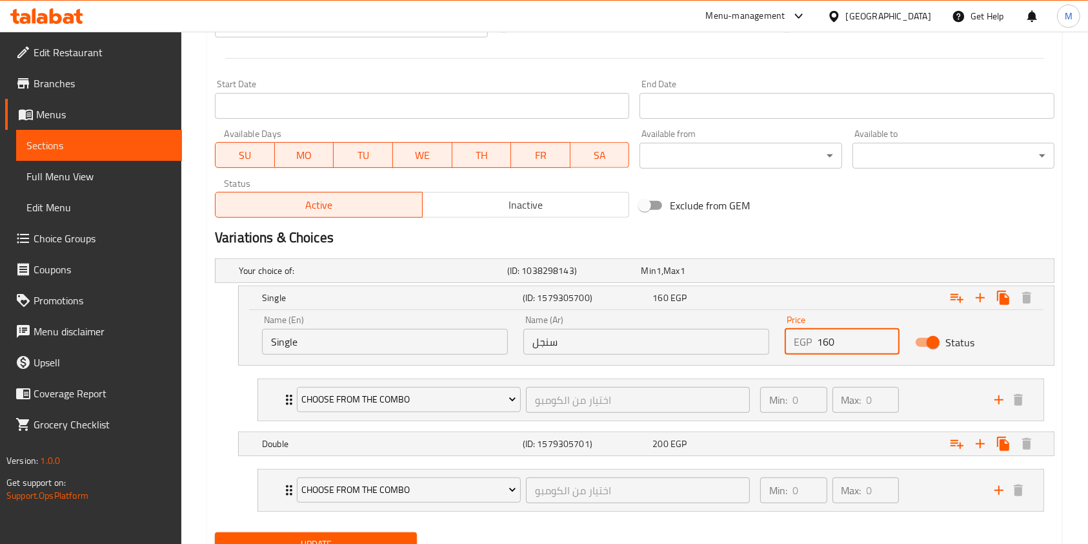
drag, startPoint x: 827, startPoint y: 341, endPoint x: 838, endPoint y: 342, distance: 11.7
click at [838, 342] on input "160" at bounding box center [858, 342] width 83 height 26
type input "165"
click at [855, 458] on nav "Choose from the combo اختيار من الكومبو ​ Min: 0 ​ Max: 0 ​ Combo (Fries + Cola…" at bounding box center [635, 489] width 840 height 63
click at [793, 273] on div "Expand" at bounding box center [907, 270] width 269 height 5
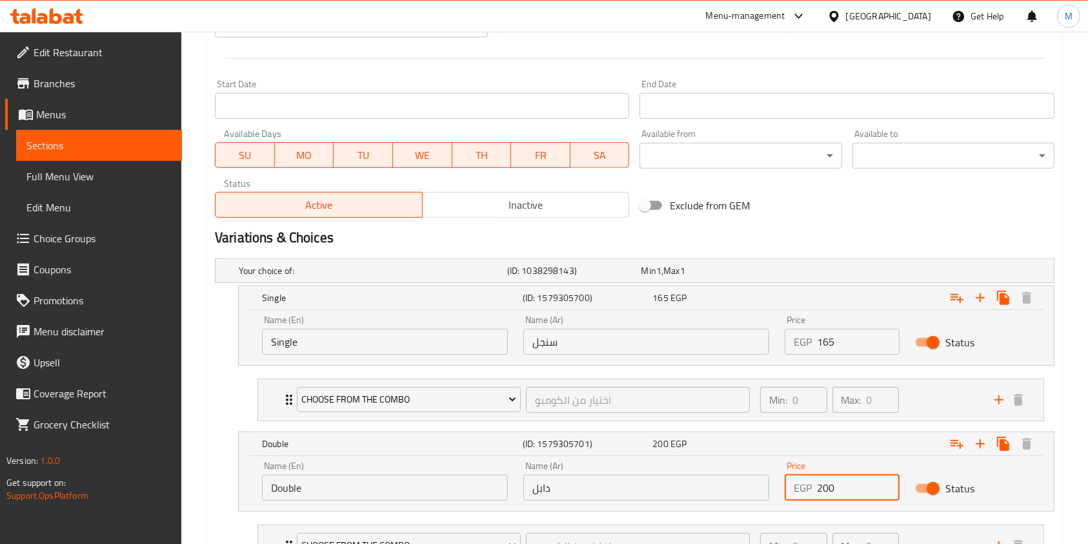
click at [839, 487] on input "200" at bounding box center [858, 487] width 83 height 26
click at [828, 487] on input "200" at bounding box center [858, 487] width 83 height 26
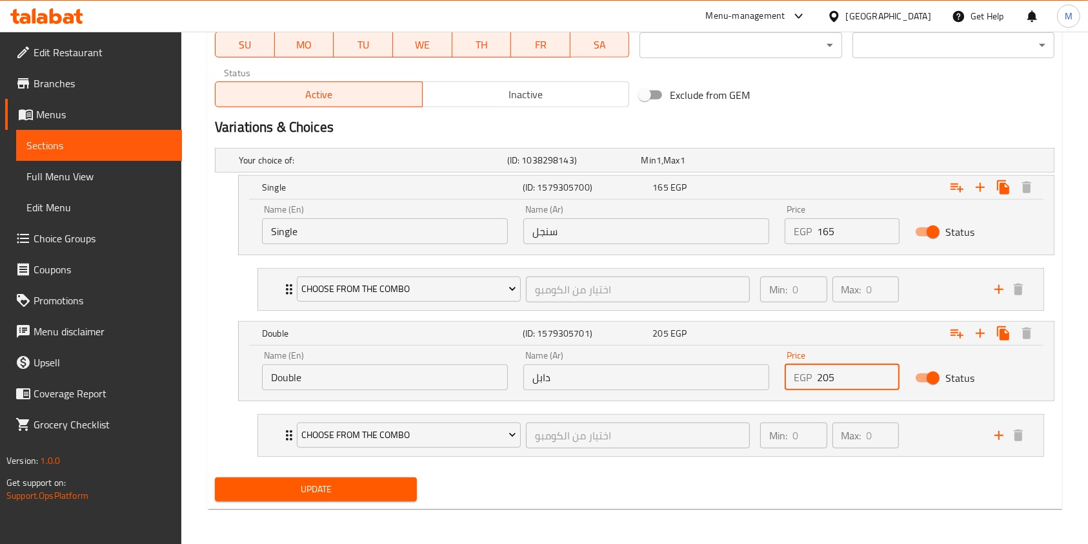
type input "205"
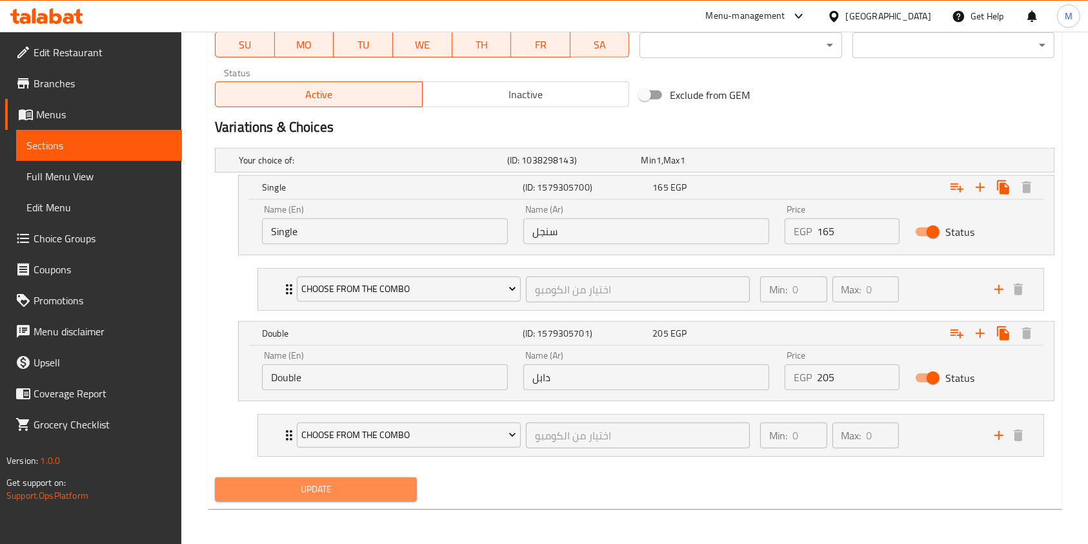
click at [392, 489] on span "Update" at bounding box center [315, 489] width 181 height 16
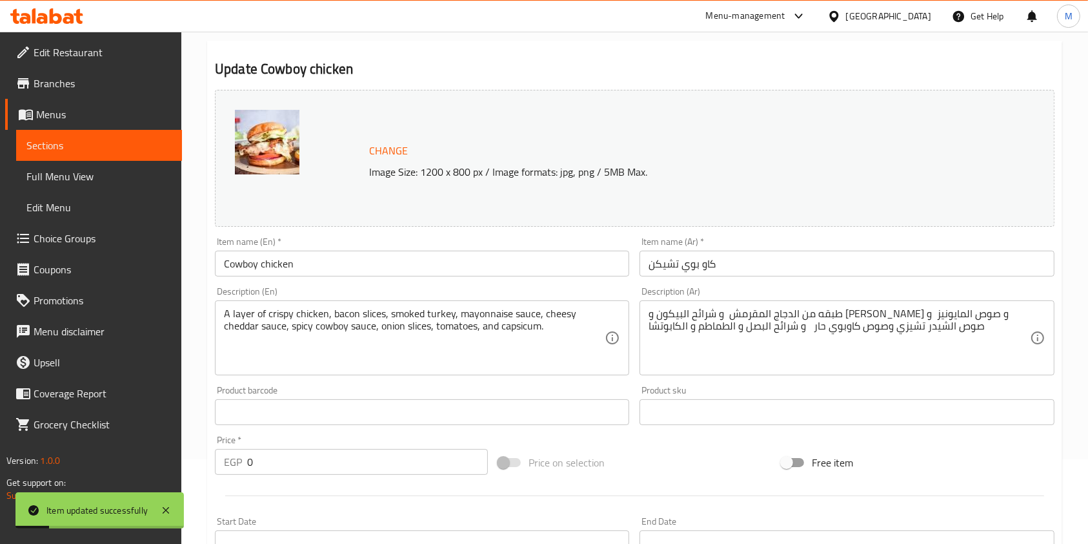
scroll to position [0, 0]
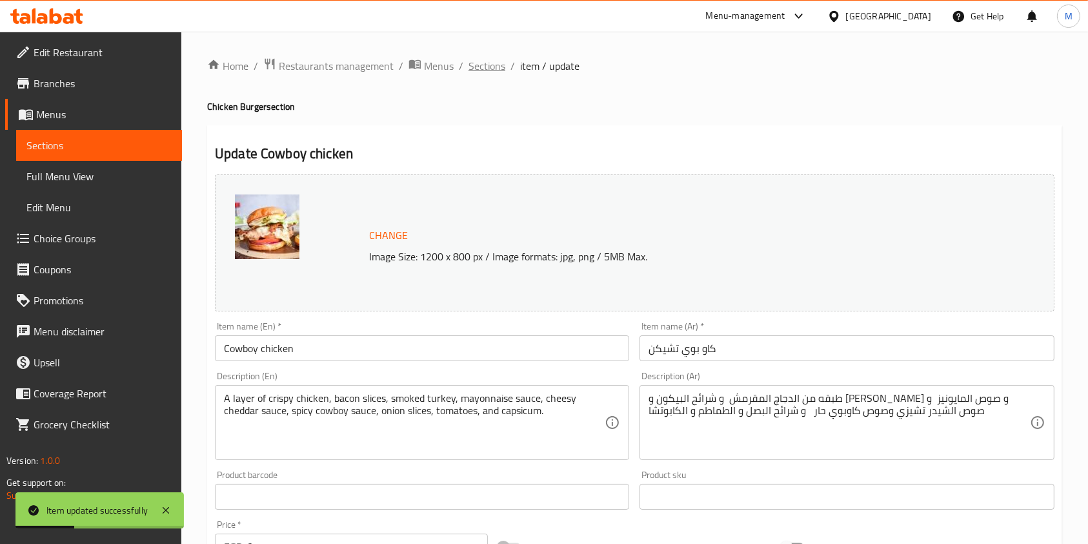
click at [492, 68] on span "Sections" at bounding box center [487, 65] width 37 height 15
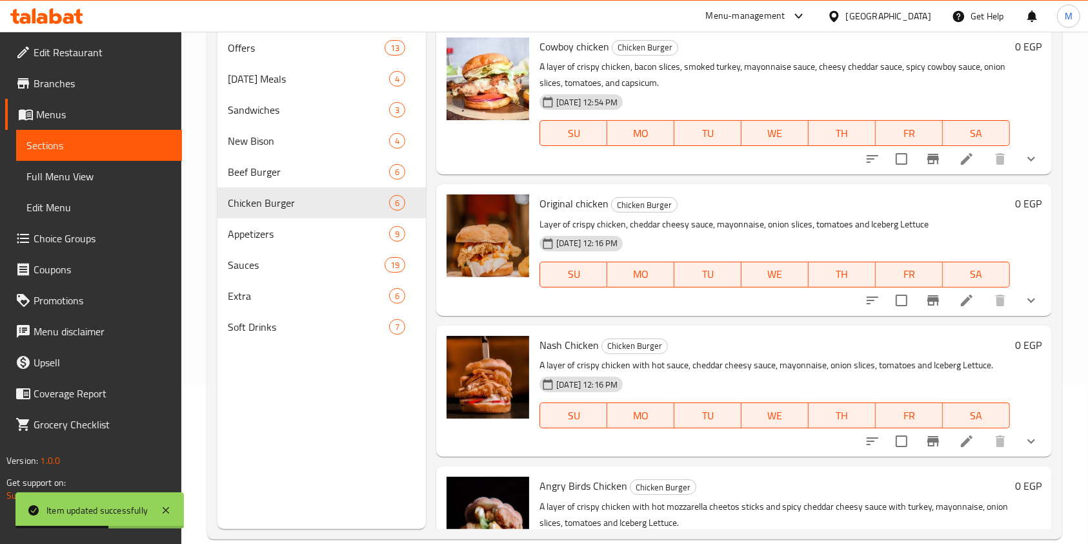
scroll to position [181, 0]
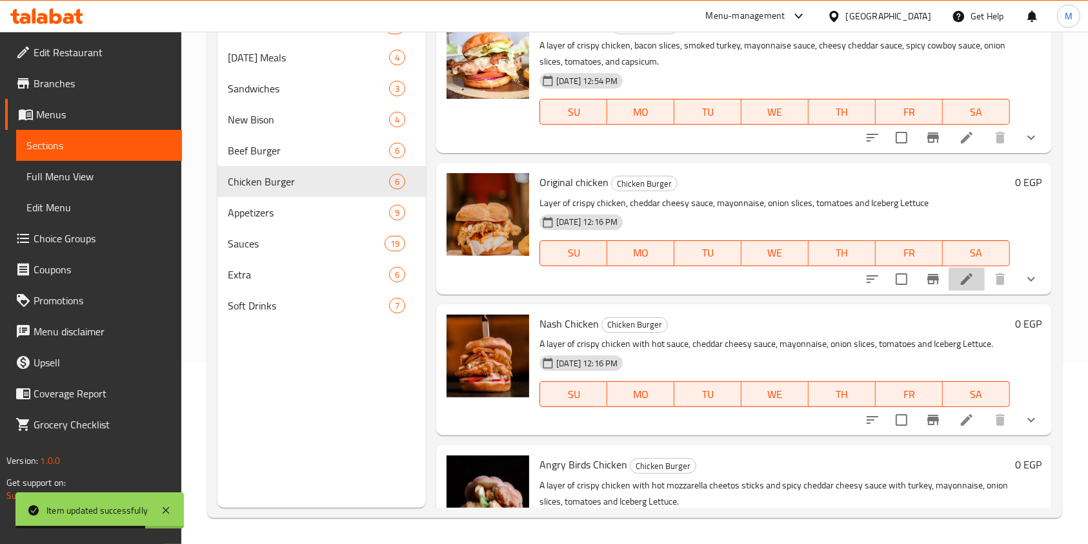
click at [963, 278] on li at bounding box center [967, 278] width 36 height 23
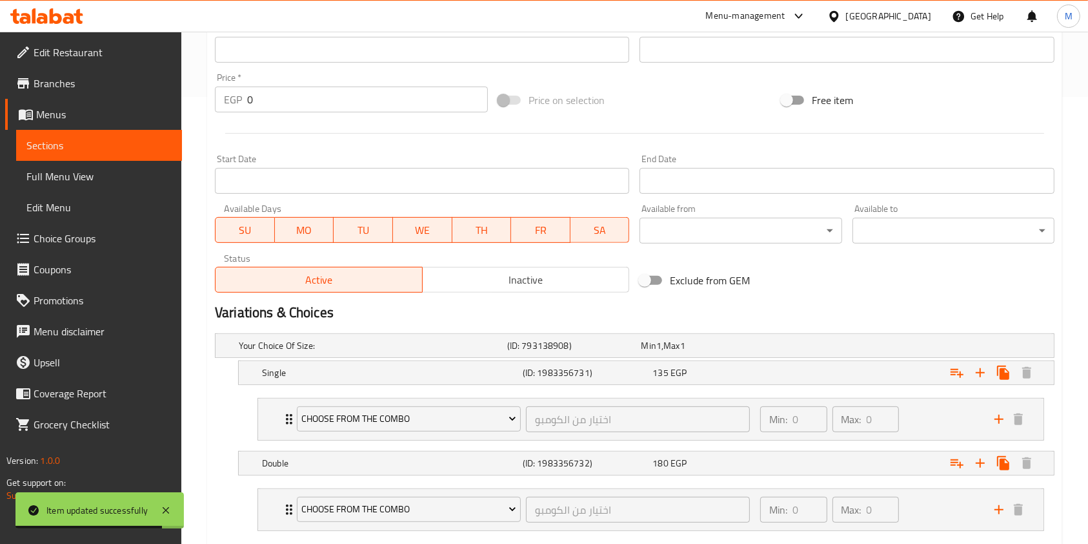
scroll to position [522, 0]
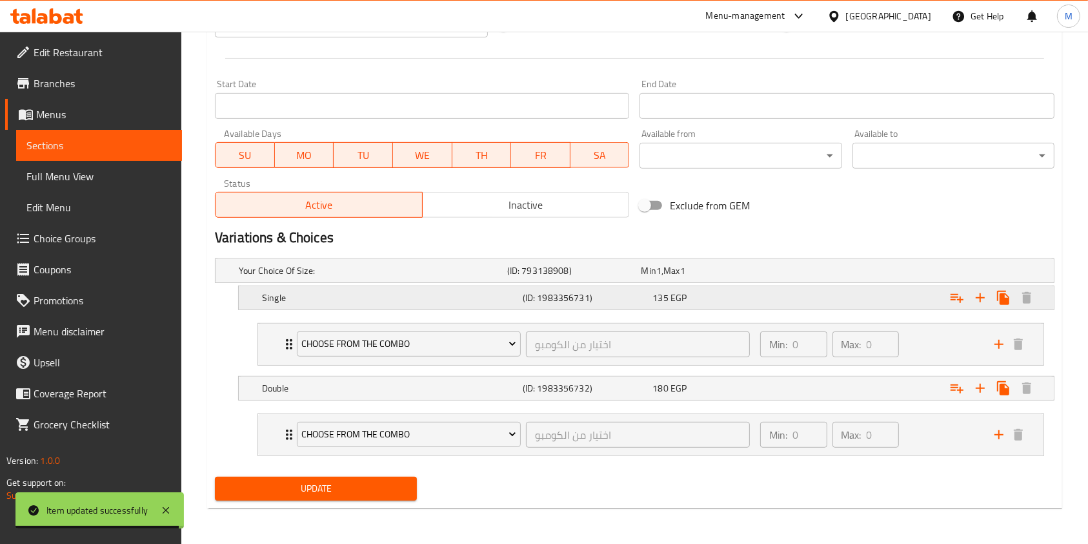
click at [740, 277] on div "135 EGP" at bounding box center [705, 270] width 129 height 13
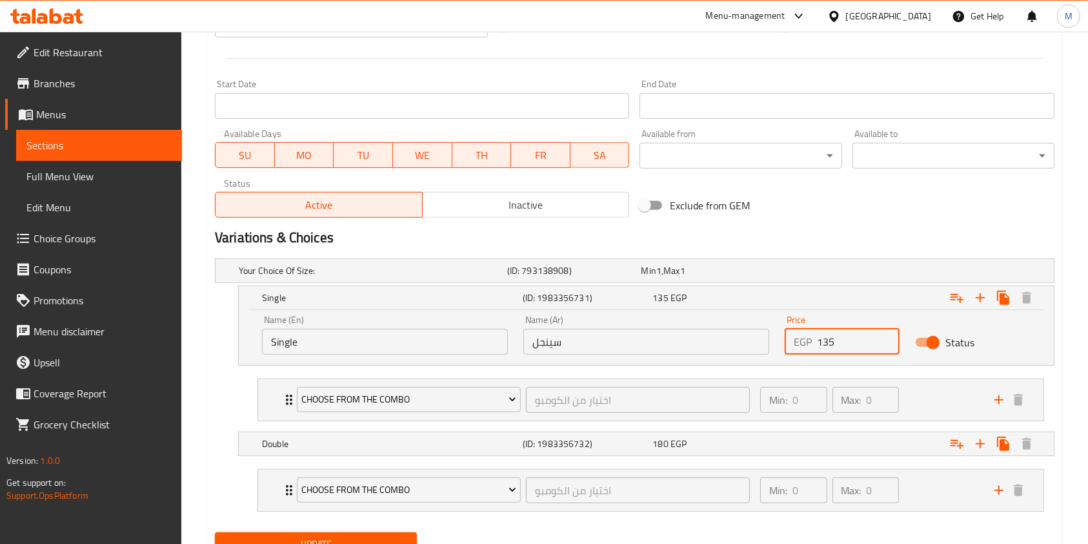
drag, startPoint x: 825, startPoint y: 344, endPoint x: 835, endPoint y: 347, distance: 10.0
click at [835, 347] on input "135" at bounding box center [858, 342] width 83 height 26
type input "140"
click at [839, 273] on div "Expand" at bounding box center [907, 270] width 269 height 5
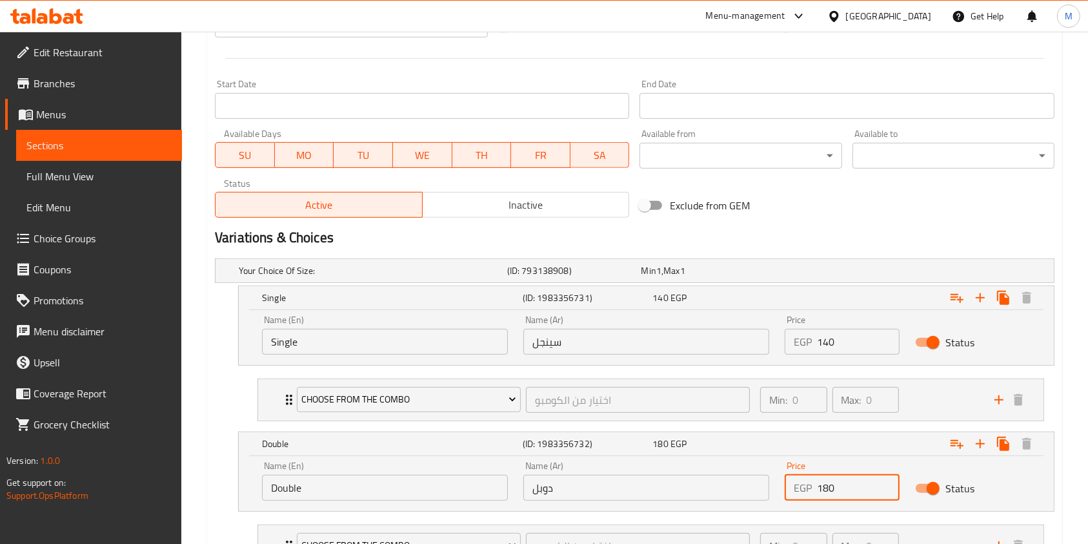
drag, startPoint x: 833, startPoint y: 484, endPoint x: 900, endPoint y: 472, distance: 68.2
click at [831, 490] on input "180" at bounding box center [858, 487] width 83 height 26
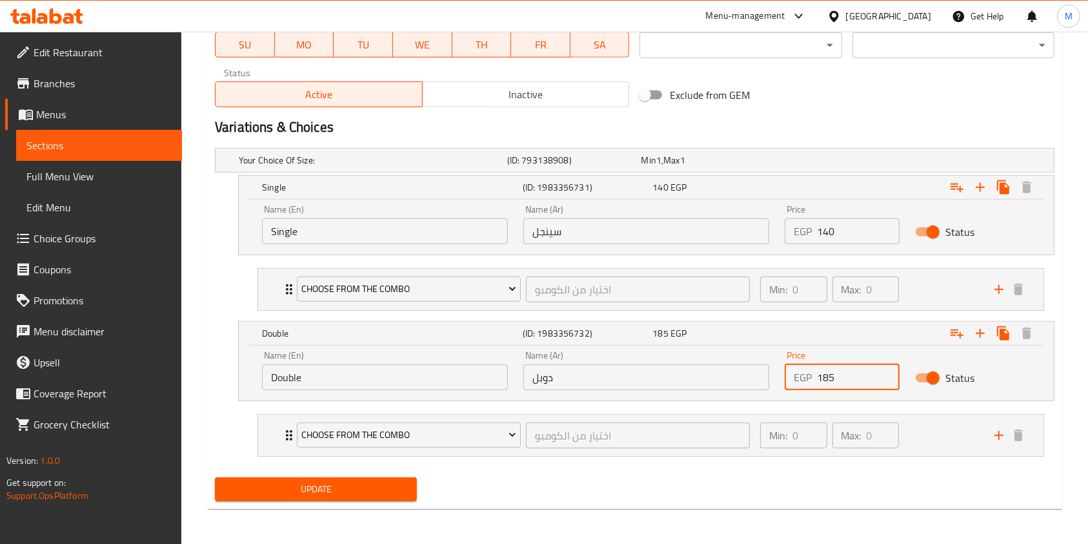
type input "185"
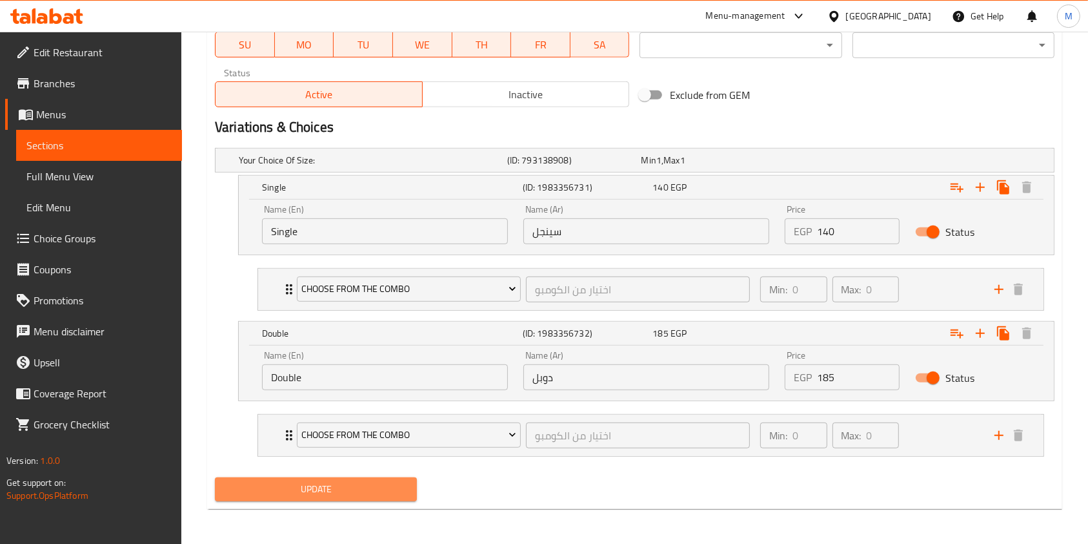
drag, startPoint x: 396, startPoint y: 485, endPoint x: 873, endPoint y: 469, distance: 477.3
click at [397, 486] on span "Update" at bounding box center [315, 489] width 181 height 16
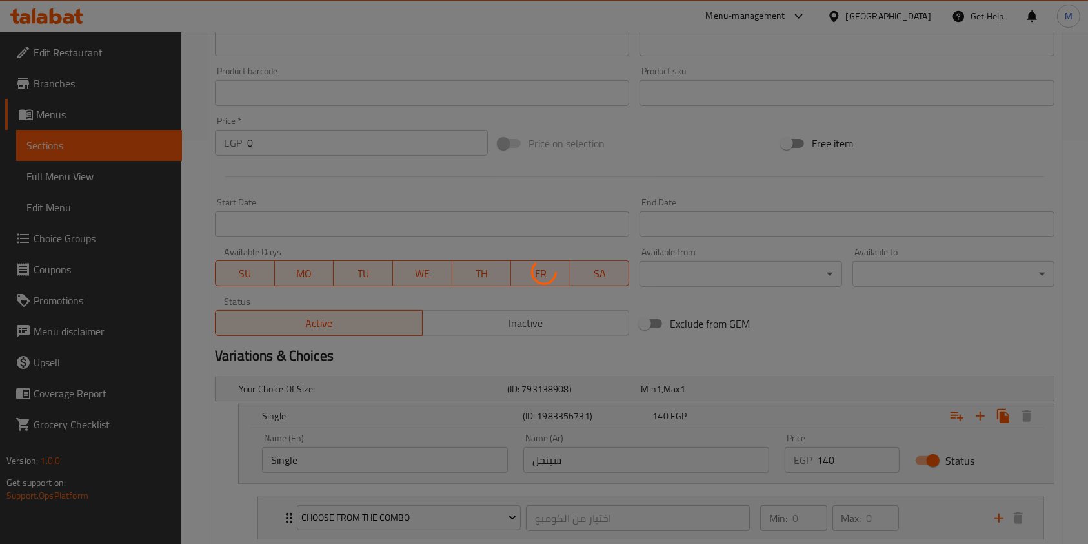
scroll to position [0, 0]
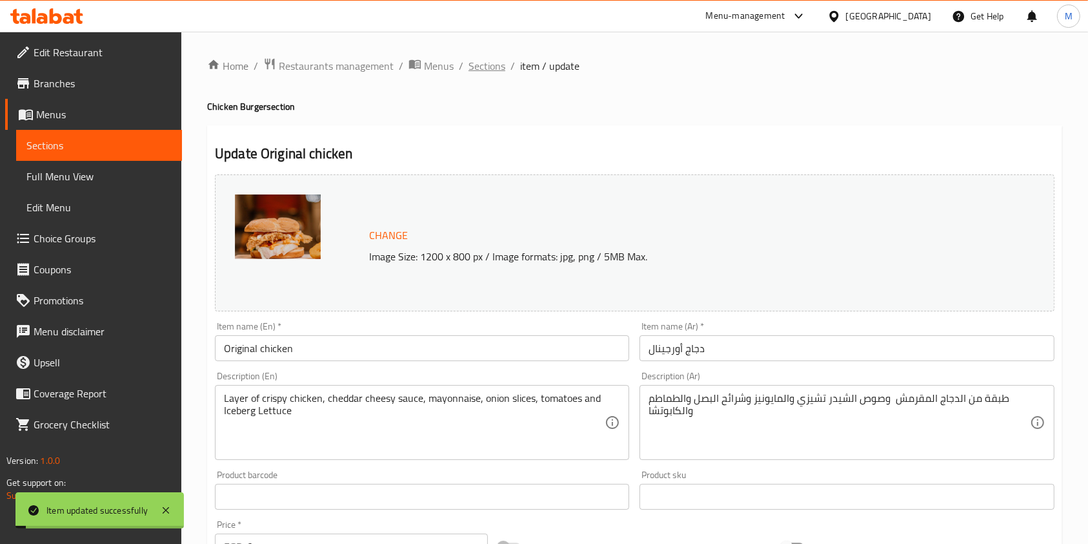
click at [497, 69] on span "Sections" at bounding box center [487, 65] width 37 height 15
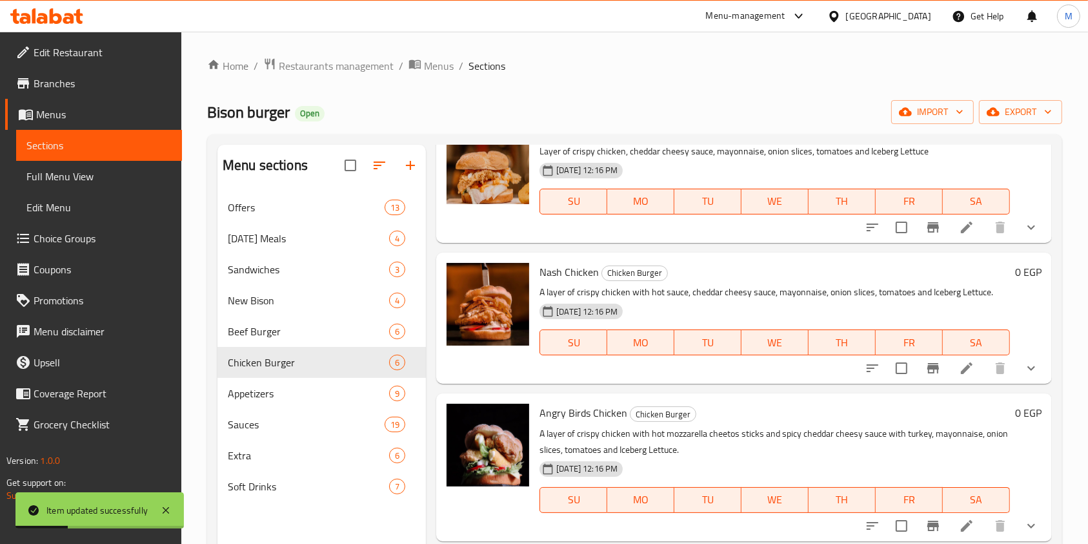
scroll to position [232, 0]
click at [960, 229] on icon at bounding box center [966, 226] width 15 height 15
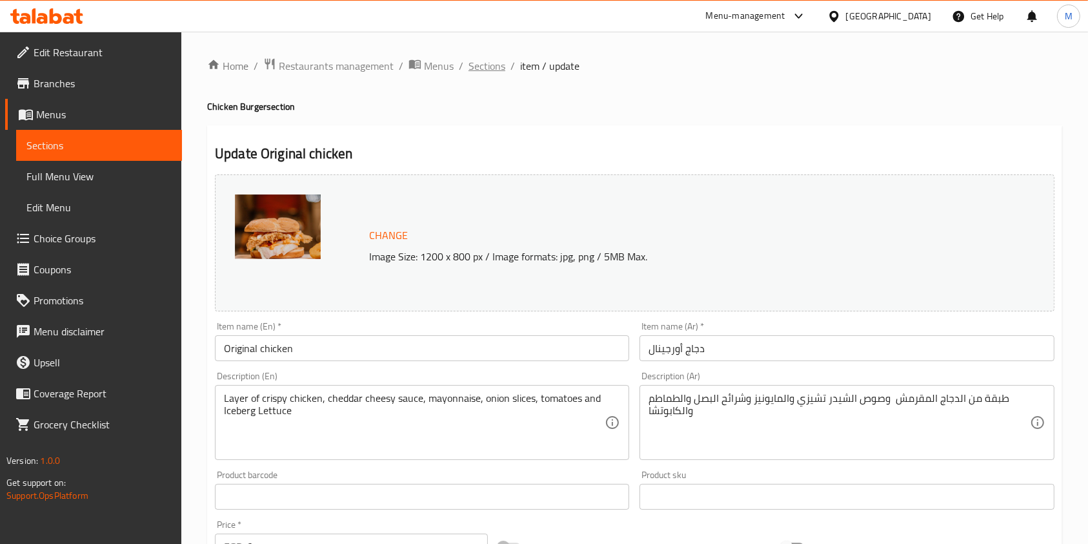
click at [496, 70] on span "Sections" at bounding box center [487, 65] width 37 height 15
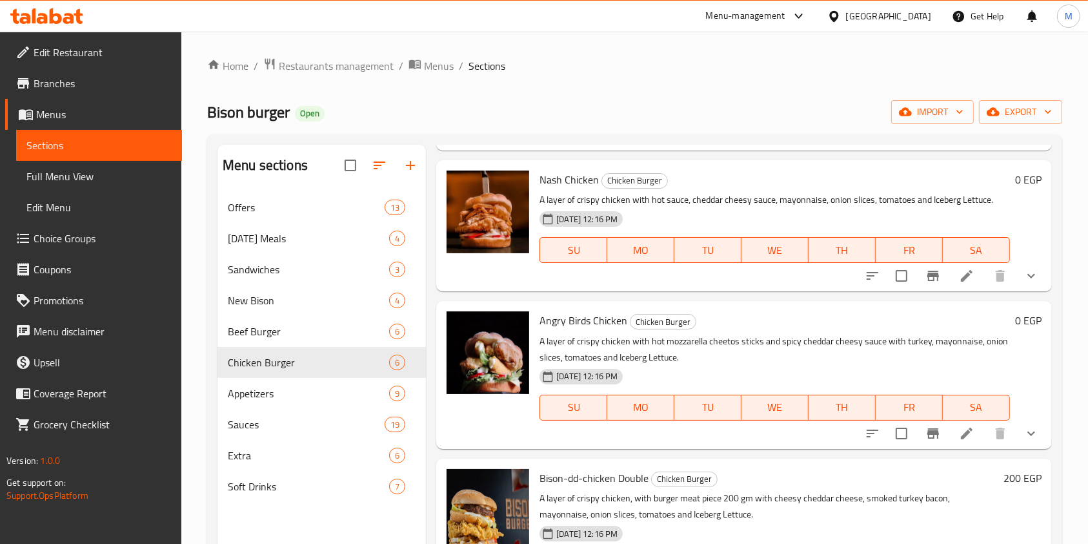
scroll to position [325, 0]
click at [955, 283] on li at bounding box center [967, 274] width 36 height 23
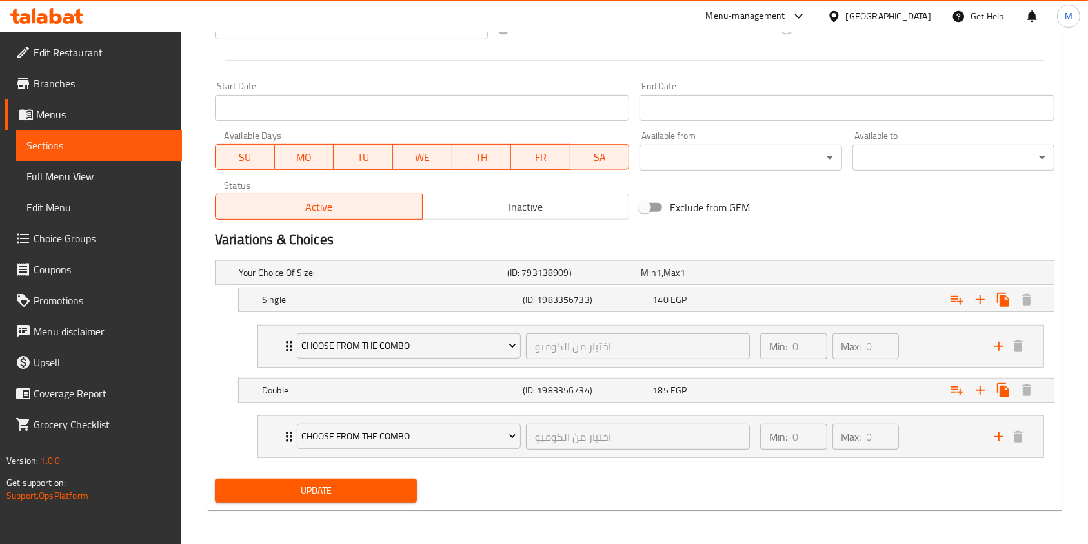
scroll to position [522, 0]
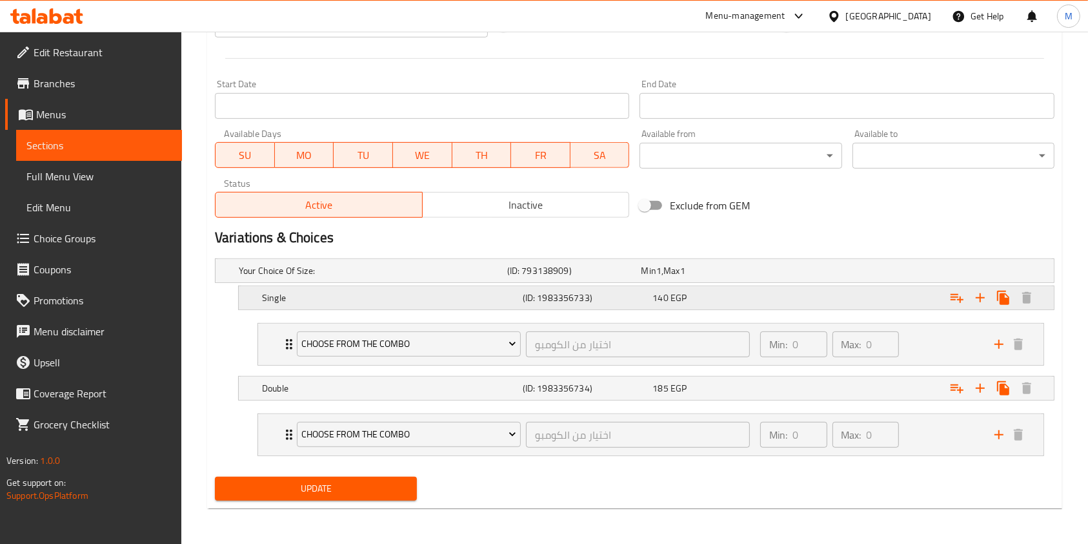
click at [724, 285] on div "Single (ID: 1983356733) 140 EGP" at bounding box center [638, 270] width 805 height 28
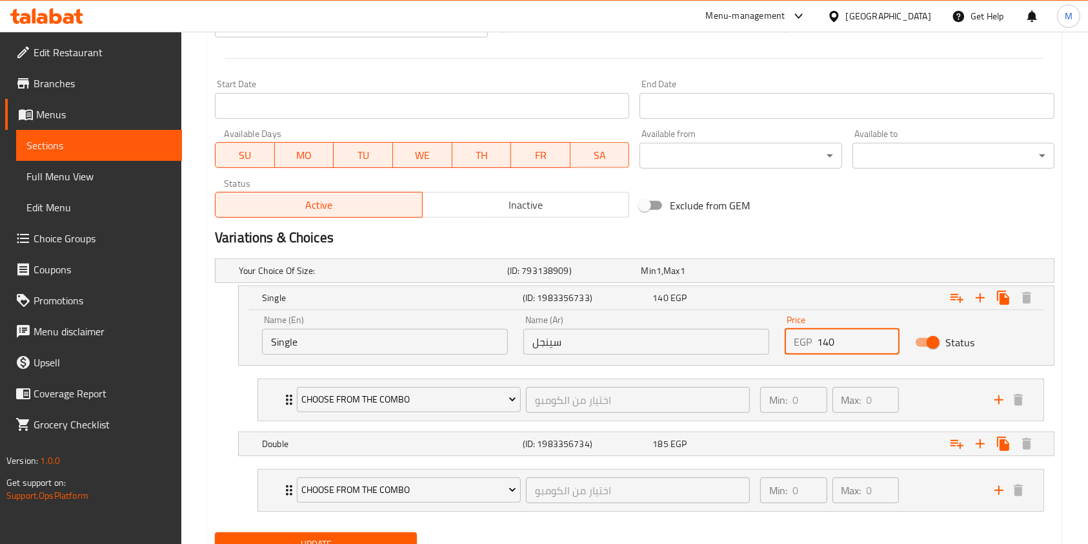
click at [831, 347] on input "140" at bounding box center [858, 342] width 83 height 26
click at [830, 347] on input "140" at bounding box center [858, 342] width 83 height 26
click at [842, 348] on input "140" at bounding box center [858, 342] width 83 height 26
drag, startPoint x: 841, startPoint y: 343, endPoint x: 831, endPoint y: 348, distance: 11.3
click at [831, 348] on input "140" at bounding box center [858, 342] width 83 height 26
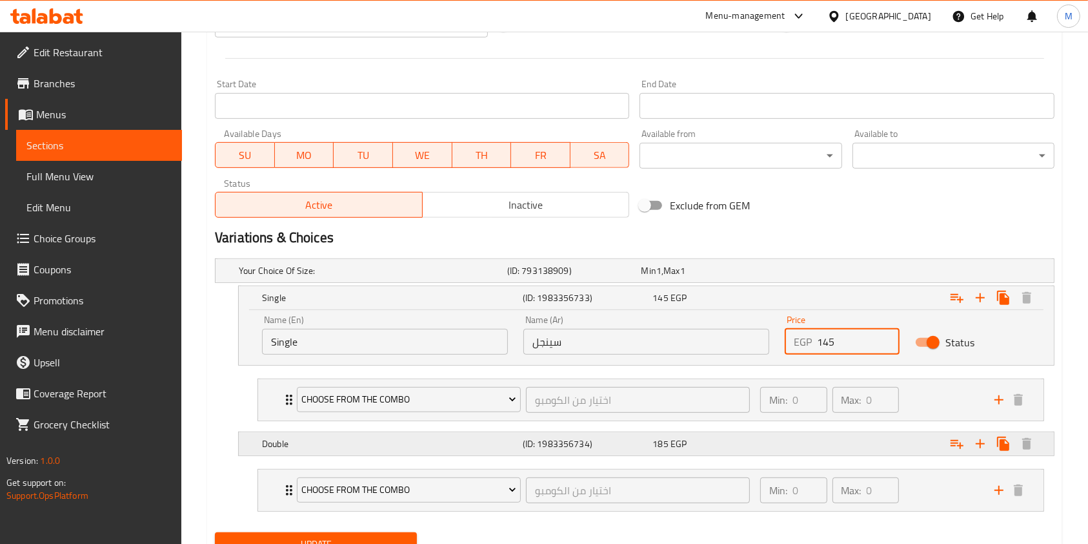
type input "145"
drag, startPoint x: 785, startPoint y: 447, endPoint x: 811, endPoint y: 451, distance: 26.0
click at [793, 273] on div "Expand" at bounding box center [907, 270] width 269 height 5
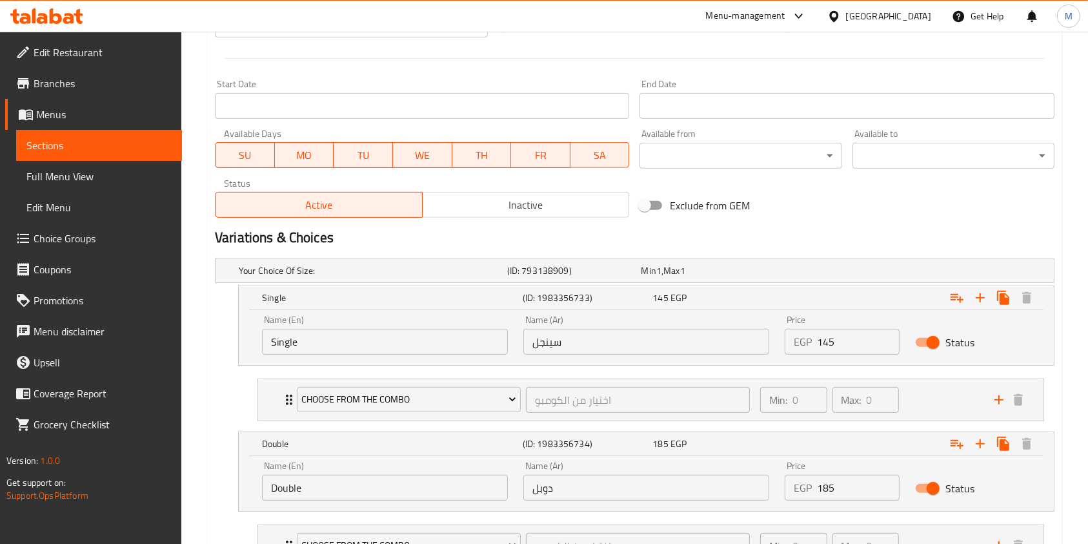
scroll to position [632, 0]
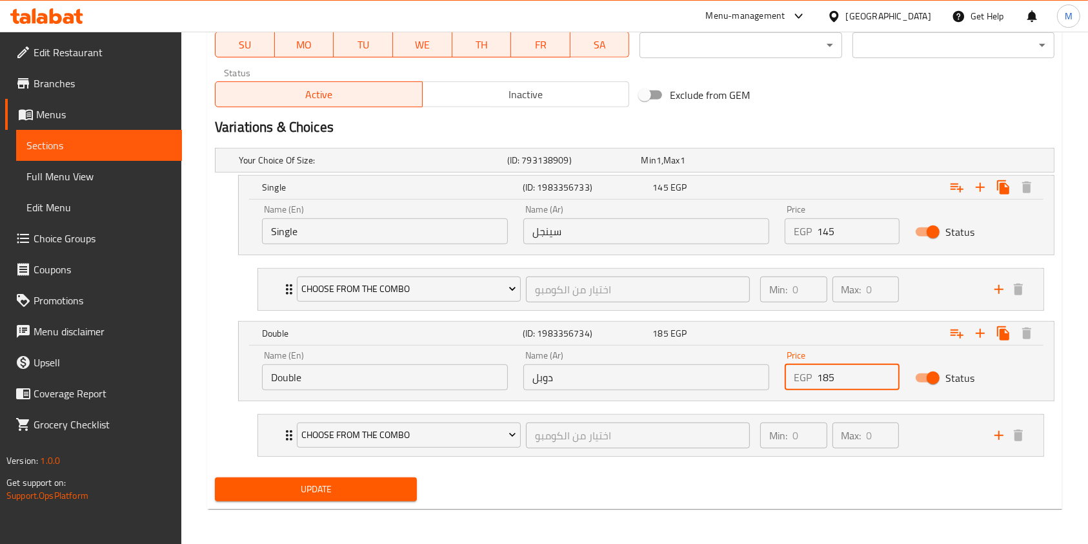
drag, startPoint x: 825, startPoint y: 381, endPoint x: 835, endPoint y: 380, distance: 10.4
click at [835, 380] on input "185" at bounding box center [858, 377] width 83 height 26
type input "190"
click at [365, 481] on span "Update" at bounding box center [315, 489] width 181 height 16
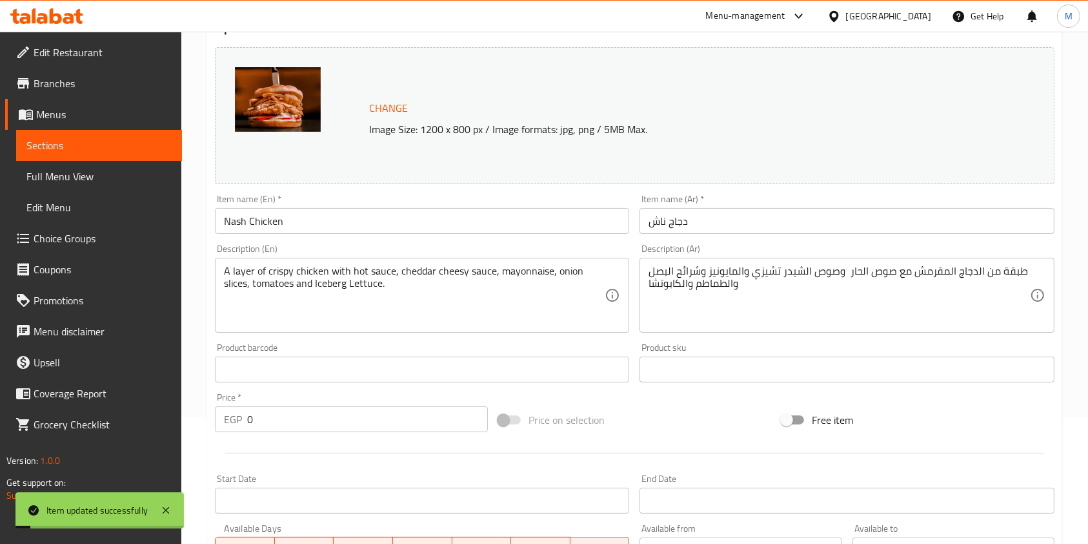
scroll to position [0, 0]
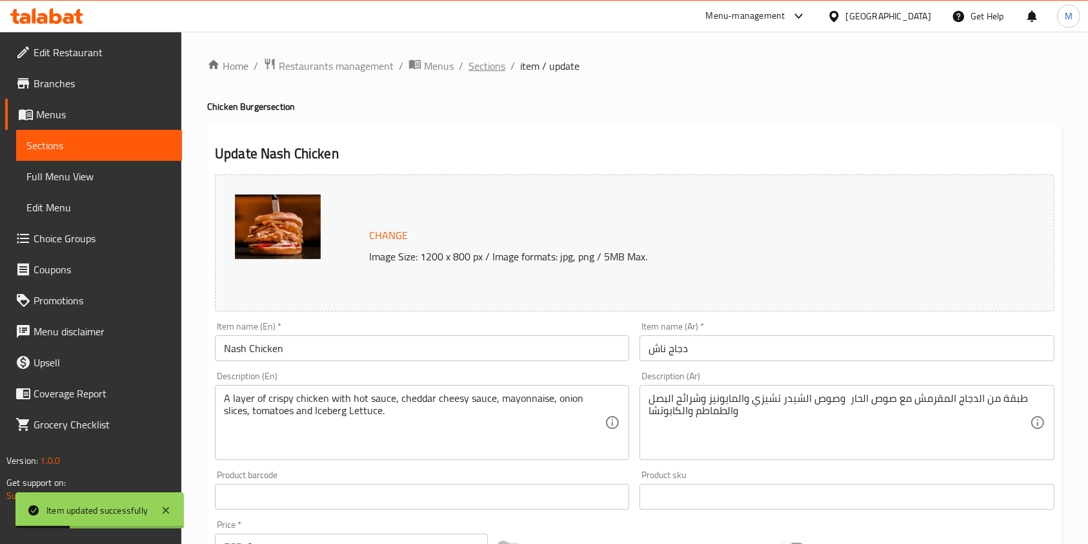
click at [492, 66] on span "Sections" at bounding box center [487, 65] width 37 height 15
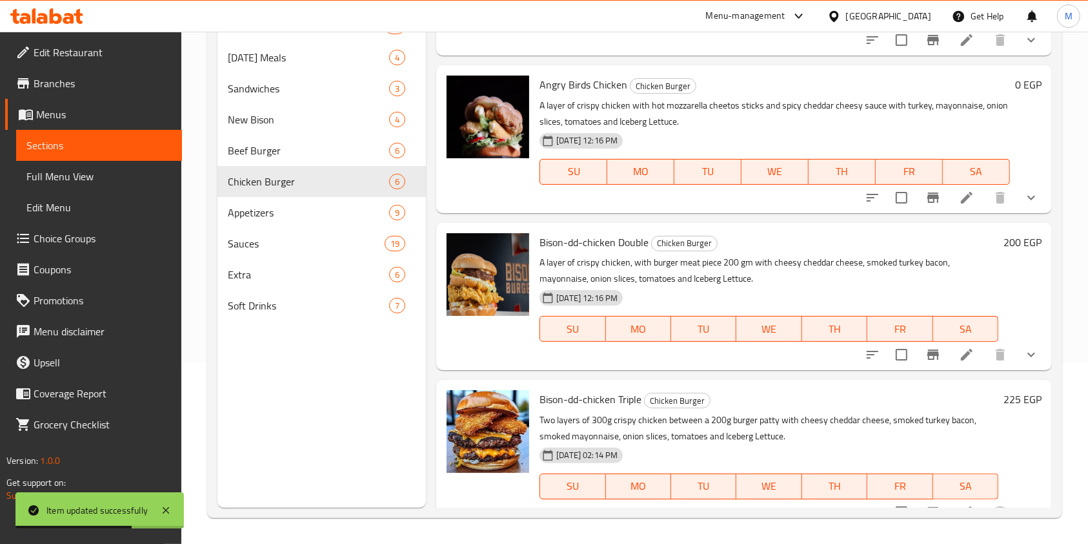
scroll to position [399, 0]
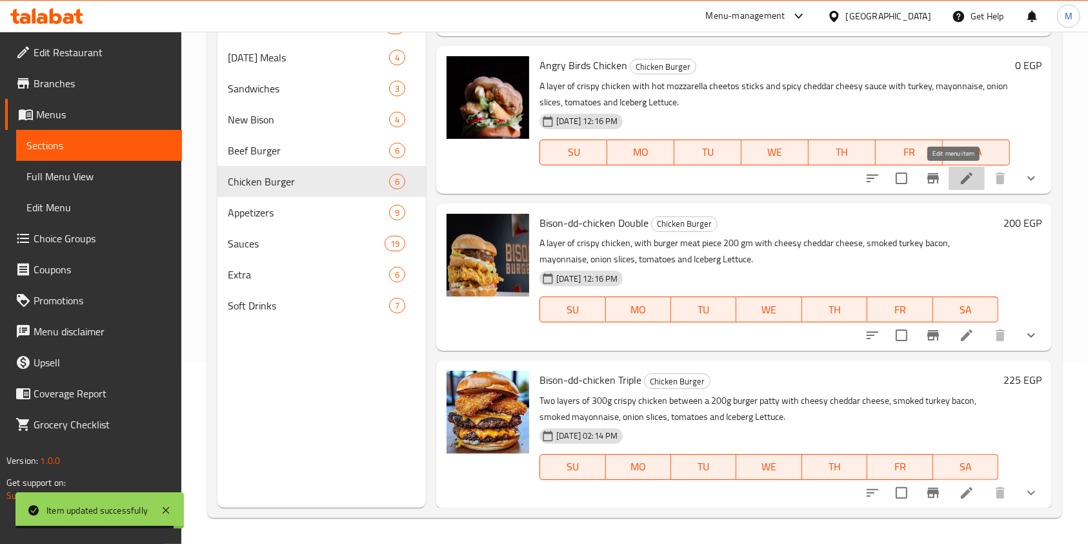
click at [959, 176] on icon at bounding box center [966, 177] width 15 height 15
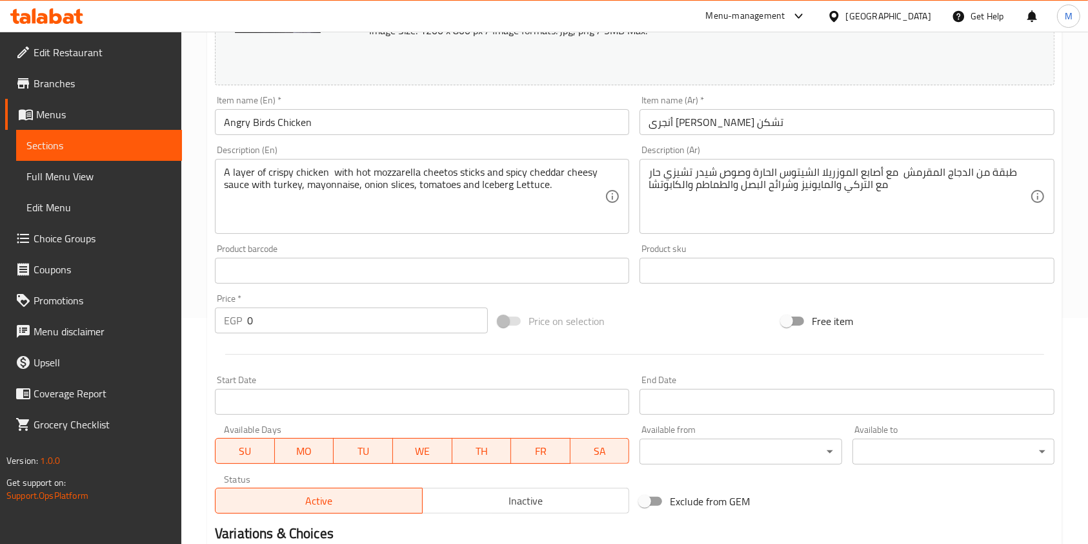
scroll to position [522, 0]
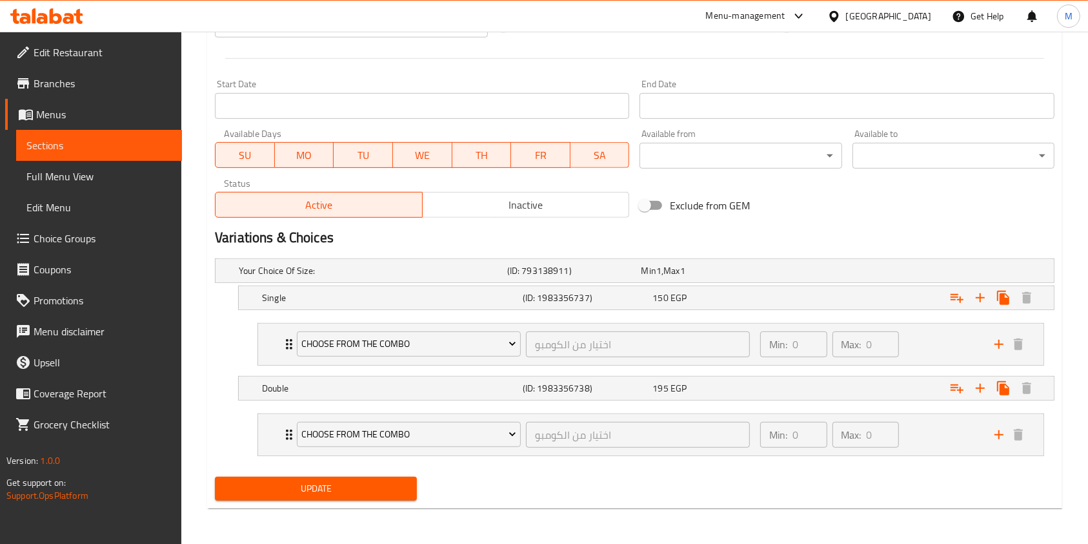
drag, startPoint x: 728, startPoint y: 299, endPoint x: 727, endPoint y: 324, distance: 25.2
click at [728, 277] on div "150 EGP" at bounding box center [705, 270] width 129 height 13
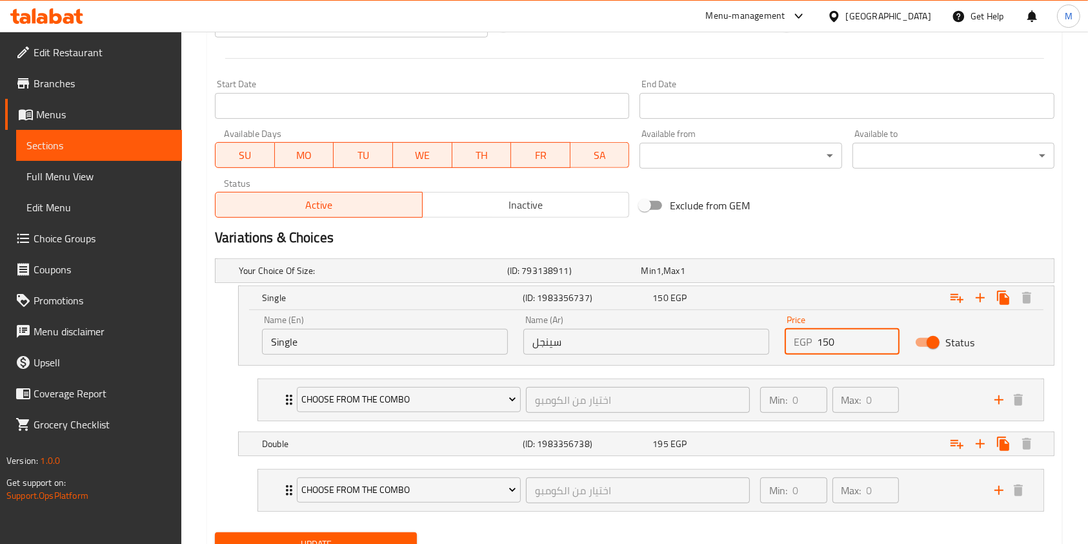
click at [838, 345] on input "150" at bounding box center [858, 342] width 83 height 26
type input "155"
click at [790, 273] on div "Expand" at bounding box center [907, 270] width 269 height 5
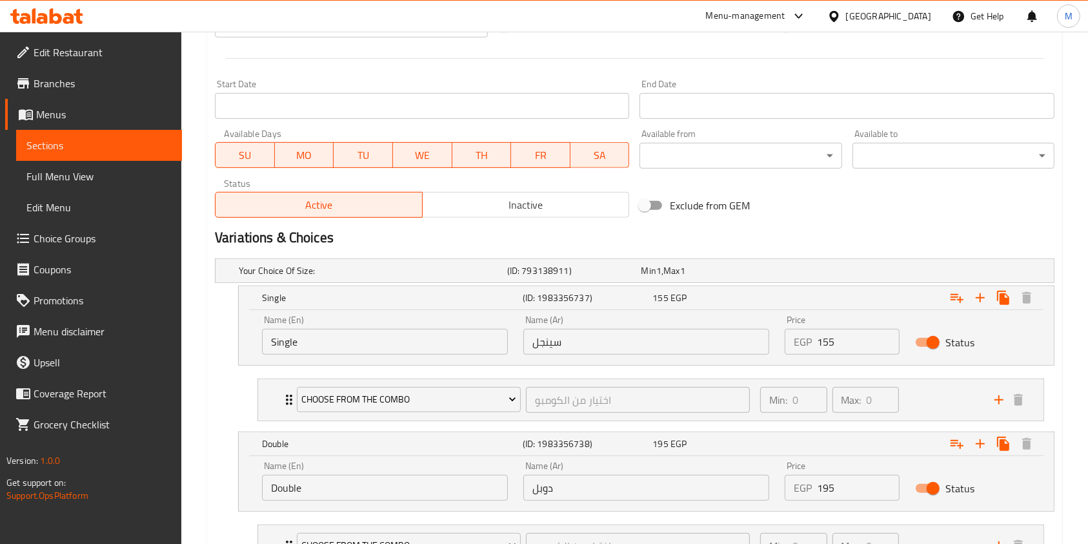
click at [831, 493] on input "195" at bounding box center [858, 487] width 83 height 26
type input "3"
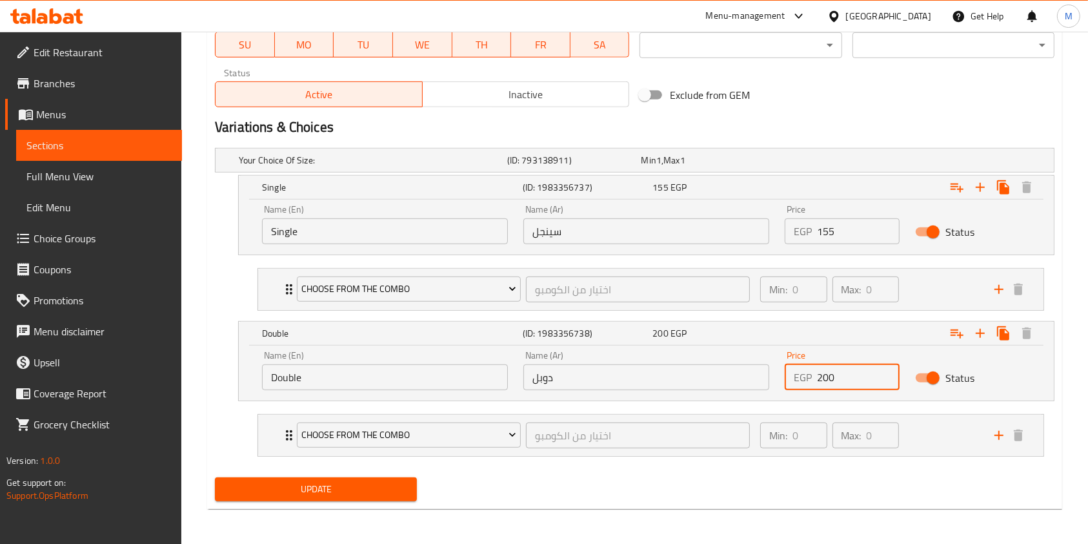
type input "200"
click at [398, 487] on span "Update" at bounding box center [315, 489] width 181 height 16
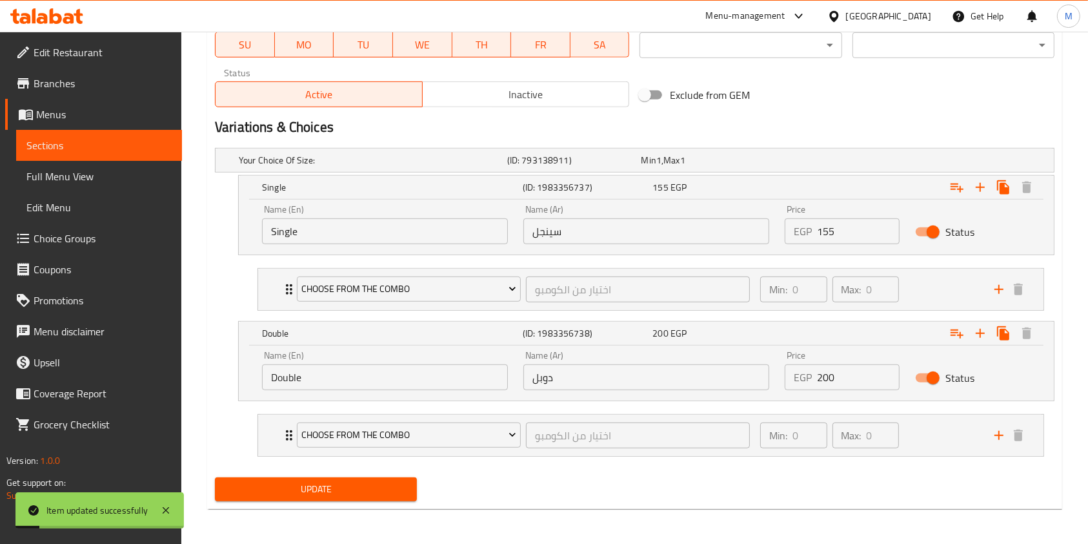
scroll to position [0, 0]
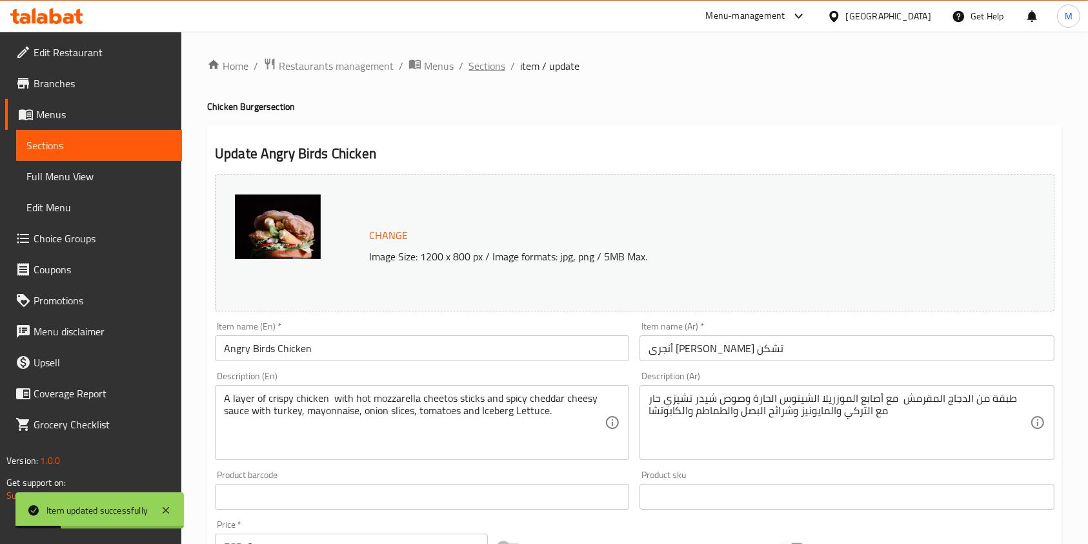
click at [496, 61] on span "Sections" at bounding box center [487, 65] width 37 height 15
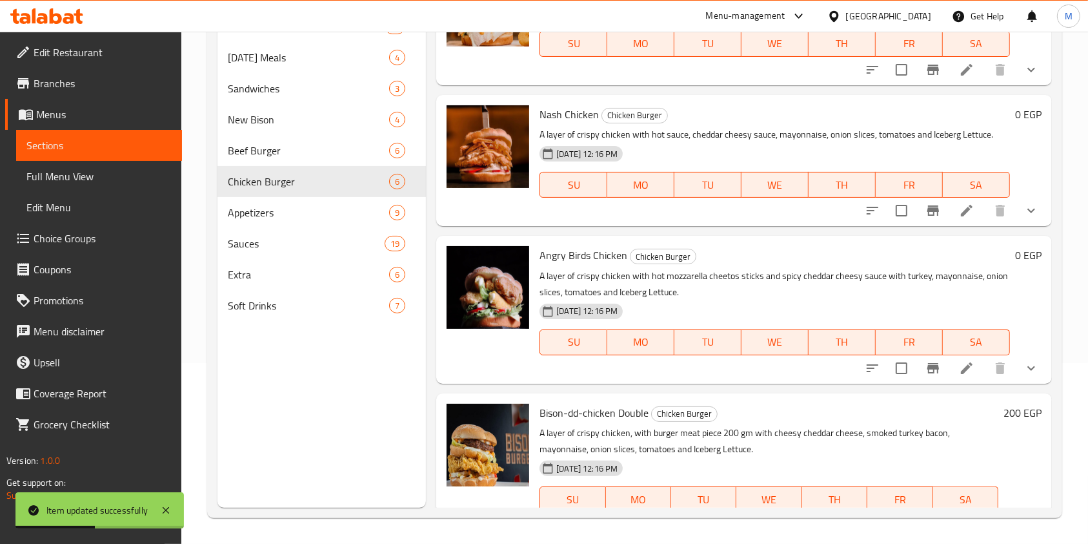
scroll to position [399, 0]
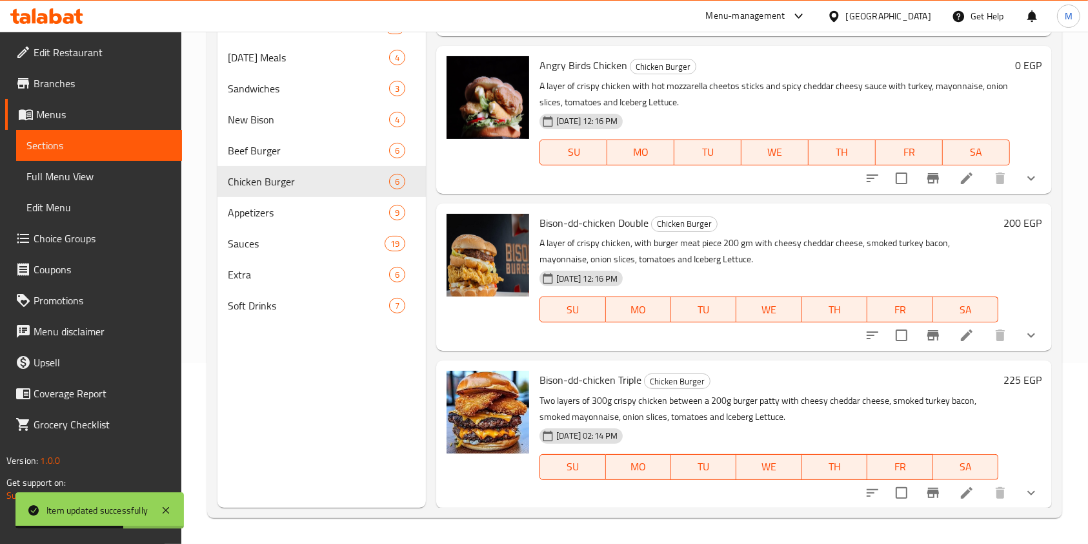
click at [959, 334] on icon at bounding box center [966, 334] width 15 height 15
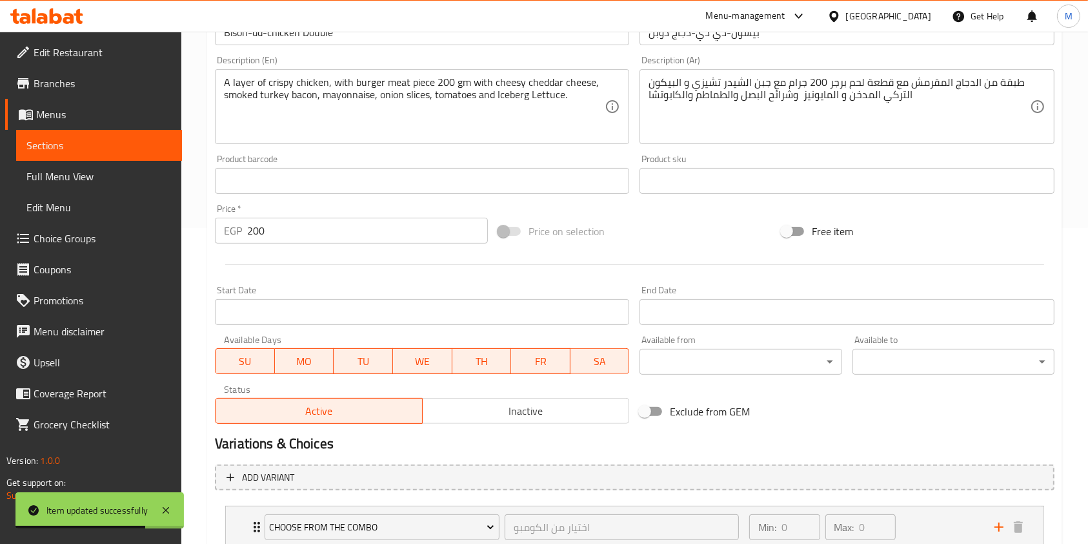
scroll to position [408, 0]
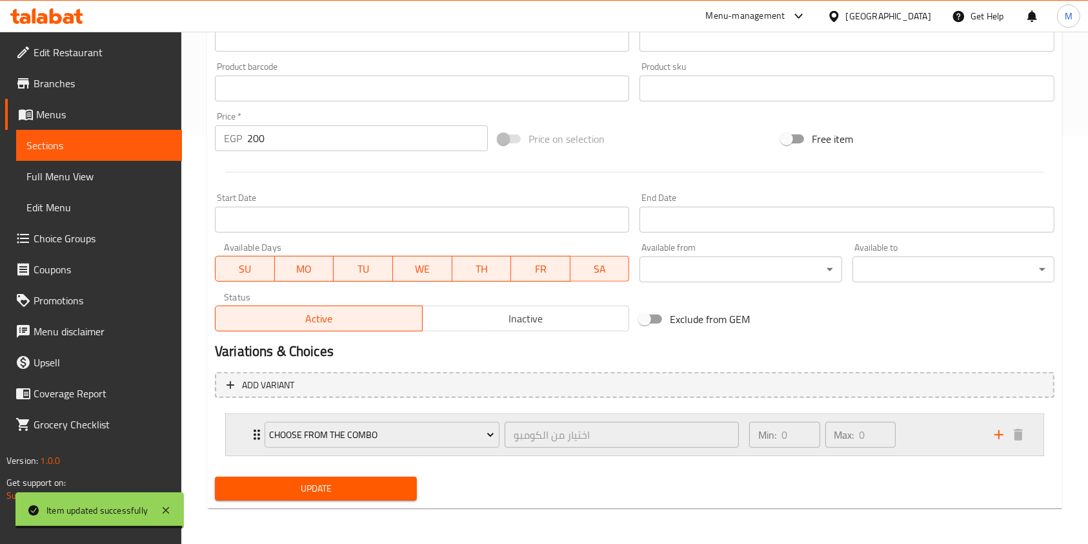
click at [926, 429] on div "Min: 0 ​ Max: 0 ​" at bounding box center [864, 434] width 245 height 41
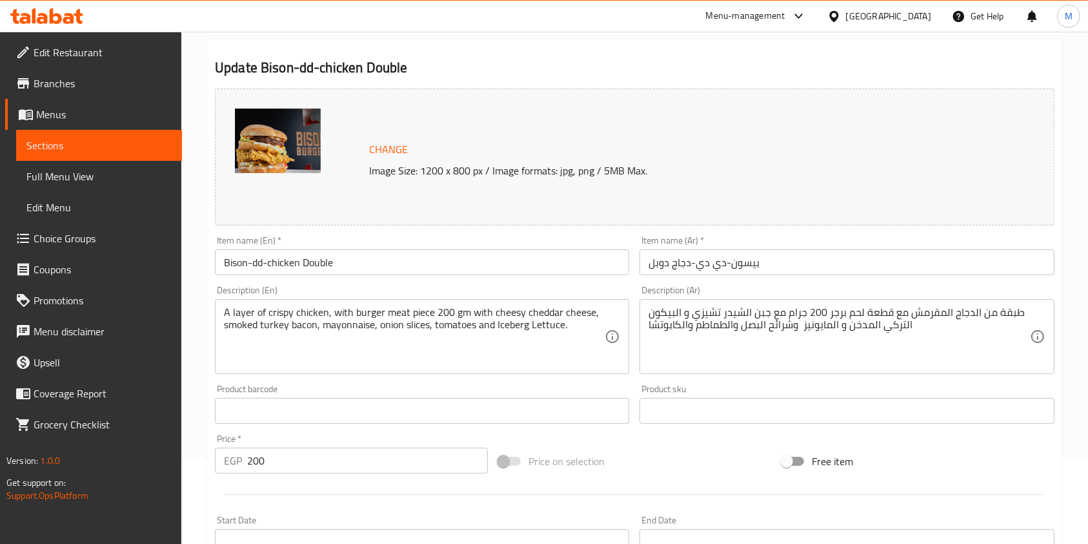
scroll to position [0, 0]
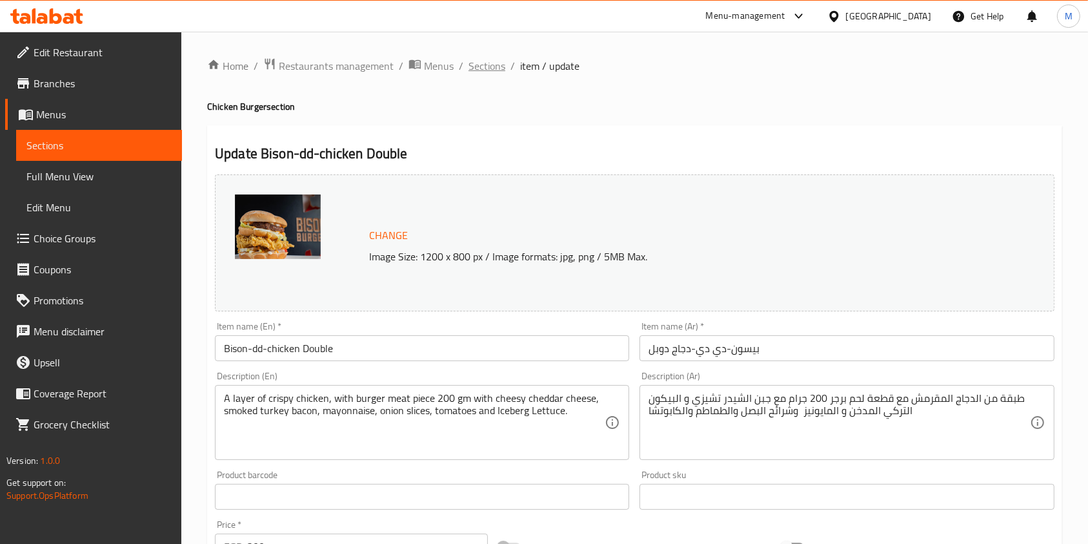
click at [491, 61] on span "Sections" at bounding box center [487, 65] width 37 height 15
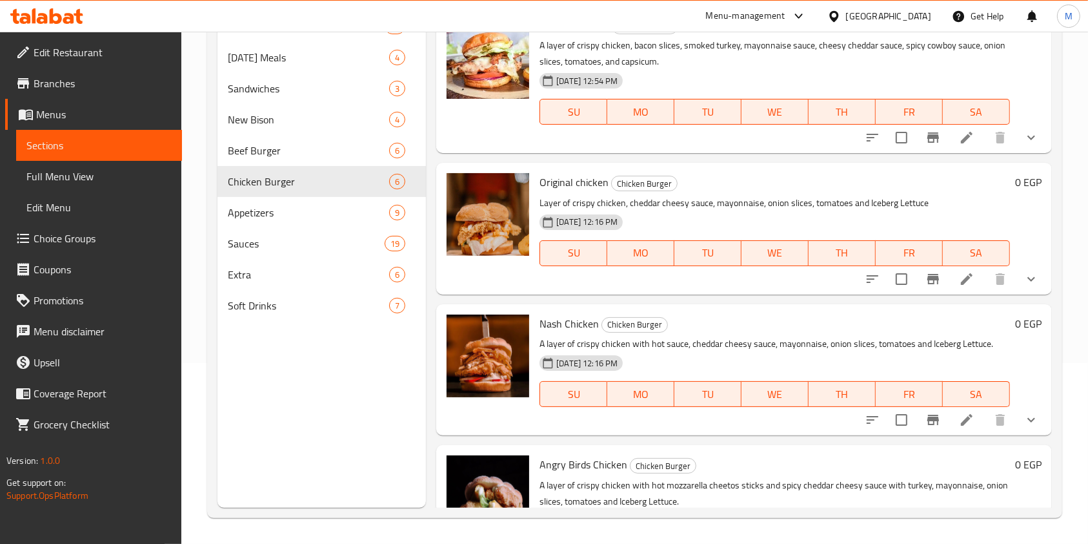
scroll to position [399, 0]
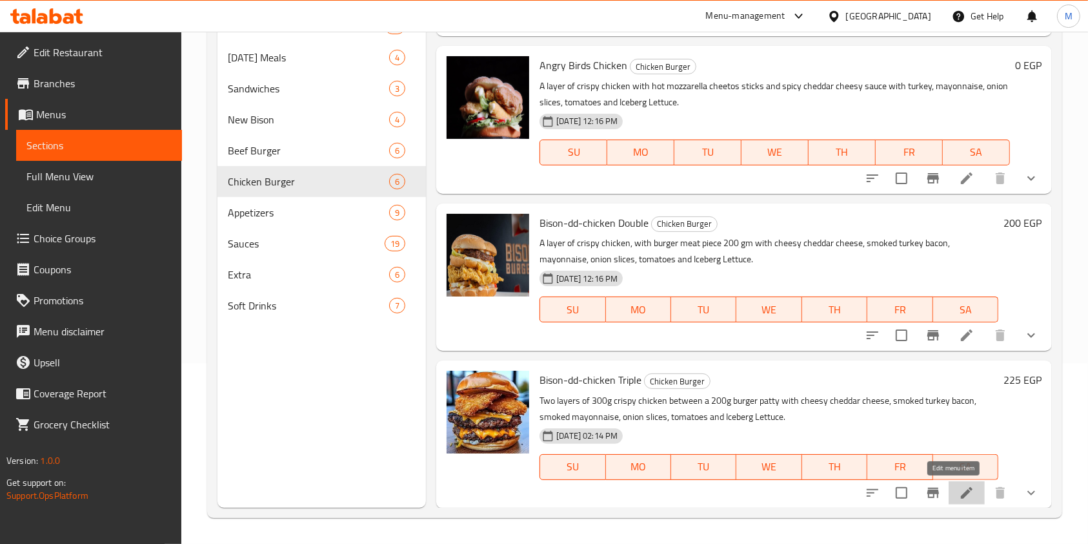
click at [961, 491] on icon at bounding box center [967, 493] width 12 height 12
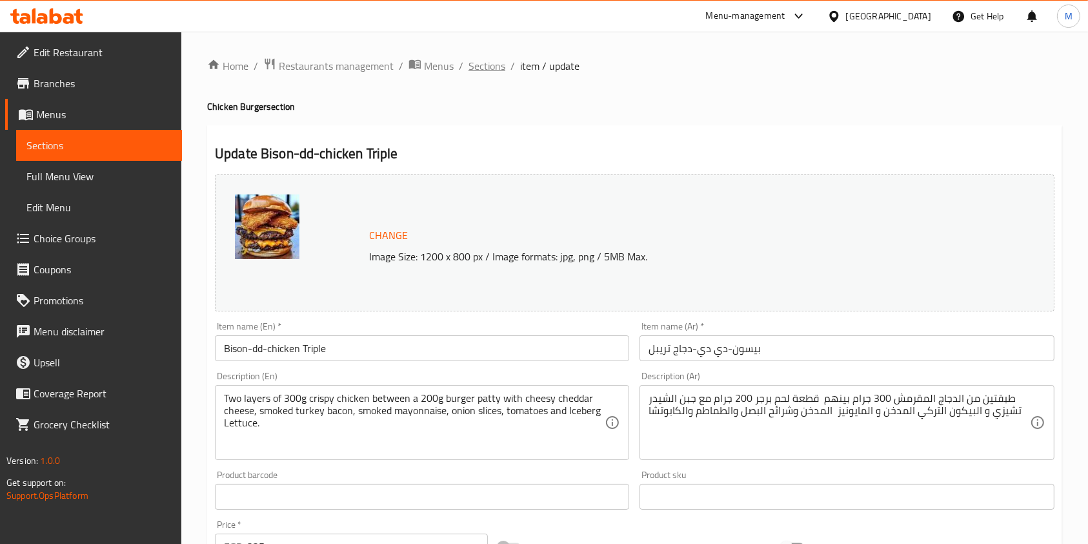
click at [482, 67] on span "Sections" at bounding box center [487, 65] width 37 height 15
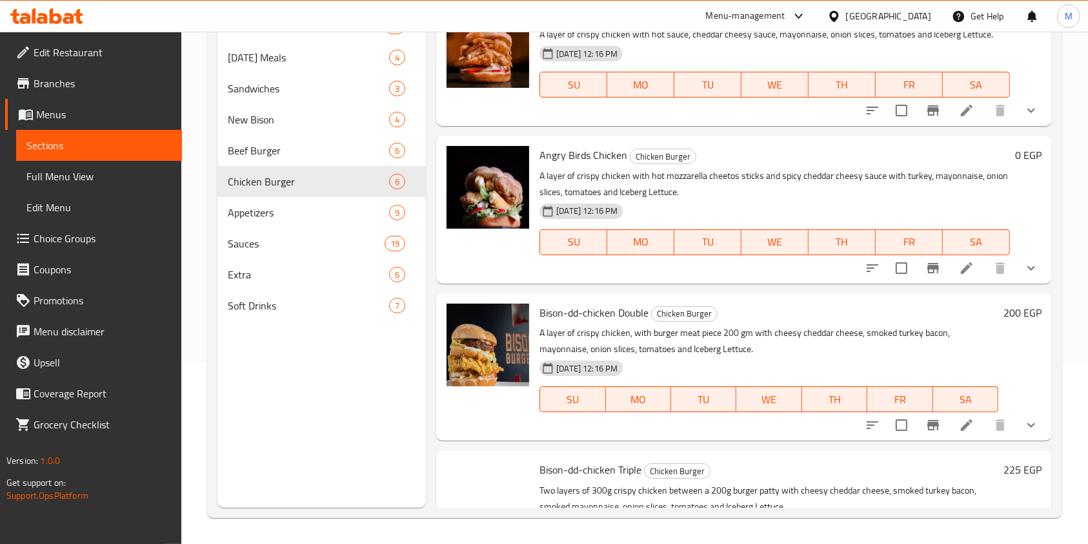
scroll to position [399, 0]
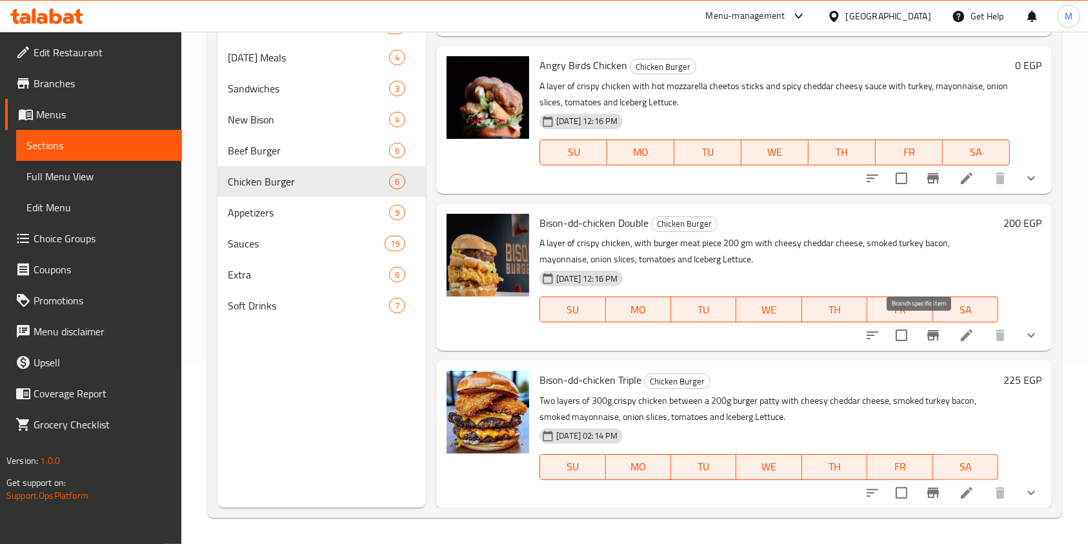
click at [918, 343] on button "Branch-specific-item" at bounding box center [933, 335] width 31 height 31
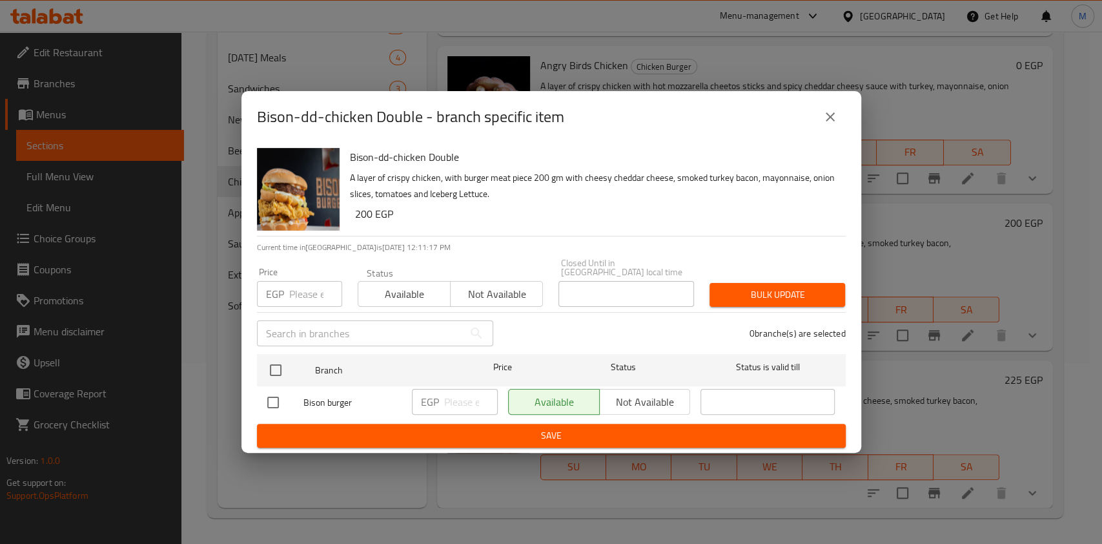
drag, startPoint x: 272, startPoint y: 398, endPoint x: 471, endPoint y: 403, distance: 199.5
click at [272, 398] on input "checkbox" at bounding box center [272, 402] width 27 height 27
checkbox input "true"
click at [465, 398] on input "number" at bounding box center [471, 402] width 54 height 26
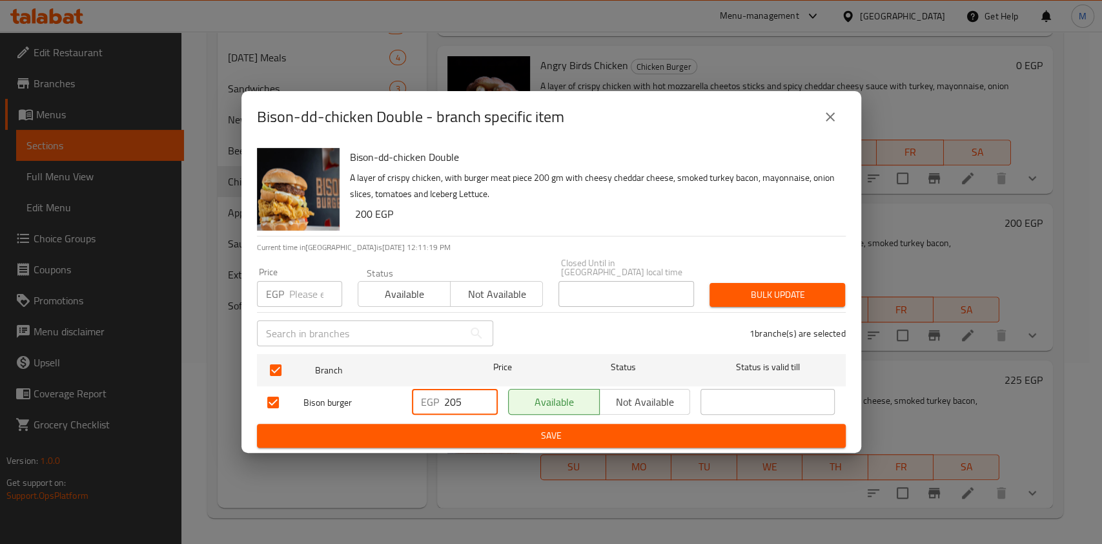
type input "205"
click at [501, 431] on span "Save" at bounding box center [551, 435] width 568 height 16
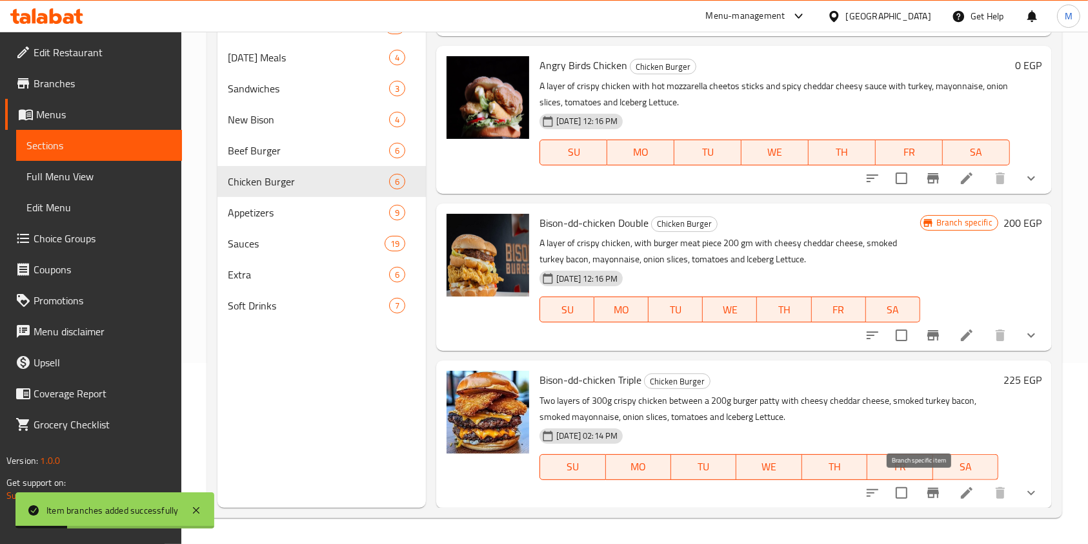
click at [926, 496] on icon "Branch-specific-item" at bounding box center [933, 492] width 15 height 15
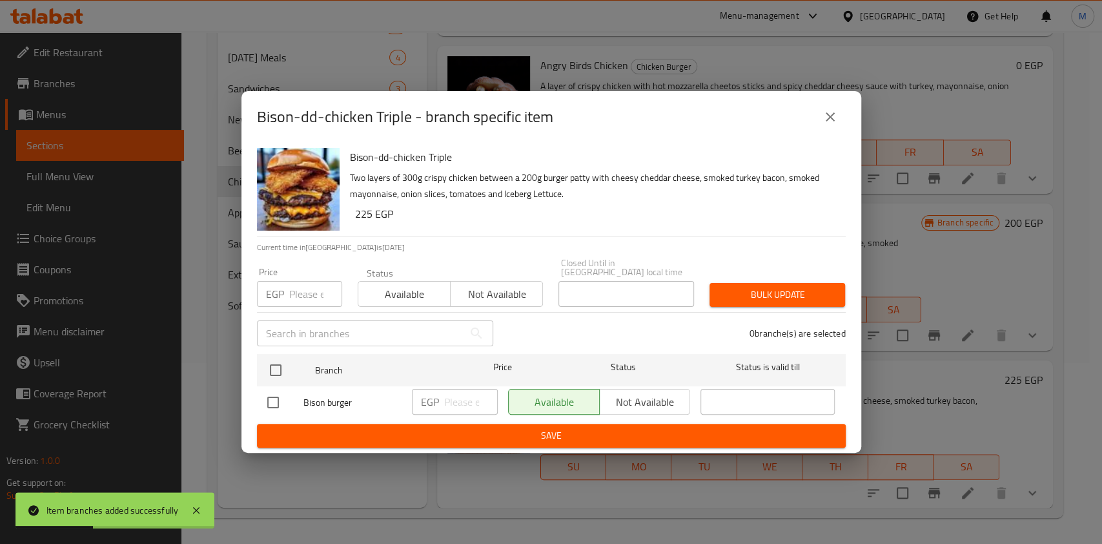
drag, startPoint x: 279, startPoint y: 400, endPoint x: 395, endPoint y: 398, distance: 115.6
click at [281, 401] on input "checkbox" at bounding box center [272, 402] width 27 height 27
checkbox input "true"
click at [445, 390] on input "number" at bounding box center [471, 402] width 54 height 26
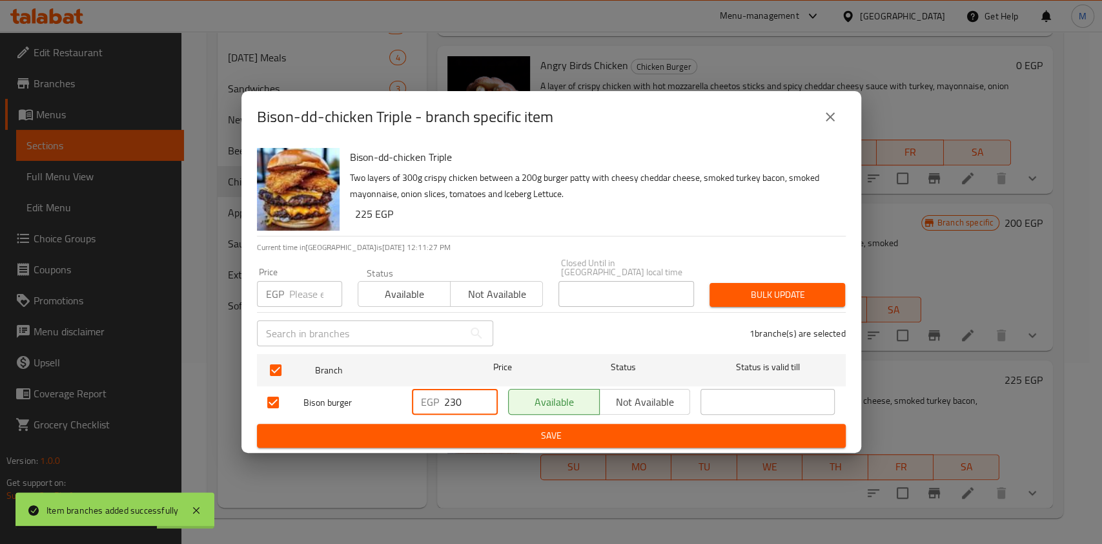
type input "230"
click at [484, 430] on span "Save" at bounding box center [551, 435] width 568 height 16
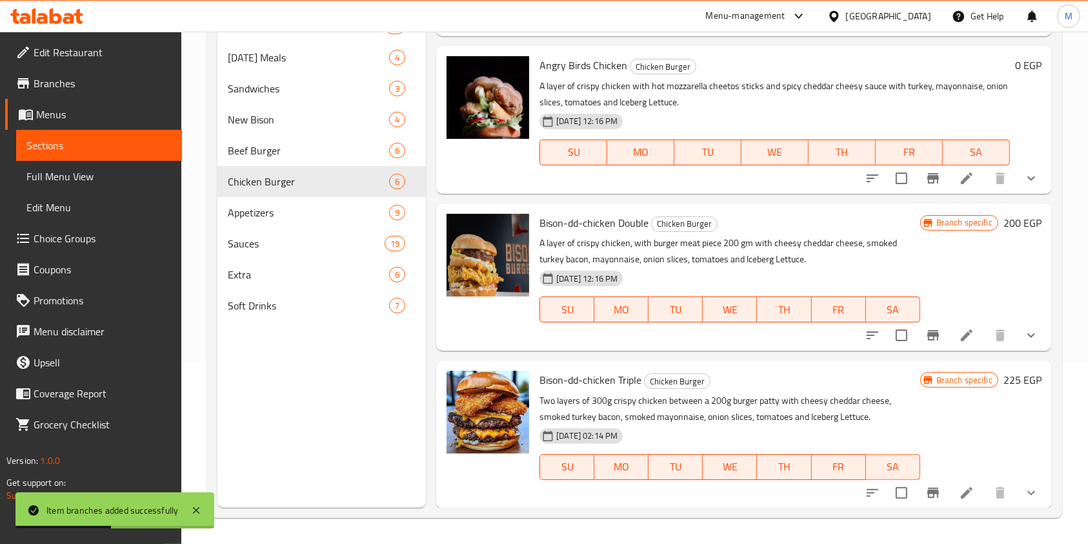
scroll to position [150, 0]
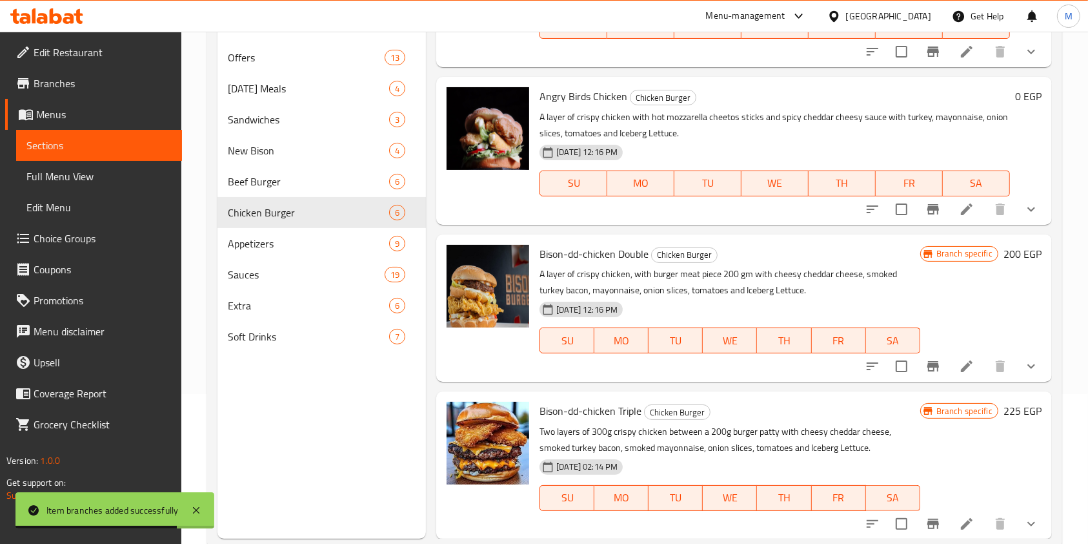
click at [83, 19] on div at bounding box center [47, 16] width 94 height 26
click at [66, 16] on icon at bounding box center [46, 15] width 73 height 15
